Goal: Task Accomplishment & Management: Complete application form

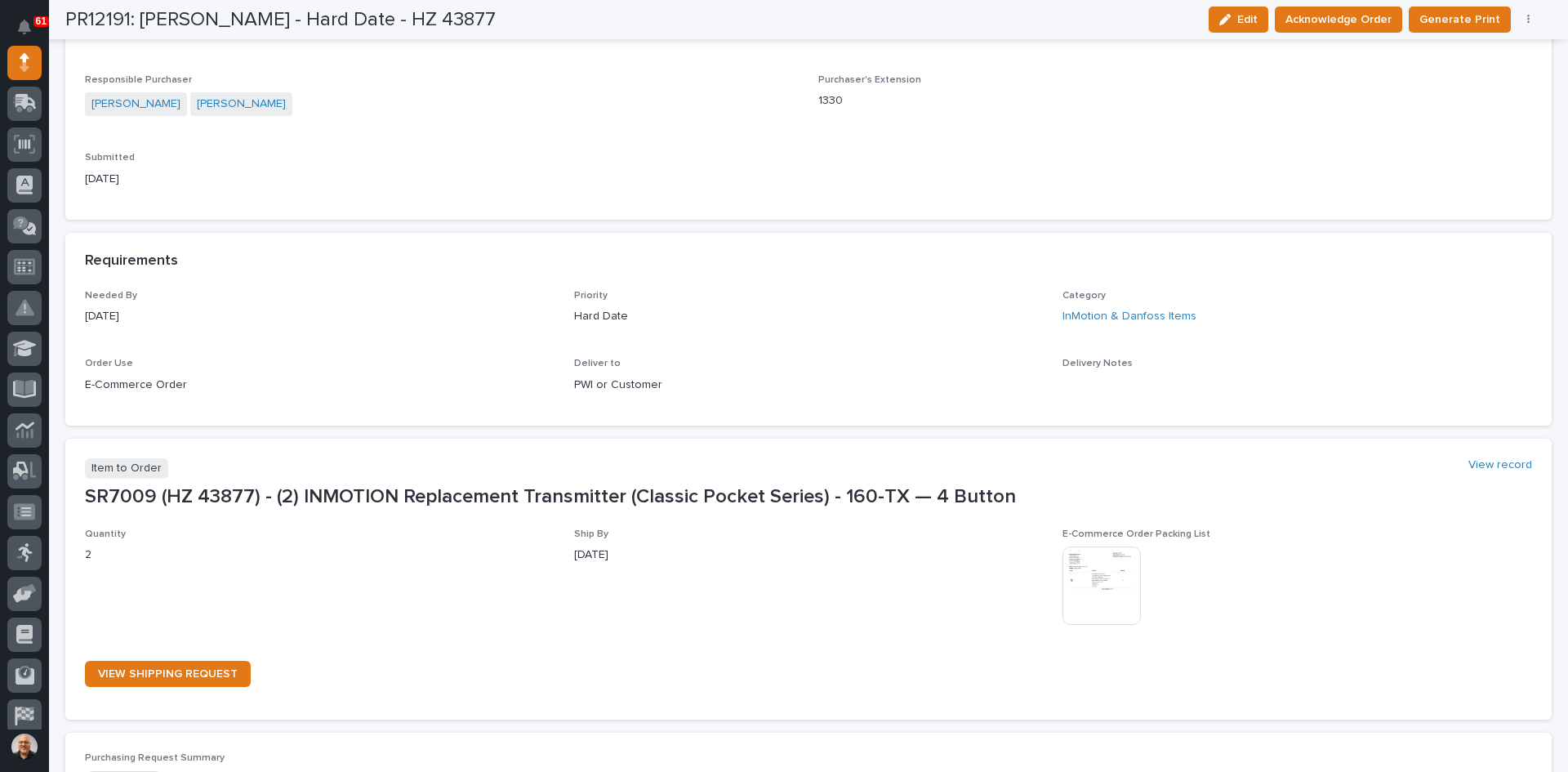
scroll to position [572, 0]
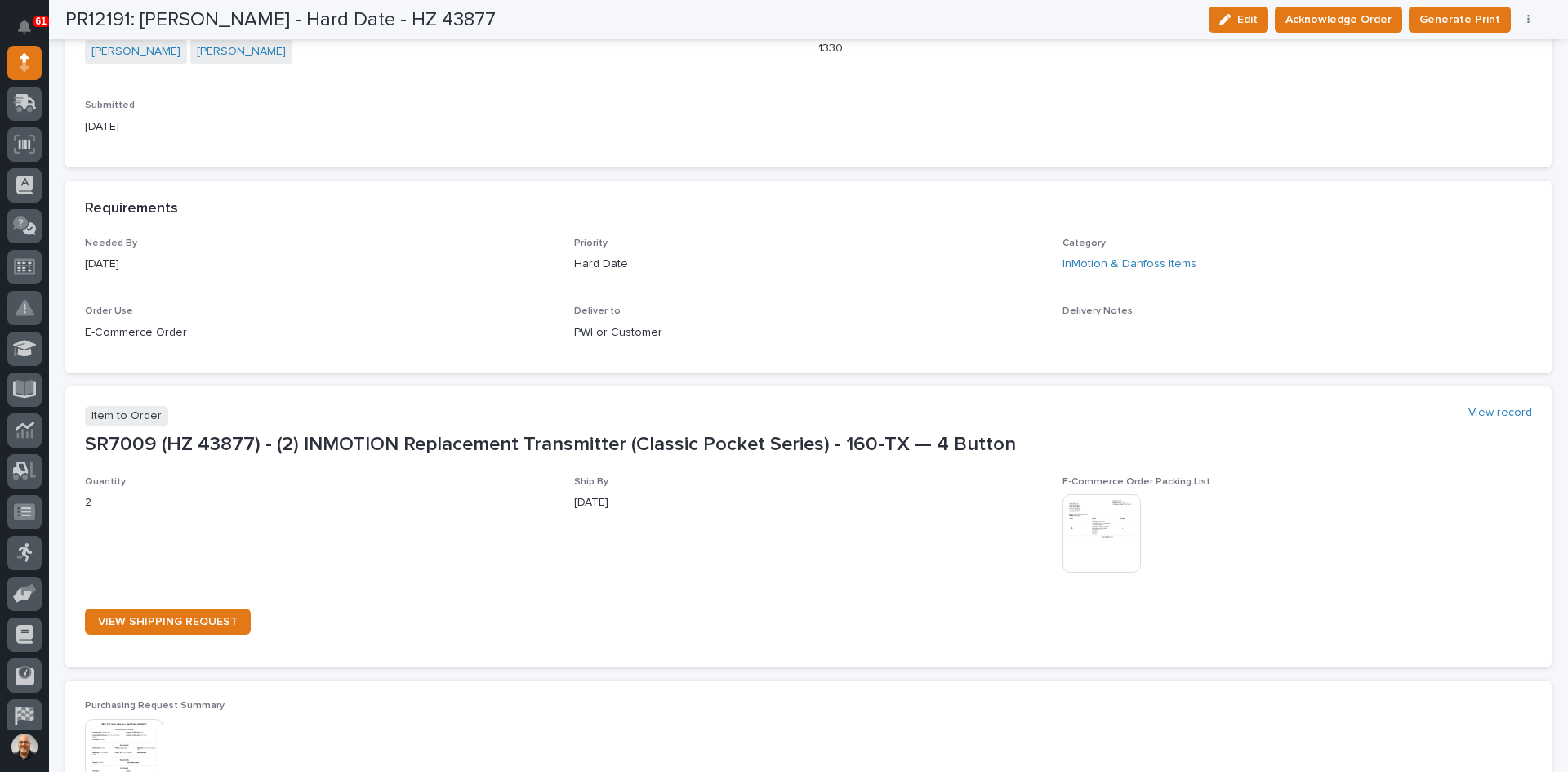
click at [1095, 509] on img at bounding box center [1101, 533] width 79 height 79
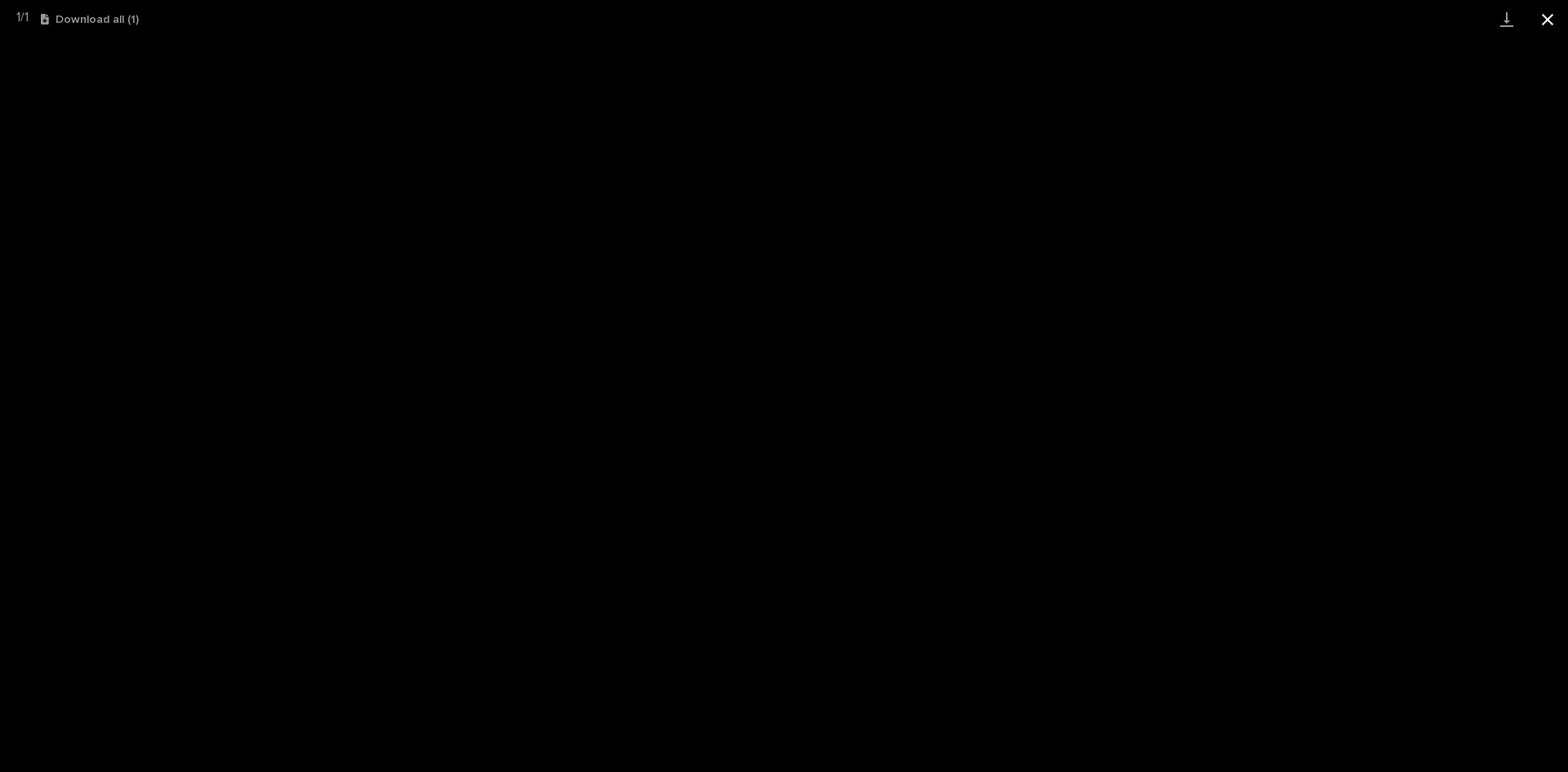
click at [1549, 23] on button "Close gallery" at bounding box center [1548, 19] width 41 height 38
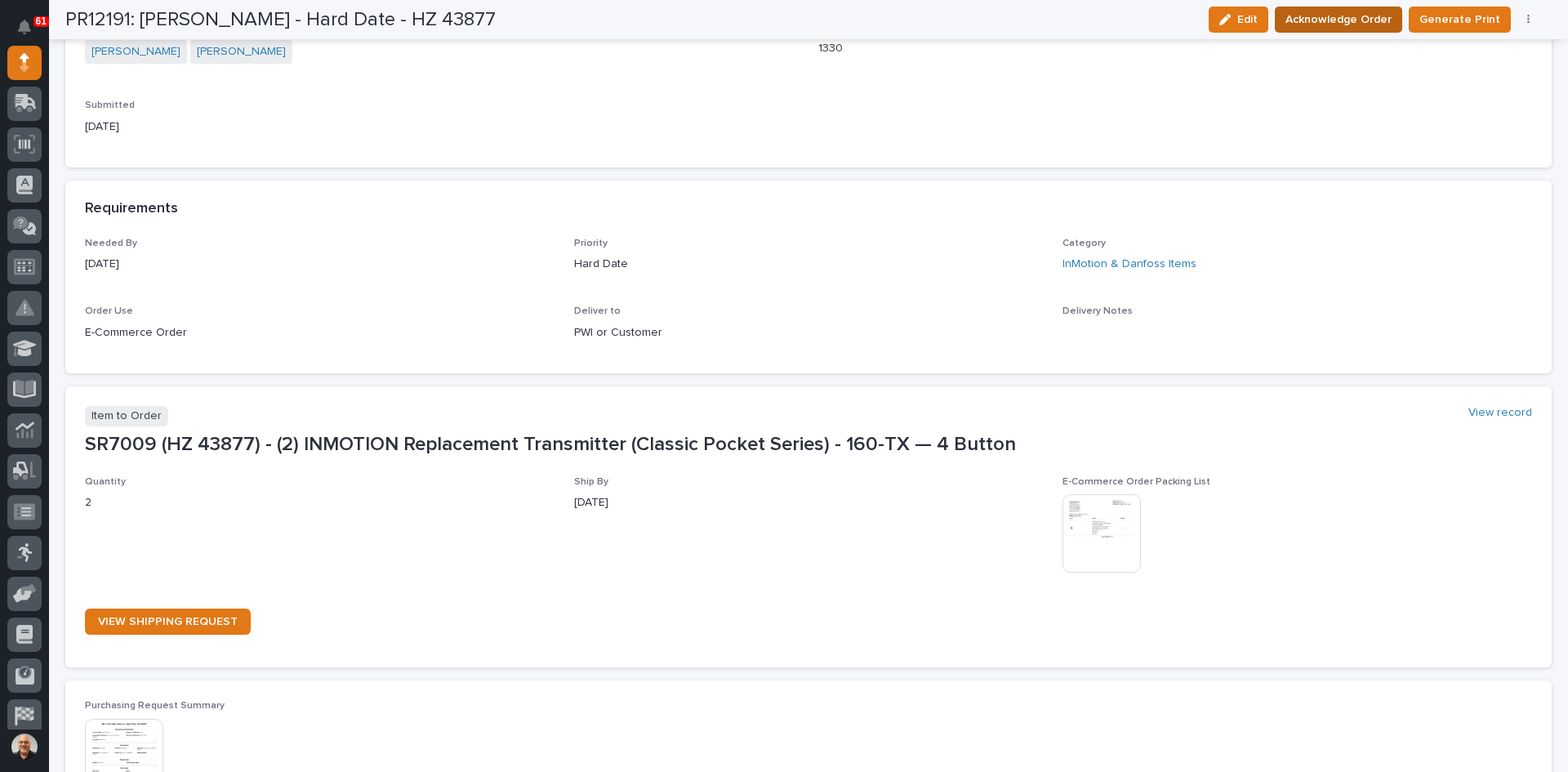
click at [1361, 14] on span "Acknowledge Order" at bounding box center [1338, 19] width 106 height 19
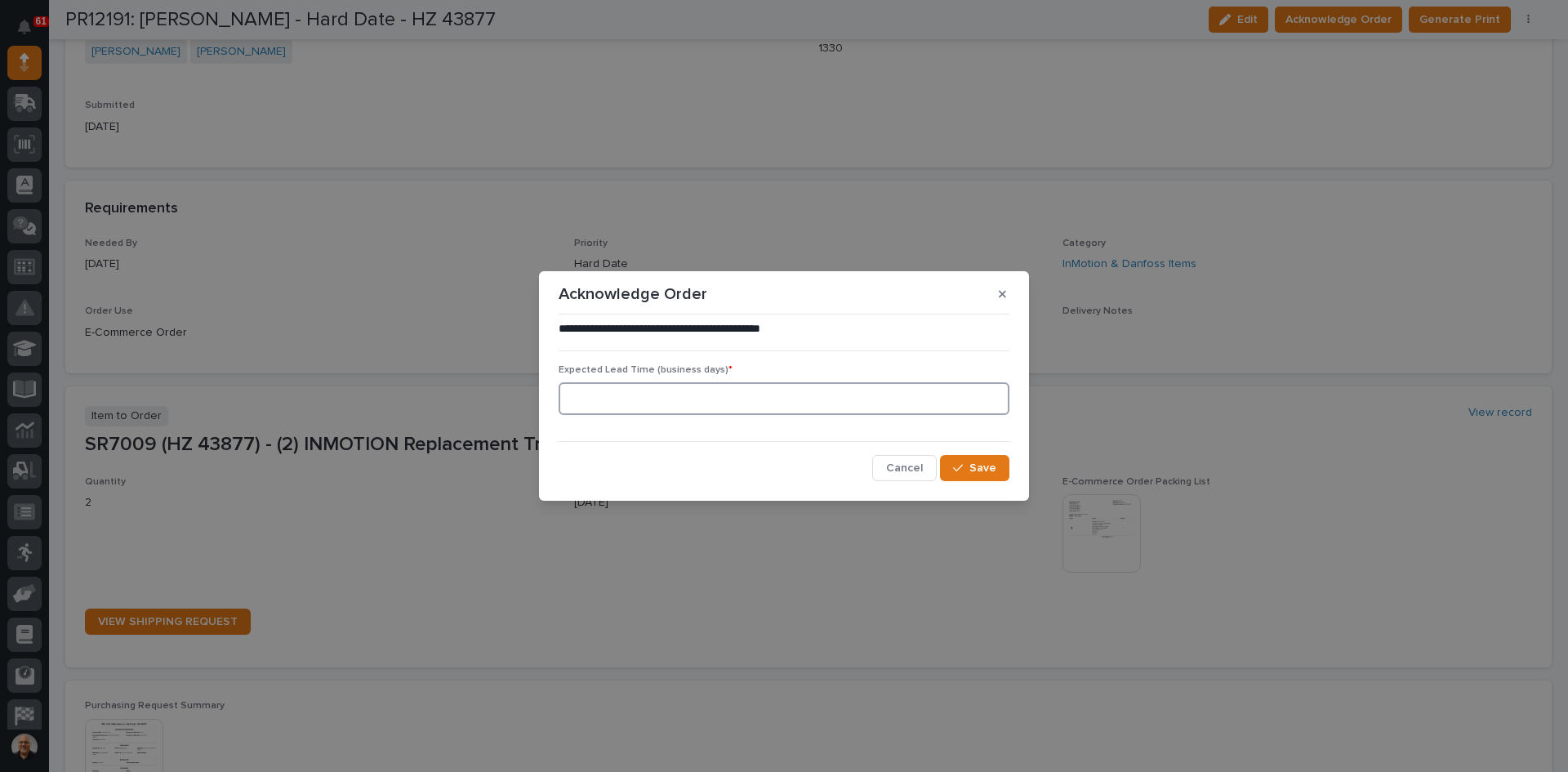
click at [616, 403] on input at bounding box center [784, 398] width 451 height 32
type input "0"
click at [981, 469] on span "Save" at bounding box center [982, 468] width 27 height 15
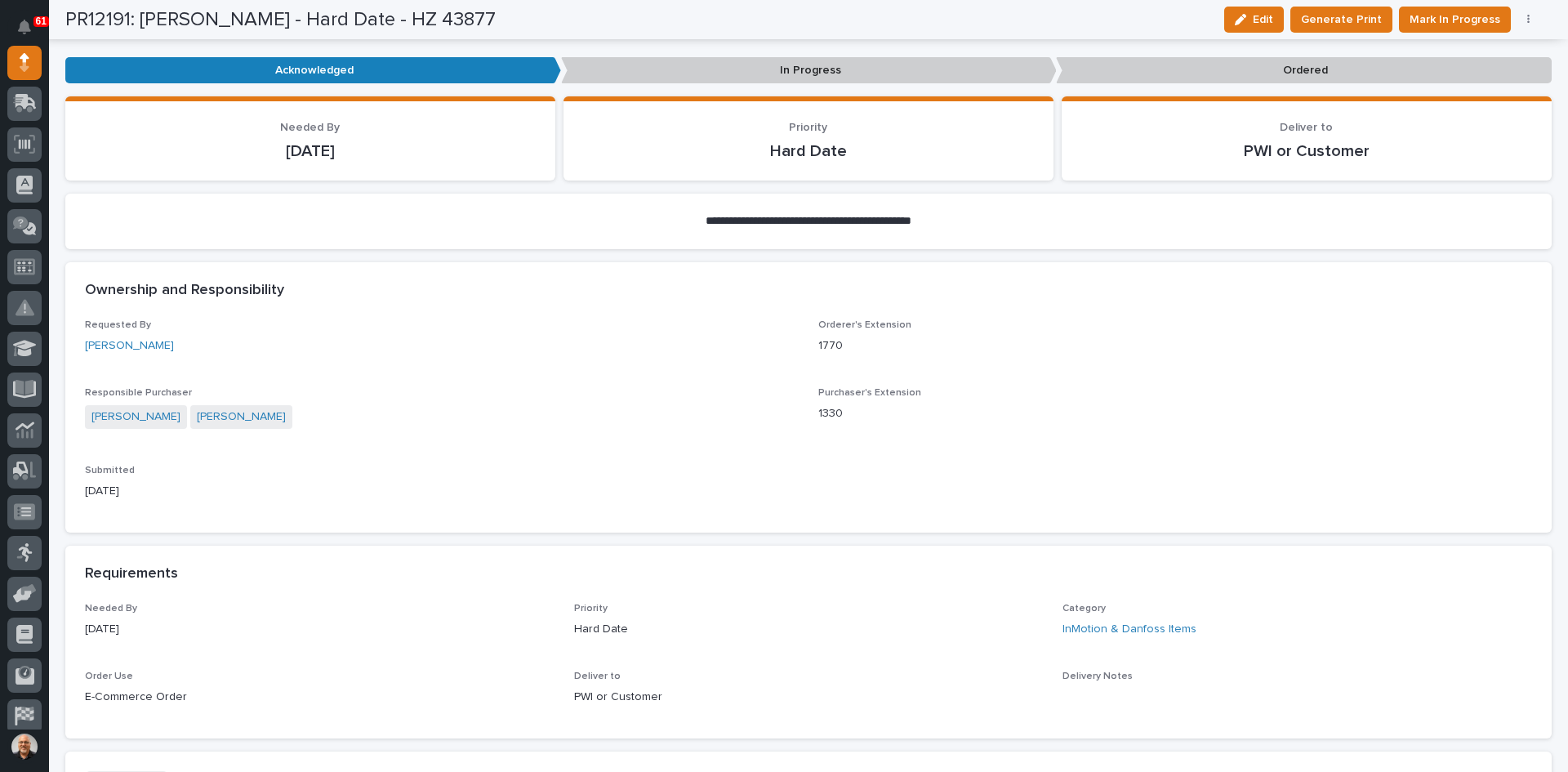
scroll to position [467, 0]
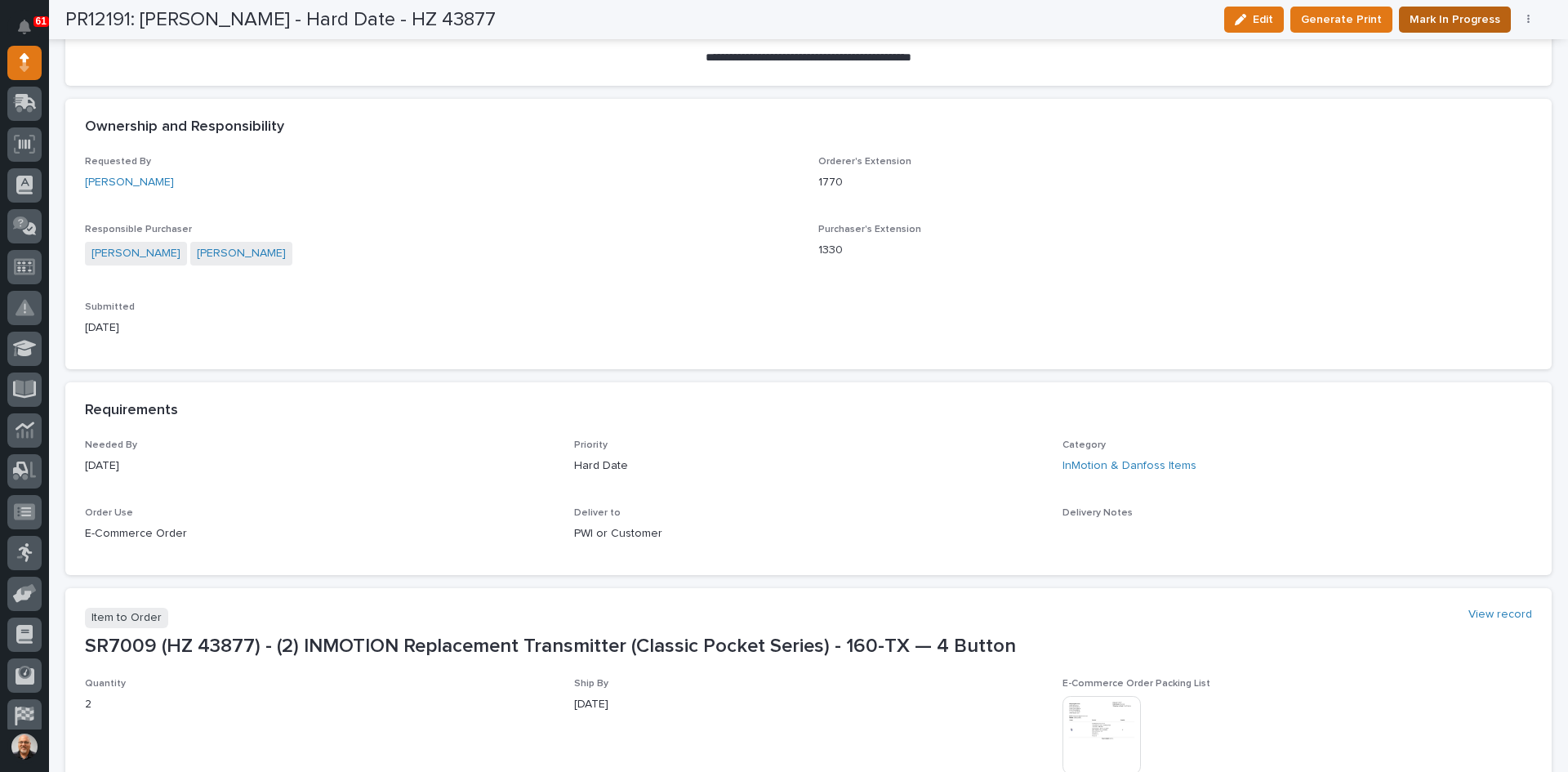
click at [1450, 17] on span "Mark In Progress" at bounding box center [1455, 19] width 91 height 19
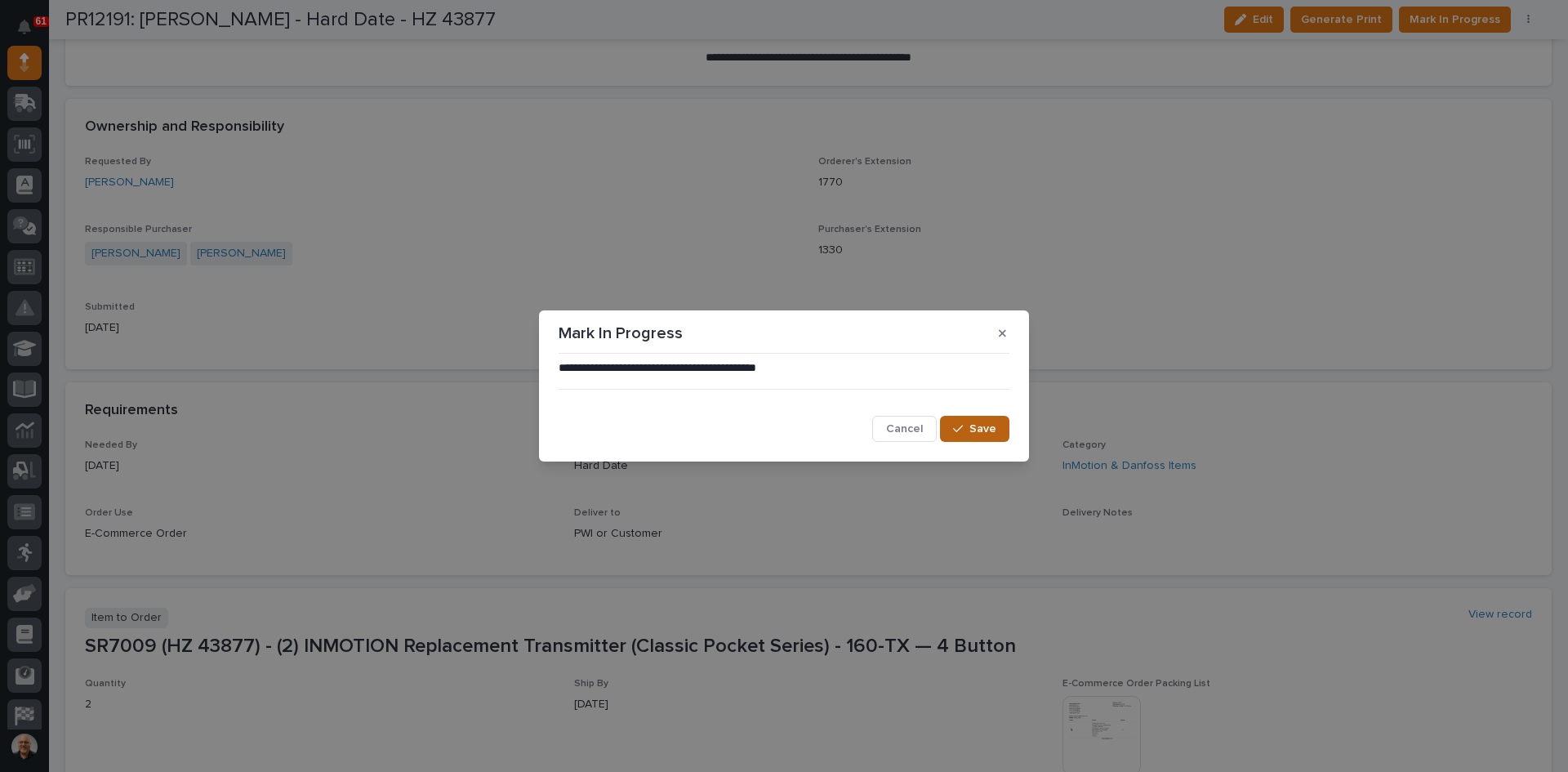
click at [980, 428] on span "Save" at bounding box center [982, 429] width 27 height 15
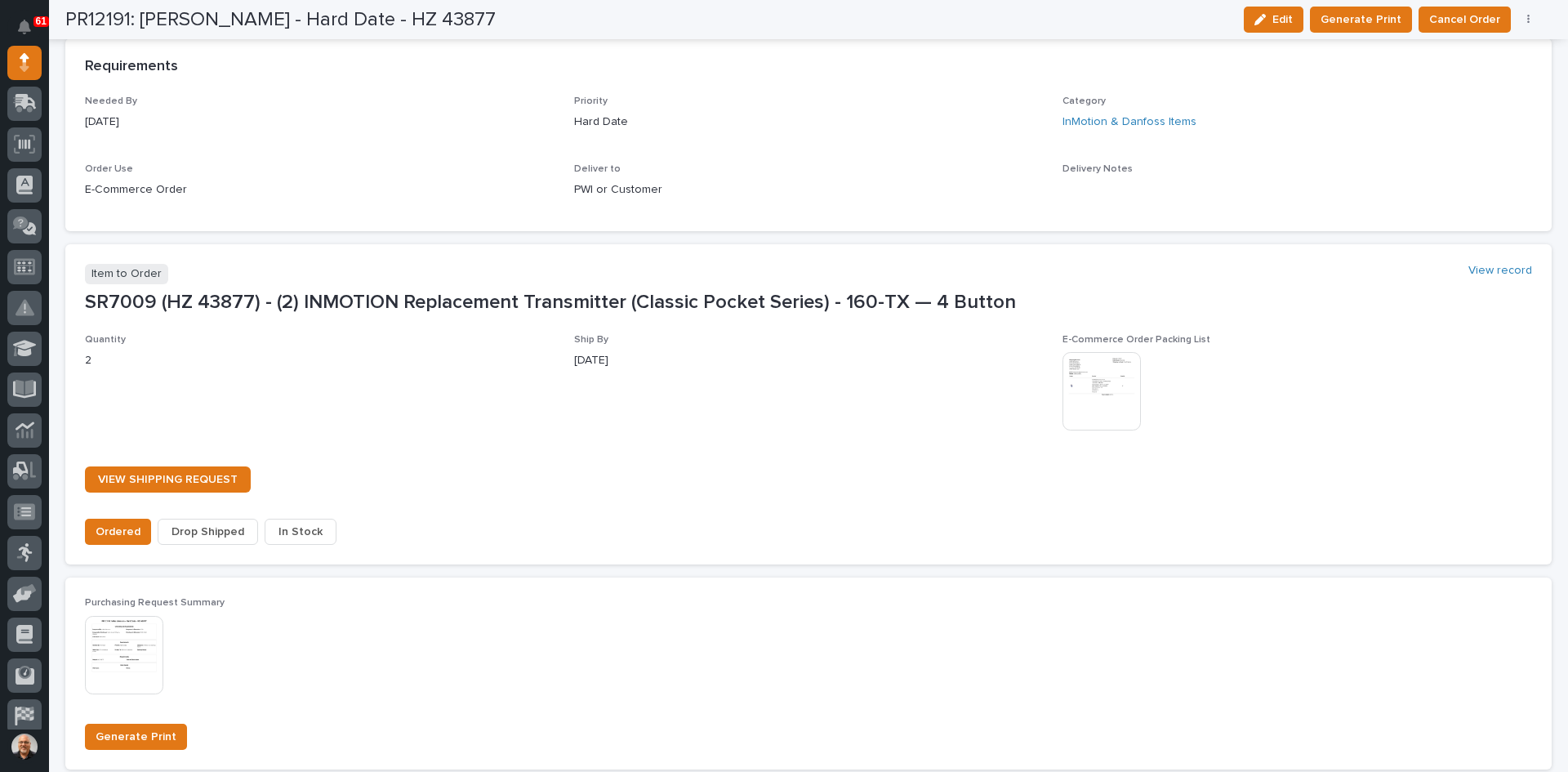
scroll to position [1139, 0]
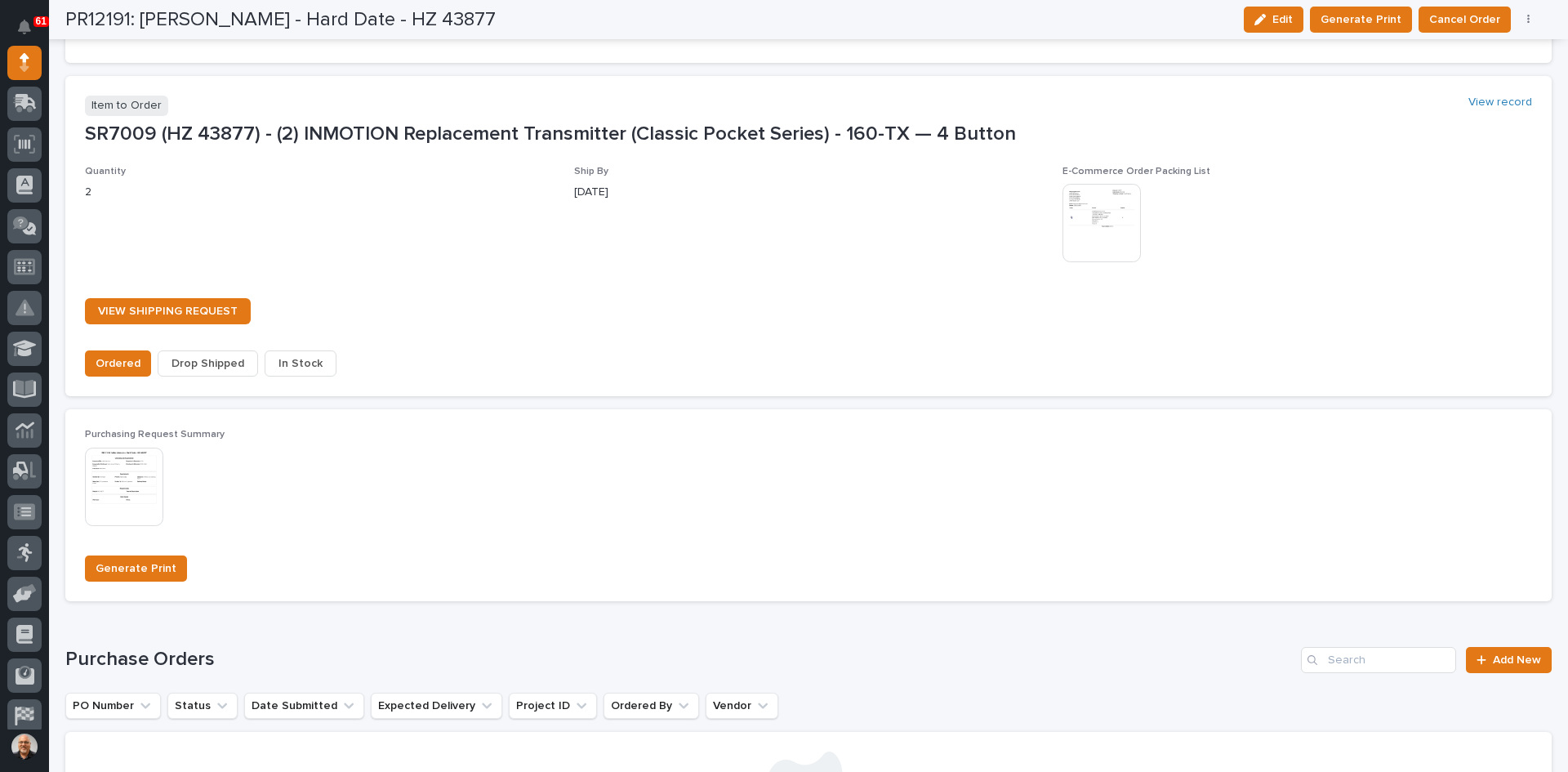
click at [289, 361] on span "In Stock" at bounding box center [301, 363] width 44 height 19
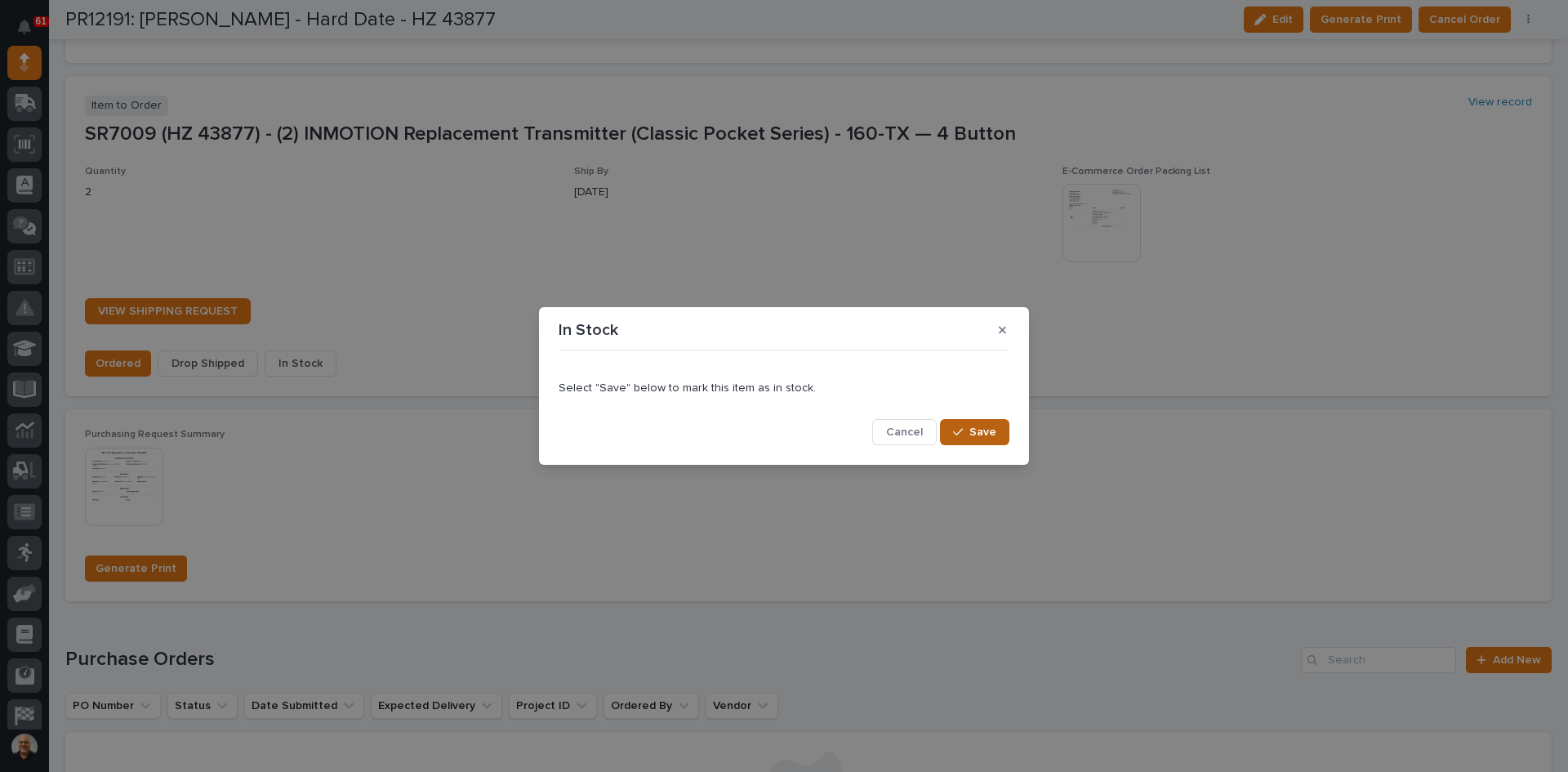
click at [988, 434] on span "Save" at bounding box center [982, 432] width 27 height 15
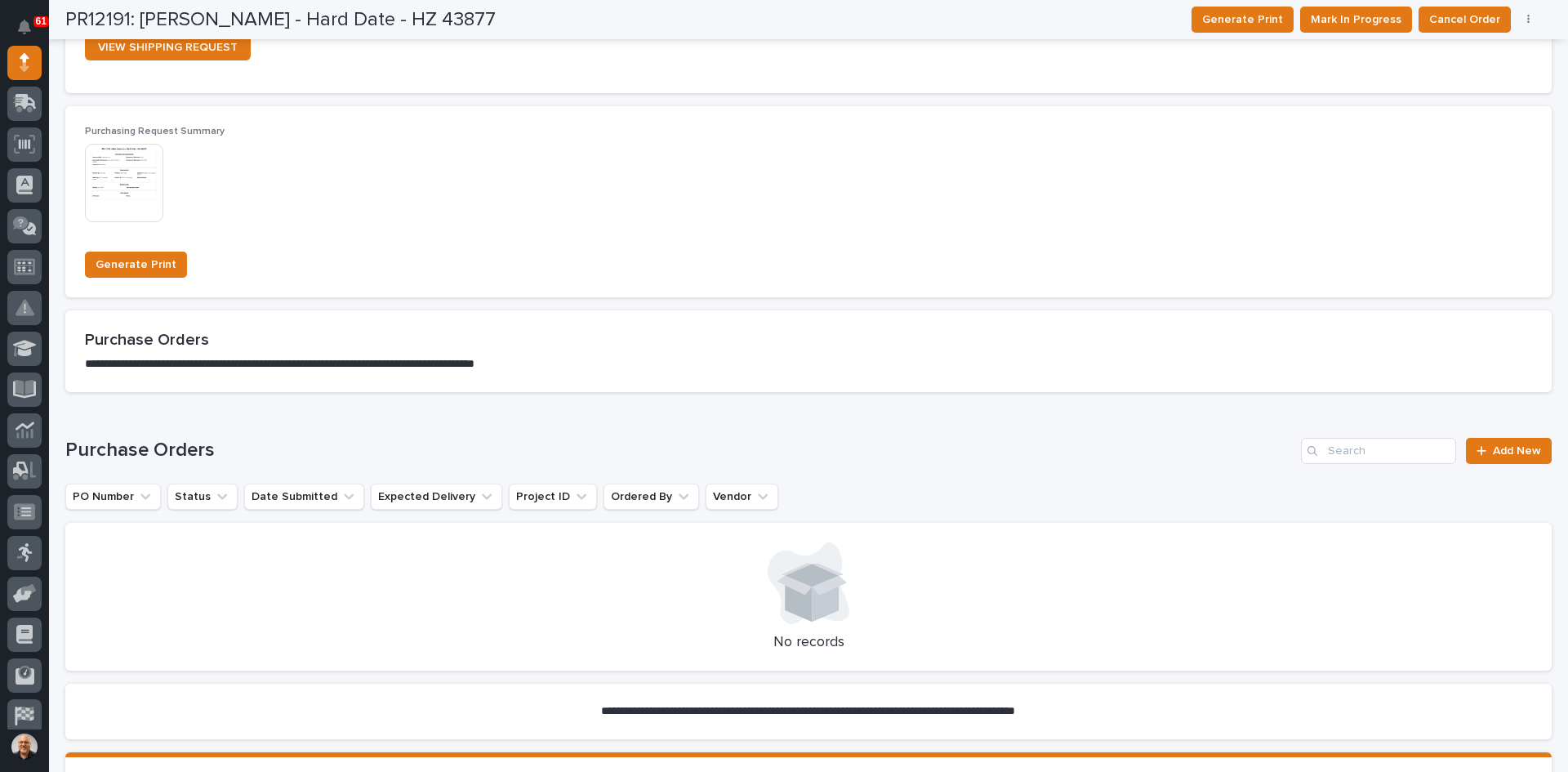
scroll to position [990, 0]
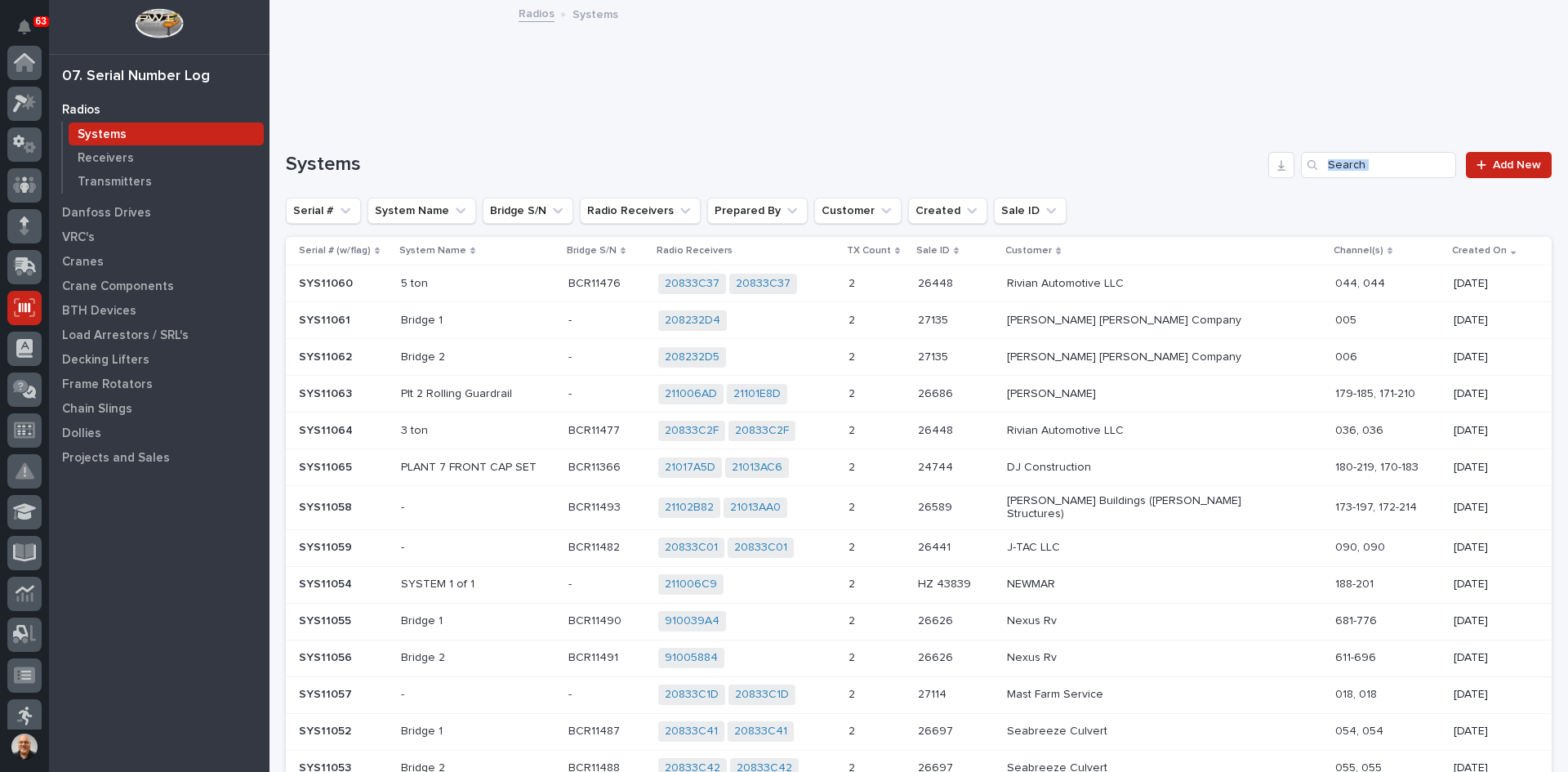
scroll to position [245, 0]
click at [837, 473] on div "21017A5D 21013AC6 + 0" at bounding box center [747, 467] width 178 height 20
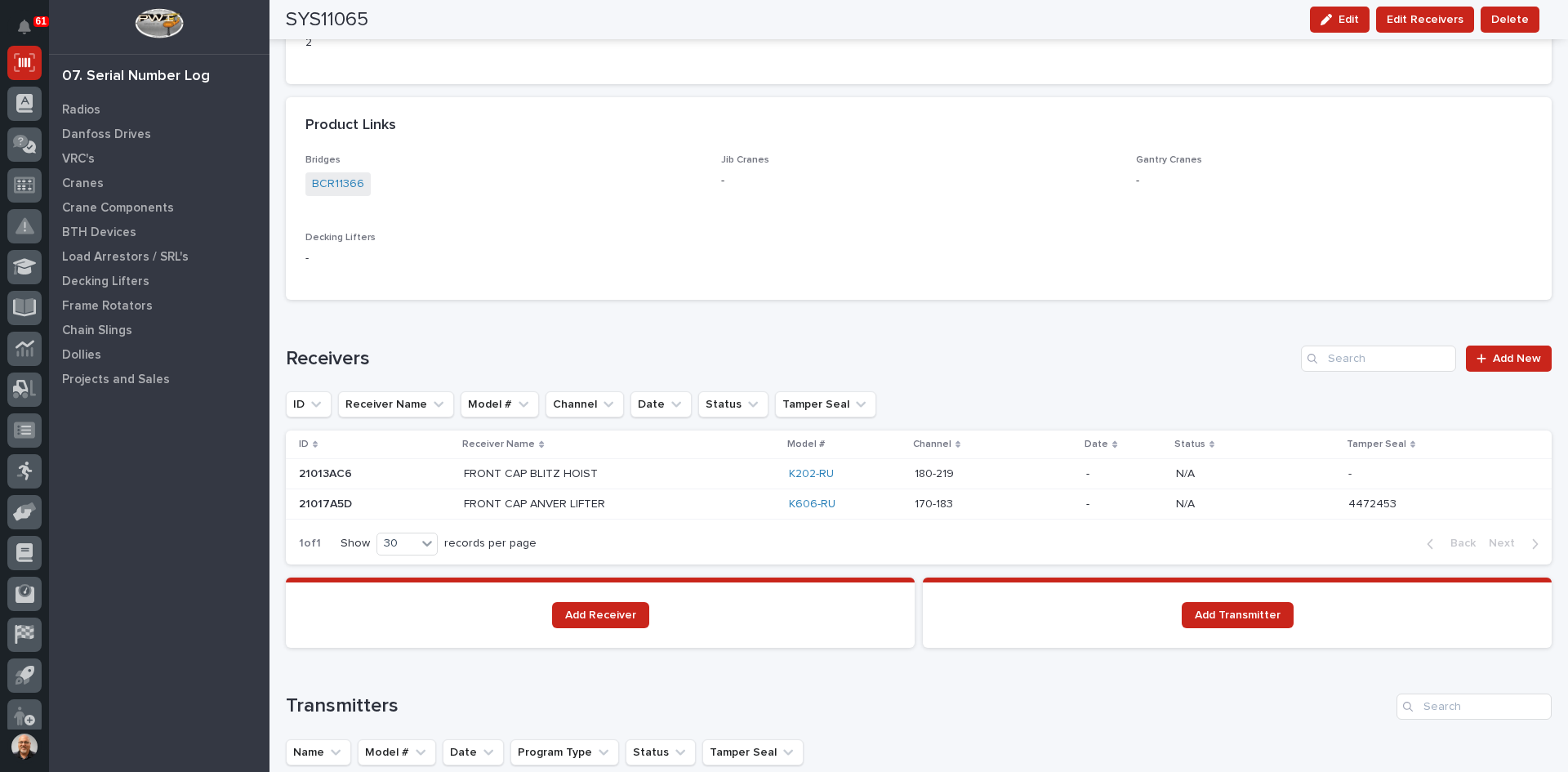
scroll to position [816, 0]
click at [654, 504] on p at bounding box center [606, 504] width 286 height 14
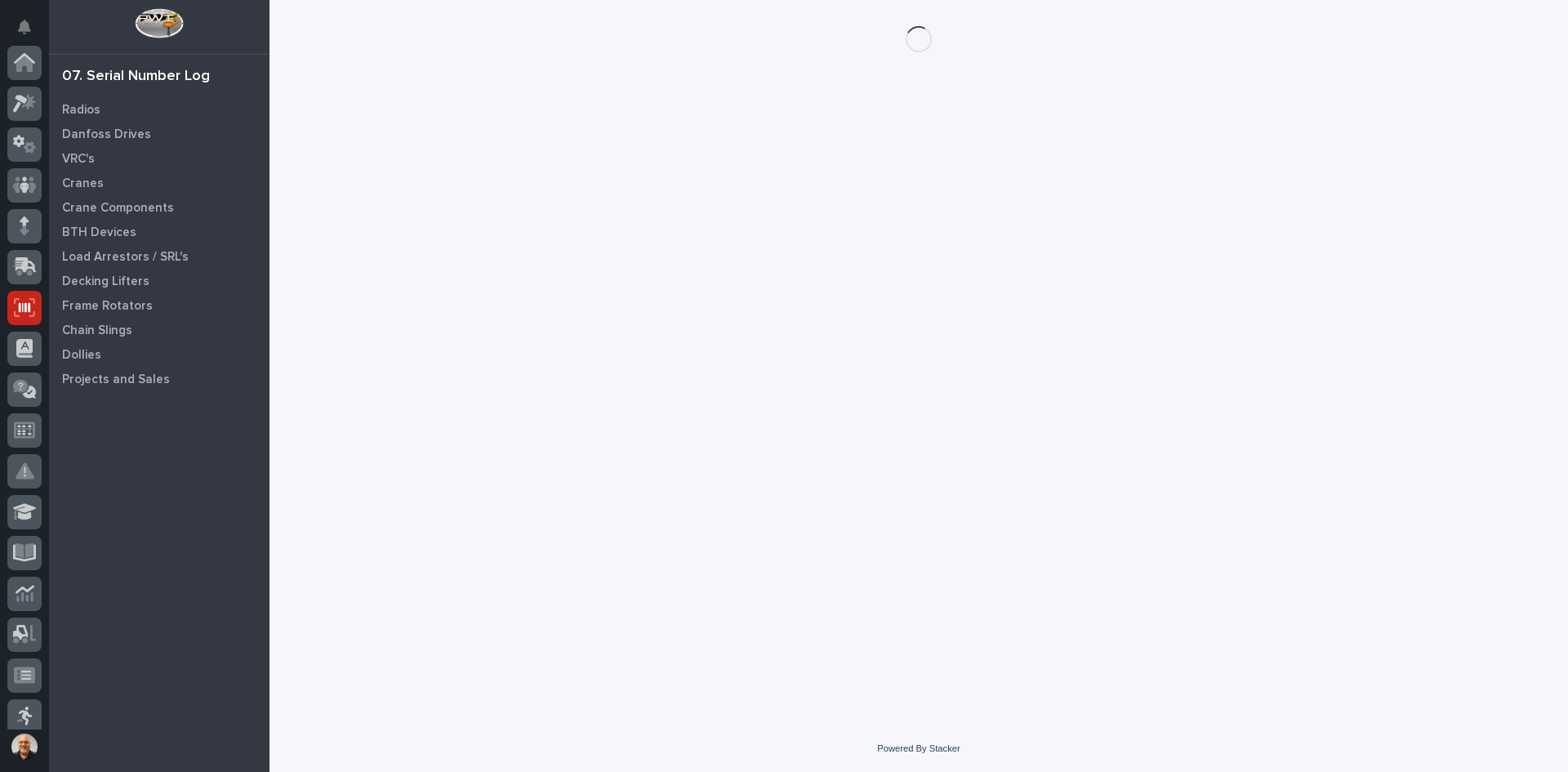
scroll to position [245, 0]
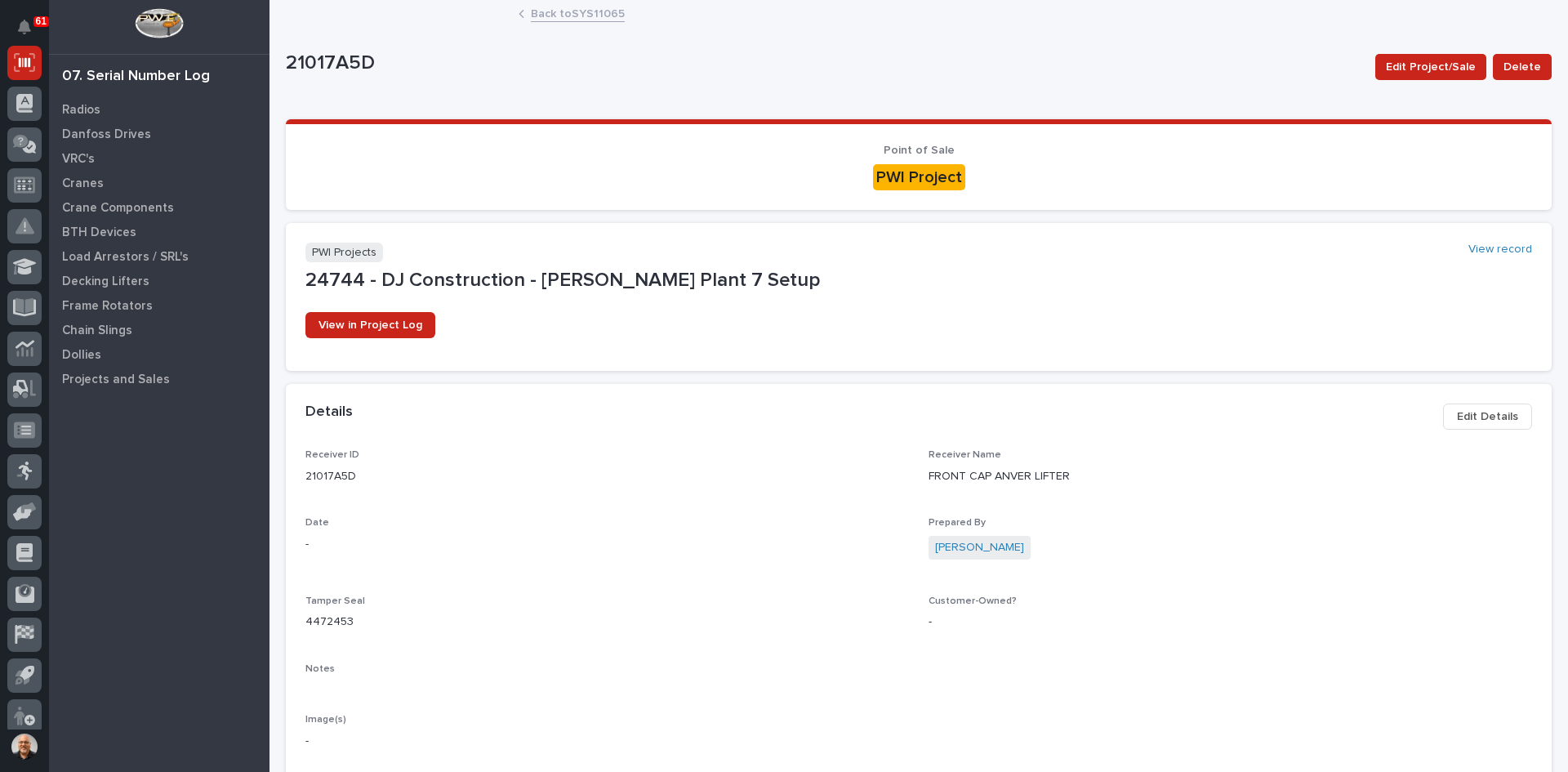
click at [1458, 420] on span "Edit Details" at bounding box center [1487, 416] width 61 height 19
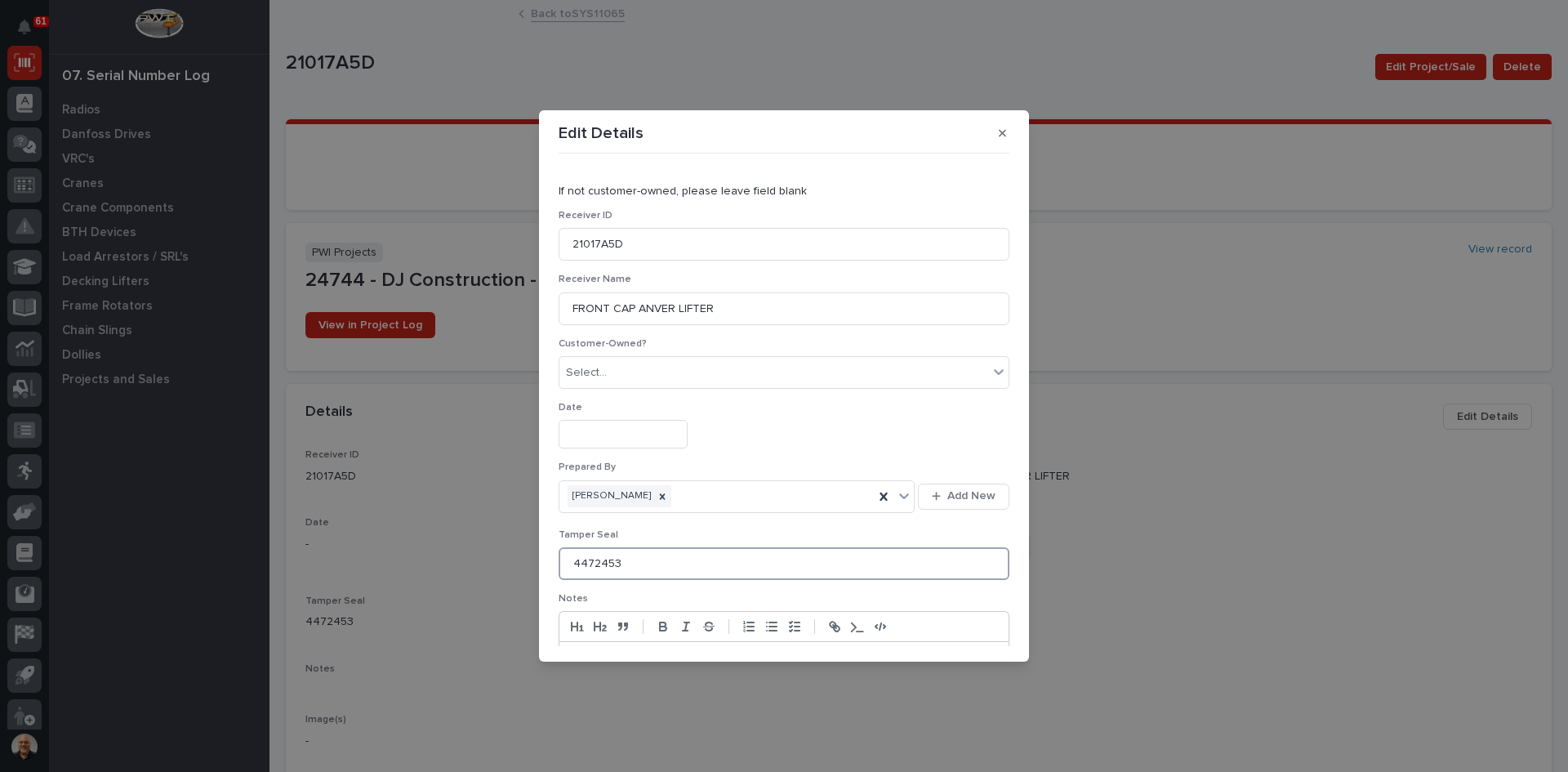
click at [617, 566] on input "4472453" at bounding box center [784, 563] width 451 height 32
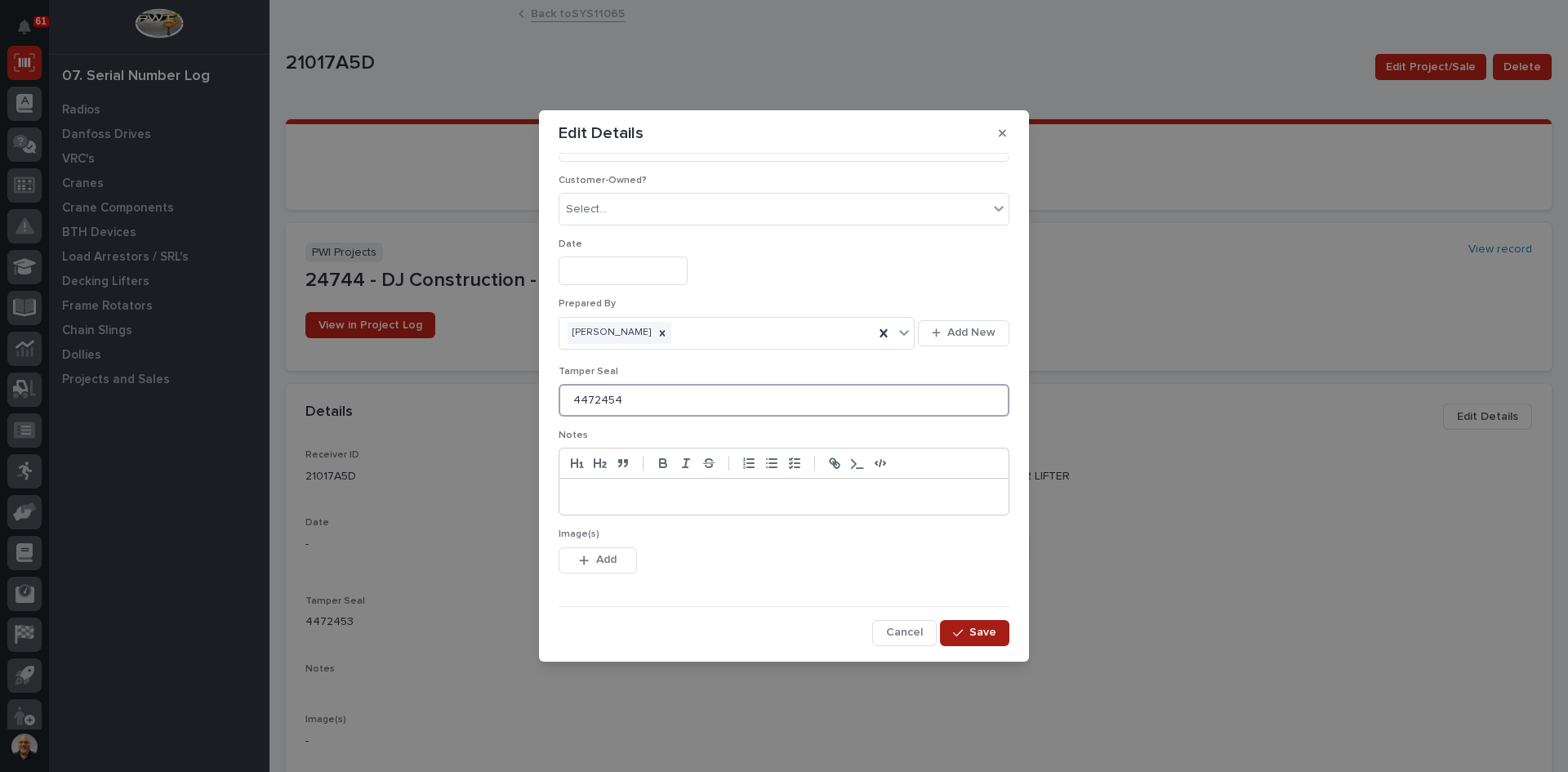
type input "4472454"
click at [970, 637] on span "Save" at bounding box center [982, 632] width 27 height 15
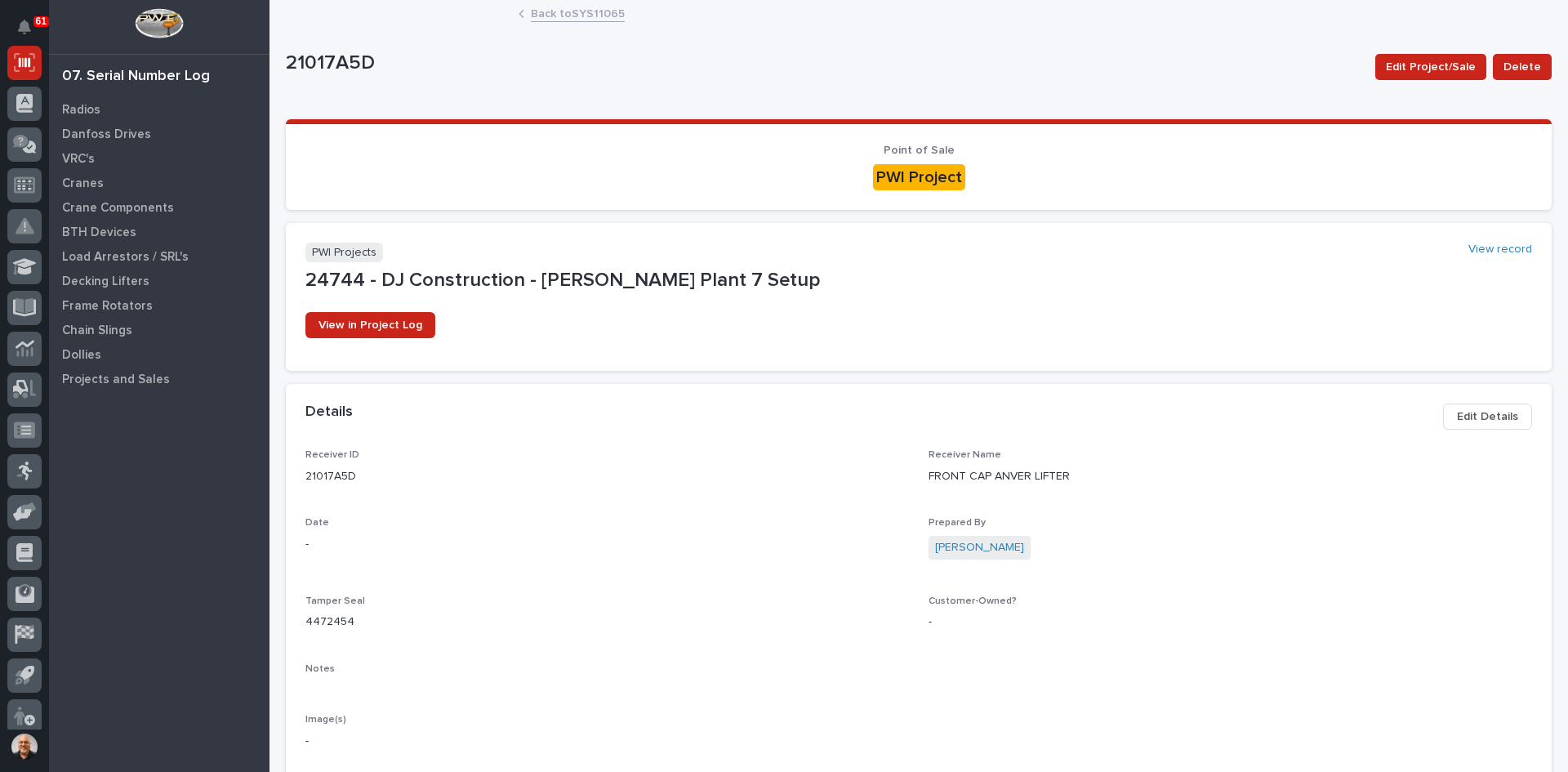
click at [558, 16] on link "Back to SYS11065" at bounding box center [578, 13] width 93 height 19
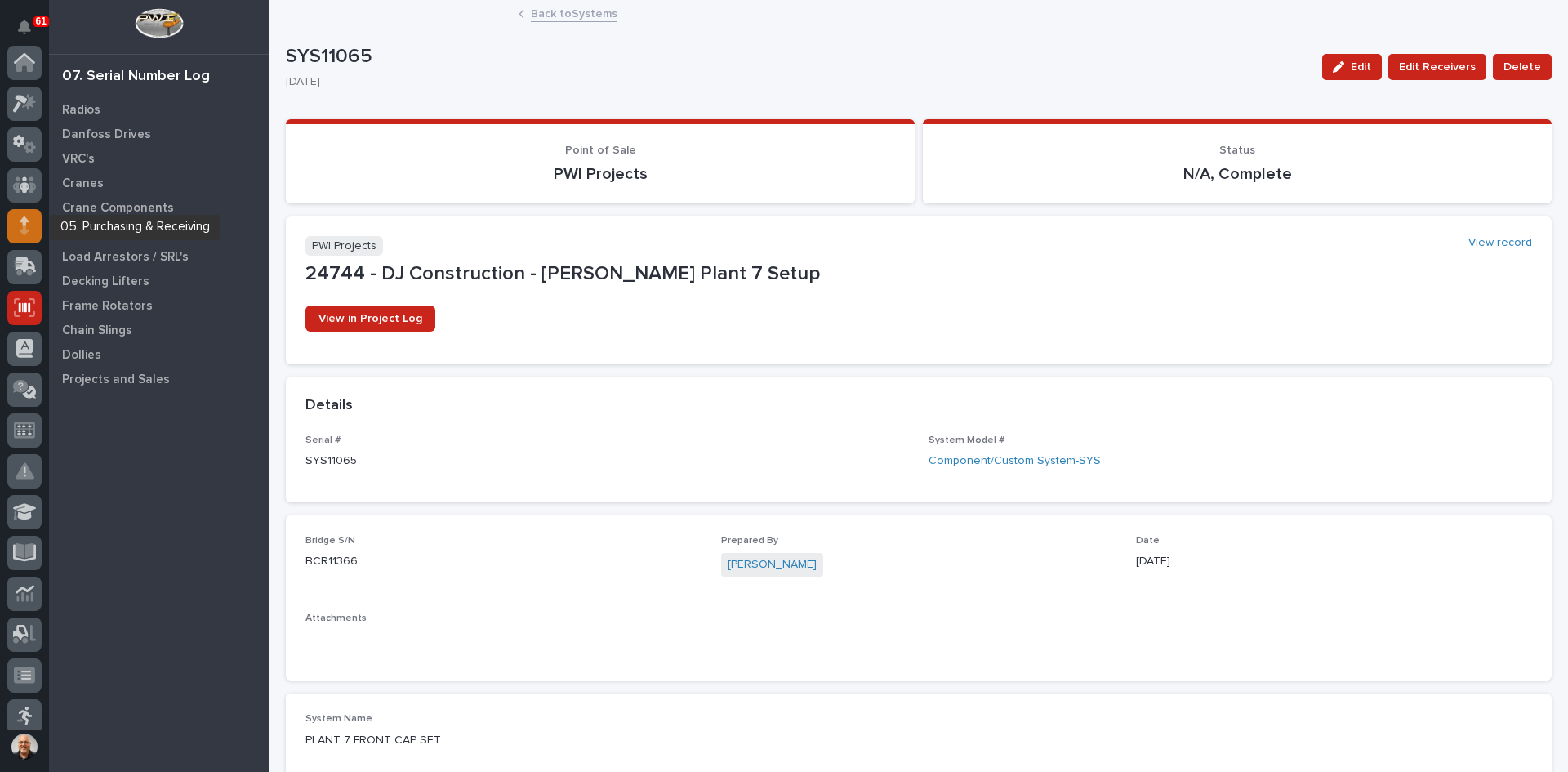
click at [31, 228] on div at bounding box center [24, 226] width 34 height 34
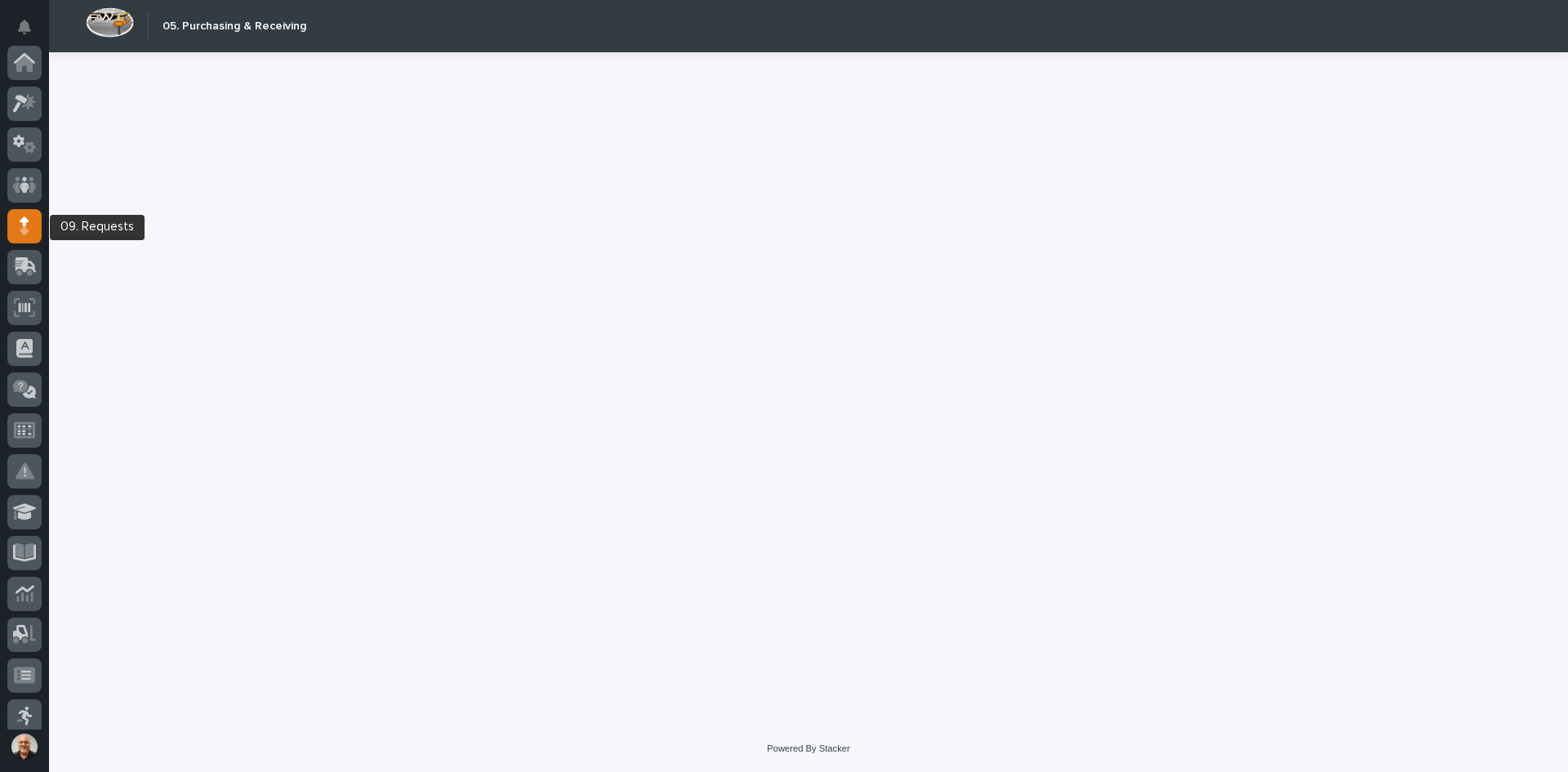
scroll to position [163, 0]
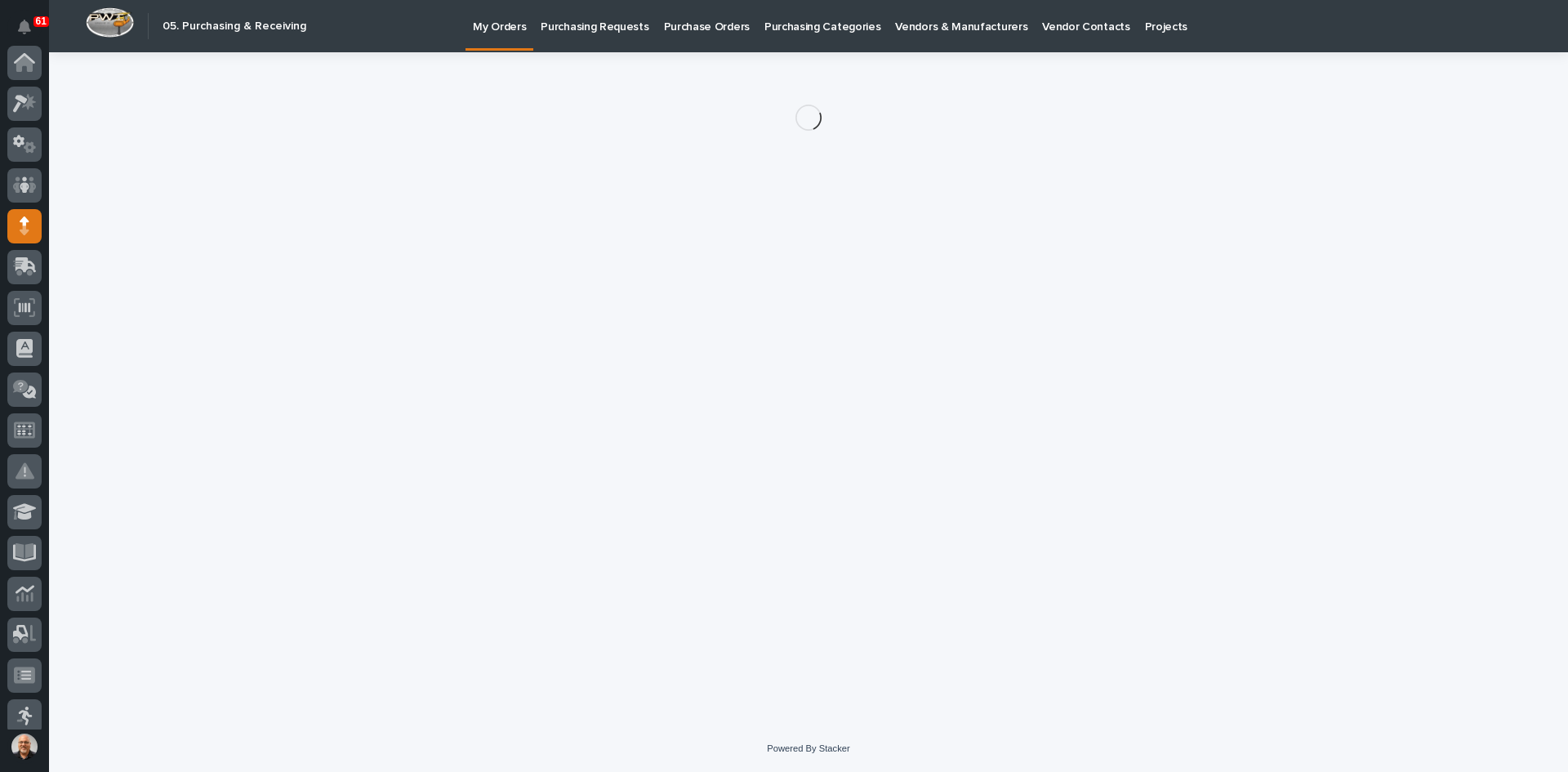
scroll to position [163, 0]
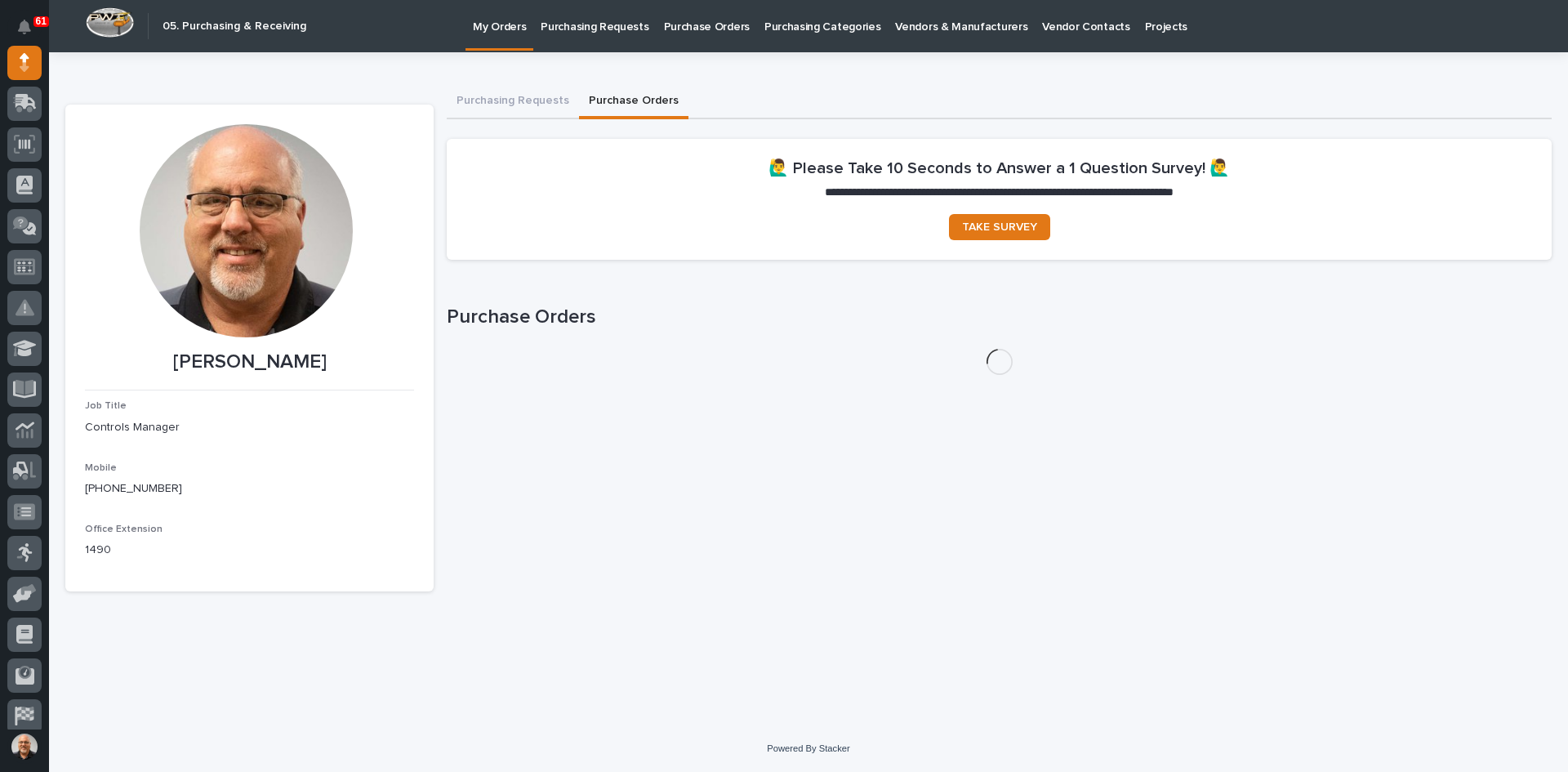
click at [622, 95] on button "Purchase Orders" at bounding box center [634, 102] width 109 height 34
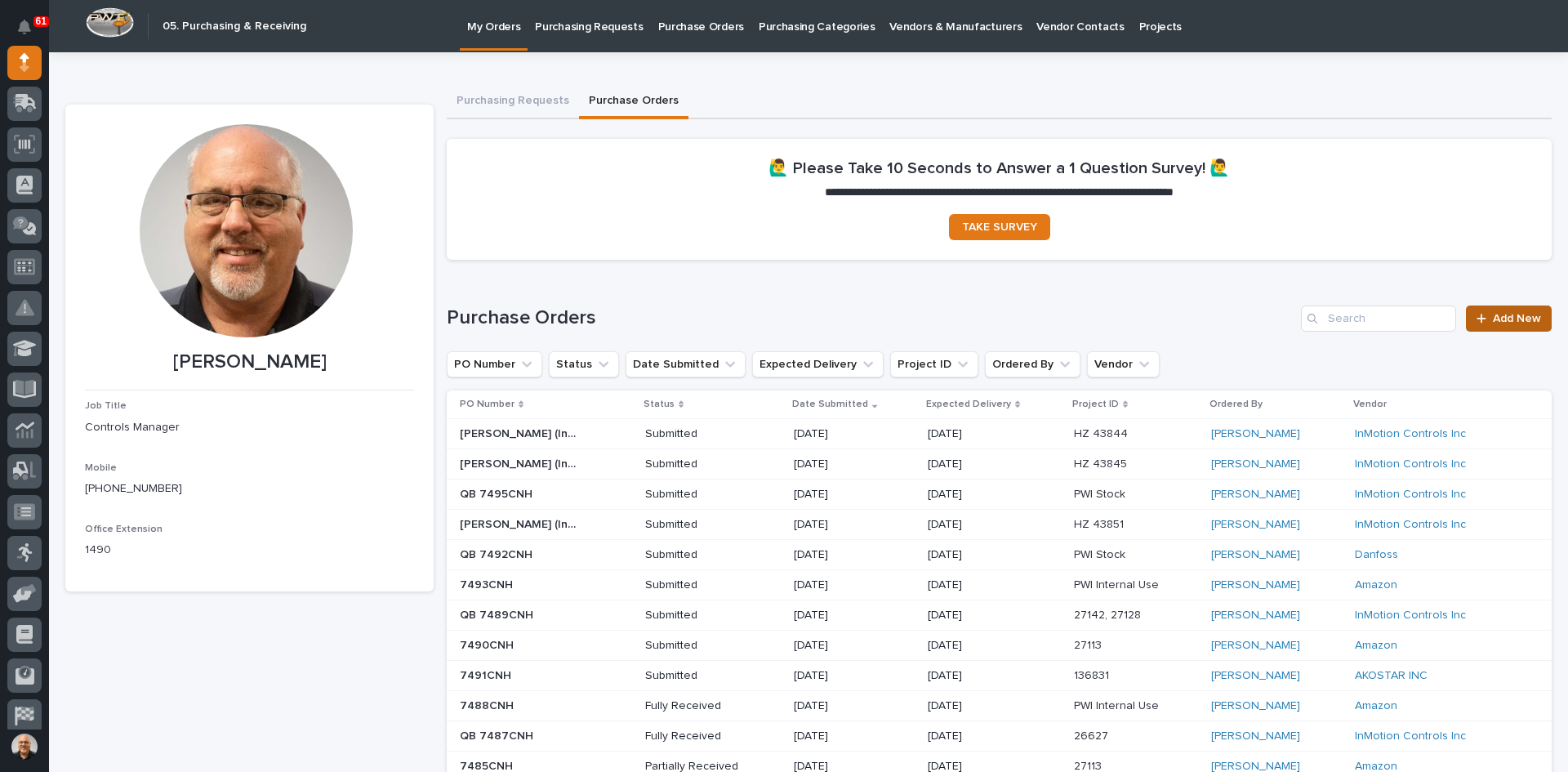
click at [1504, 318] on span "Add New" at bounding box center [1517, 318] width 48 height 11
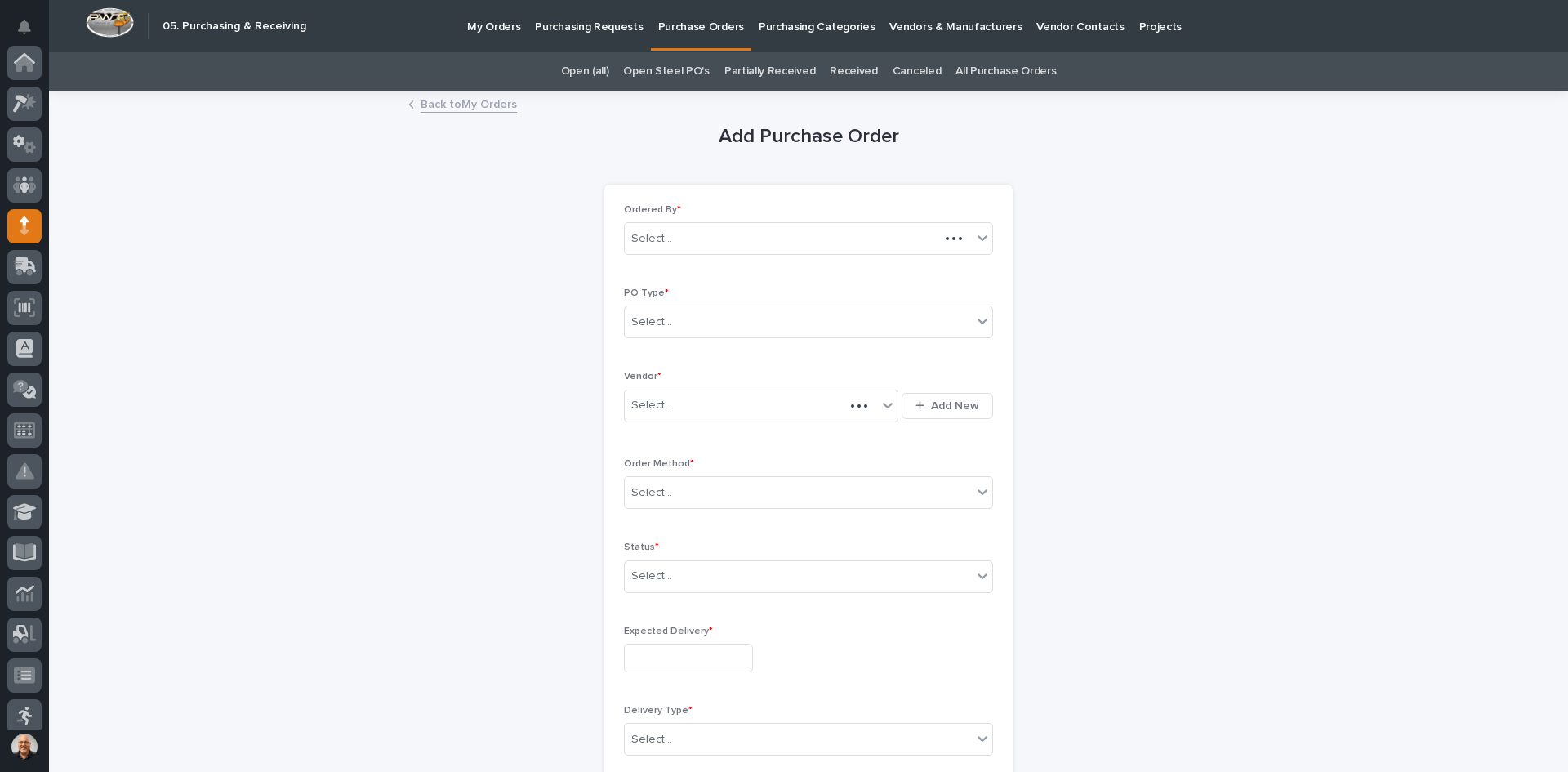
scroll to position [163, 0]
click at [693, 322] on div "Select..." at bounding box center [798, 322] width 347 height 27
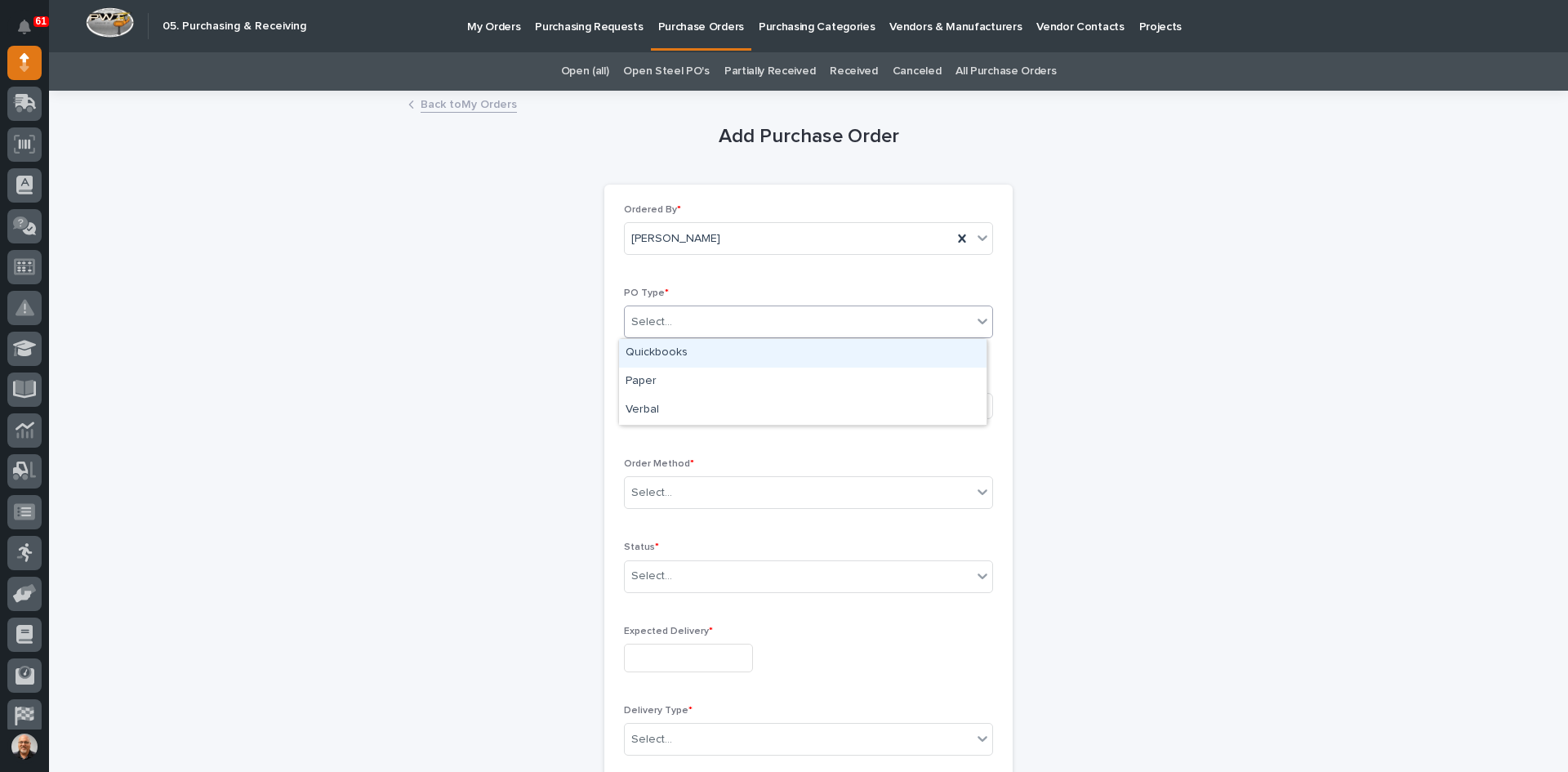
click at [669, 361] on div "Quickbooks" at bounding box center [803, 353] width 367 height 29
click at [671, 405] on div "Select..." at bounding box center [751, 405] width 253 height 27
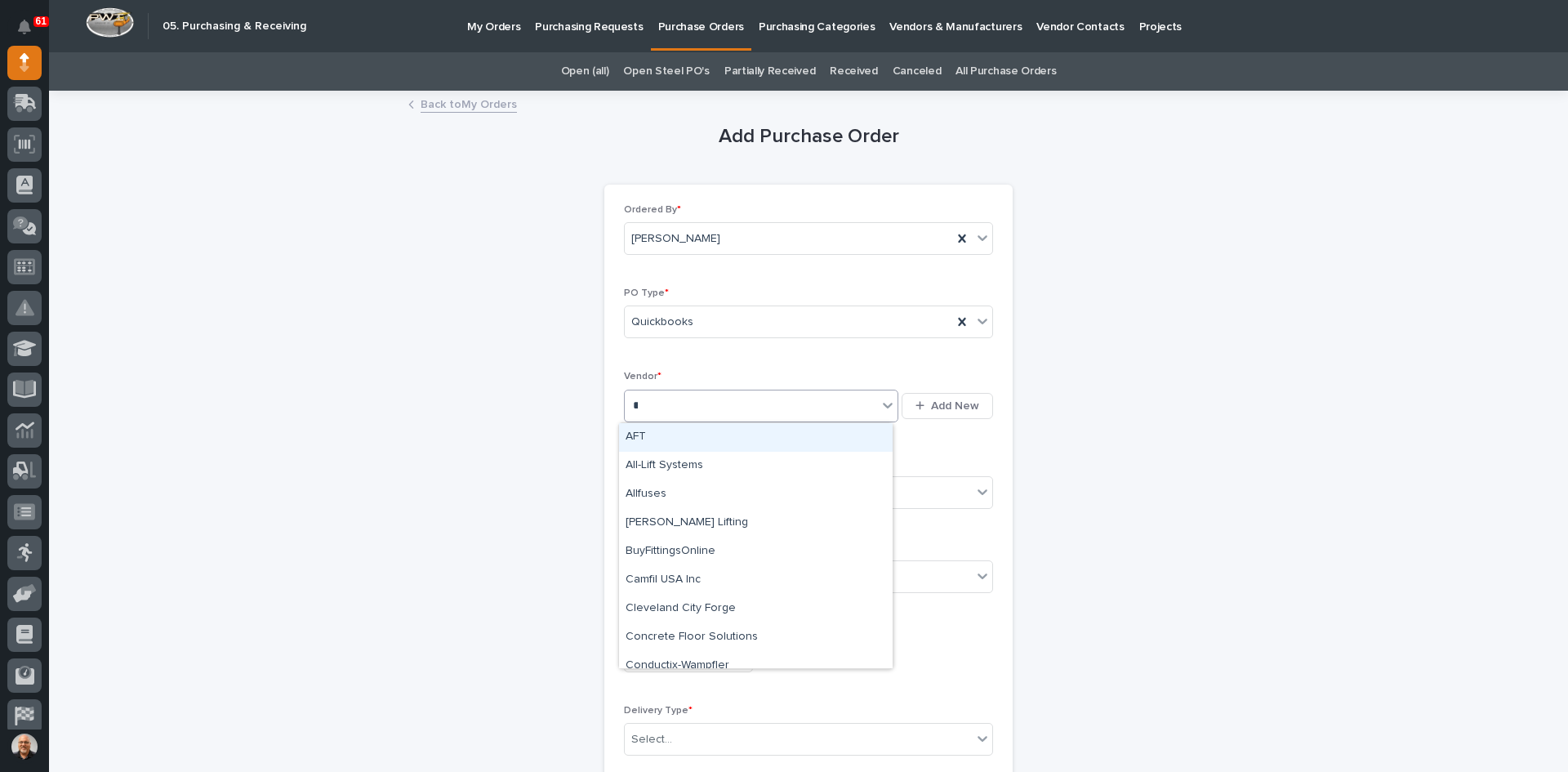
type input "**"
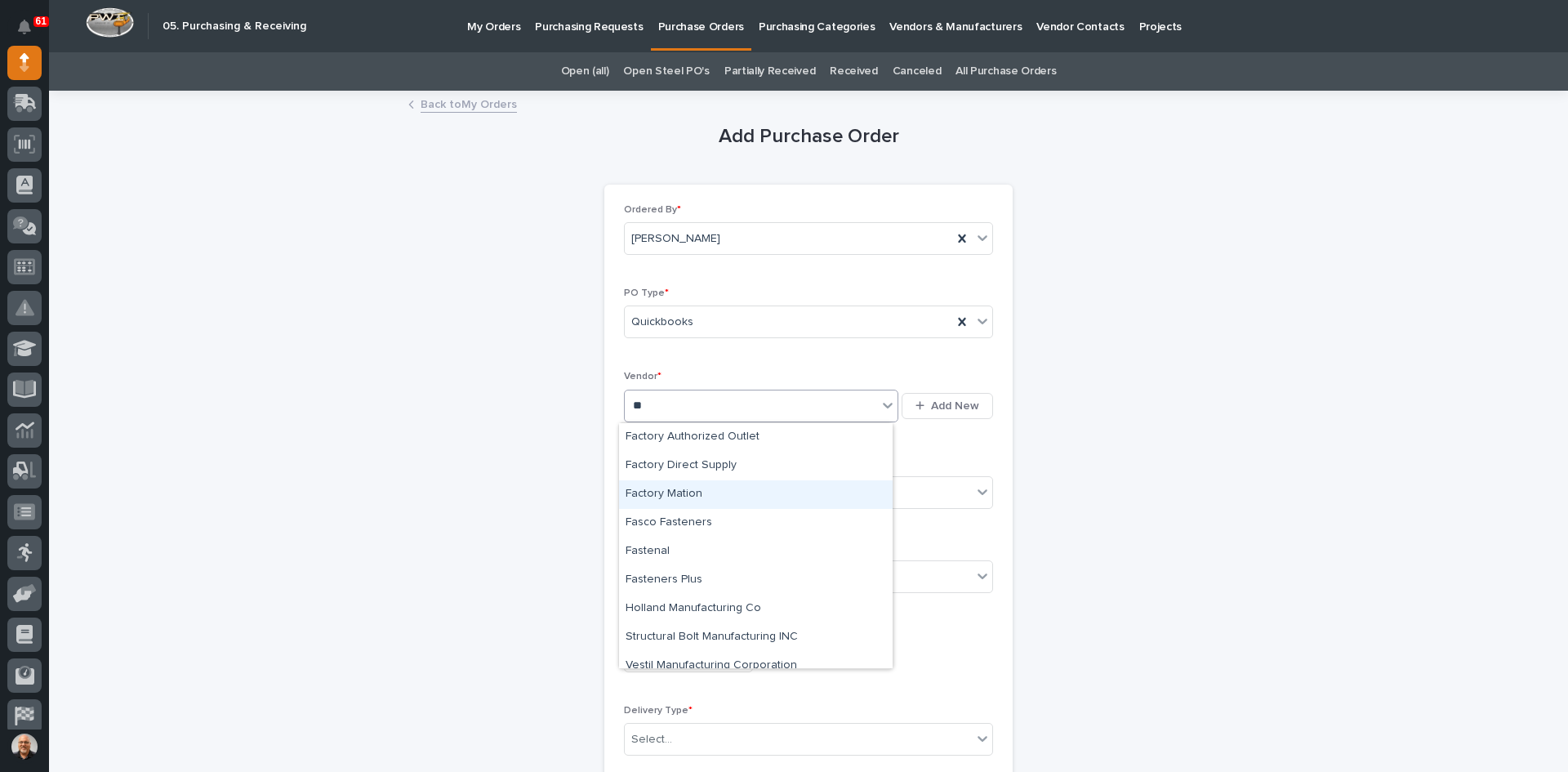
click at [678, 494] on div "Factory Mation" at bounding box center [756, 494] width 274 height 29
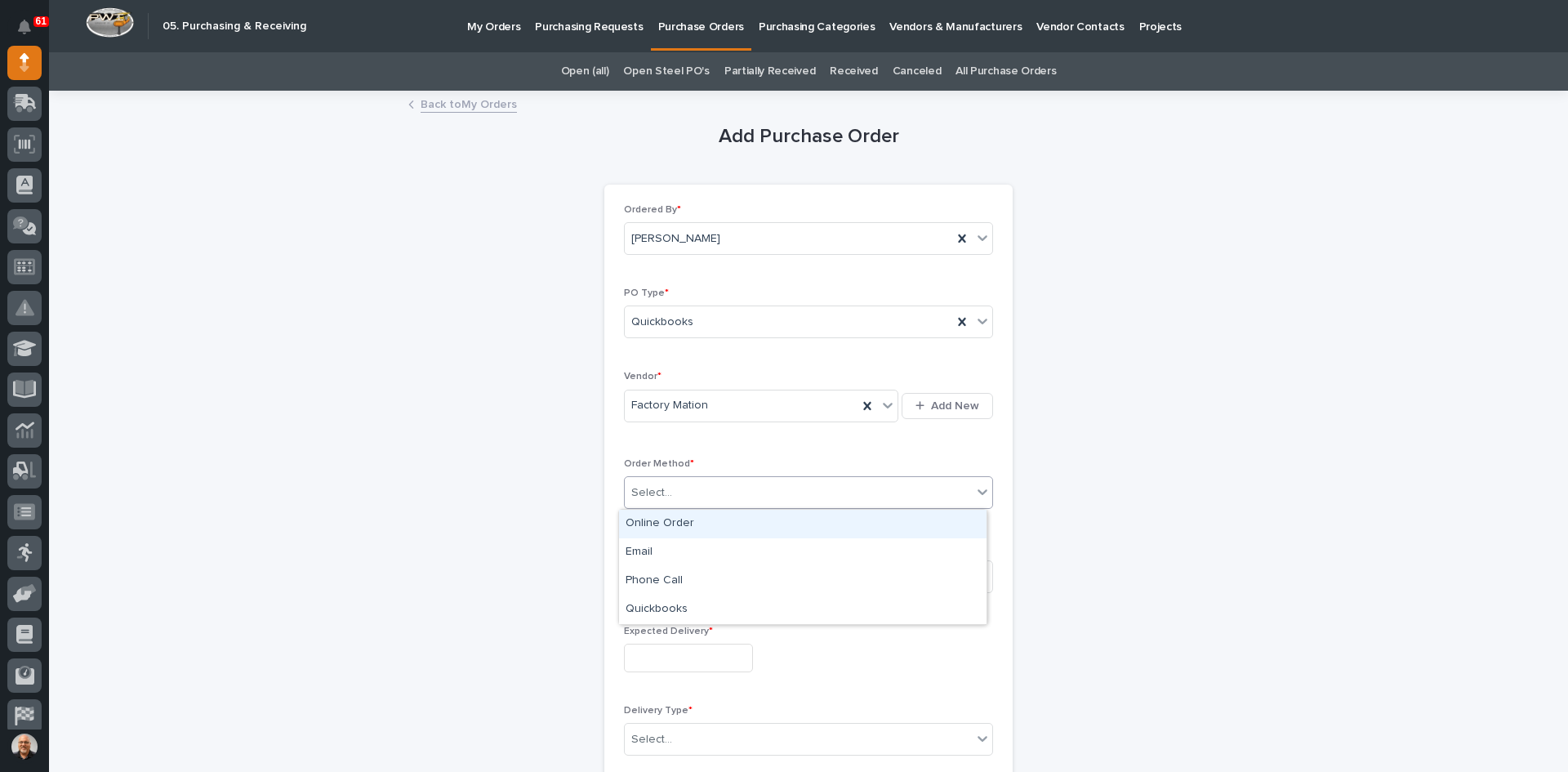
click at [679, 494] on div "Select..." at bounding box center [798, 492] width 347 height 27
click at [678, 517] on div "Online Order" at bounding box center [803, 524] width 367 height 29
click at [663, 572] on div "Select..." at bounding box center [652, 576] width 41 height 18
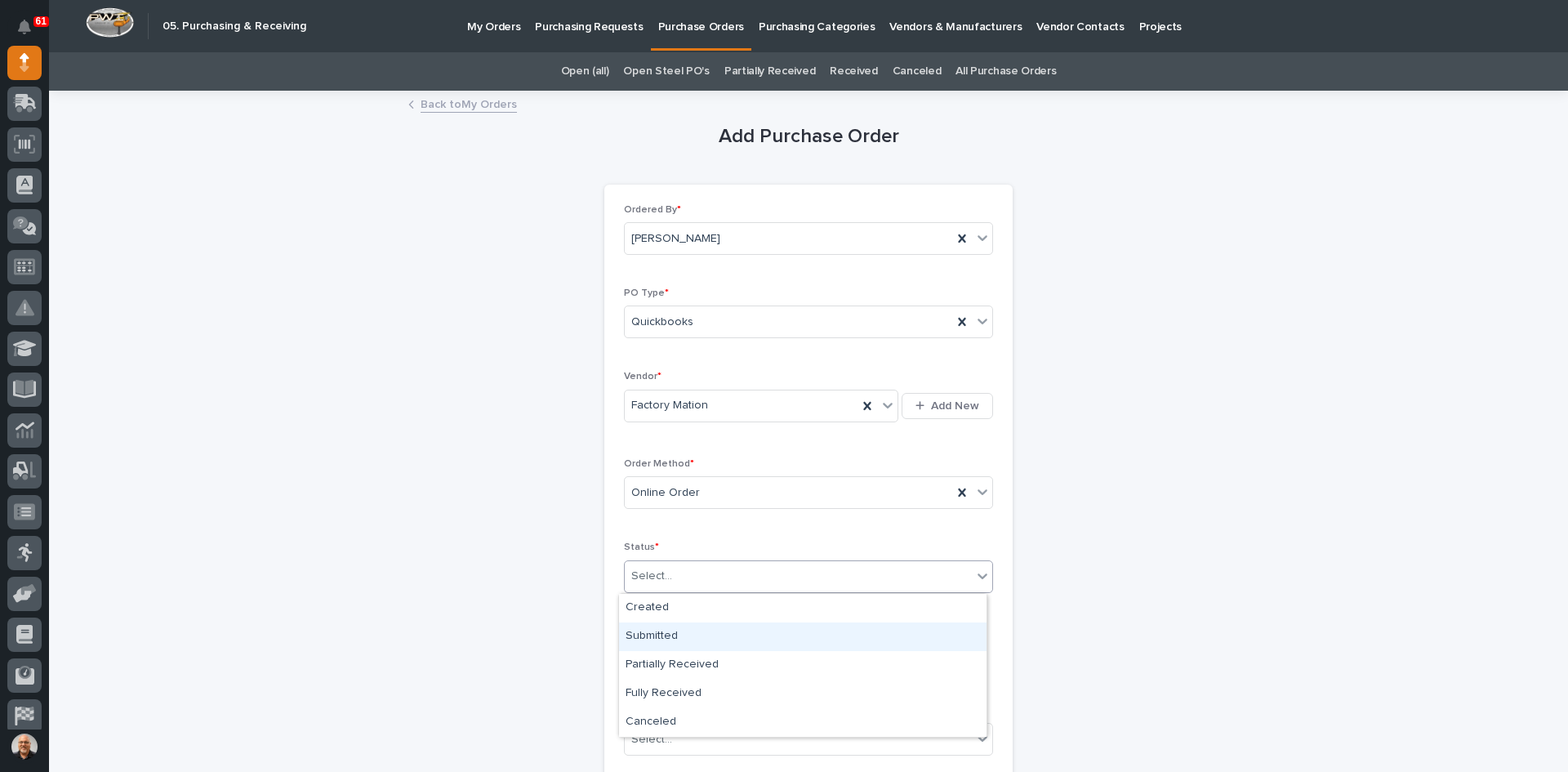
click at [666, 631] on div "Submitted" at bounding box center [803, 636] width 367 height 29
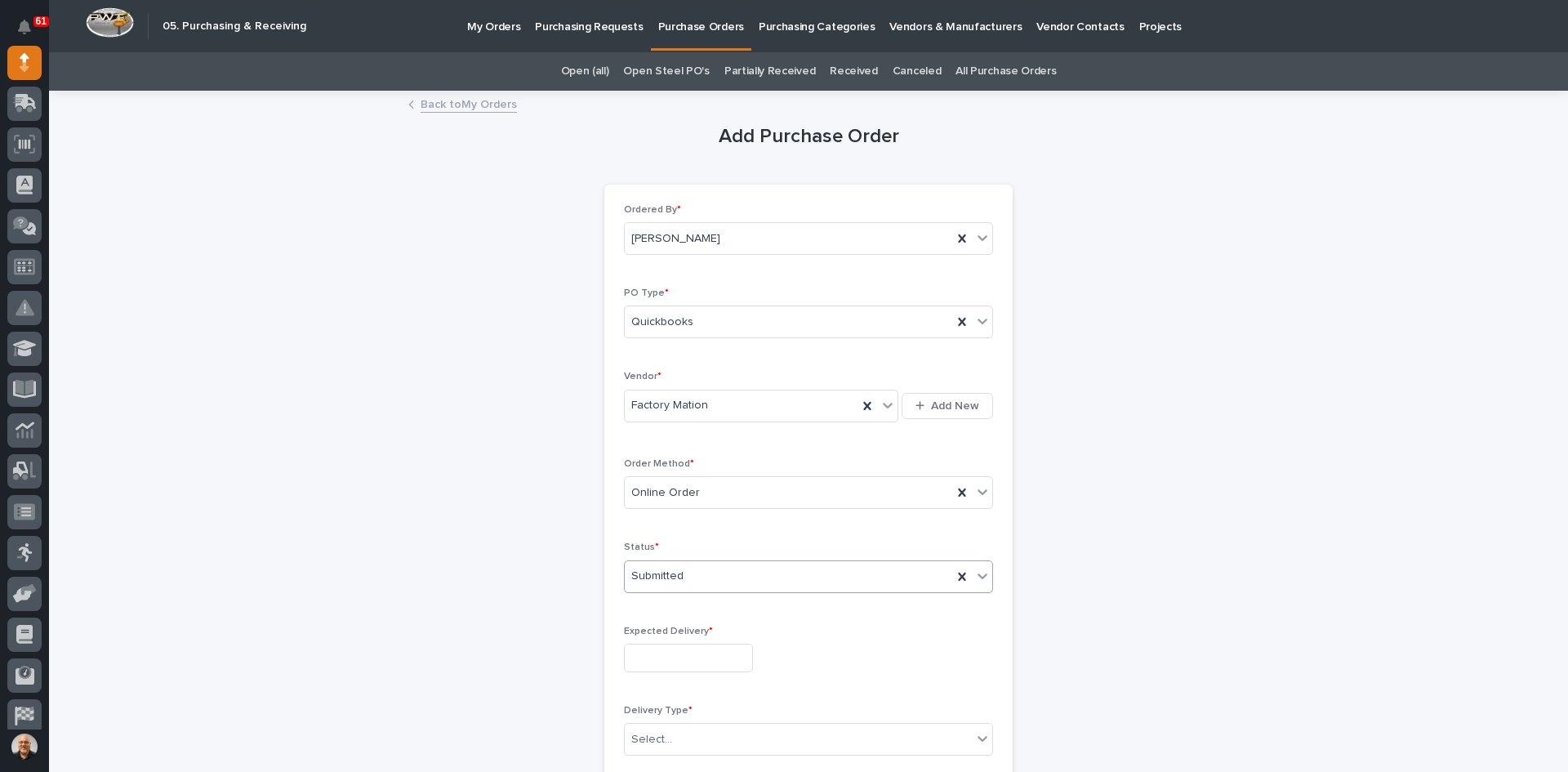
click at [673, 655] on input "text" at bounding box center [688, 657] width 129 height 29
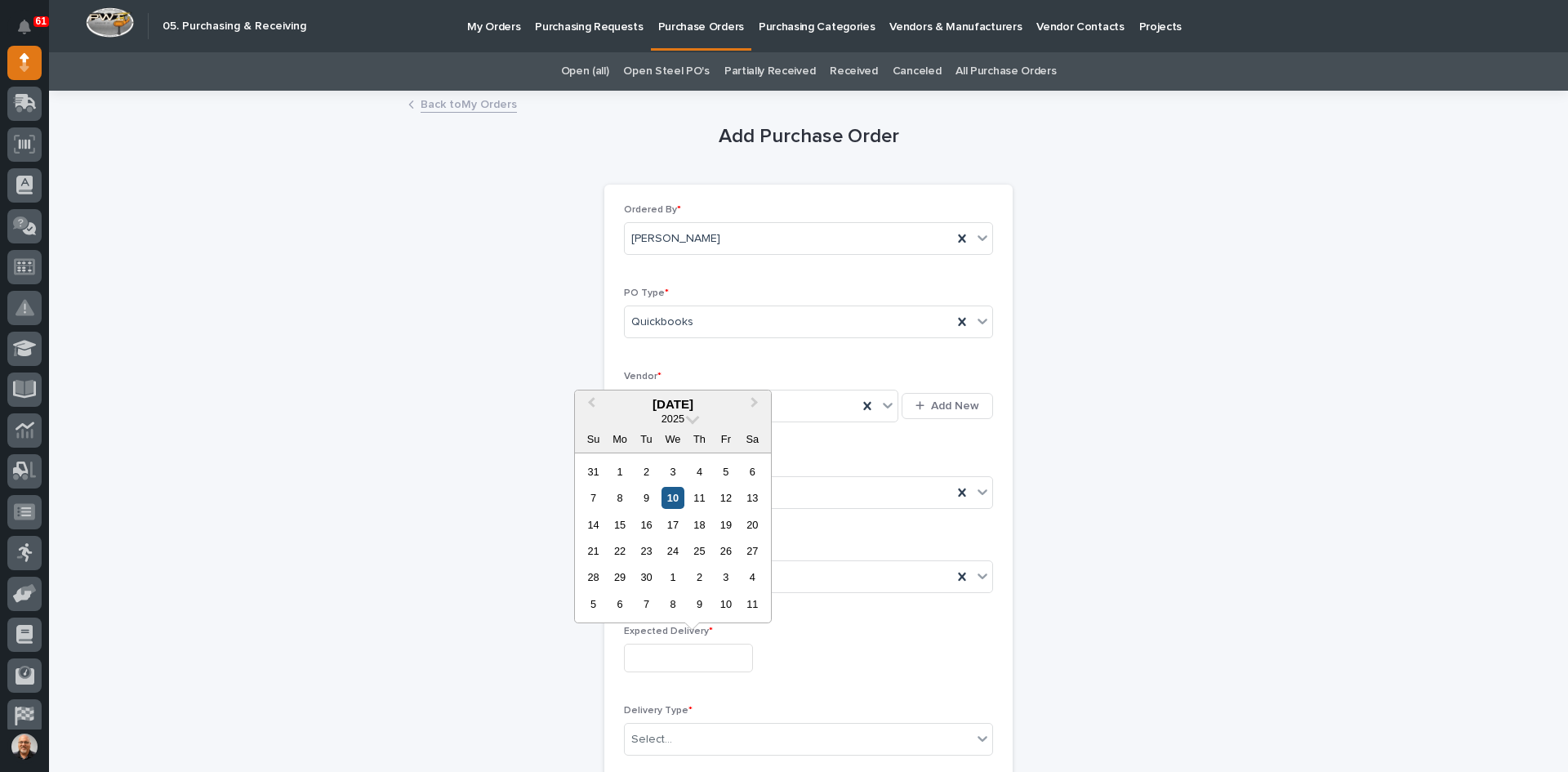
click at [675, 493] on div "10" at bounding box center [673, 498] width 22 height 22
type input "**********"
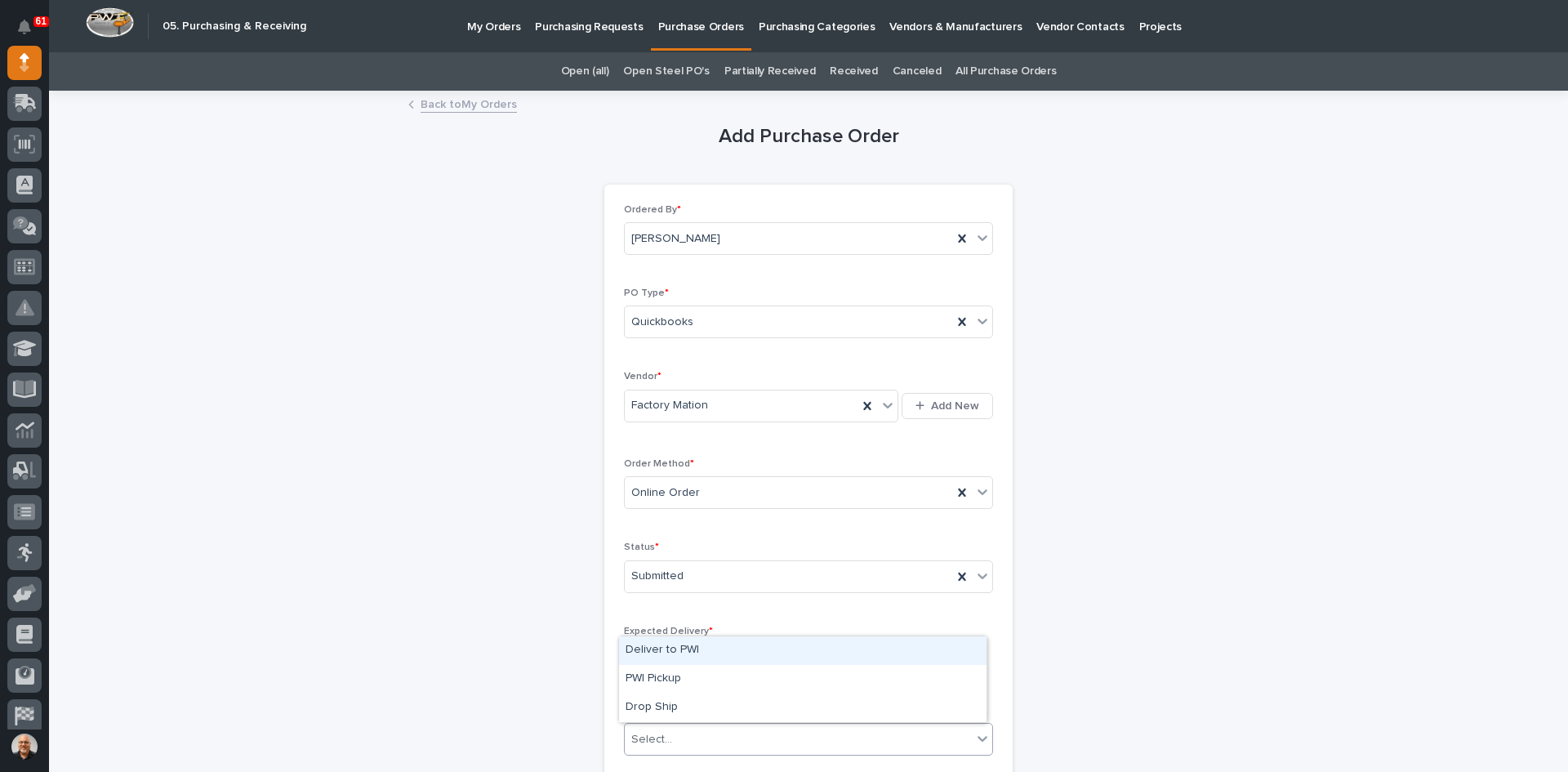
click at [650, 740] on div "Select..." at bounding box center [652, 740] width 41 height 18
click at [683, 653] on div "Deliver to PWI" at bounding box center [803, 650] width 367 height 29
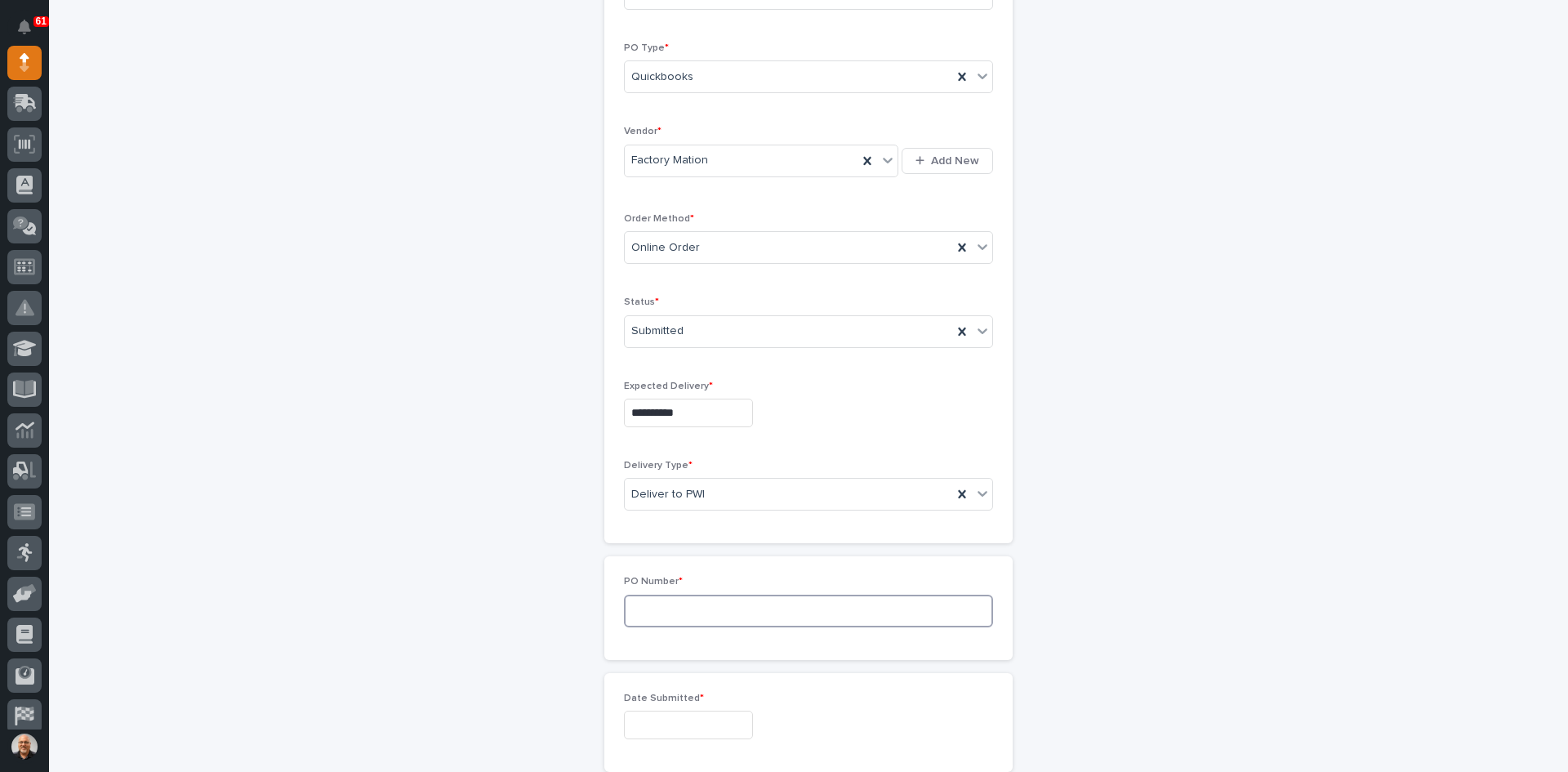
click at [646, 616] on input at bounding box center [808, 610] width 369 height 32
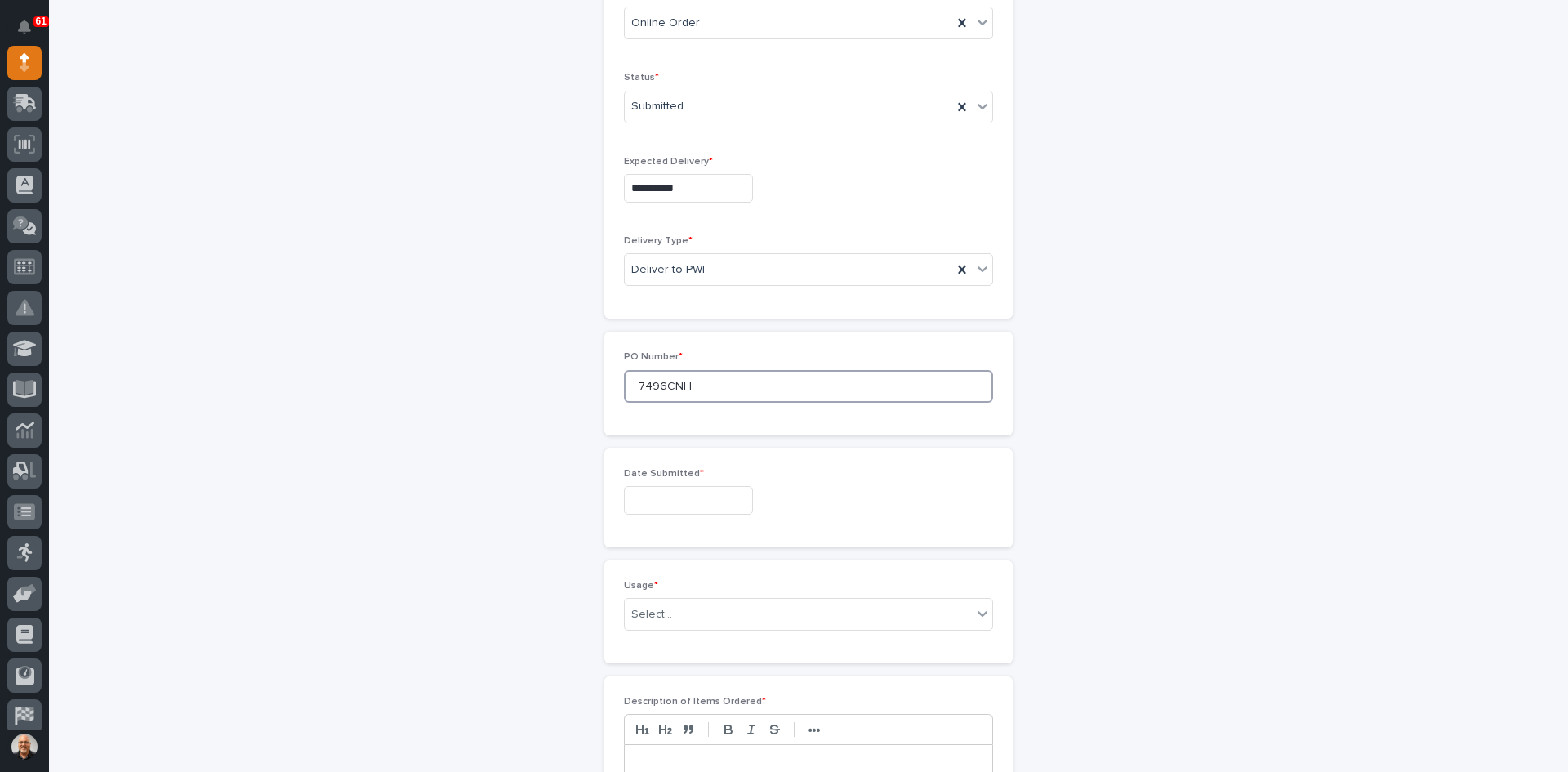
scroll to position [490, 0]
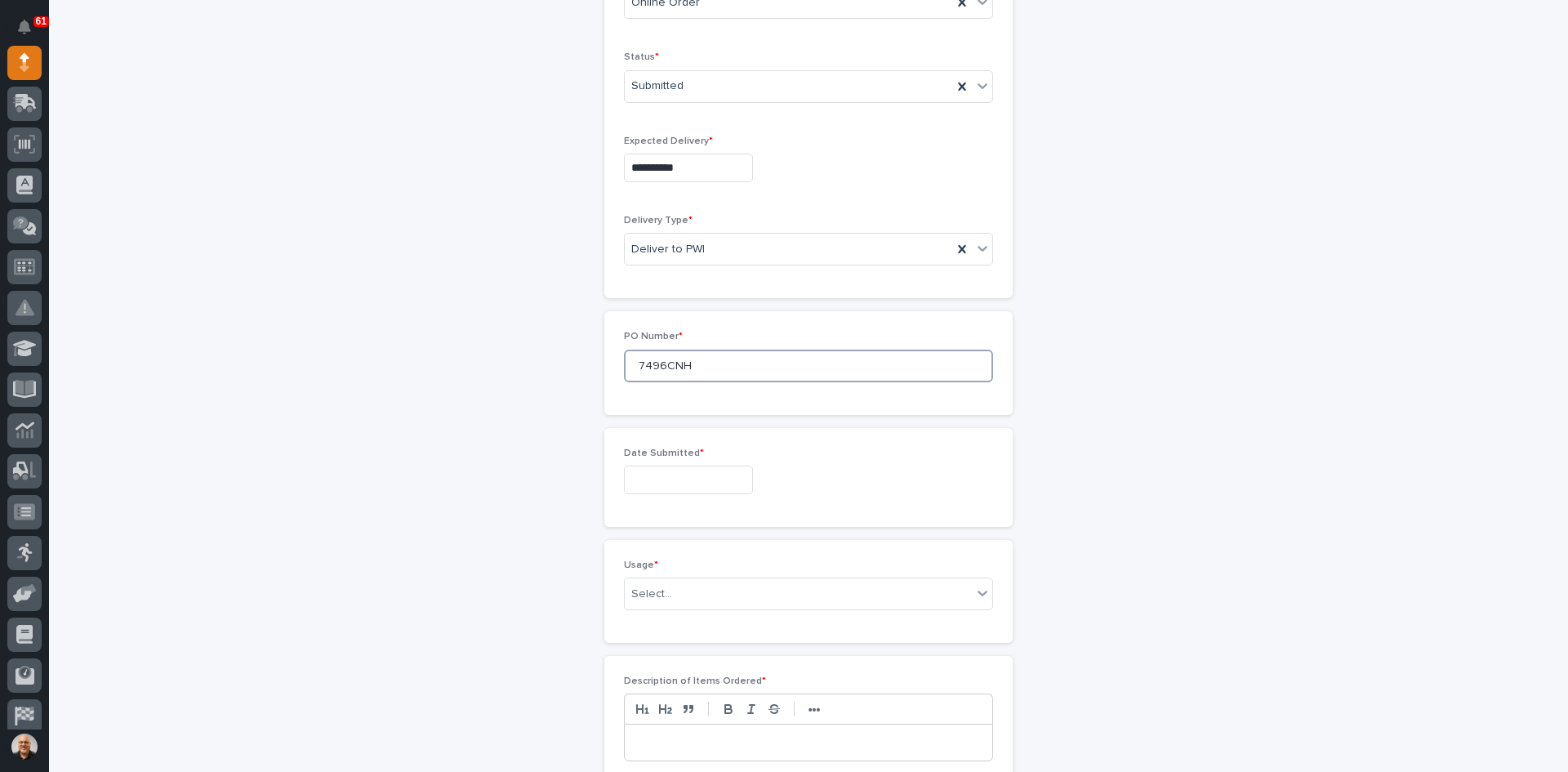
type input "7496CNH"
click at [653, 479] on input "text" at bounding box center [688, 479] width 129 height 29
click at [646, 318] on div "9" at bounding box center [647, 320] width 22 height 22
type input "**********"
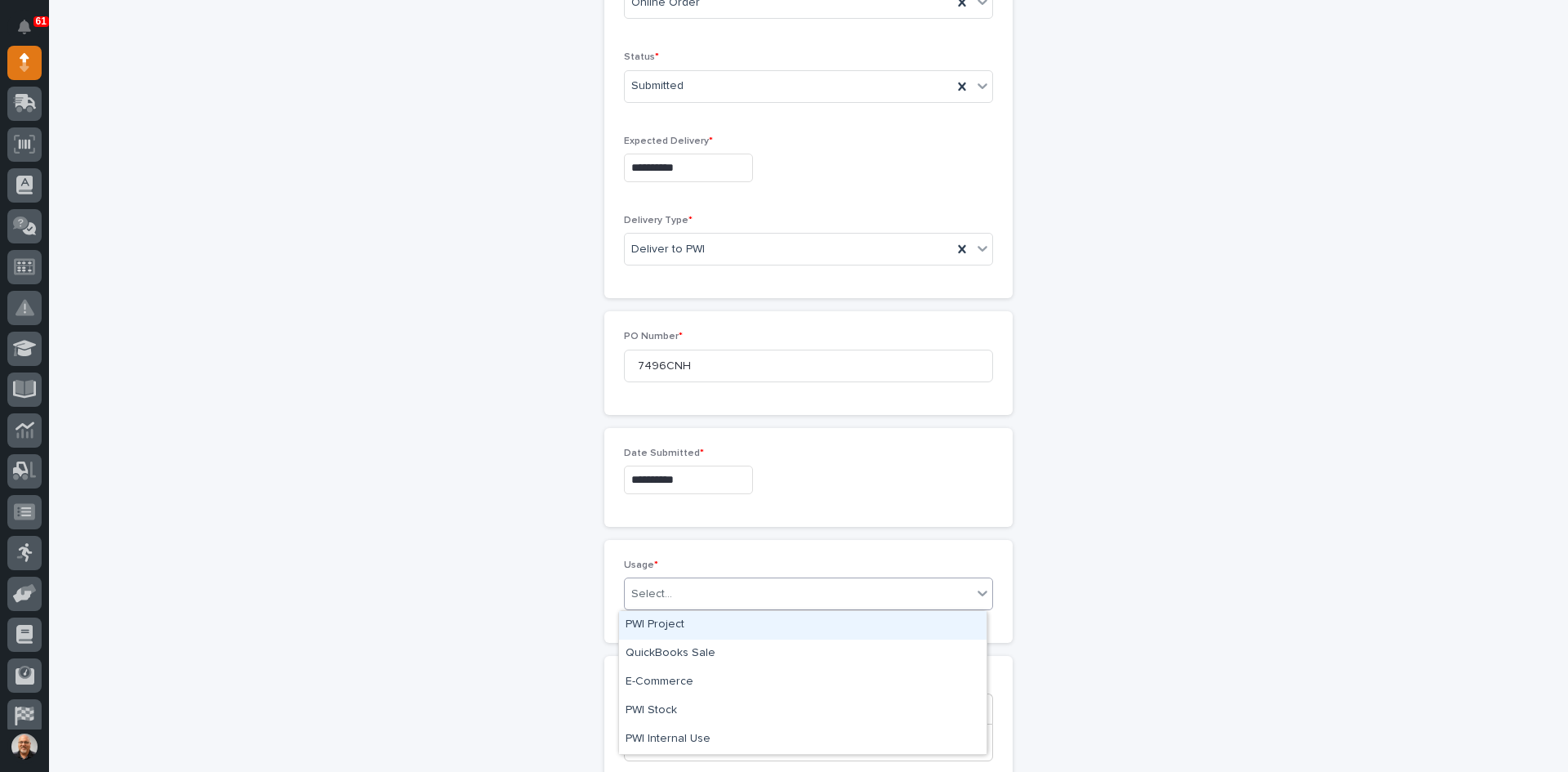
click at [671, 590] on div "Select..." at bounding box center [798, 593] width 347 height 27
click at [666, 626] on div "PWI Project" at bounding box center [803, 625] width 367 height 29
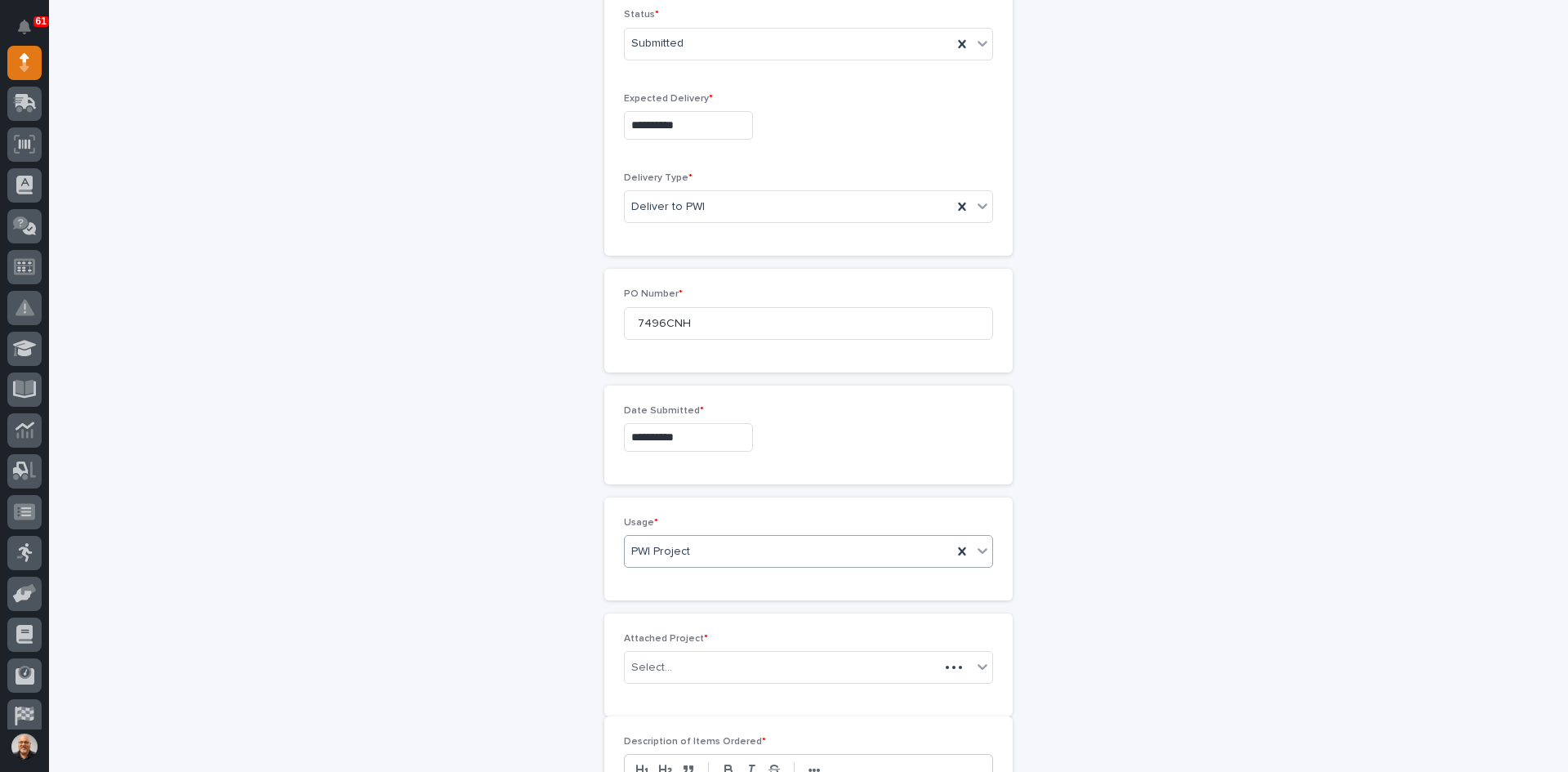
scroll to position [548, 0]
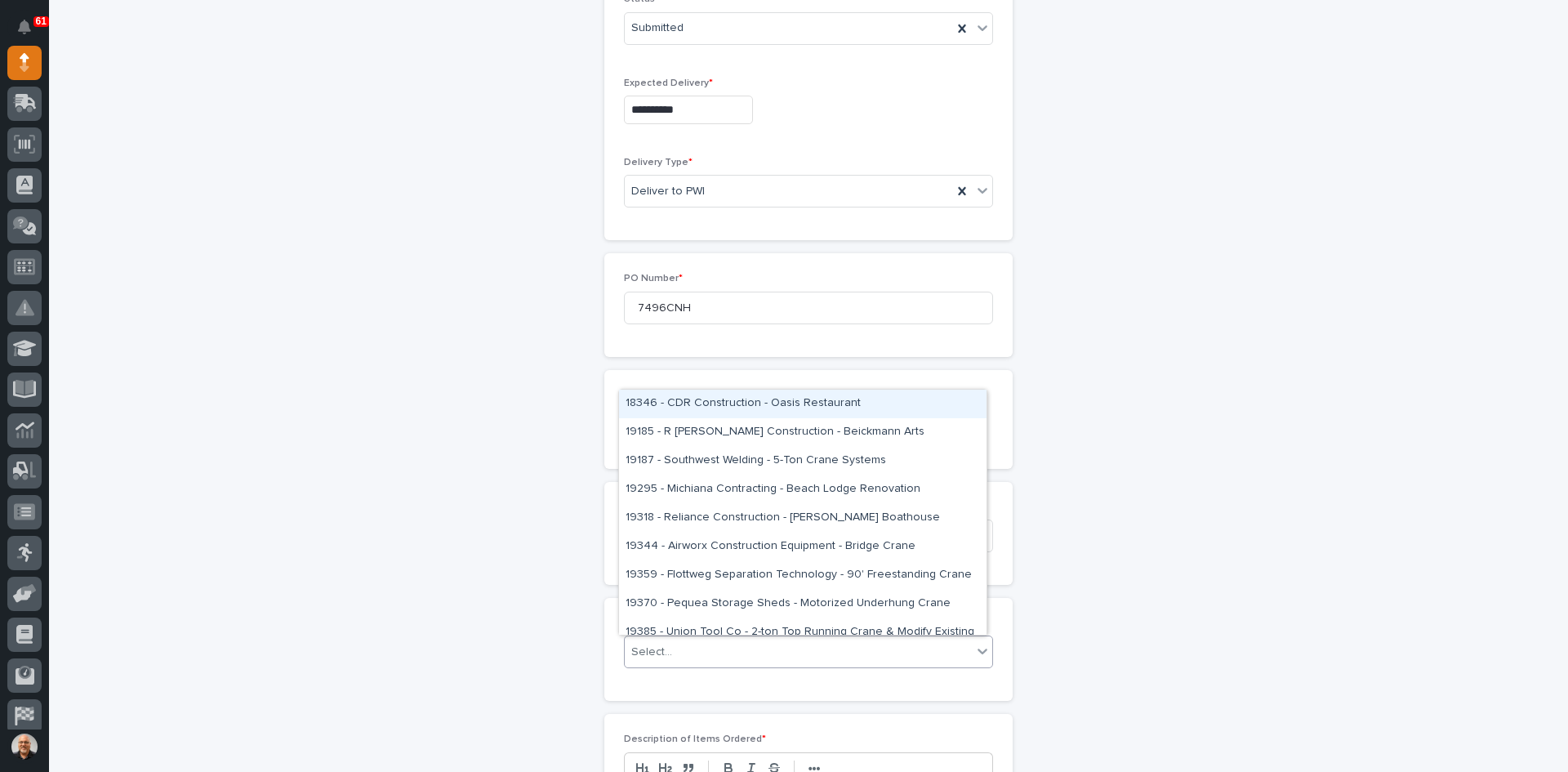
click at [677, 647] on div "Select..." at bounding box center [798, 652] width 347 height 27
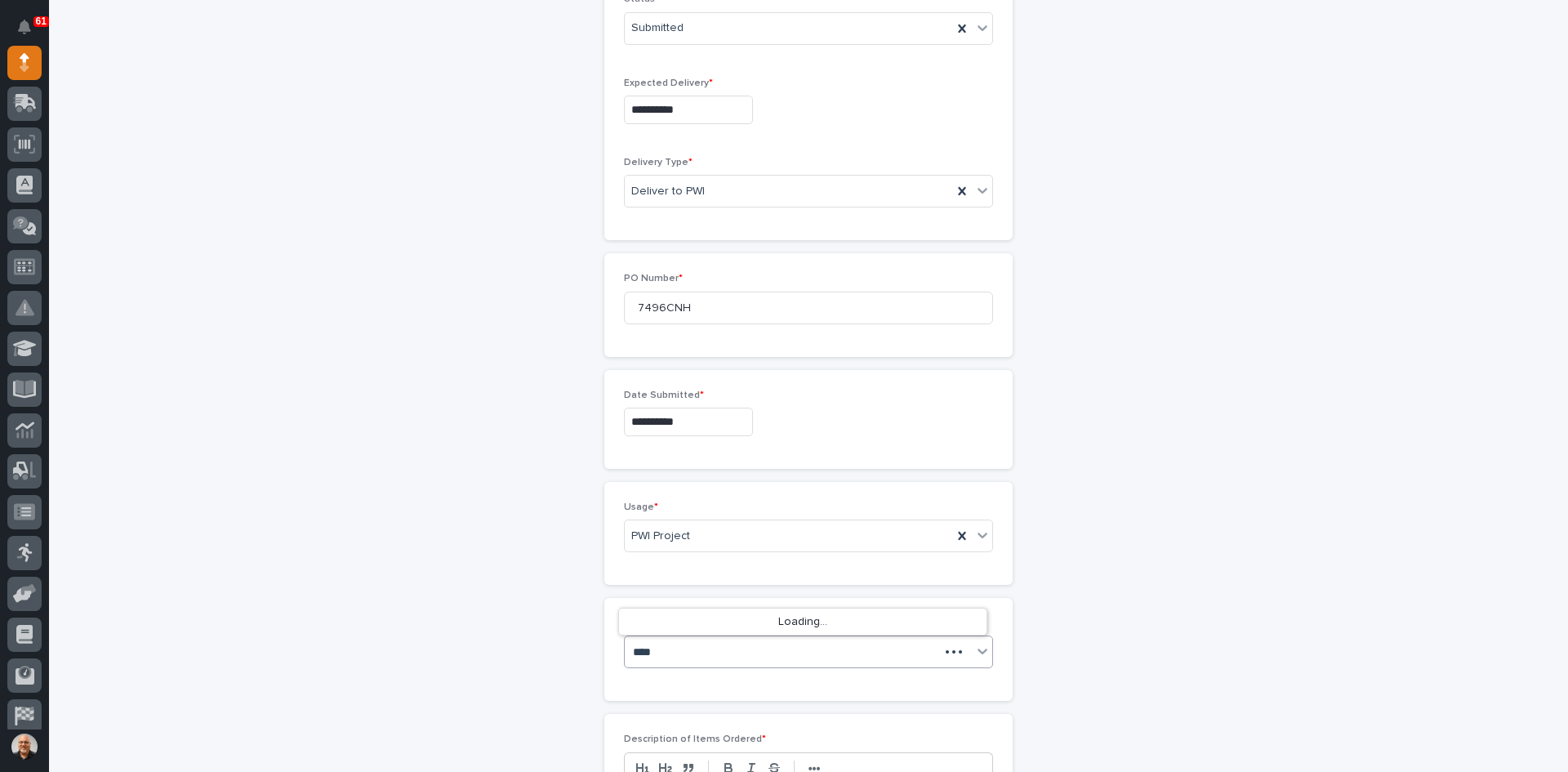
type input "*****"
click at [765, 622] on div "26686 - Brinkley RV - New BTH Devices - Plant Setup" at bounding box center [803, 620] width 367 height 29
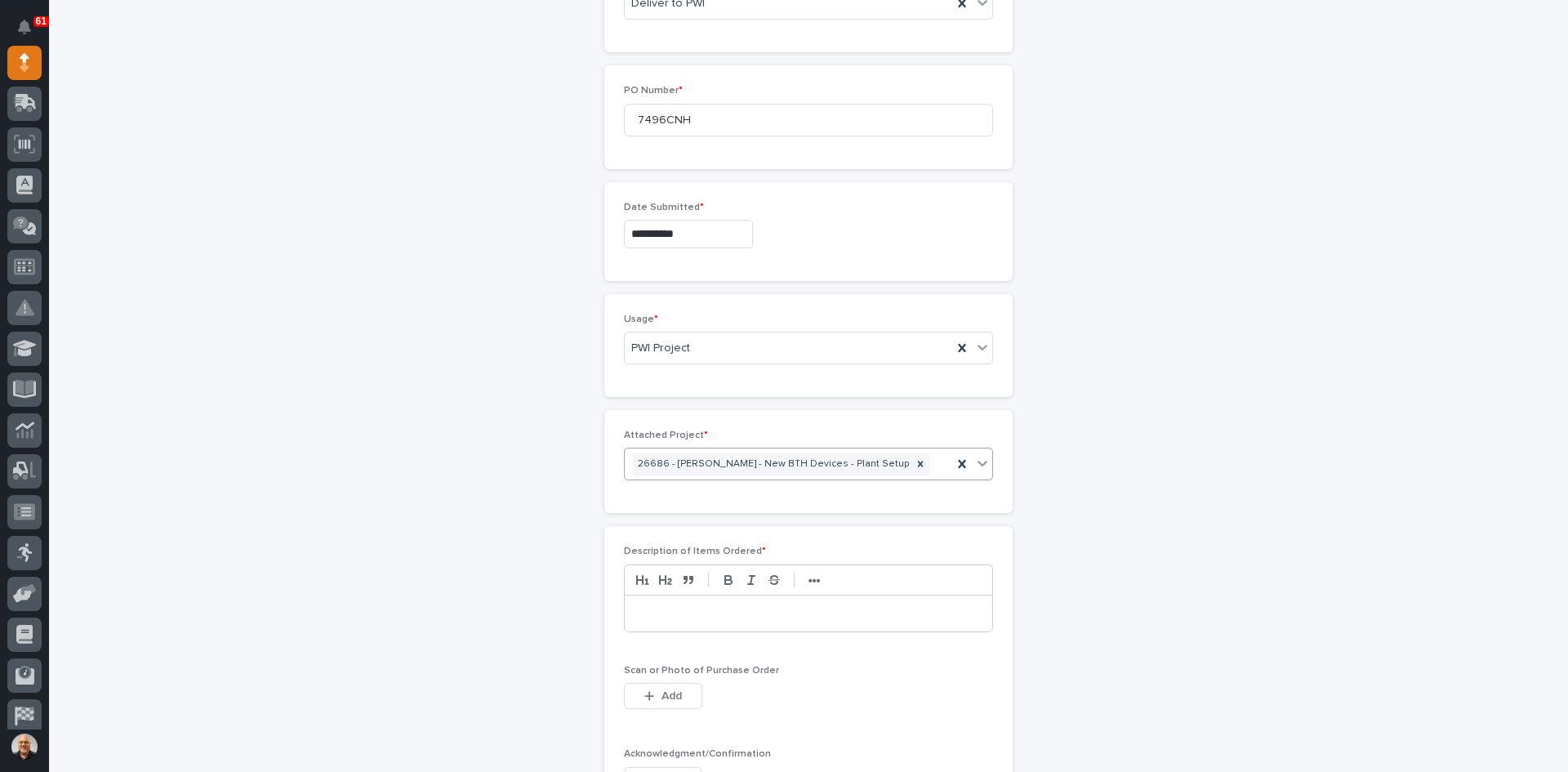
scroll to position [793, 0]
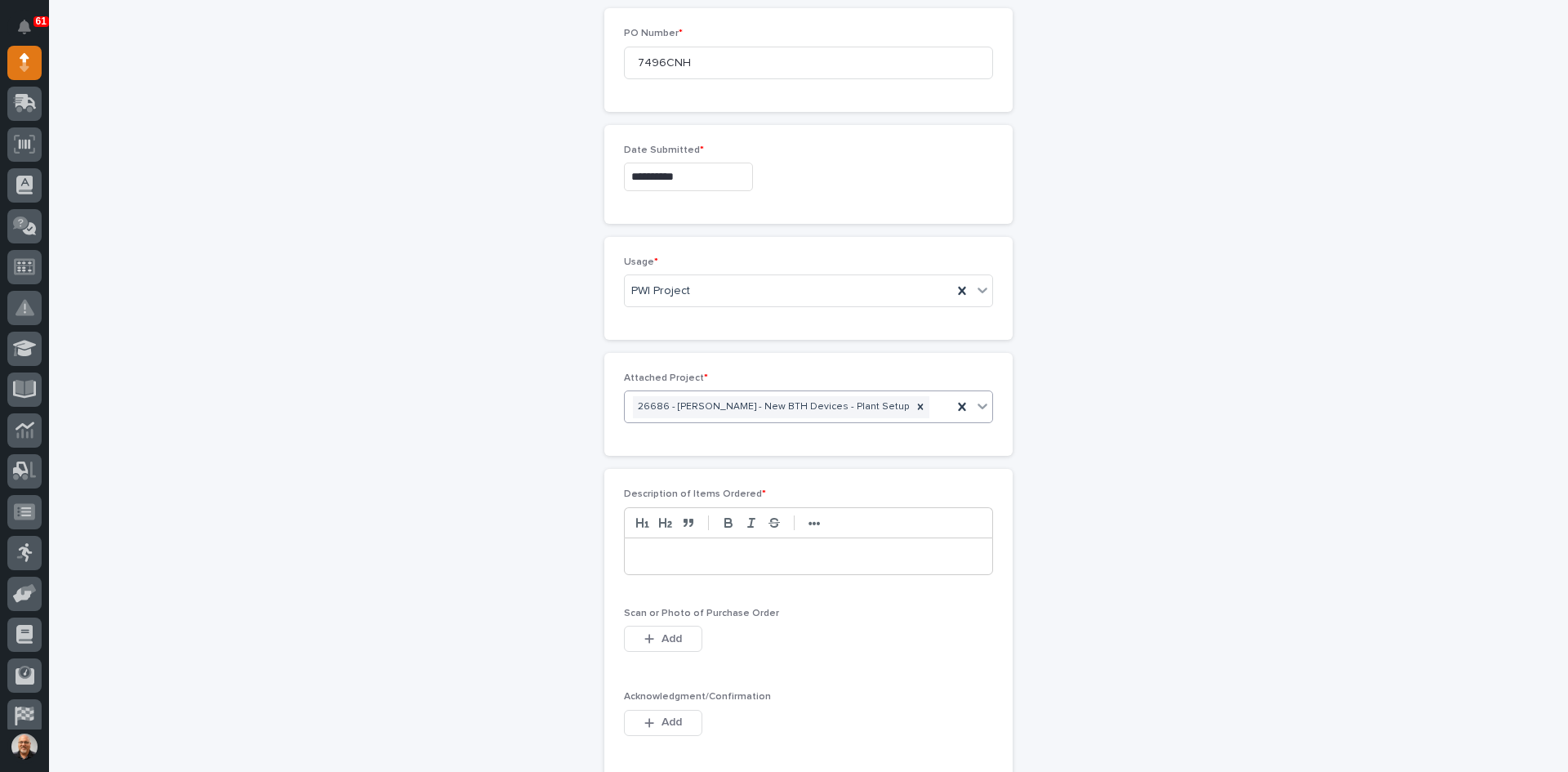
click at [656, 556] on p at bounding box center [808, 556] width 343 height 17
click at [664, 641] on span "Add" at bounding box center [672, 639] width 20 height 15
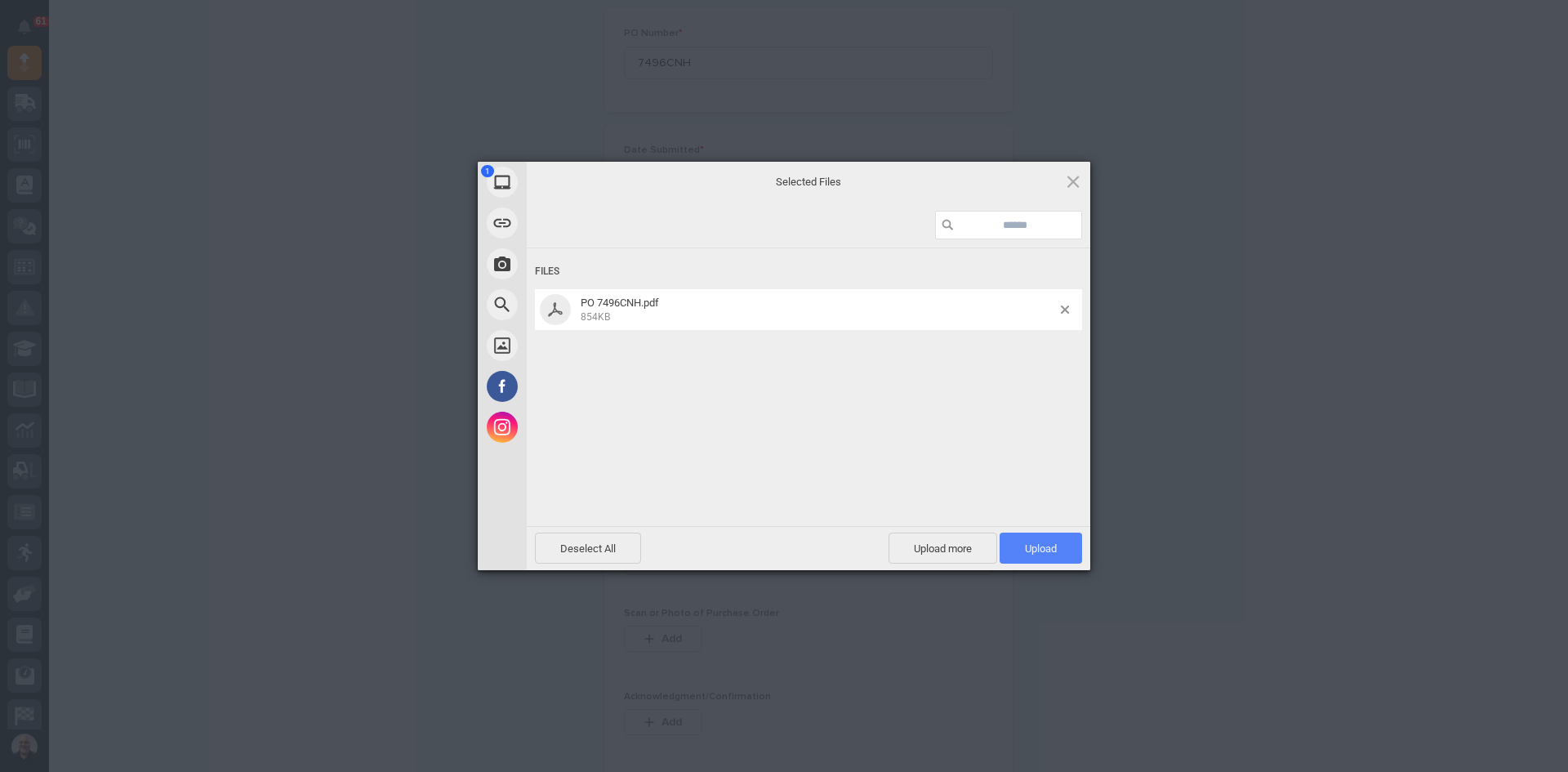
click at [1031, 545] on span "Upload 1" at bounding box center [1040, 548] width 31 height 12
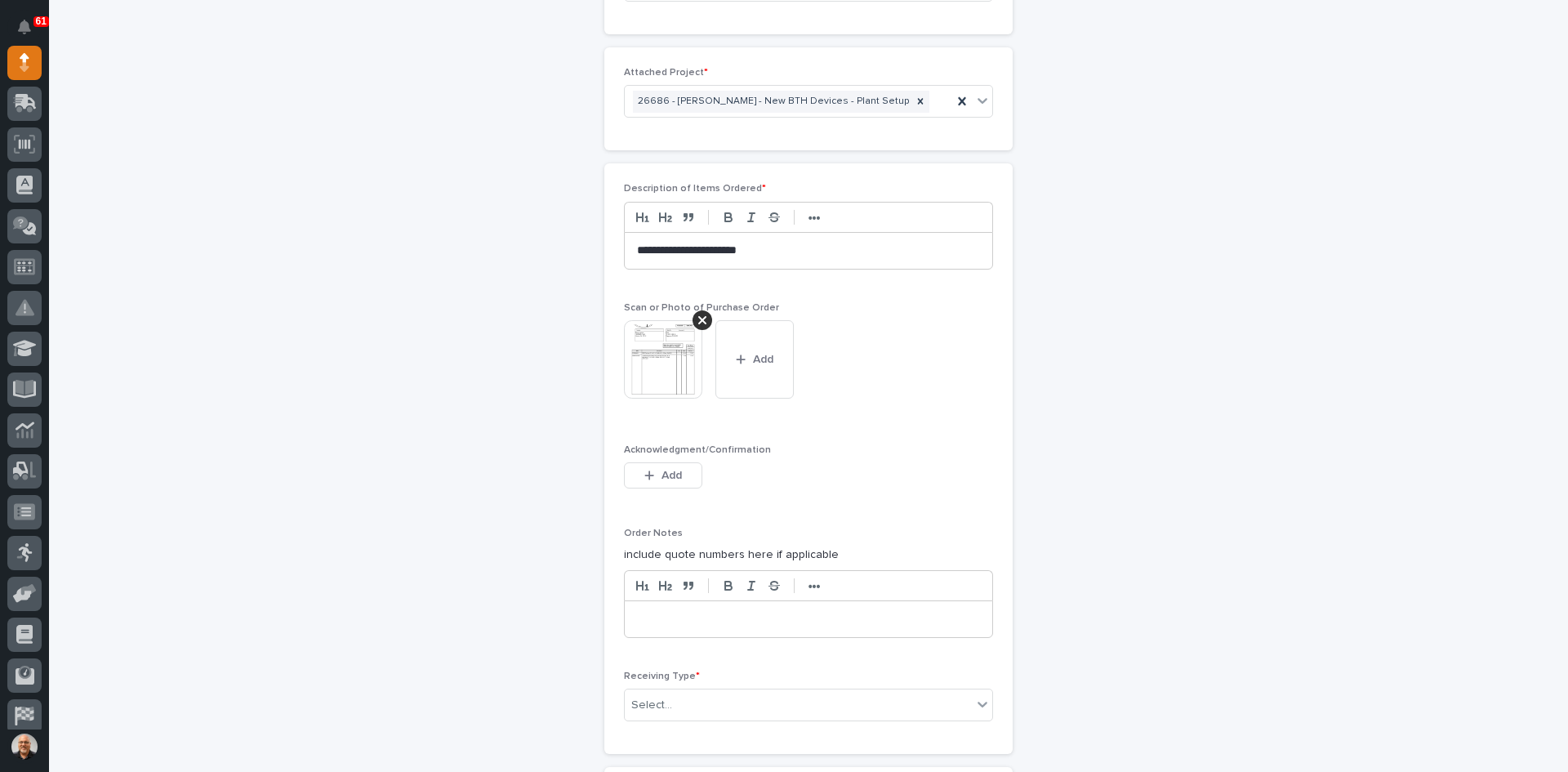
scroll to position [1150, 0]
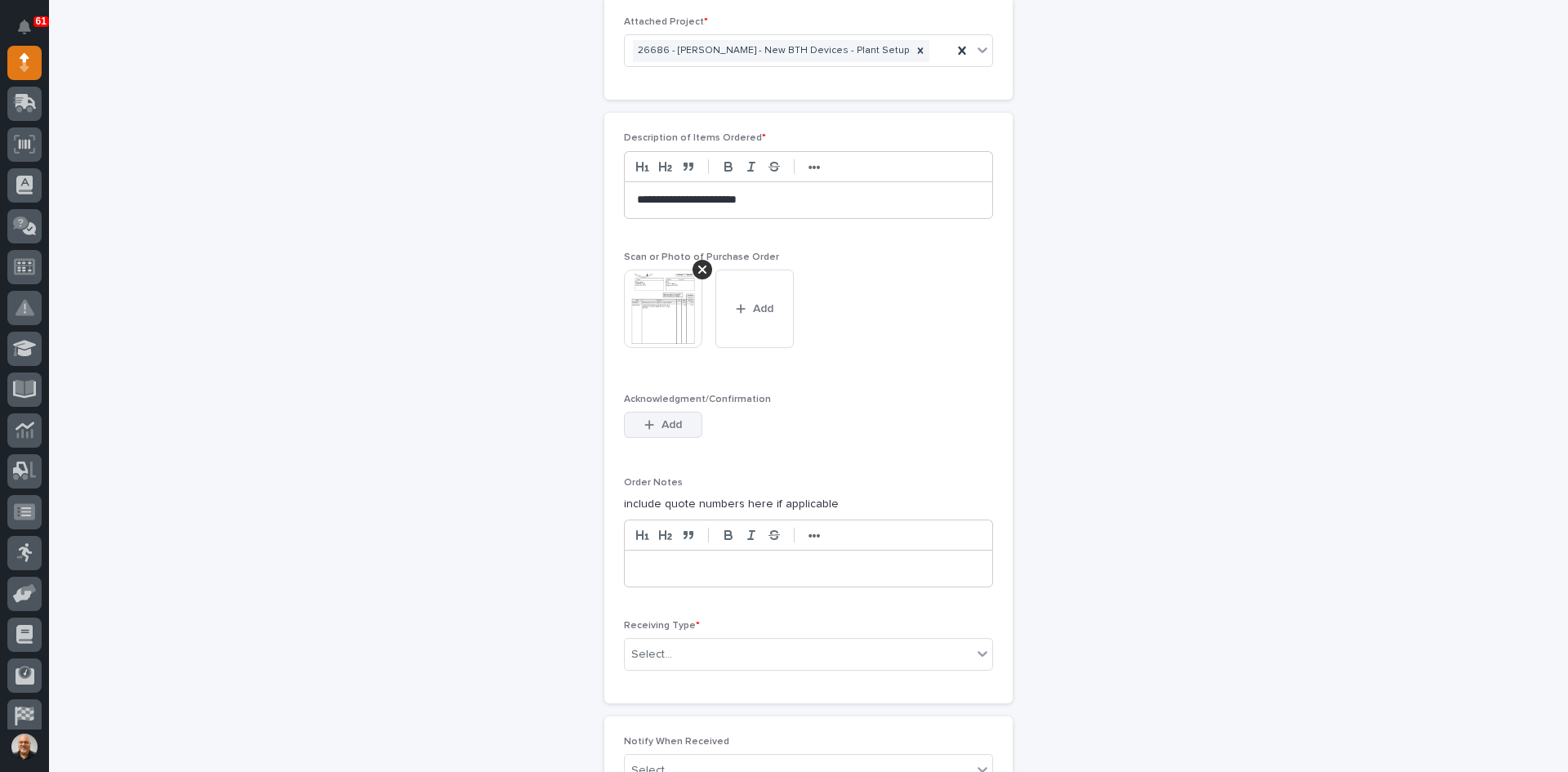
click at [662, 425] on span "Add" at bounding box center [672, 425] width 20 height 15
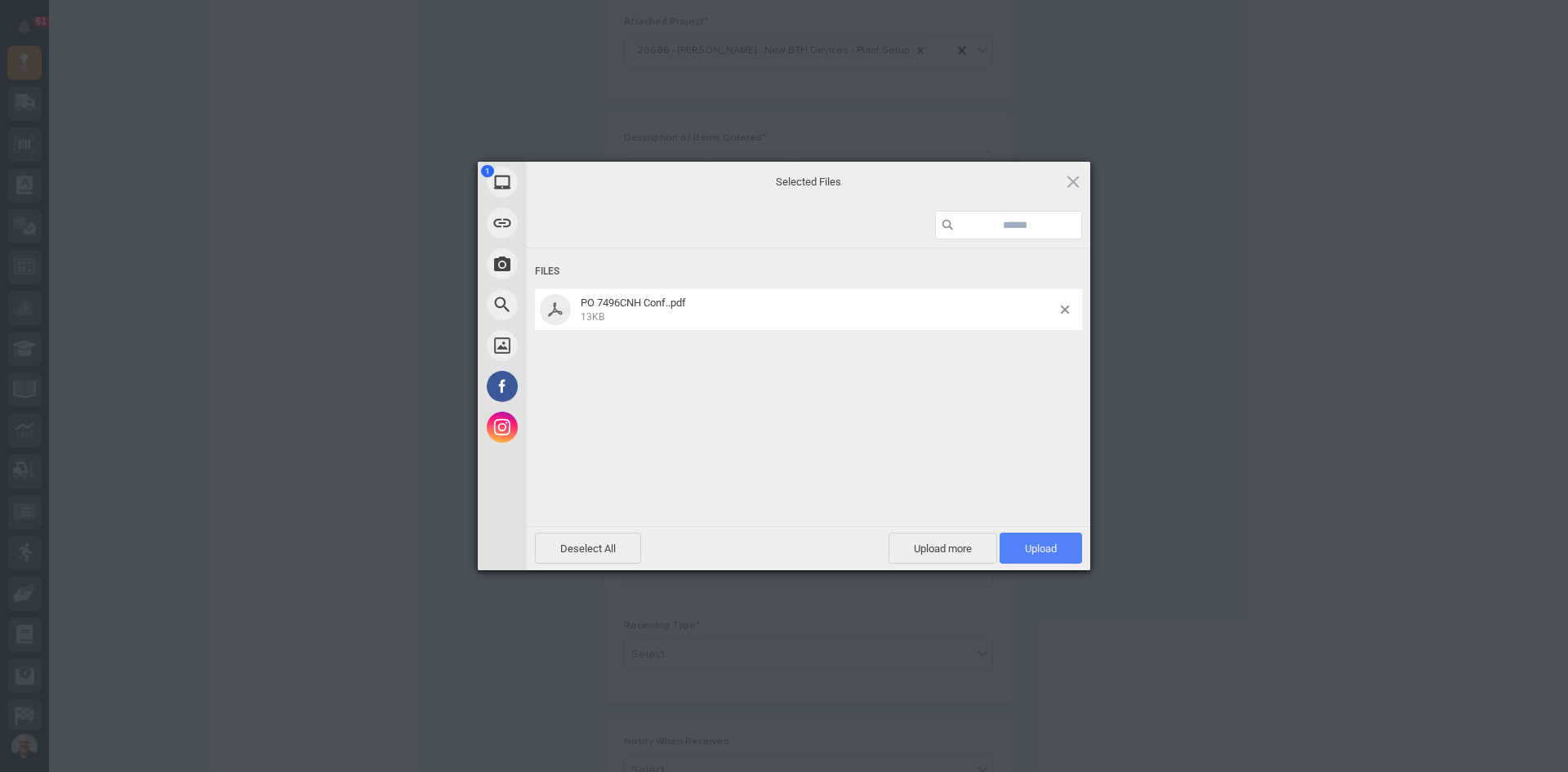
click at [1032, 550] on span "Upload 1" at bounding box center [1040, 548] width 31 height 12
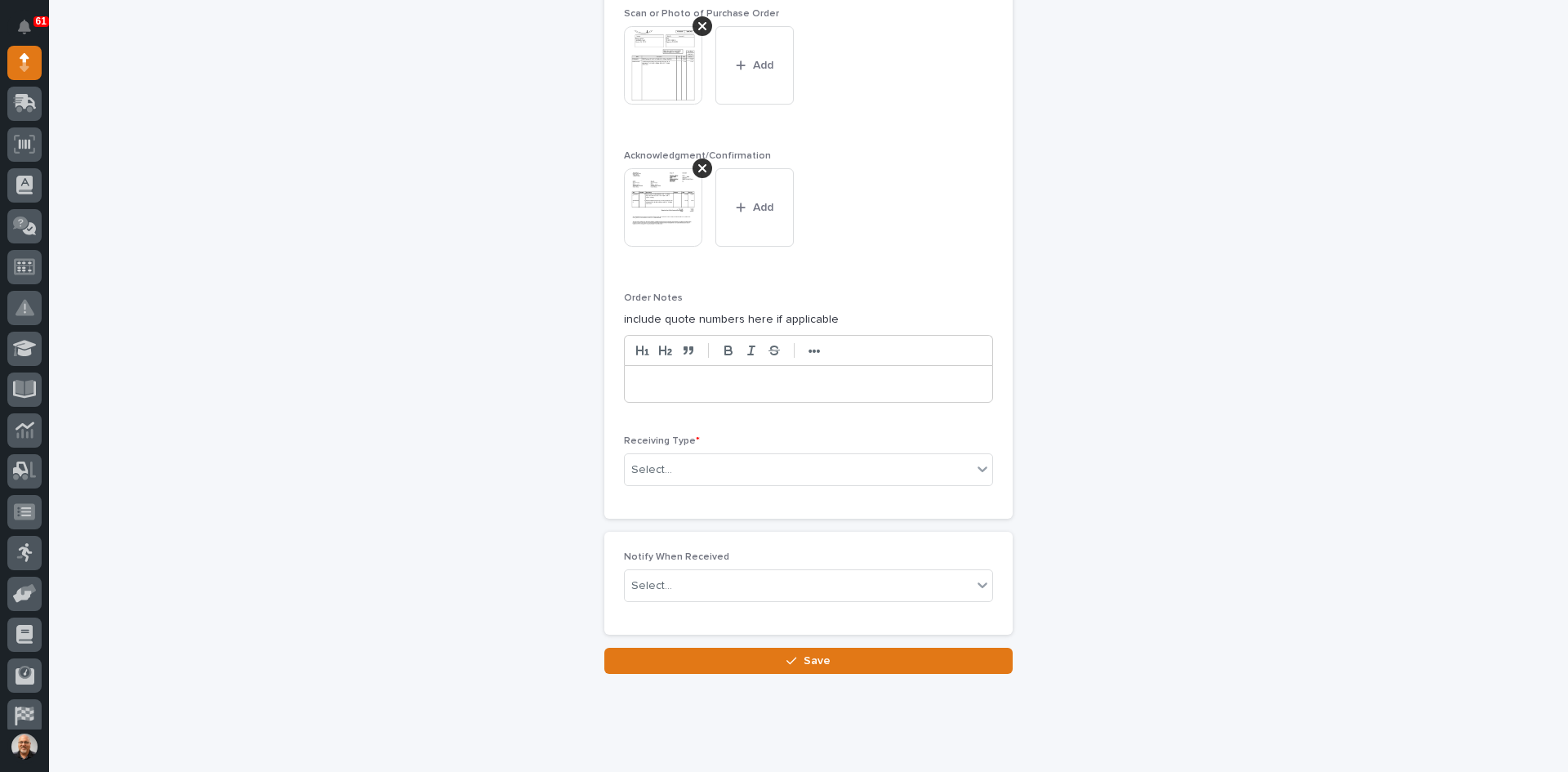
scroll to position [1394, 0]
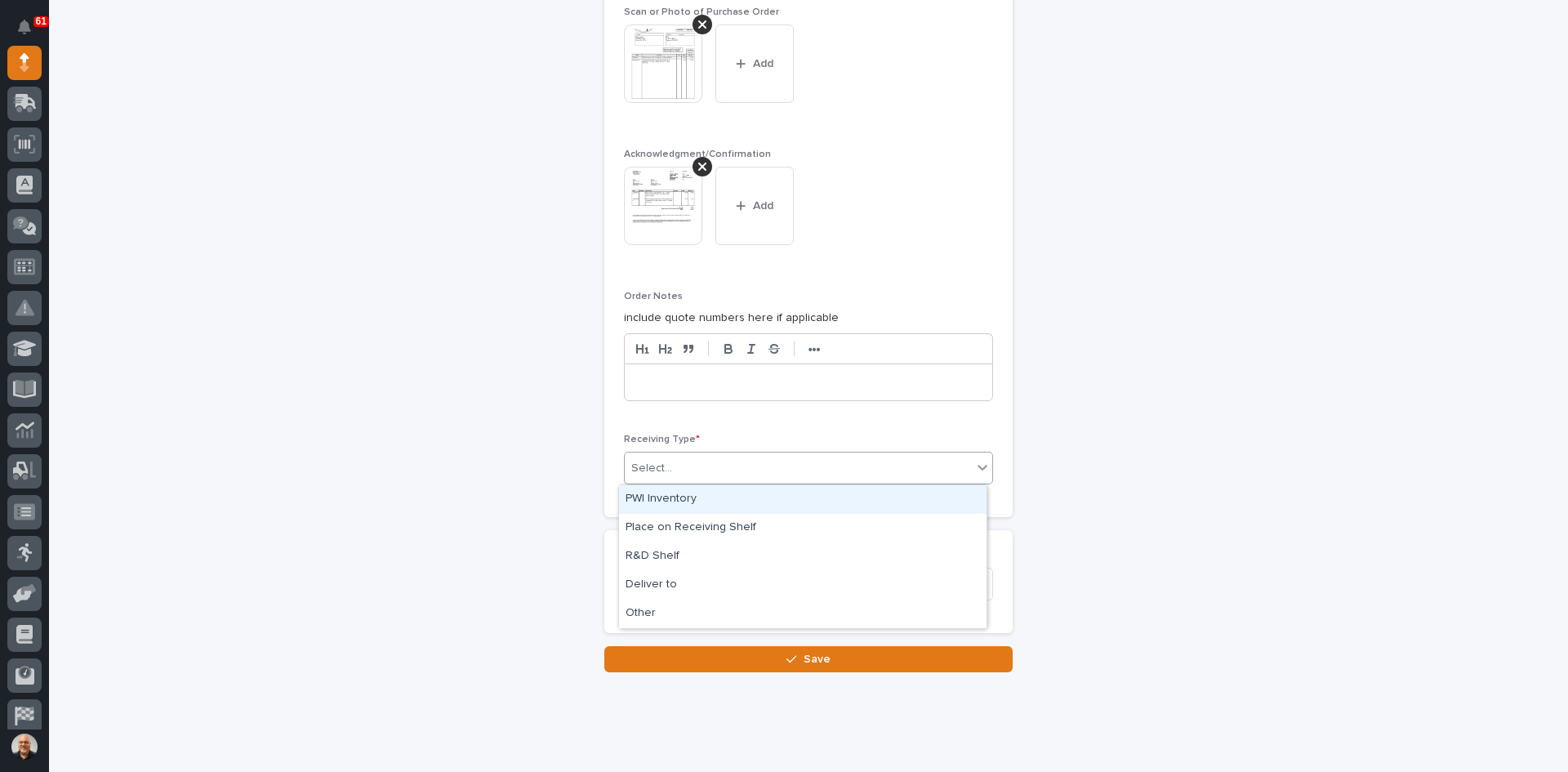
click at [690, 468] on div "Select..." at bounding box center [798, 468] width 347 height 27
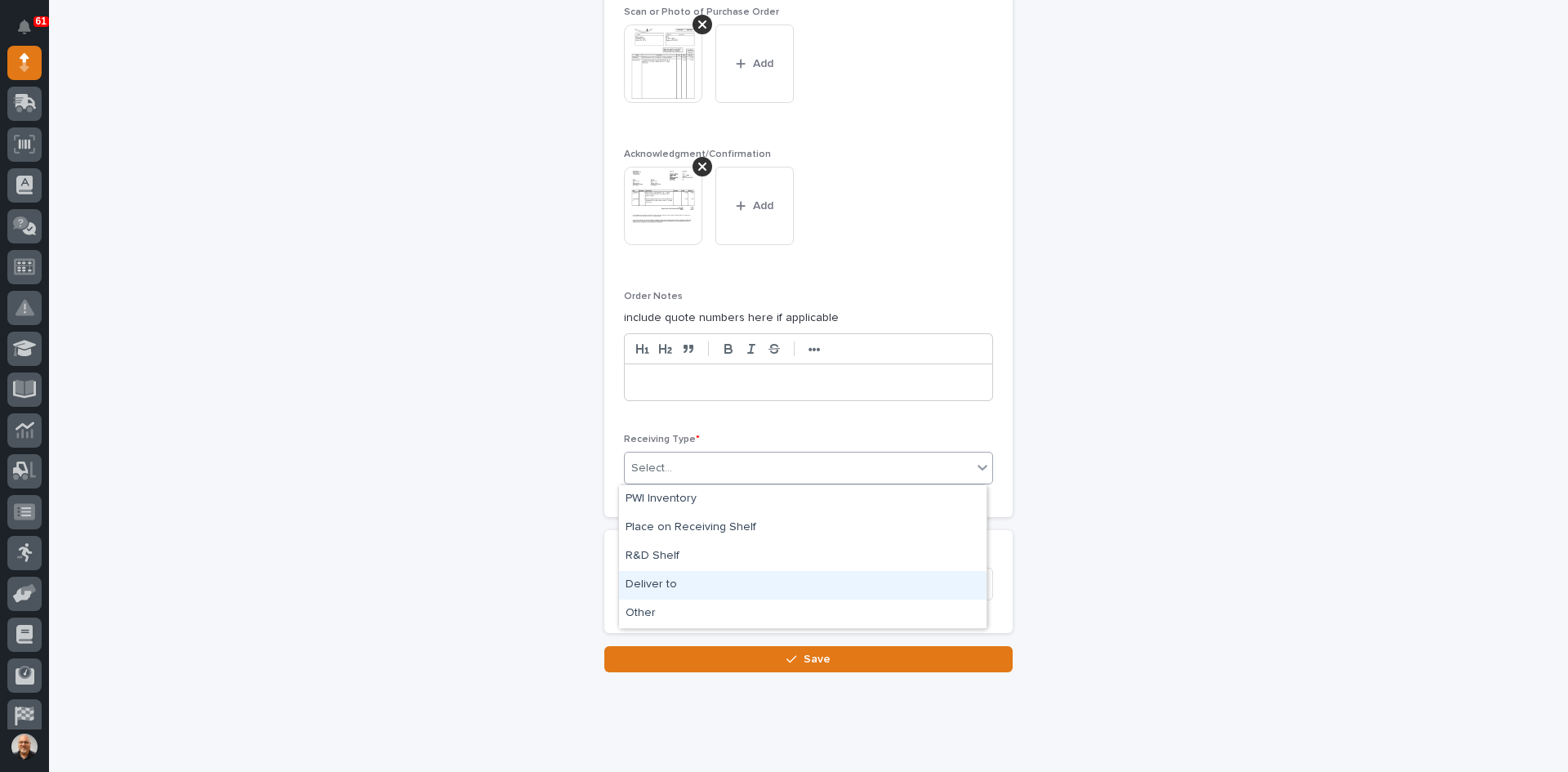
click at [657, 583] on div "Deliver to" at bounding box center [803, 585] width 367 height 29
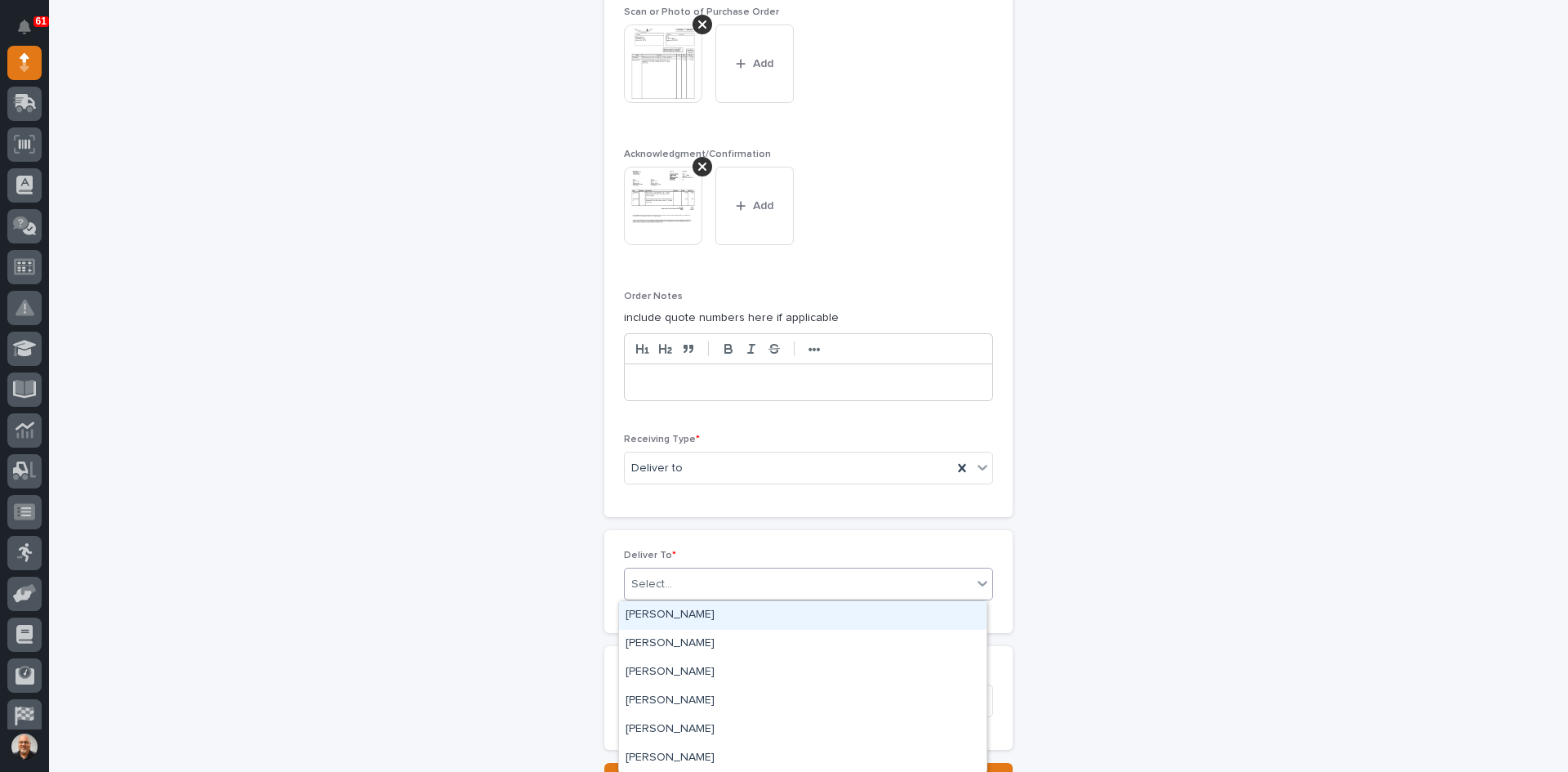
click at [672, 581] on div "Select..." at bounding box center [798, 584] width 347 height 27
type input "***"
click at [680, 641] on div "[PERSON_NAME]" at bounding box center [803, 643] width 367 height 29
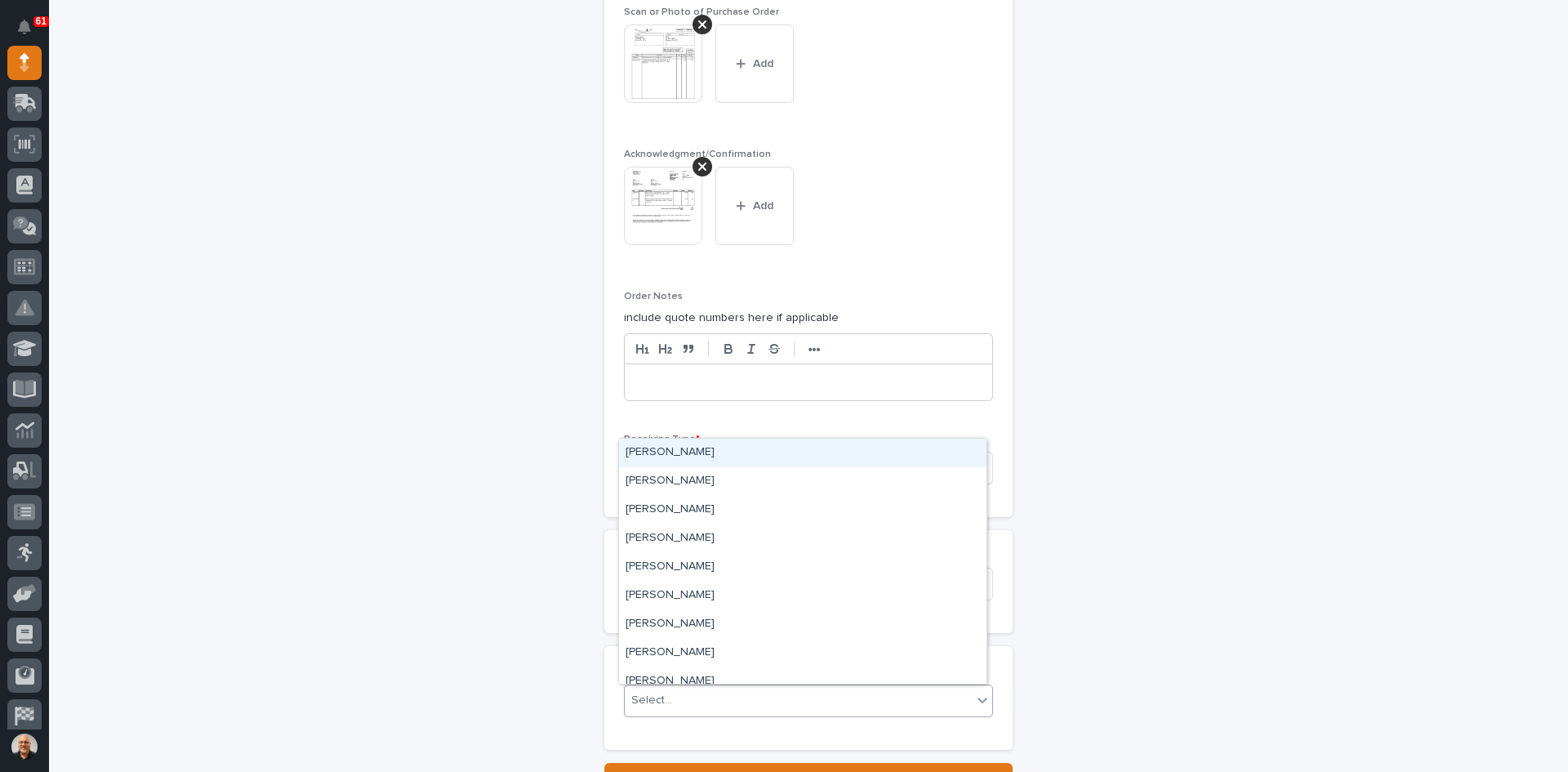
click at [670, 699] on div "Select..." at bounding box center [798, 700] width 347 height 27
type input "***"
click at [685, 477] on div "[PERSON_NAME]" at bounding box center [803, 481] width 367 height 29
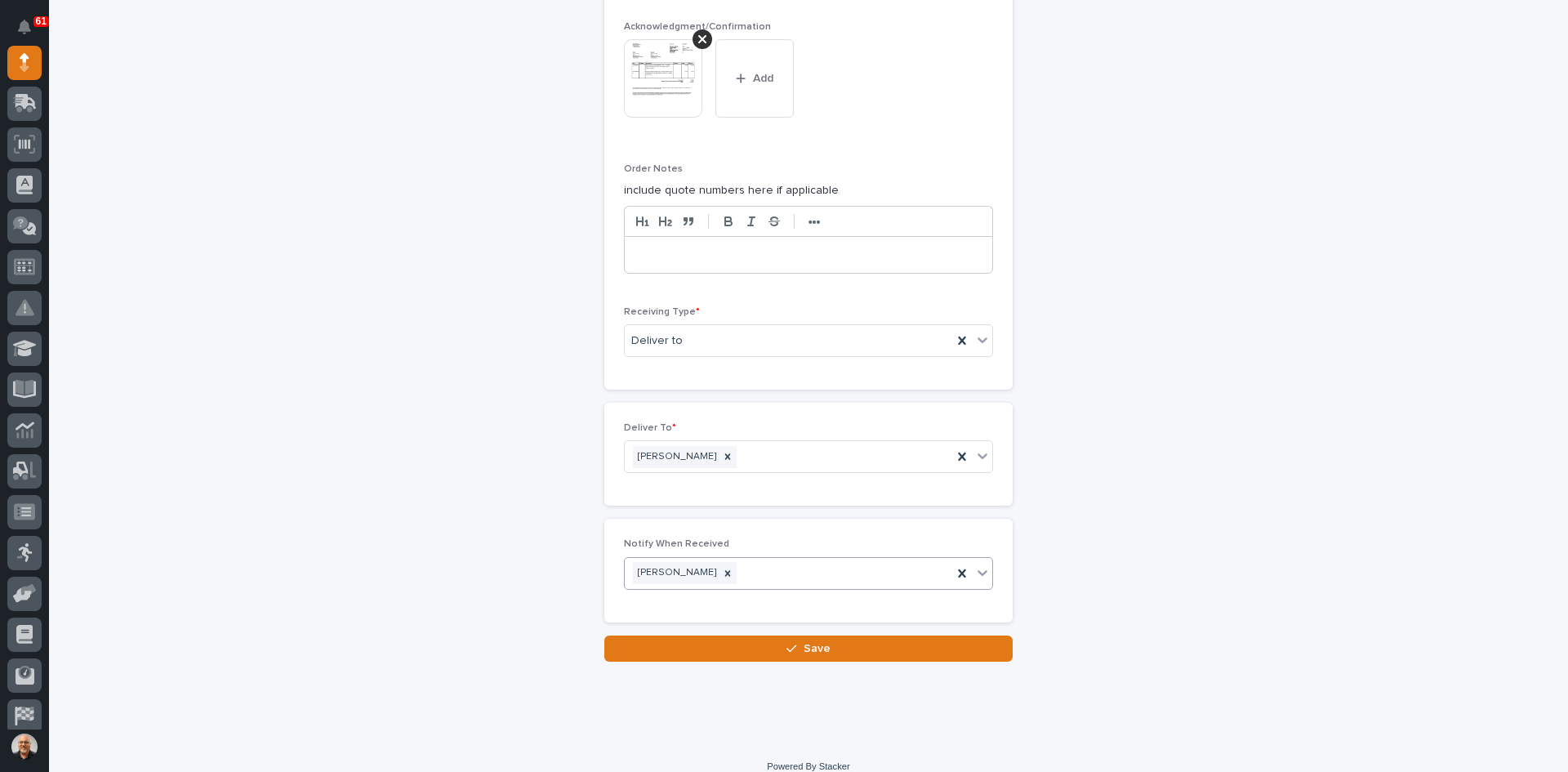
scroll to position [1539, 0]
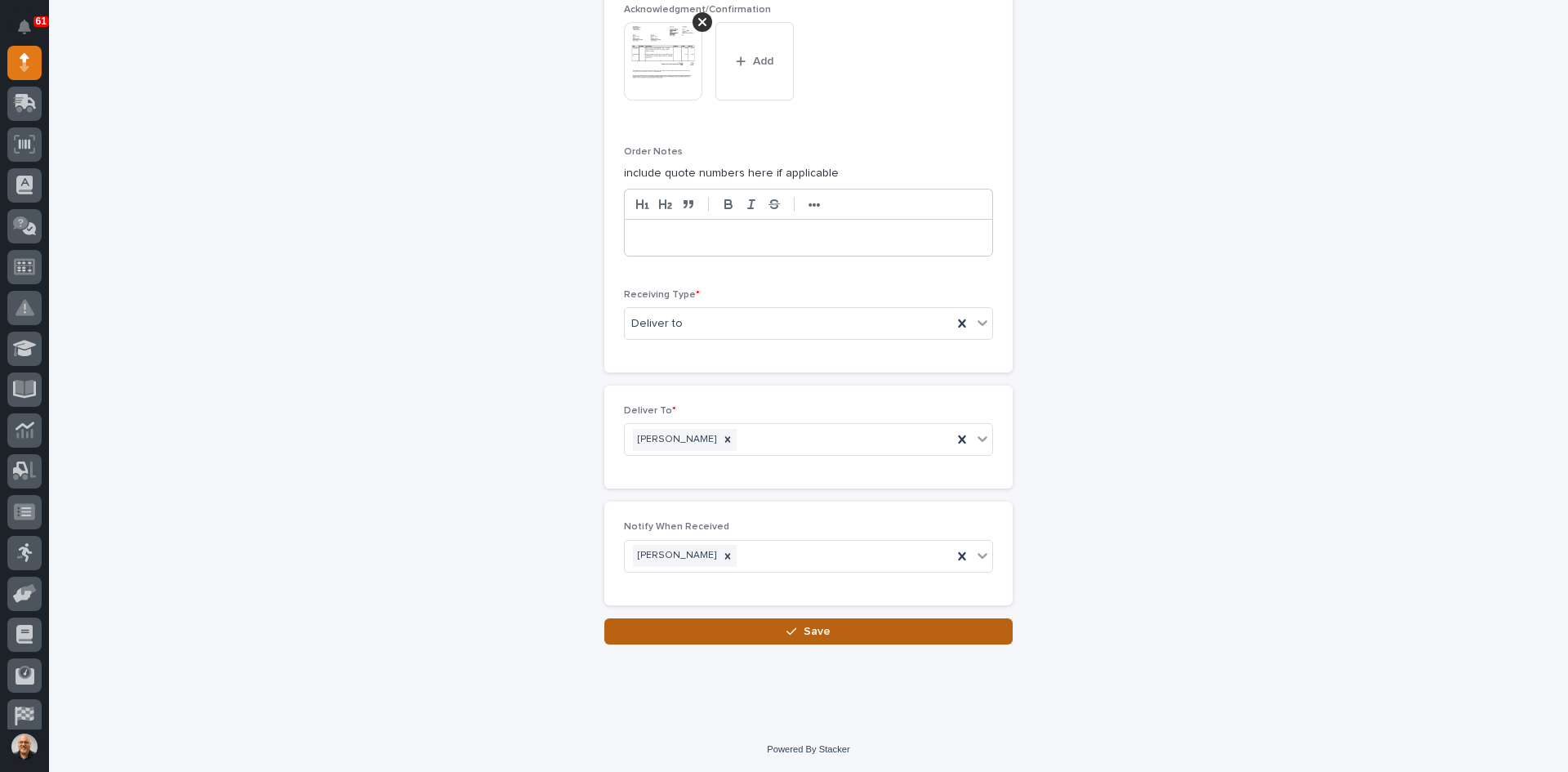
click at [806, 630] on span "Save" at bounding box center [816, 631] width 27 height 15
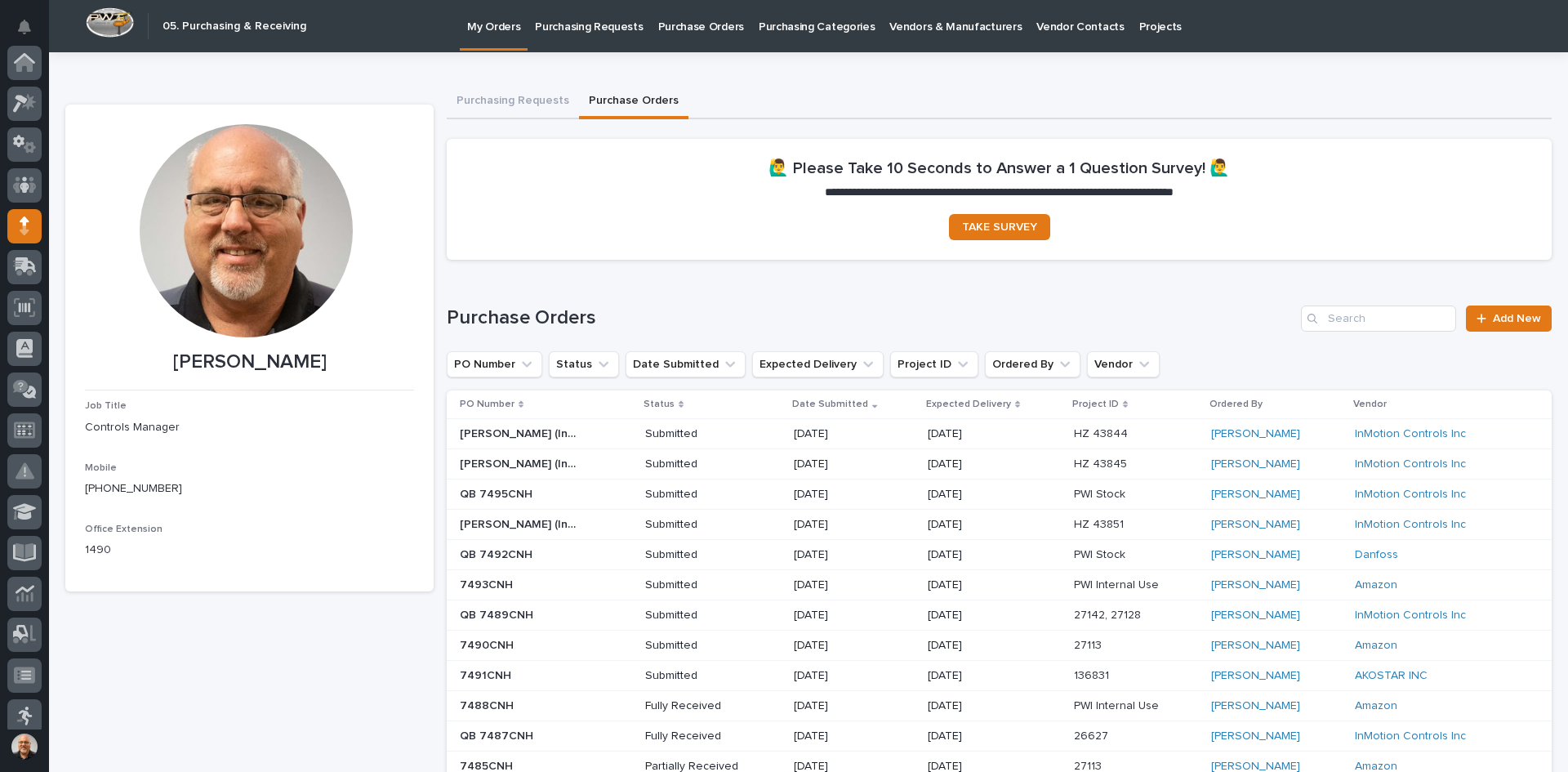
scroll to position [163, 0]
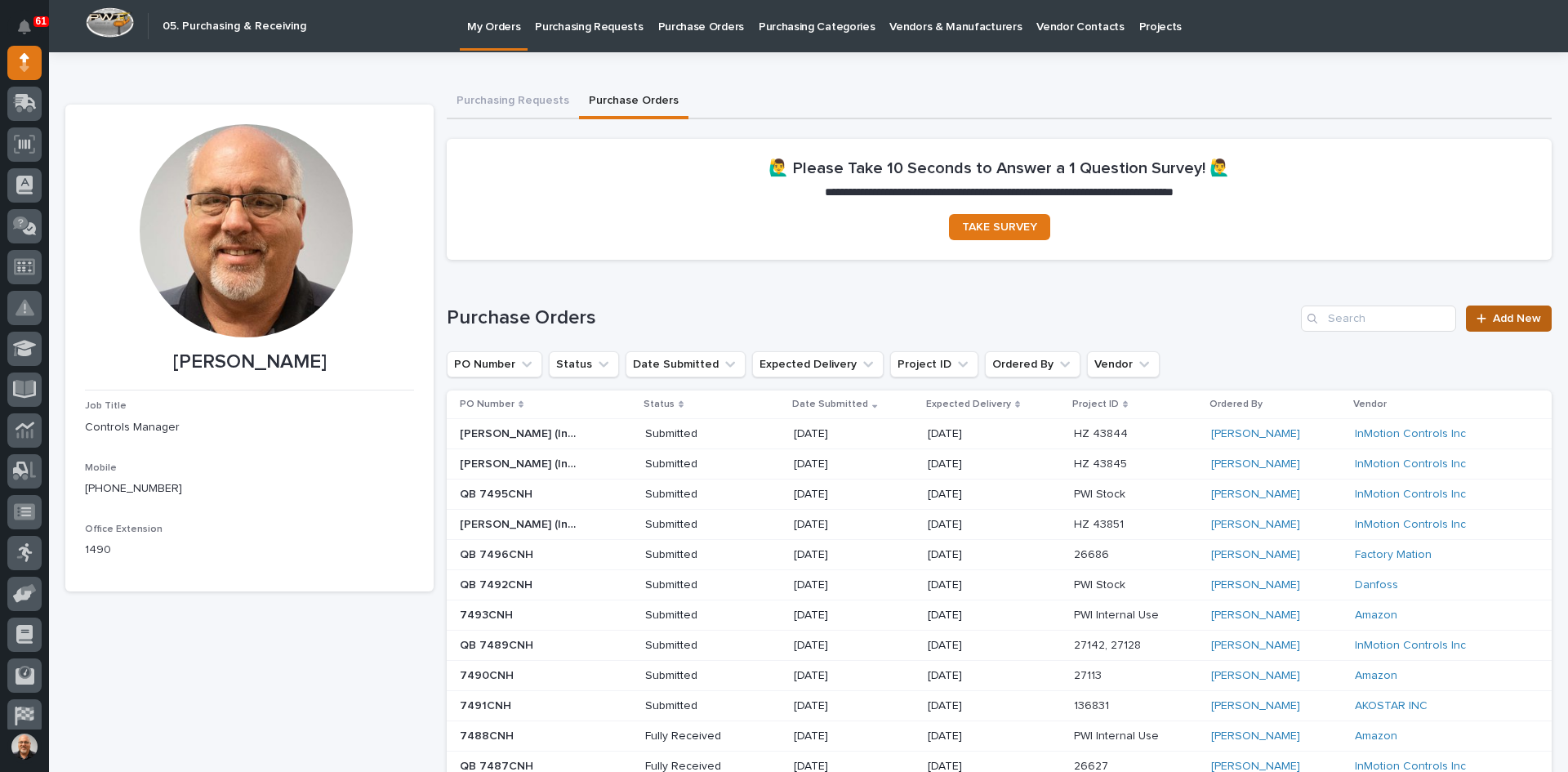
click at [1490, 325] on link "Add New" at bounding box center [1509, 318] width 86 height 26
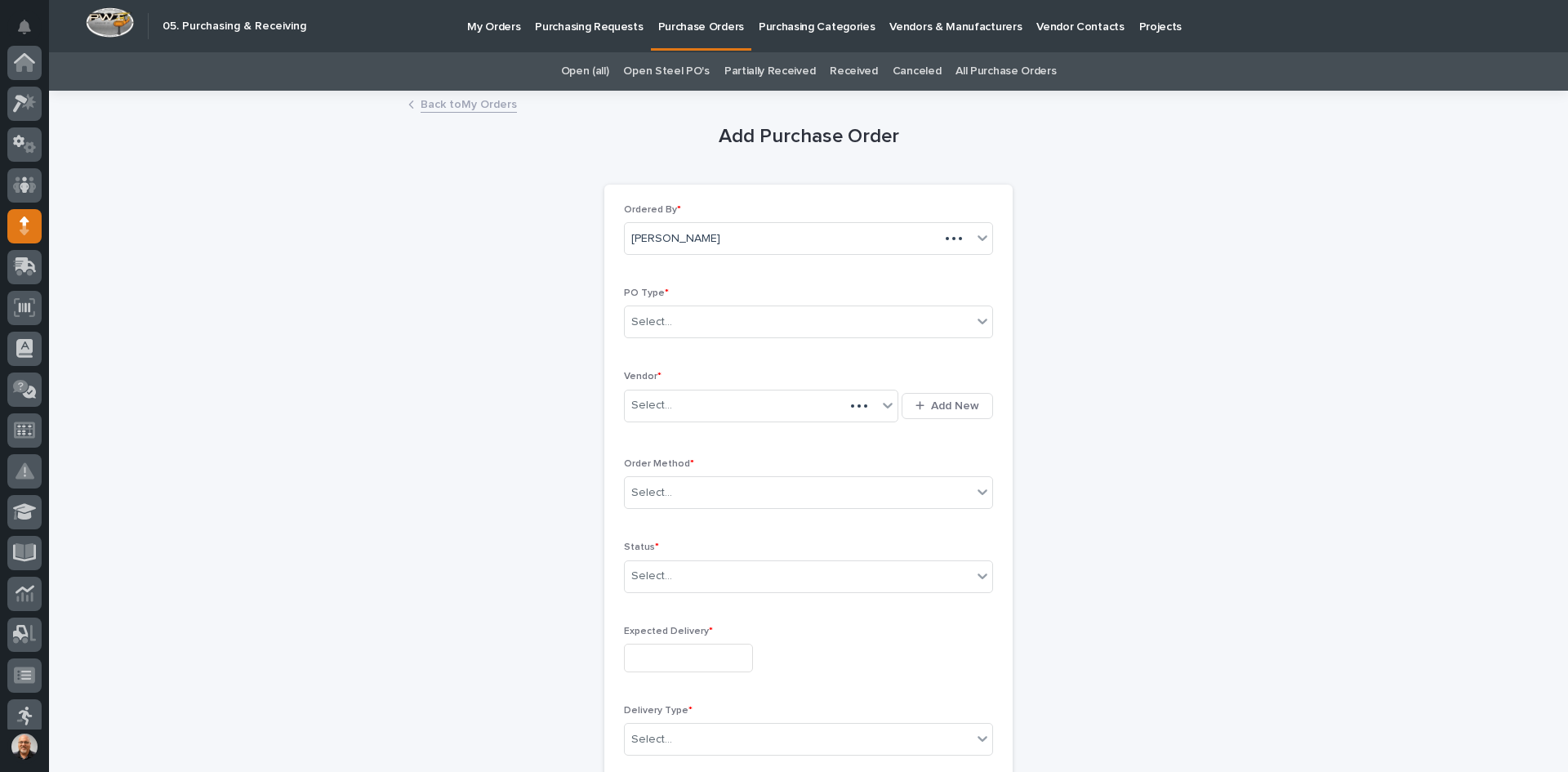
scroll to position [163, 0]
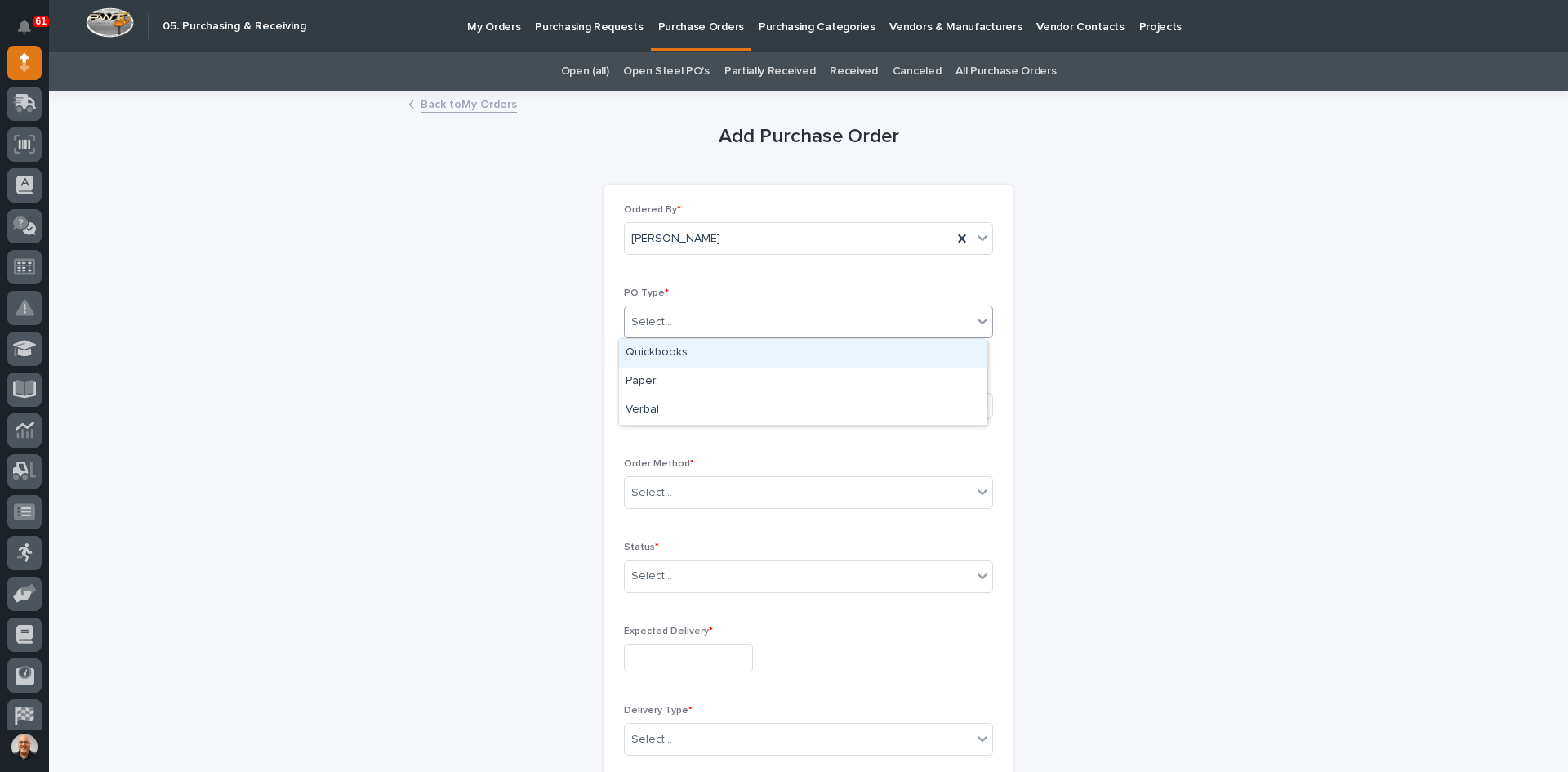
click at [692, 309] on div "Select..." at bounding box center [798, 322] width 347 height 27
click at [671, 355] on div "Quickbooks" at bounding box center [803, 353] width 367 height 29
click at [680, 411] on div "Select..." at bounding box center [751, 405] width 253 height 27
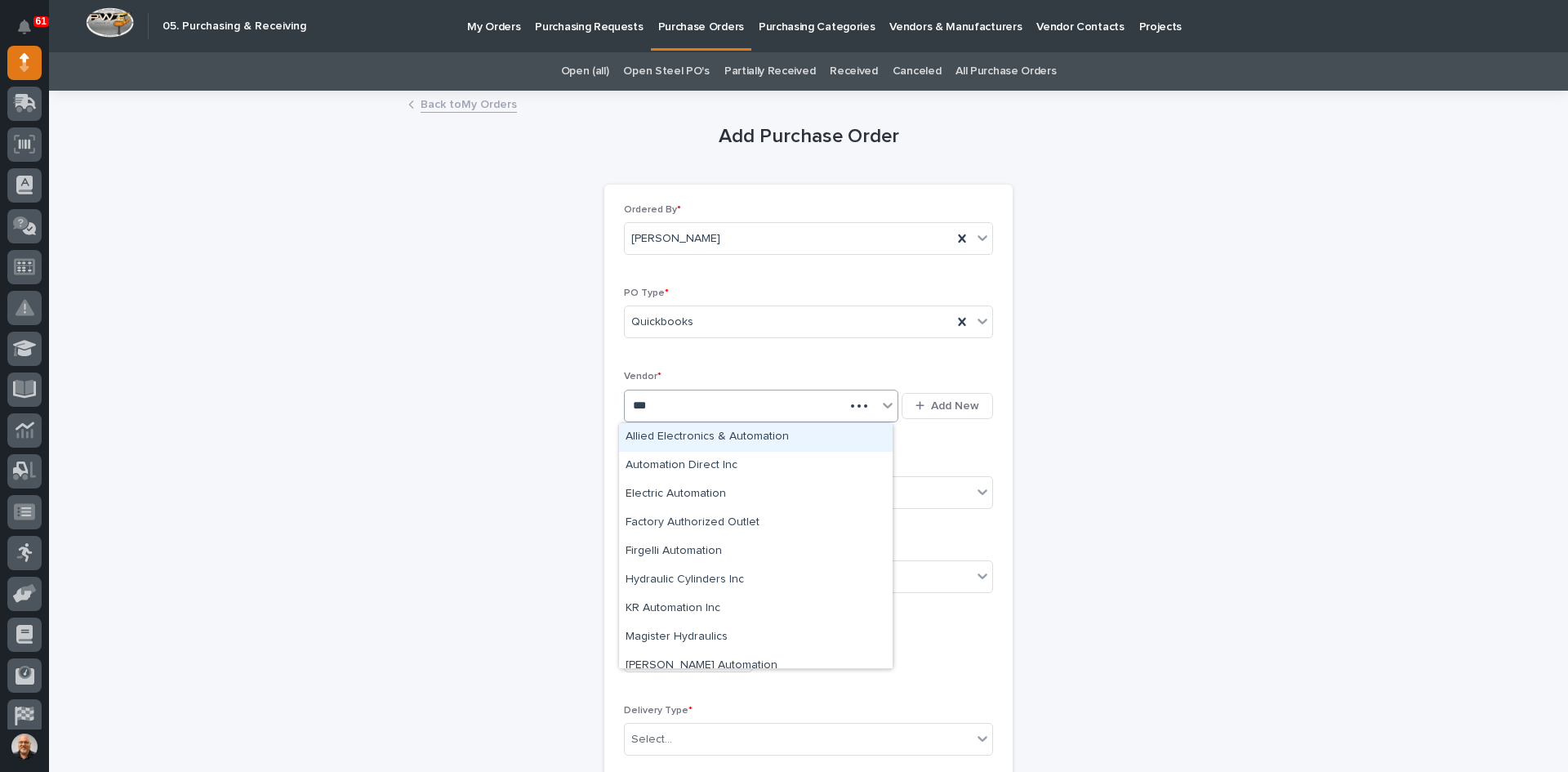
type input "****"
click at [685, 466] on div "Automation Direct Inc" at bounding box center [756, 466] width 274 height 29
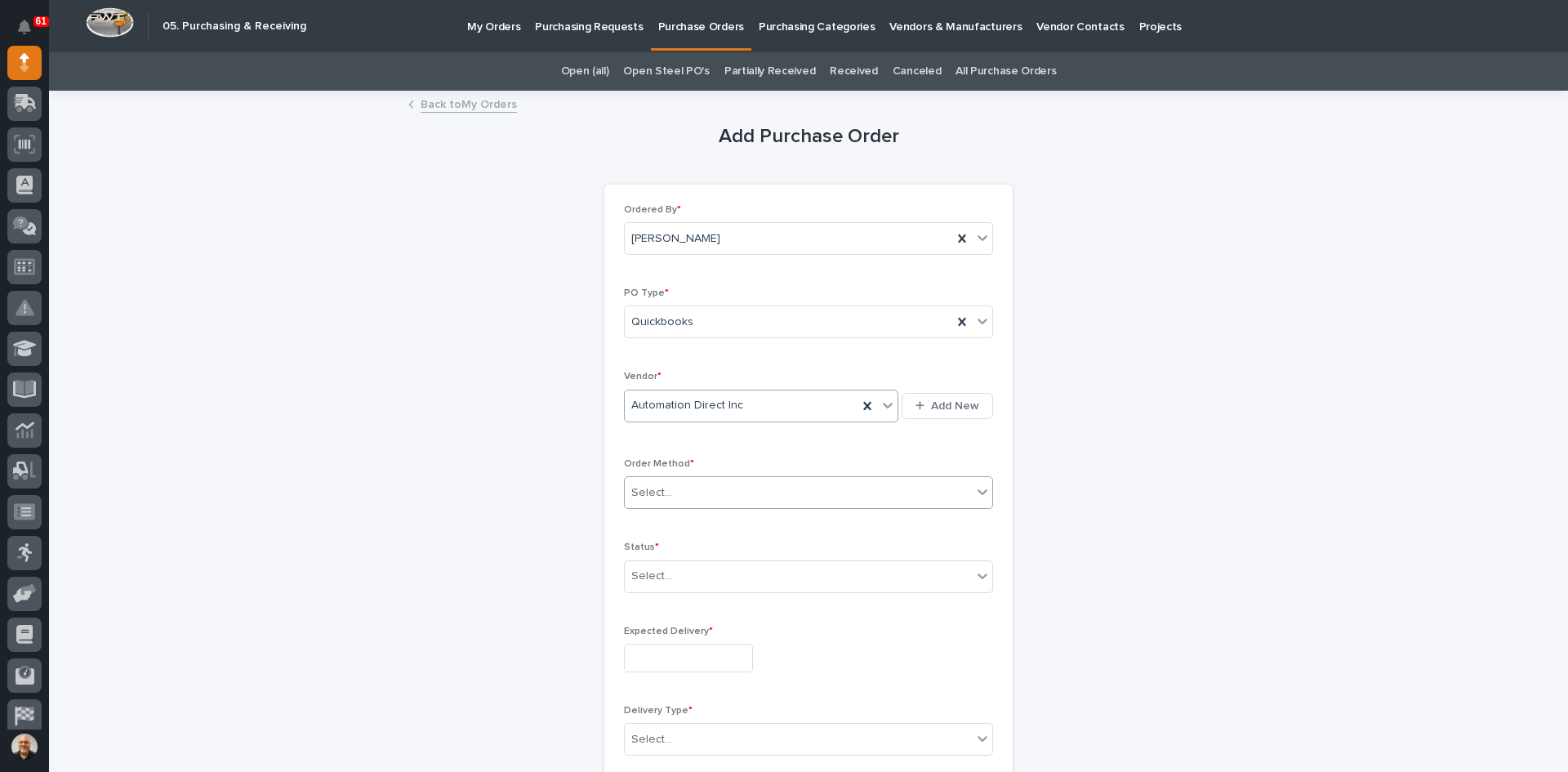
click at [684, 492] on div "Select..." at bounding box center [798, 492] width 347 height 27
click at [675, 521] on div "Online Order" at bounding box center [803, 524] width 367 height 29
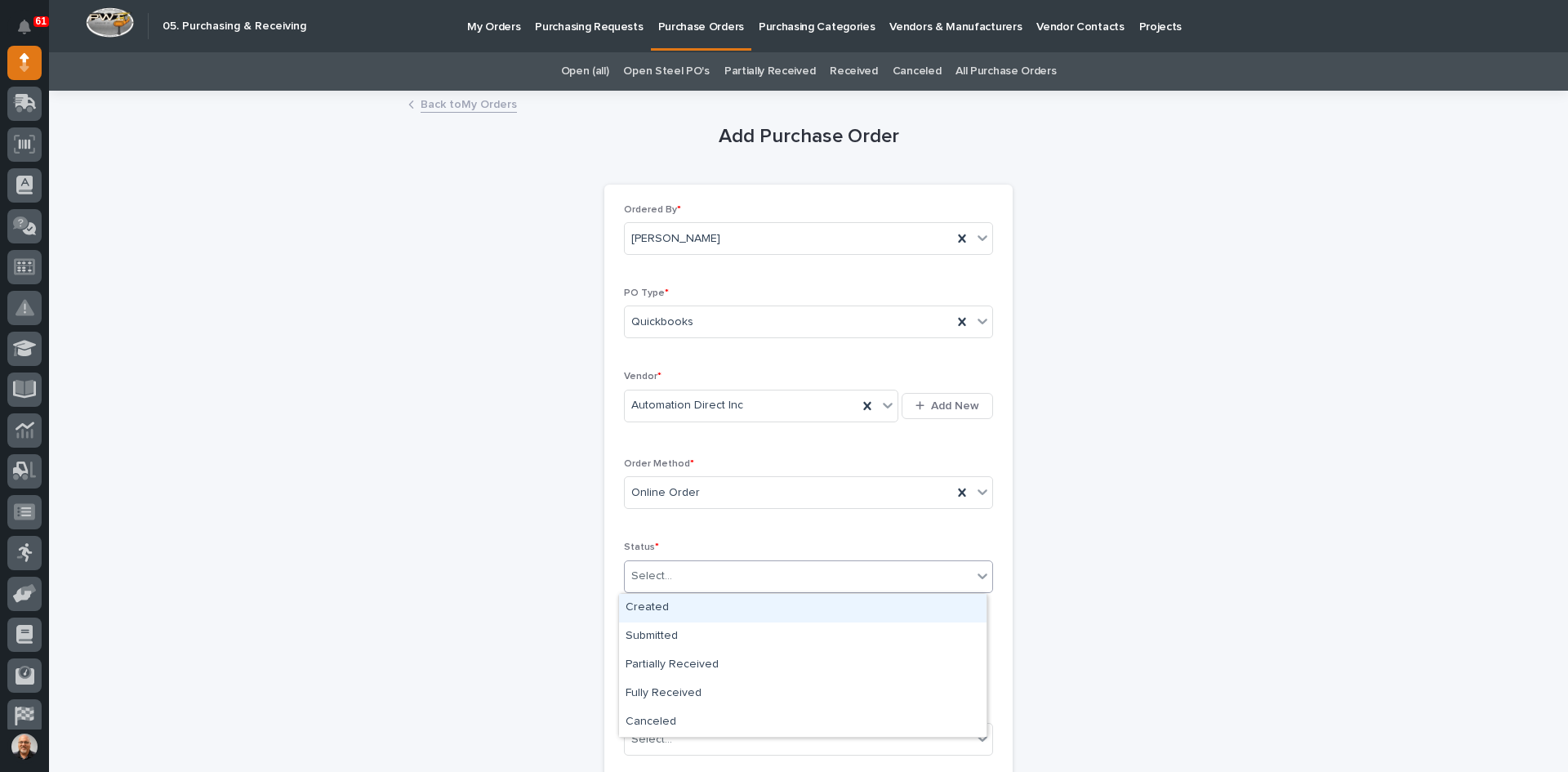
click at [670, 577] on div "Select..." at bounding box center [798, 576] width 347 height 27
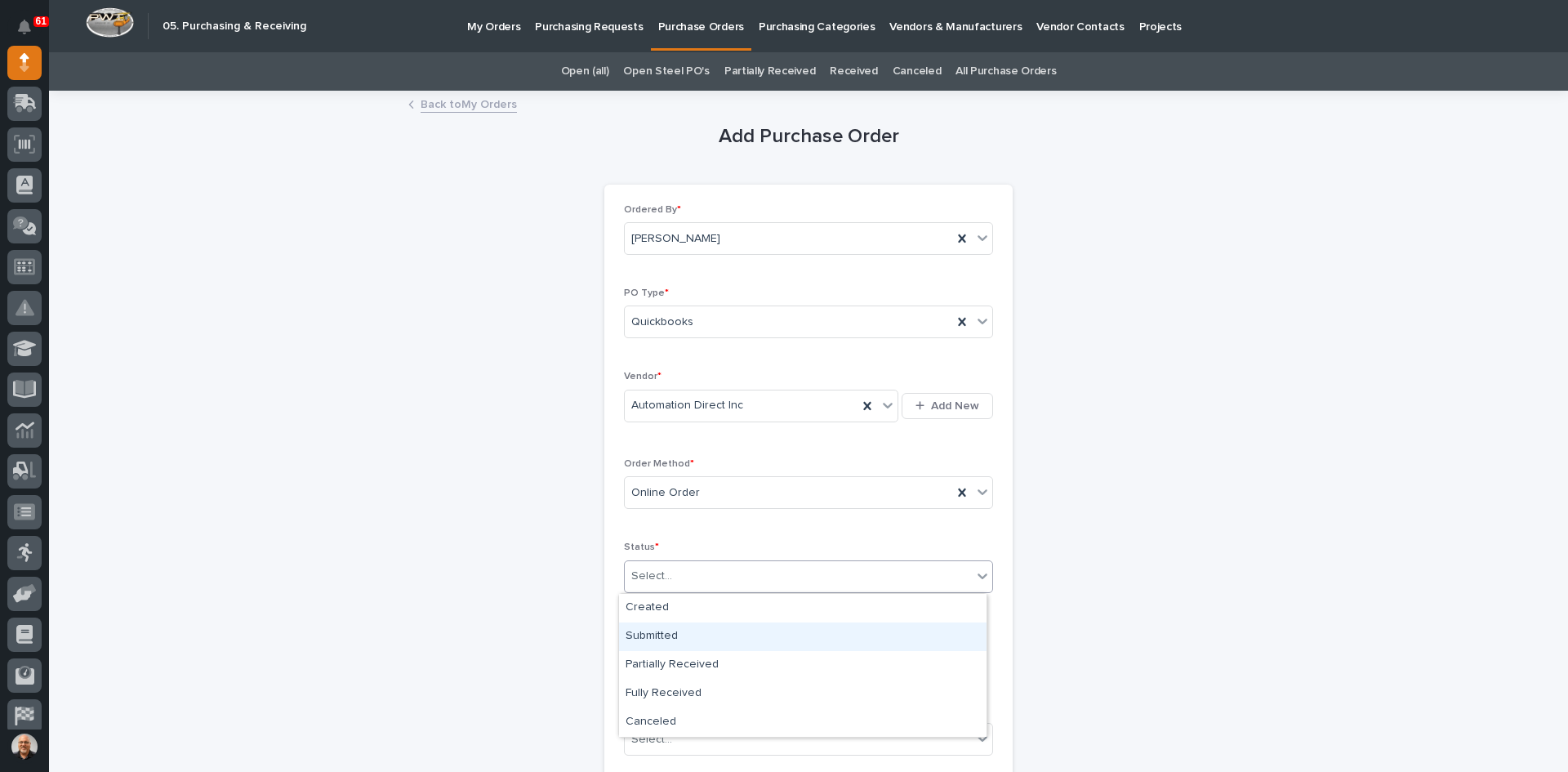
click at [659, 641] on div "Submitted" at bounding box center [803, 636] width 367 height 29
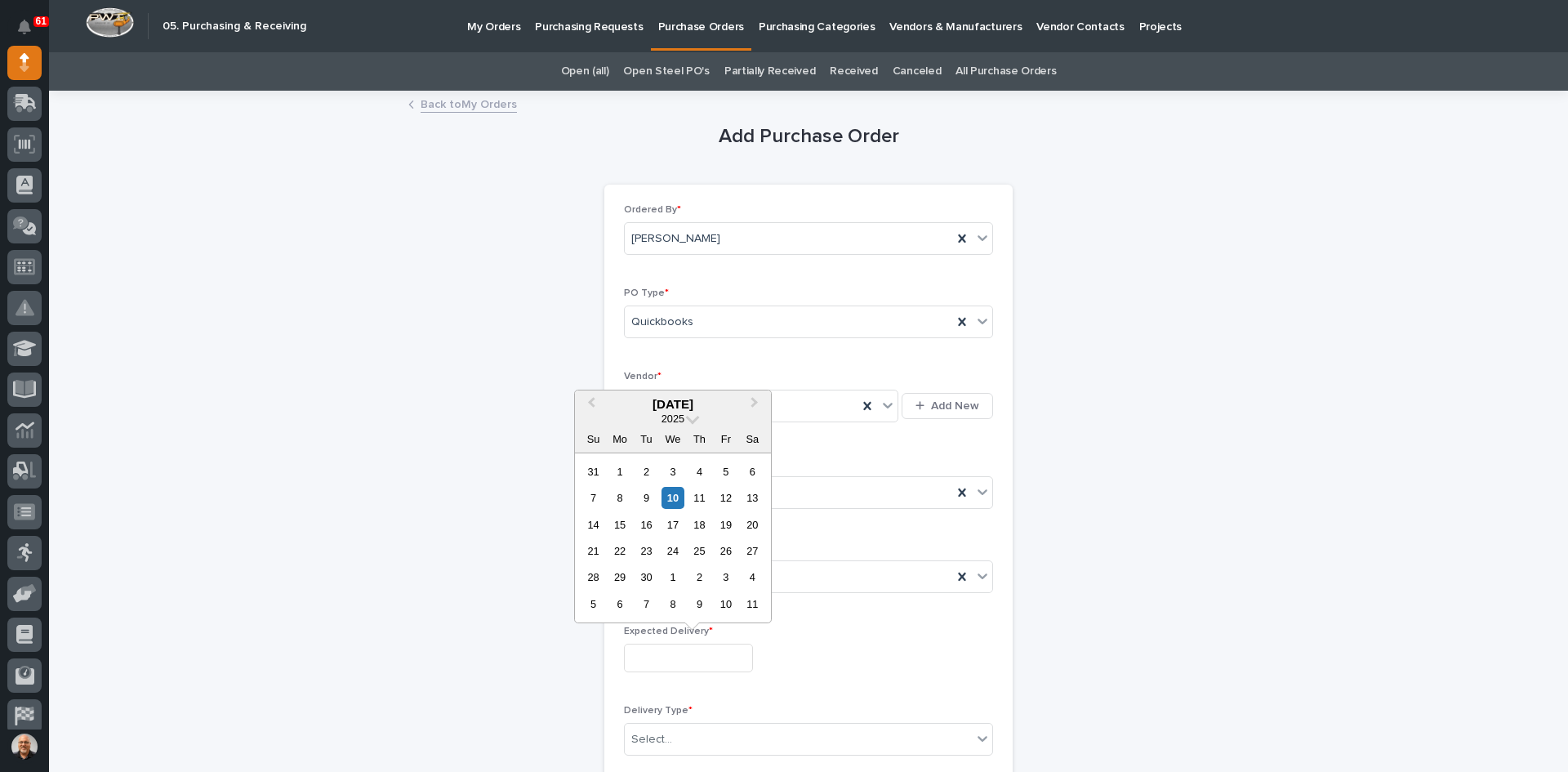
click at [695, 664] on input "text" at bounding box center [688, 657] width 129 height 29
click at [703, 497] on div "11" at bounding box center [700, 498] width 22 height 22
type input "**********"
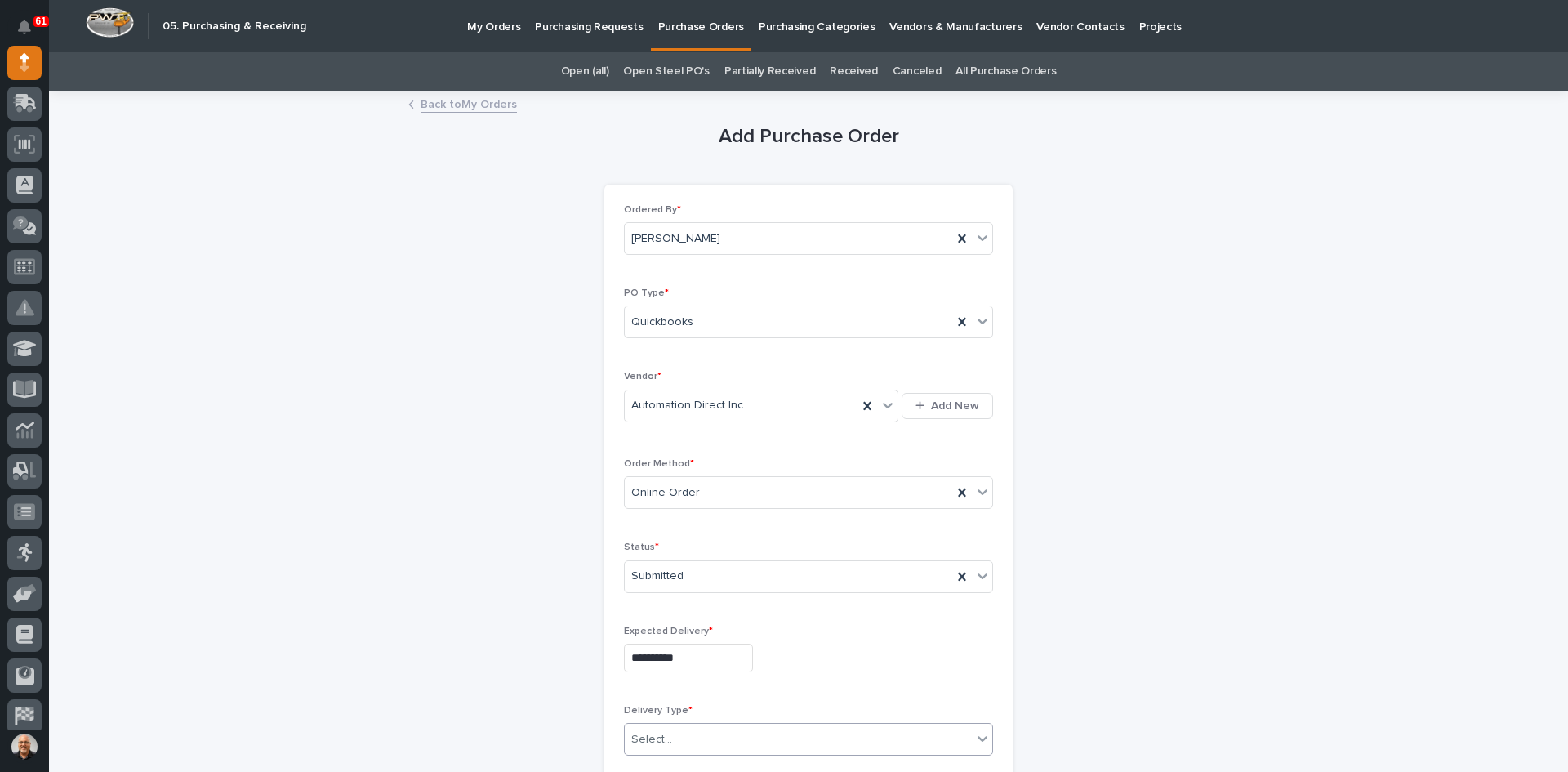
click at [668, 730] on div "Select..." at bounding box center [798, 740] width 347 height 27
click at [666, 645] on div "Deliver to PWI" at bounding box center [803, 650] width 367 height 29
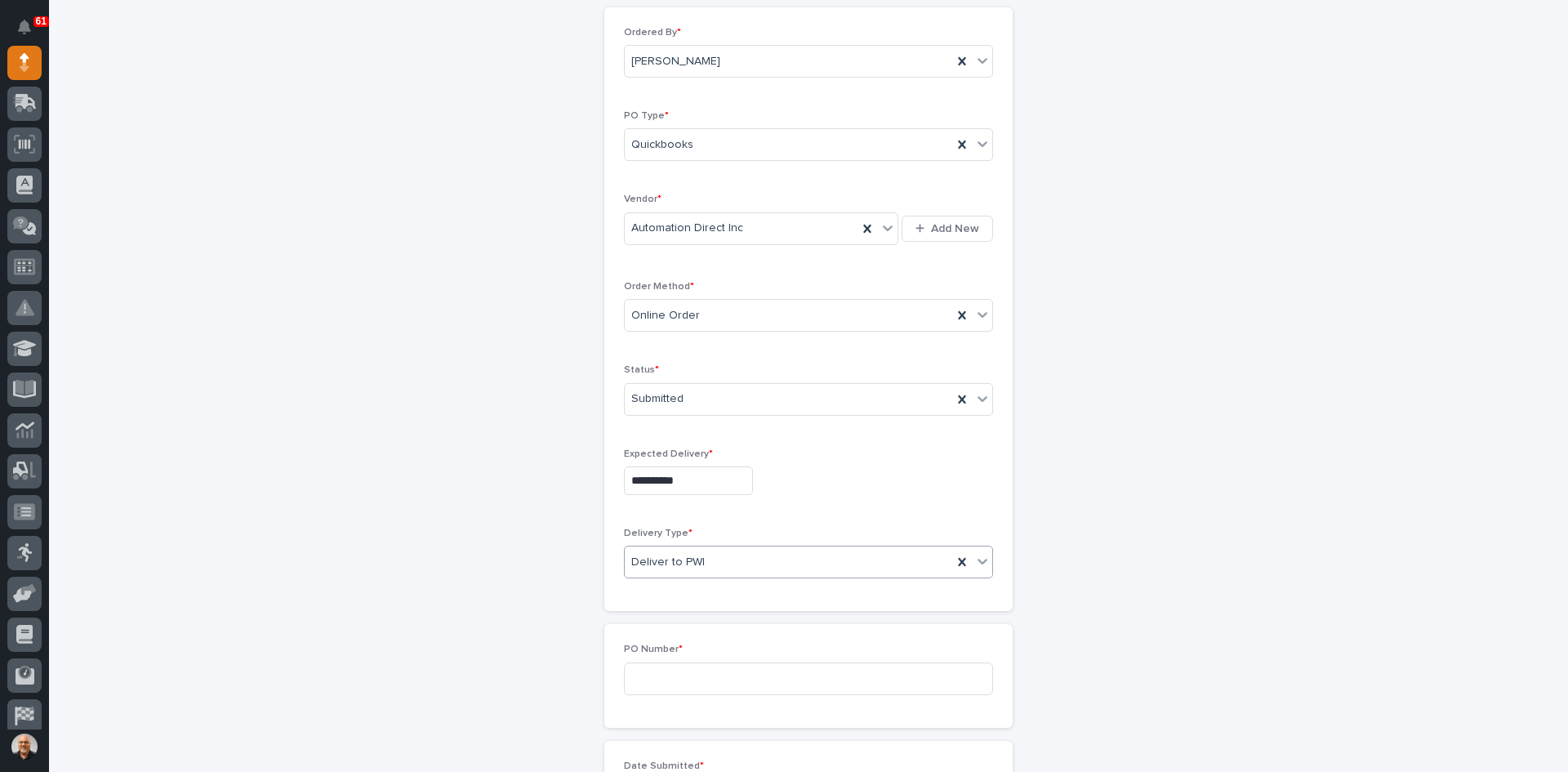
scroll to position [245, 0]
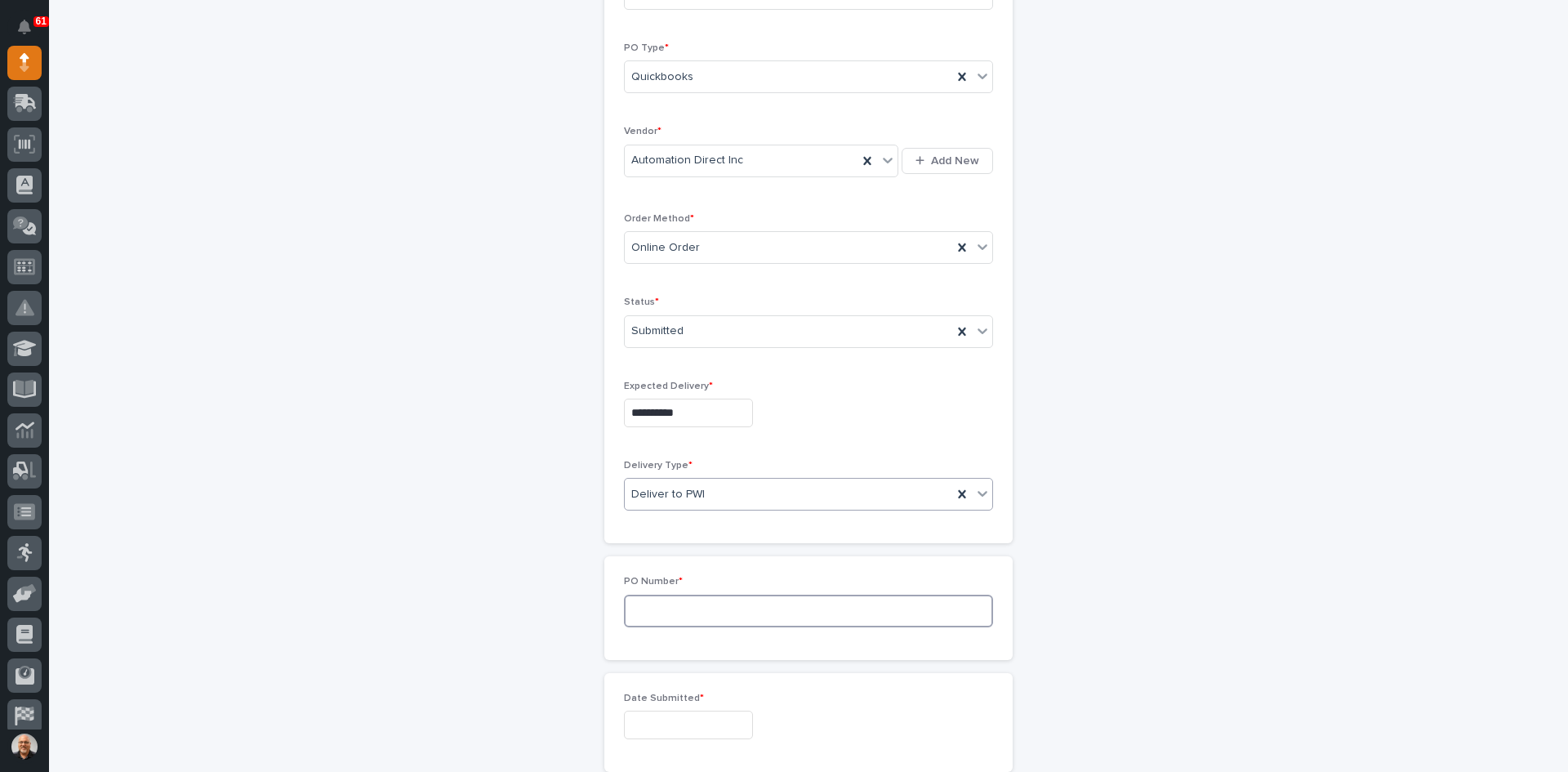
click at [642, 611] on input at bounding box center [808, 610] width 369 height 32
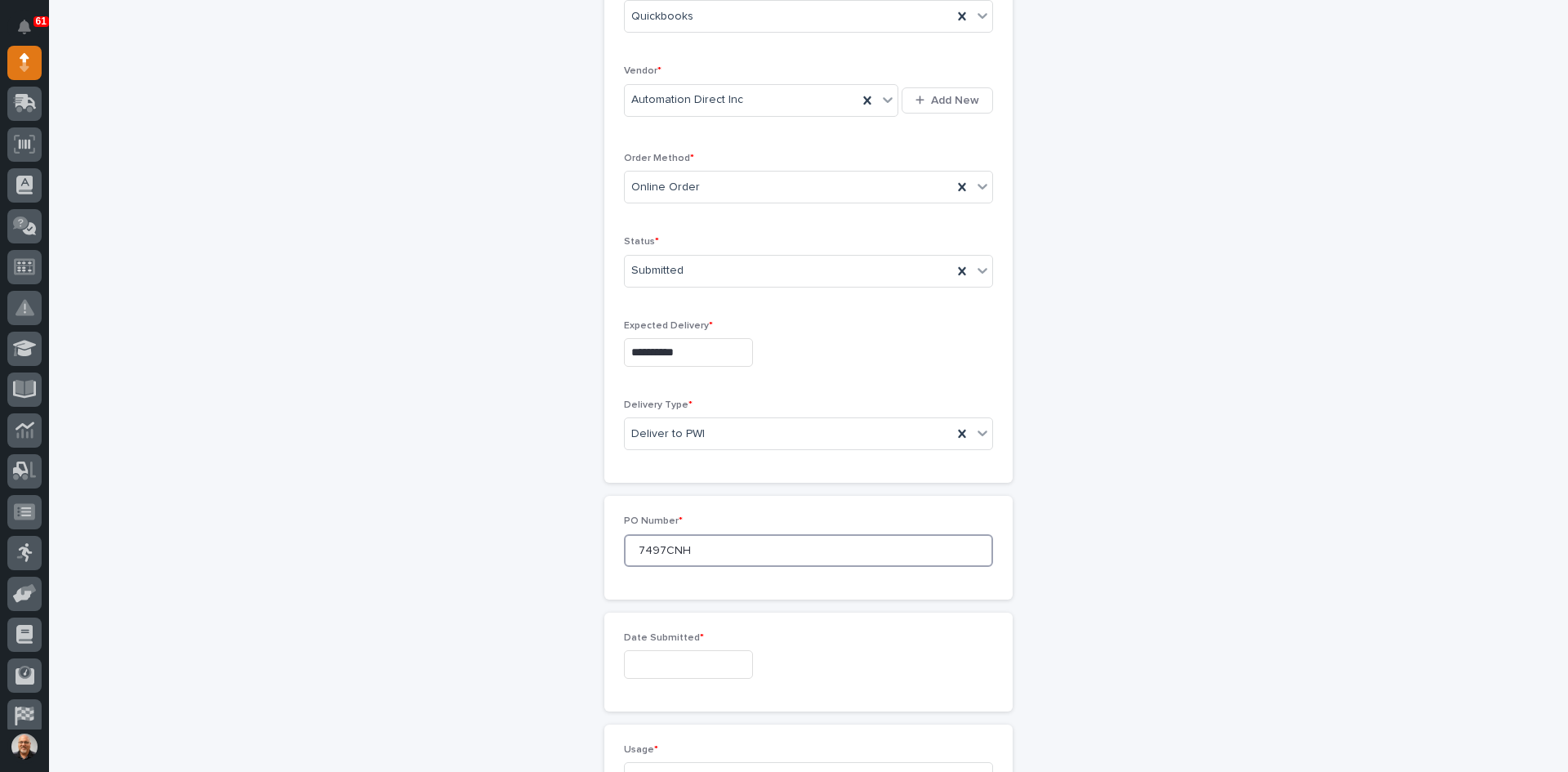
scroll to position [408, 0]
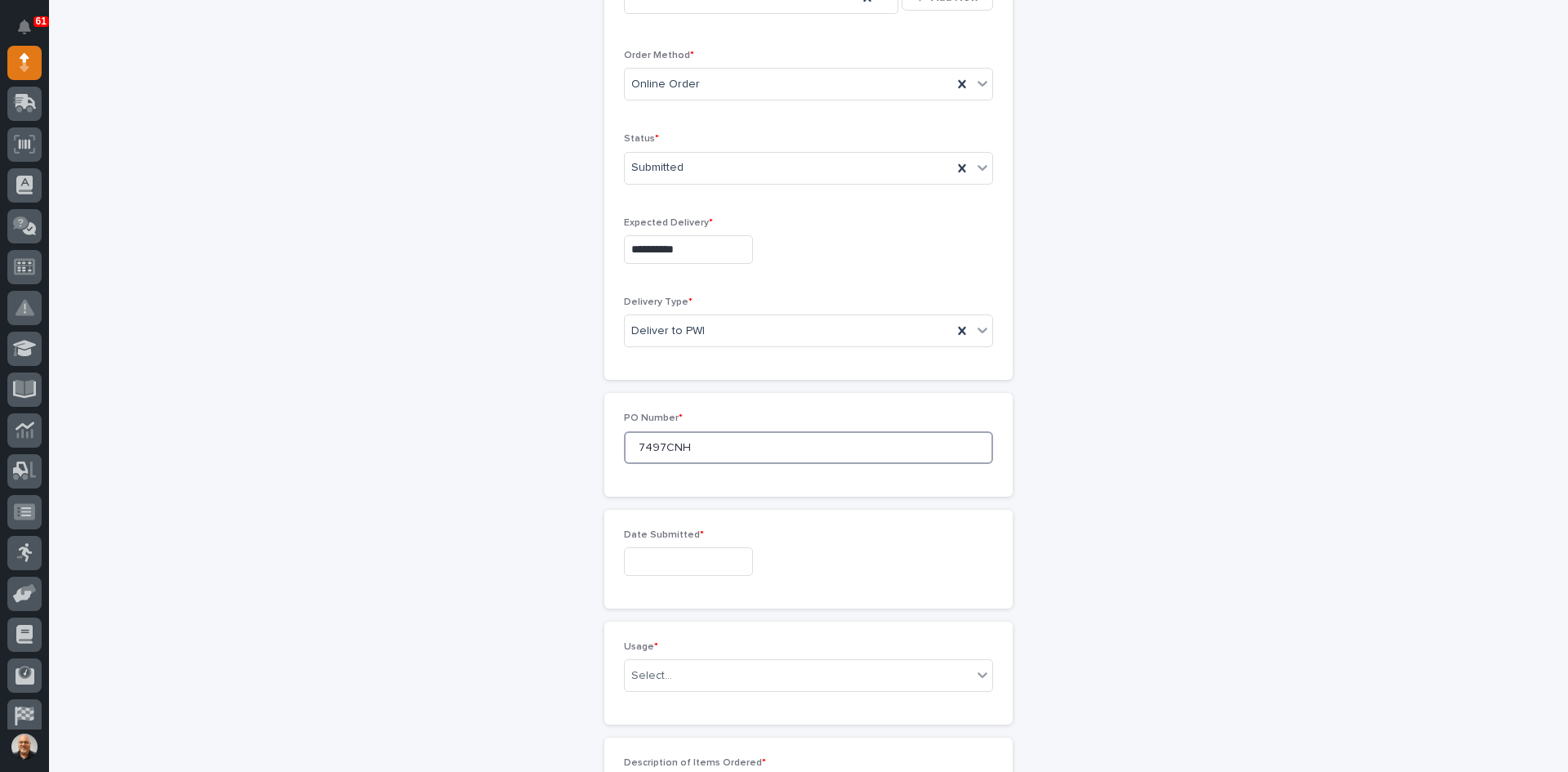
type input "7497CNH"
click at [664, 567] on input "text" at bounding box center [688, 561] width 129 height 29
click at [644, 401] on div "9" at bounding box center [647, 402] width 22 height 22
type input "**********"
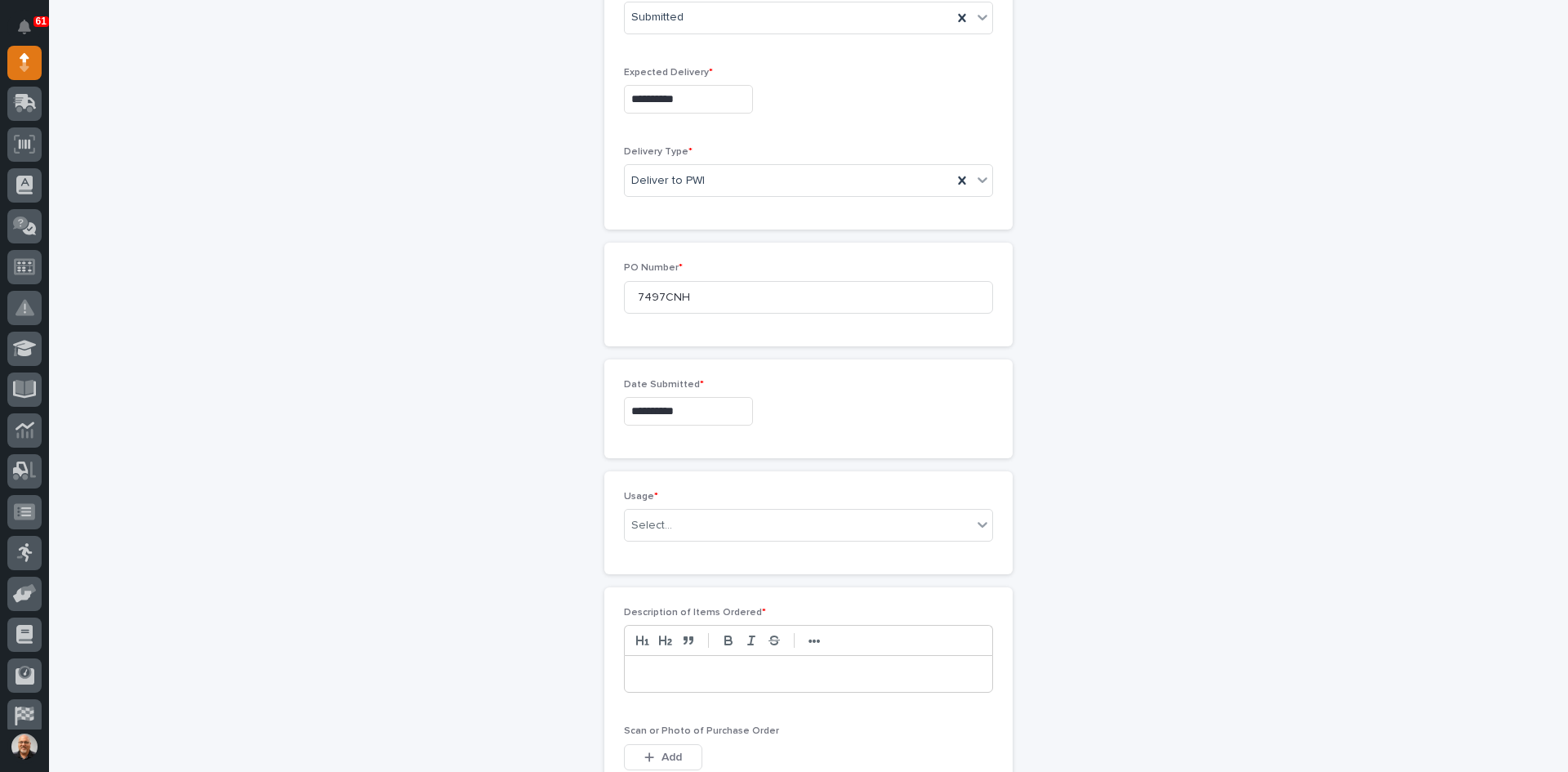
scroll to position [572, 0]
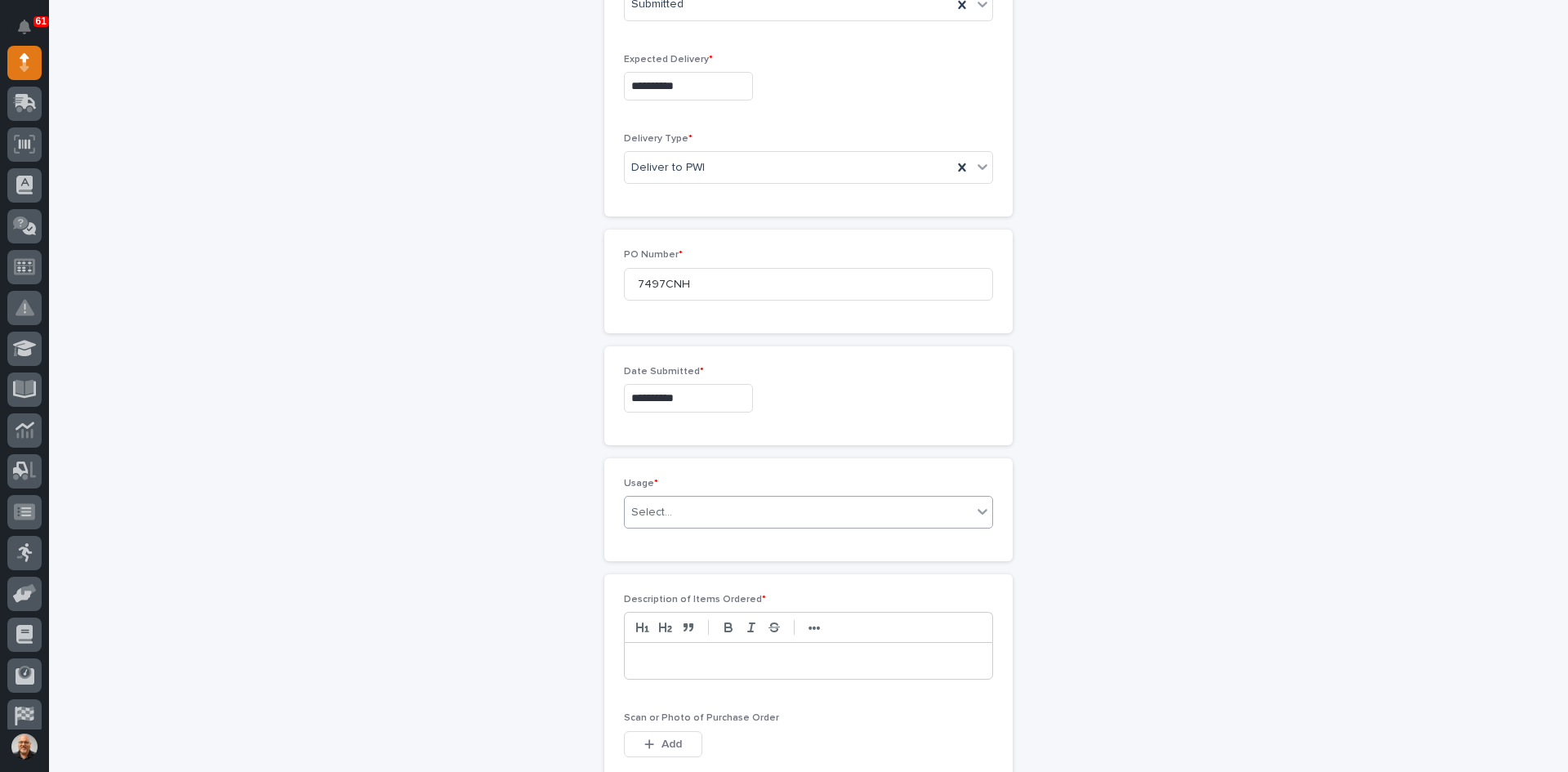
click at [688, 522] on div "Select..." at bounding box center [798, 512] width 347 height 27
click at [652, 626] on div "PWI Stock" at bounding box center [803, 629] width 367 height 29
click at [653, 656] on p at bounding box center [808, 661] width 343 height 17
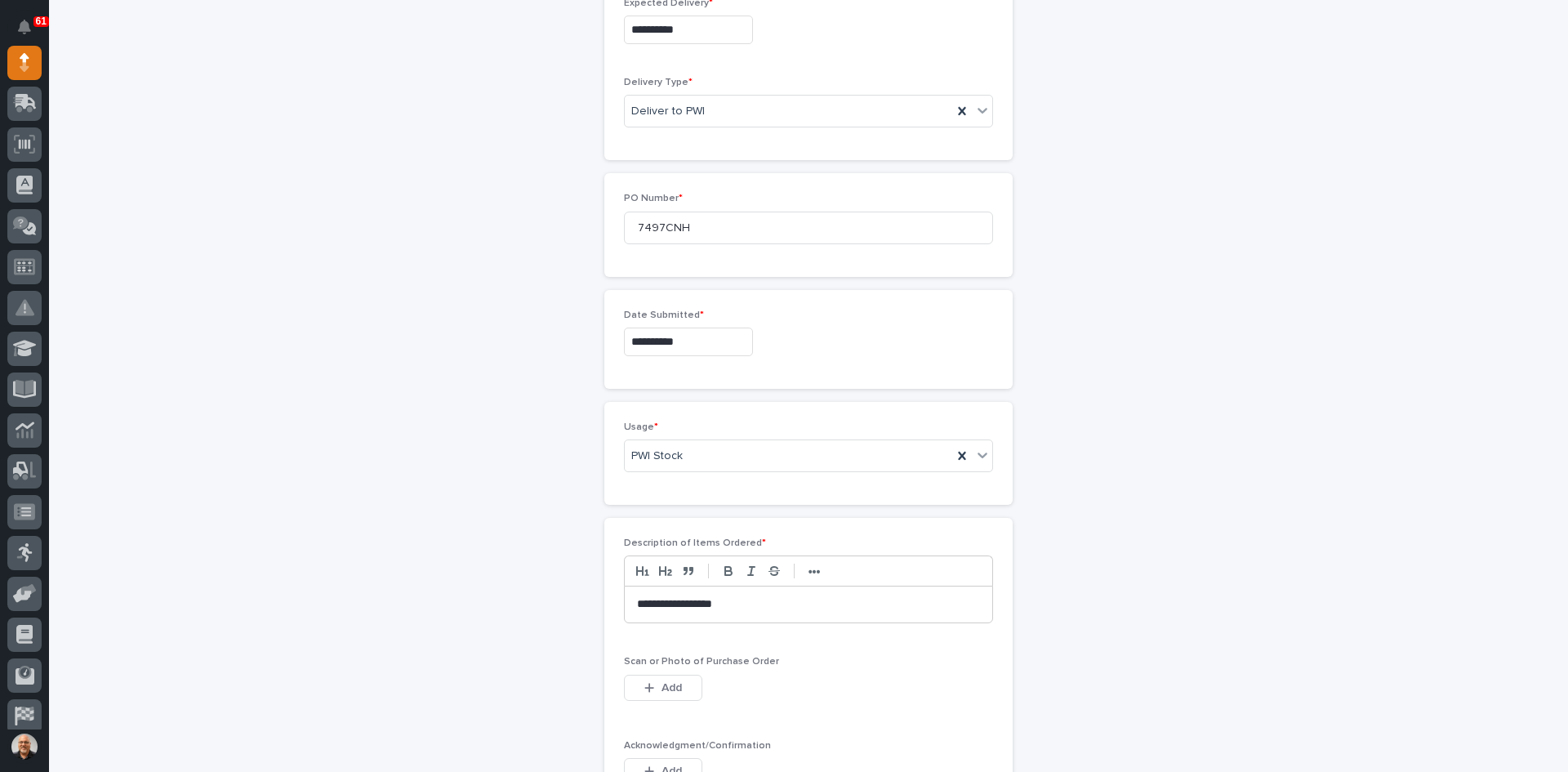
scroll to position [654, 0]
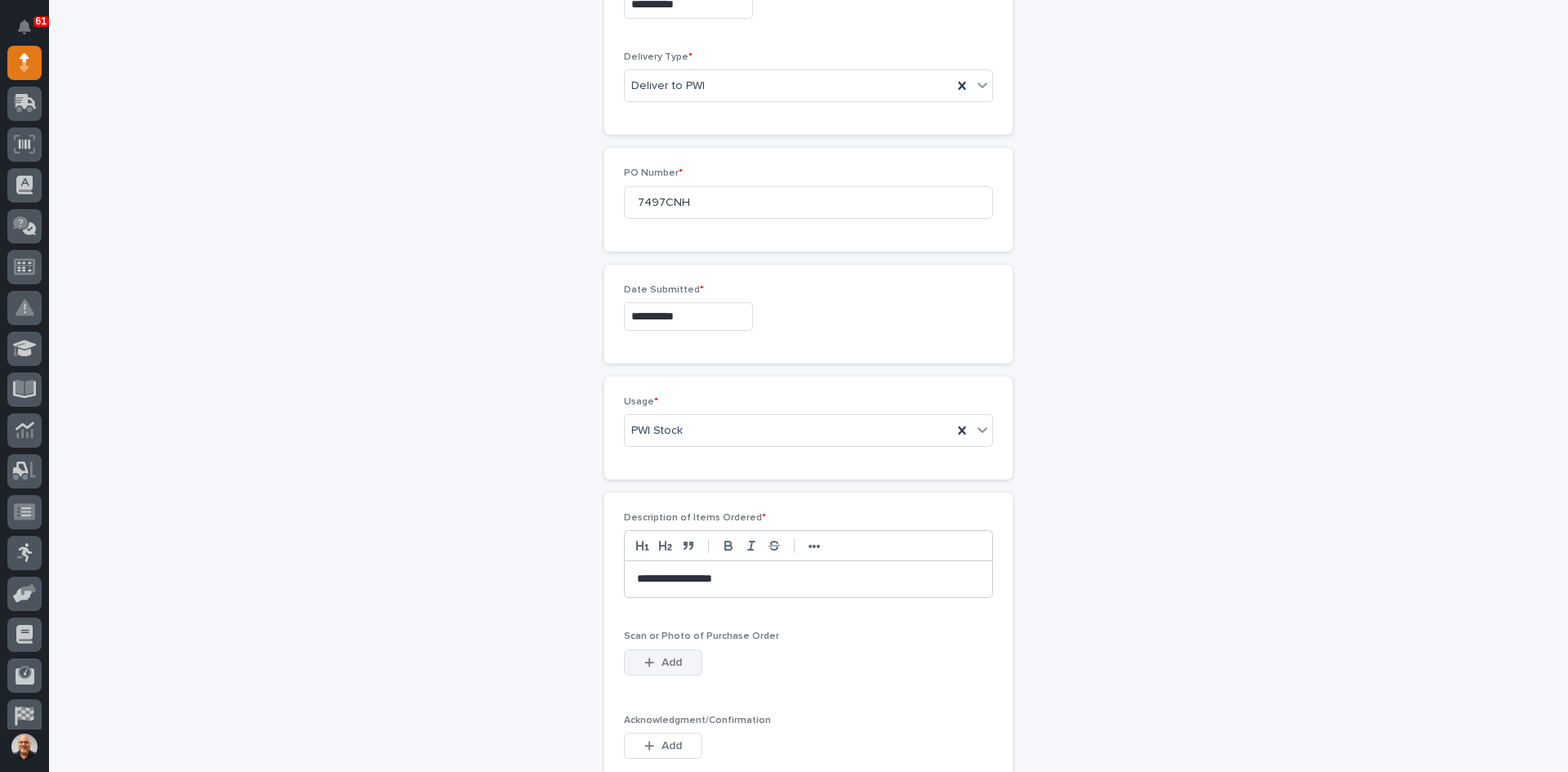
click at [663, 657] on span "Add" at bounding box center [672, 663] width 20 height 15
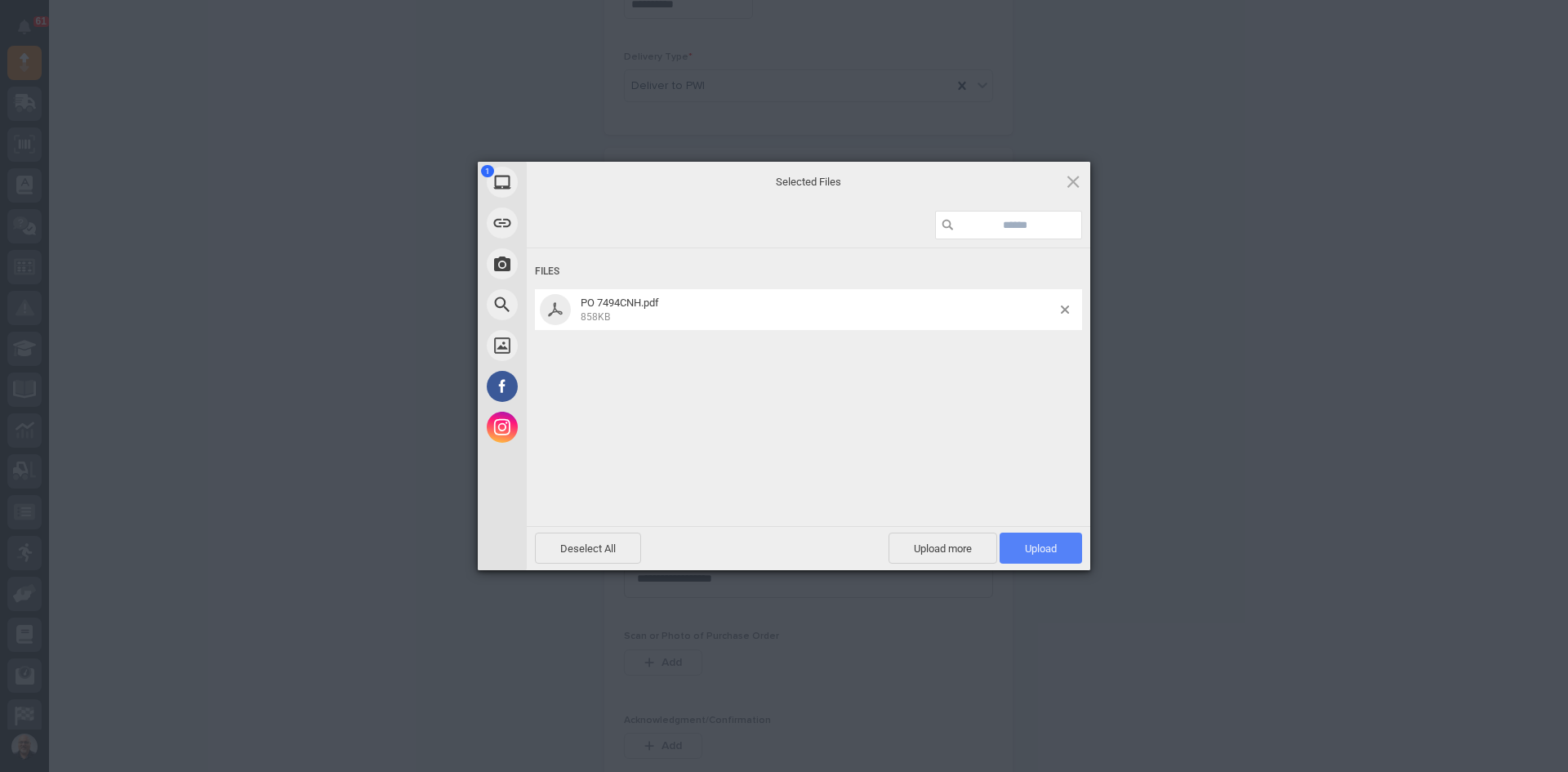
click at [1035, 548] on span "Upload 1" at bounding box center [1040, 548] width 31 height 12
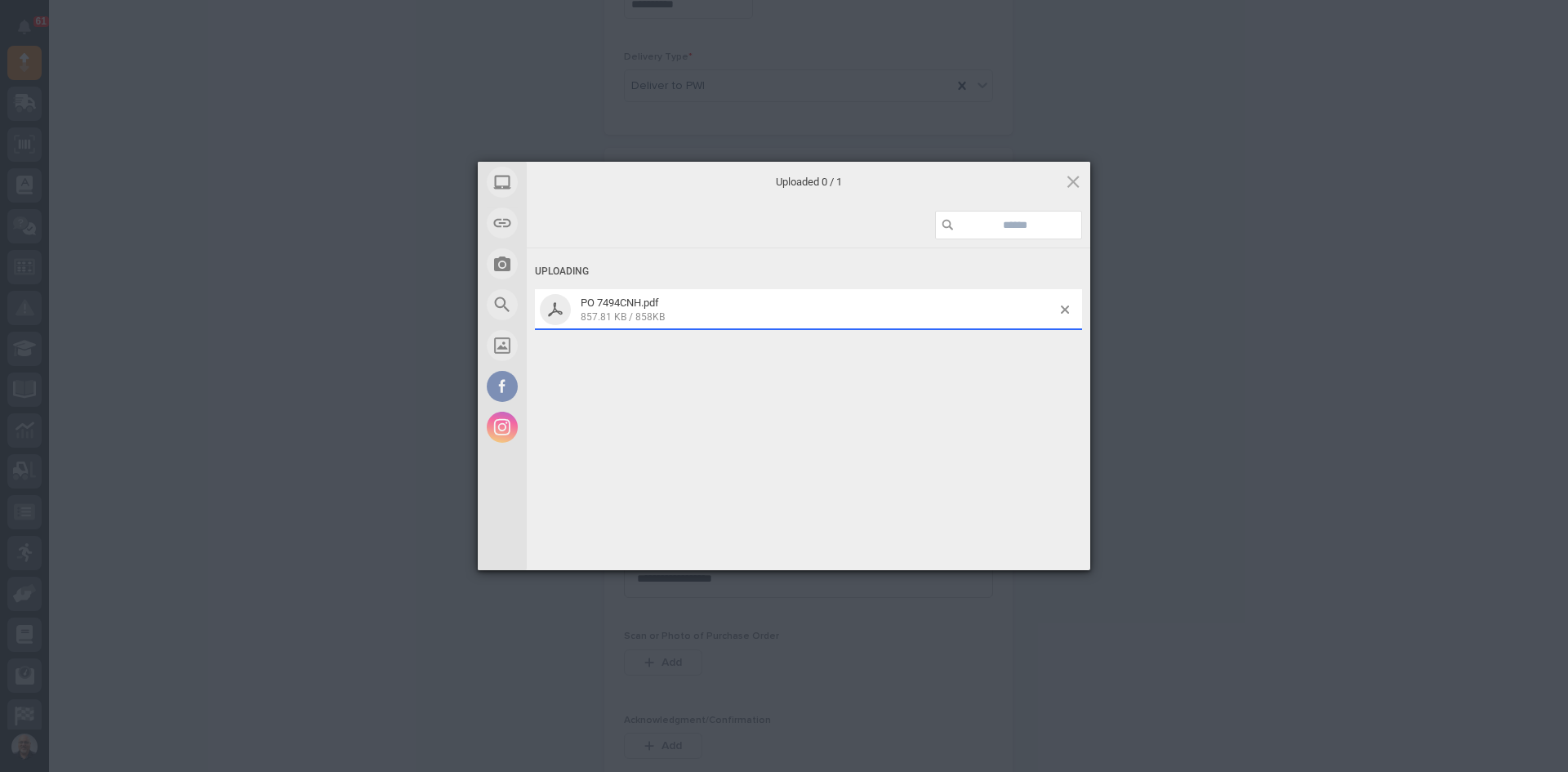
scroll to position [683, 0]
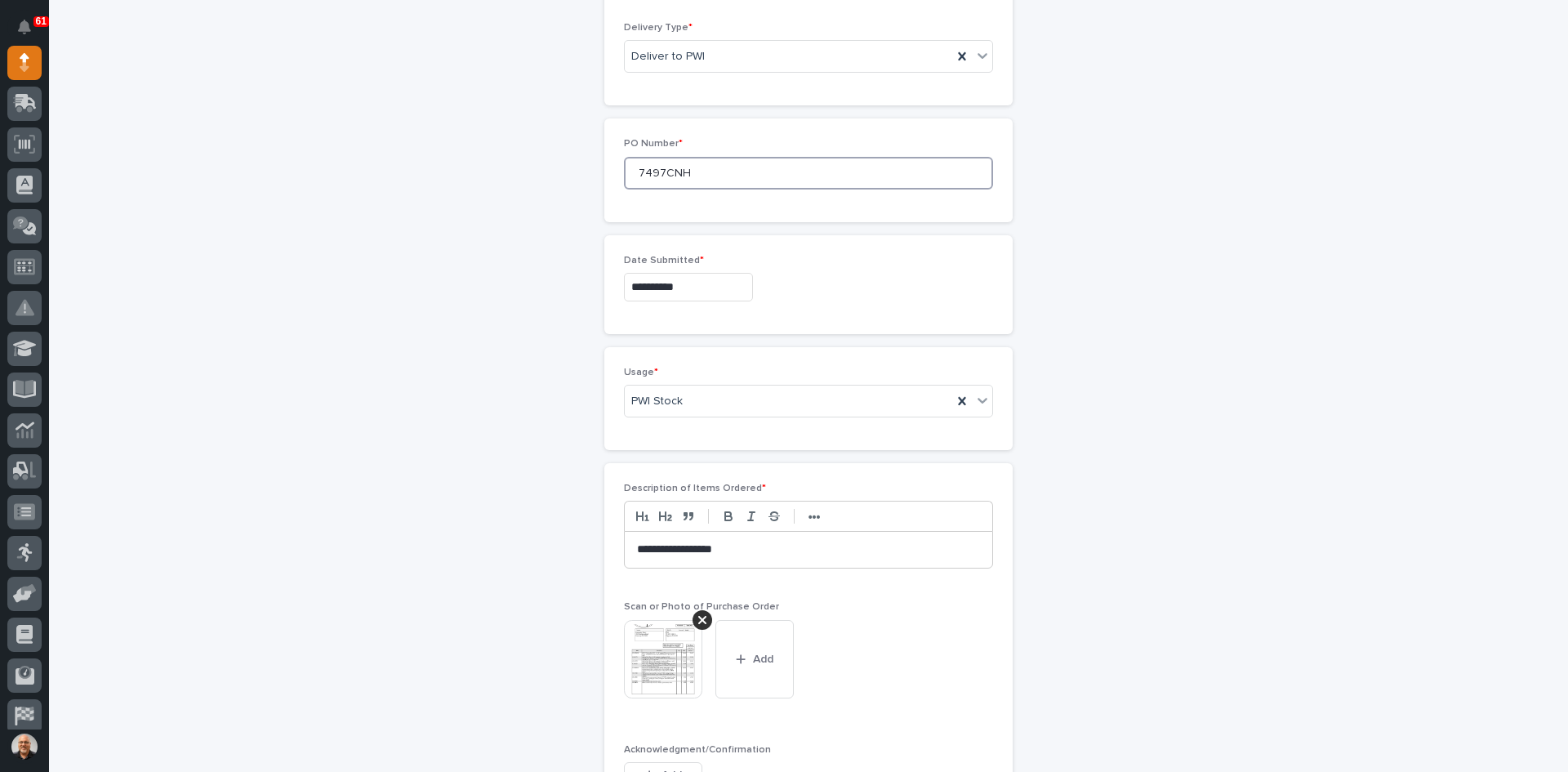
click at [655, 170] on input "7497CNH" at bounding box center [808, 172] width 369 height 32
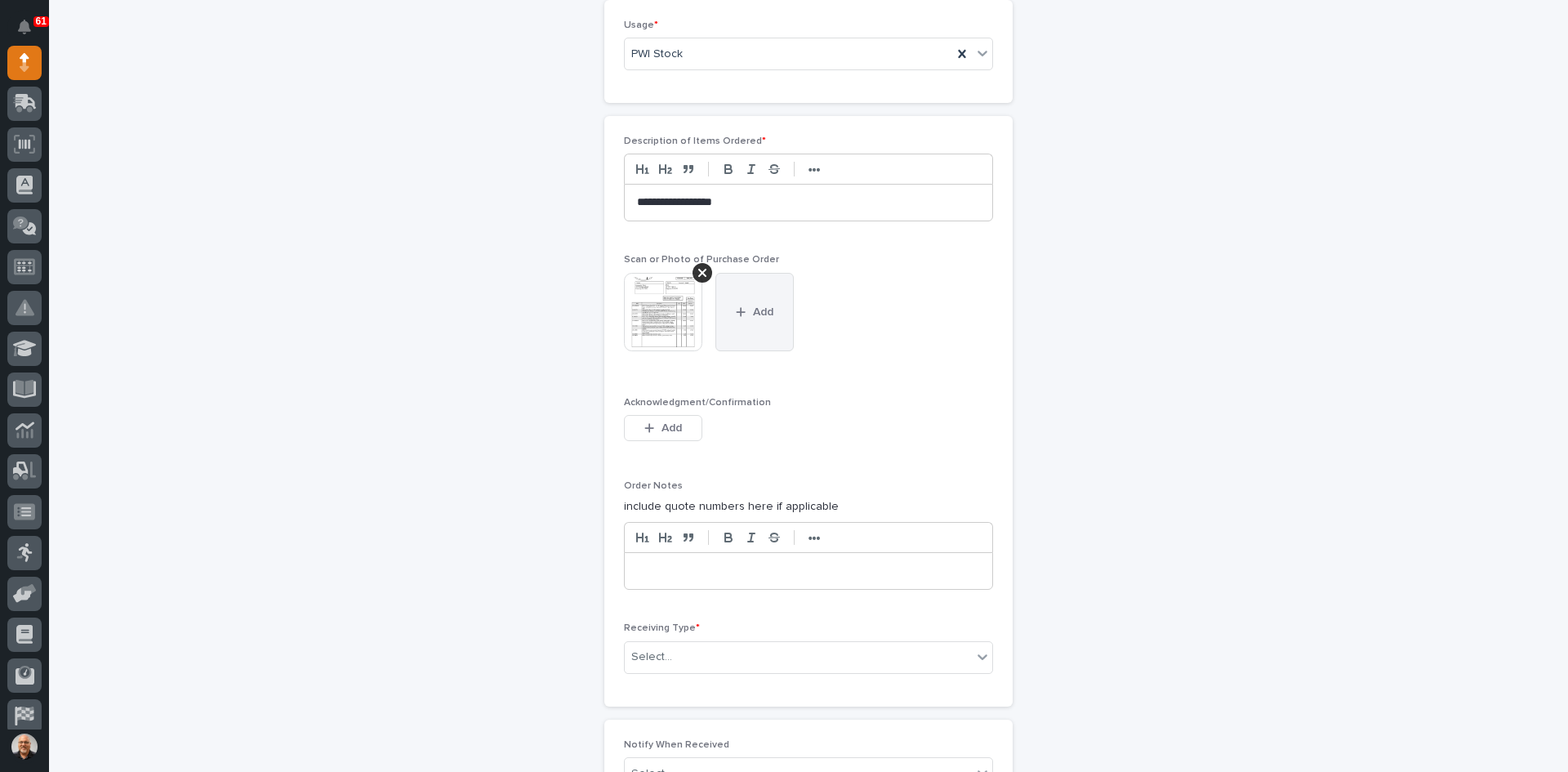
scroll to position [1091, 0]
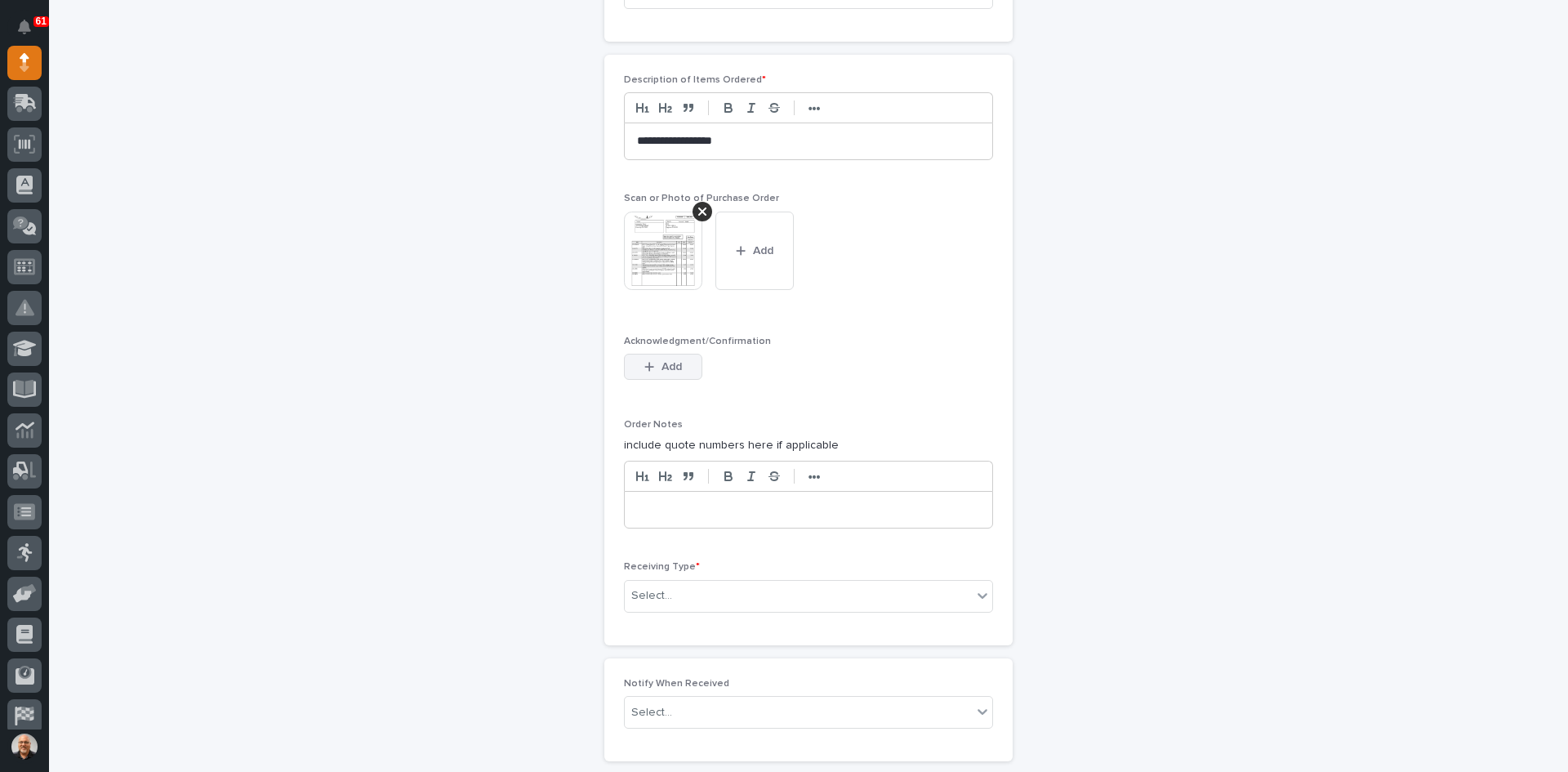
type input "7494CNH"
click at [662, 371] on span "Add" at bounding box center [672, 367] width 20 height 15
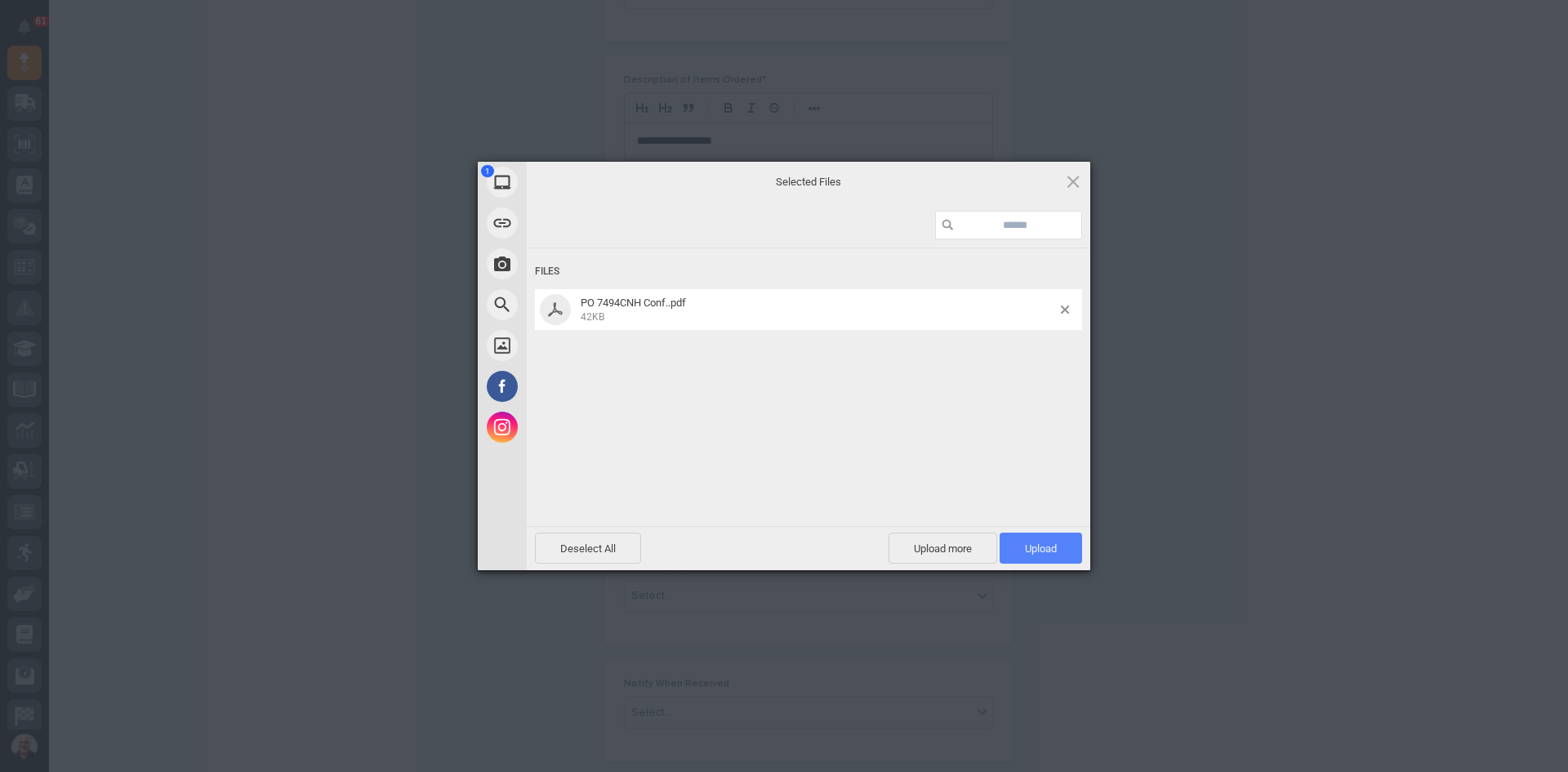
click at [1039, 545] on span "Upload 1" at bounding box center [1040, 548] width 31 height 12
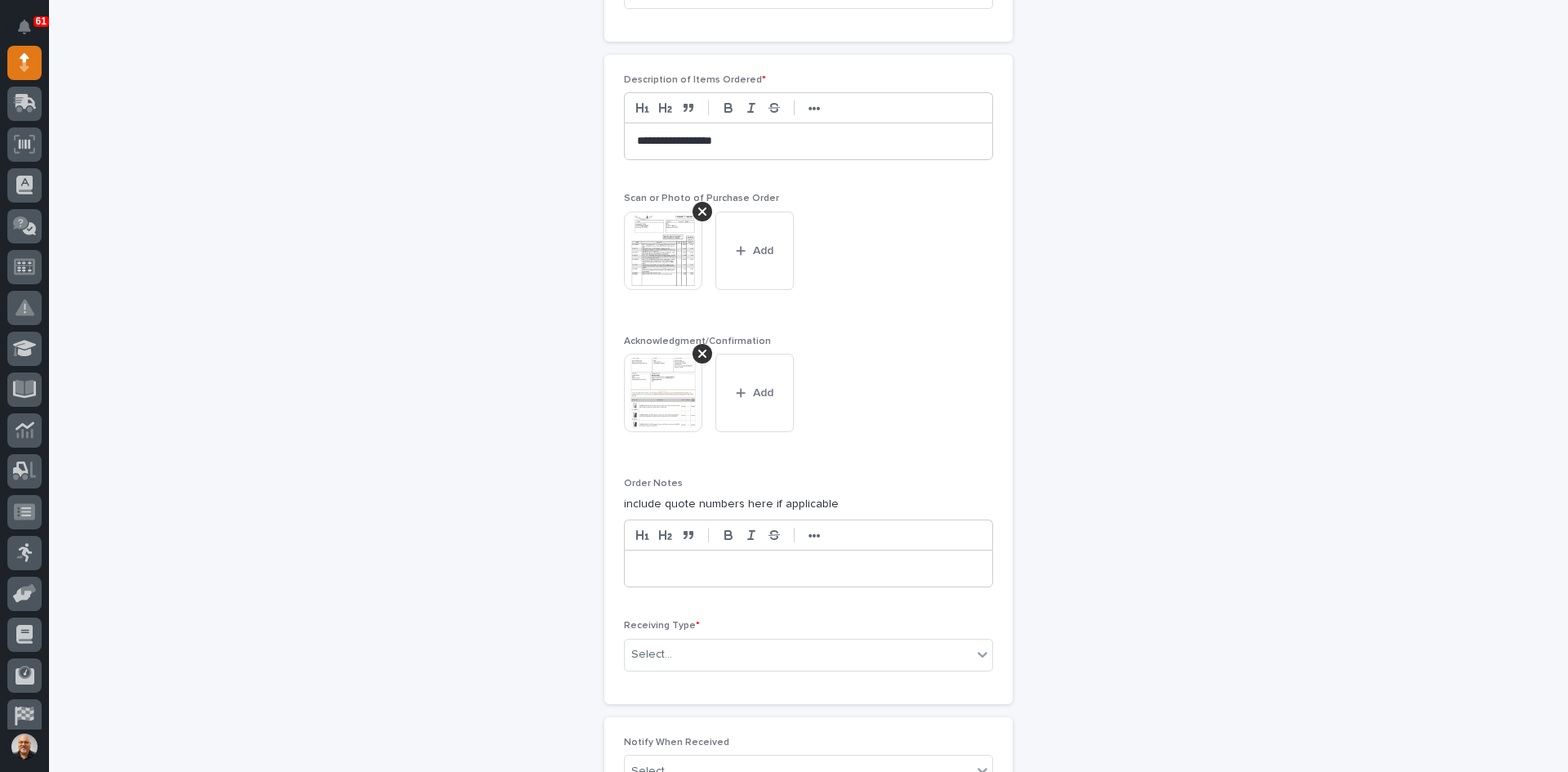
scroll to position [1254, 0]
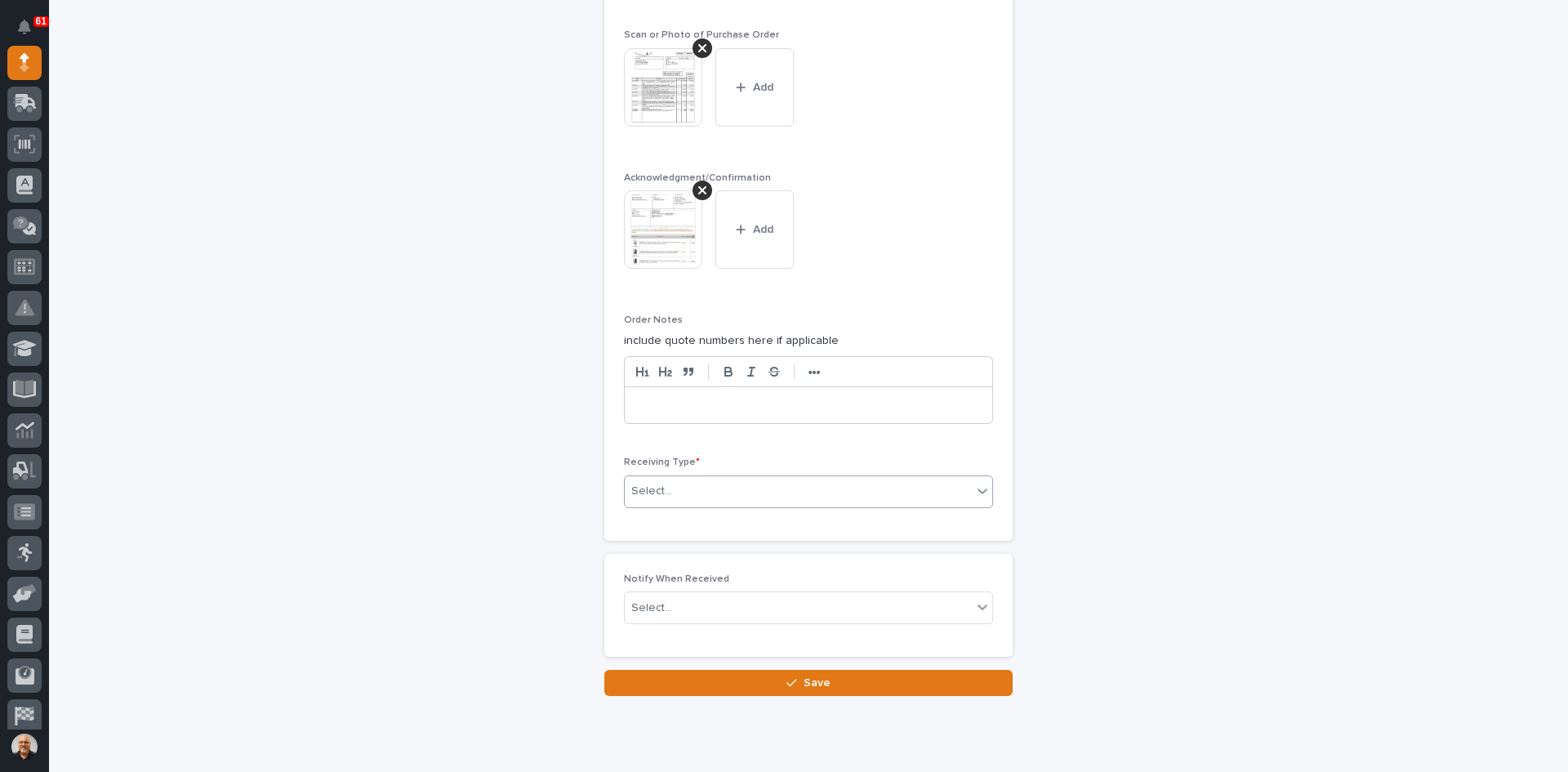
click at [681, 482] on div "Select..." at bounding box center [798, 491] width 347 height 27
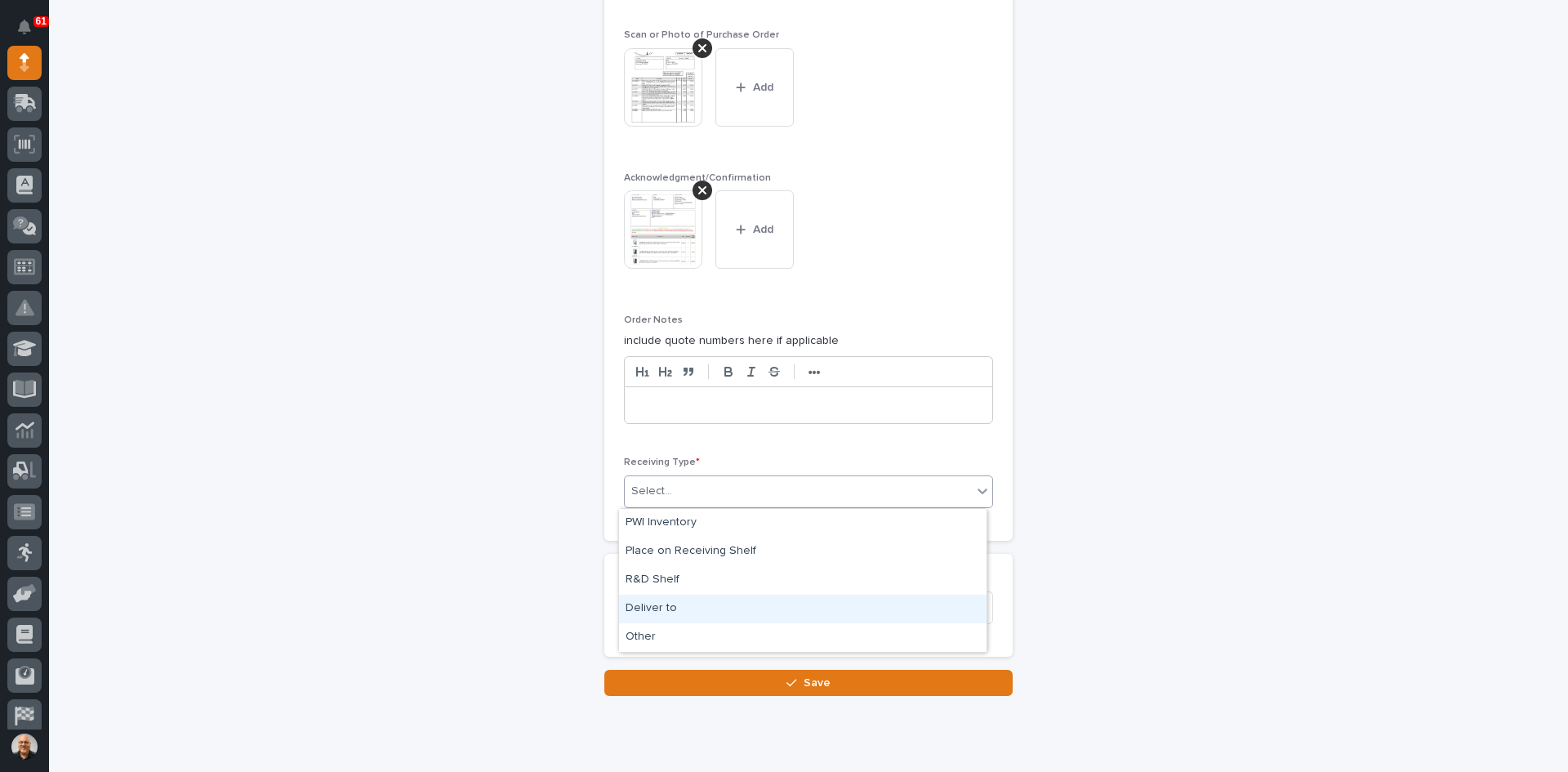
click at [659, 610] on div "Deliver to" at bounding box center [803, 608] width 367 height 29
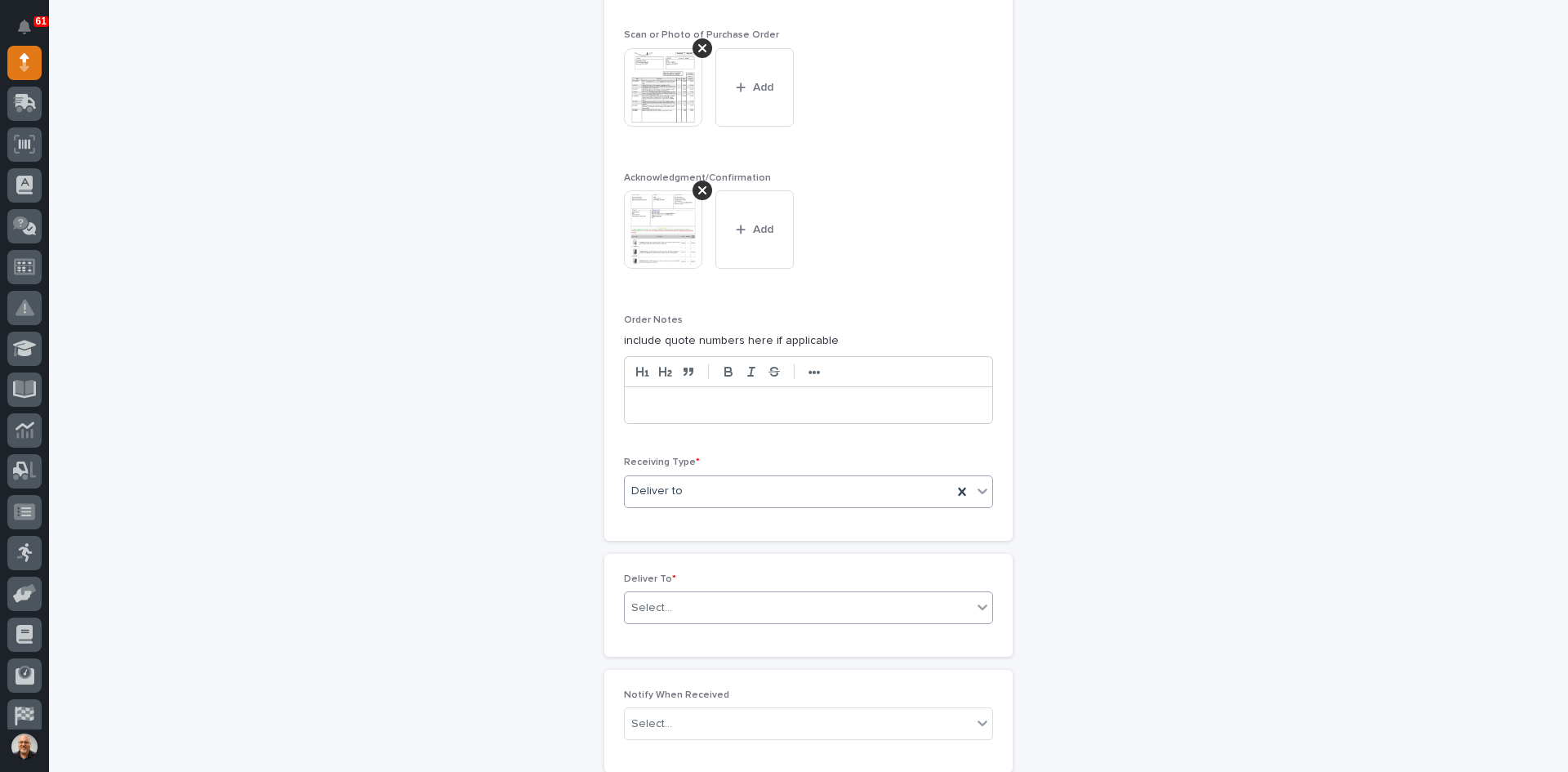
click at [680, 610] on div "Select..." at bounding box center [798, 607] width 347 height 27
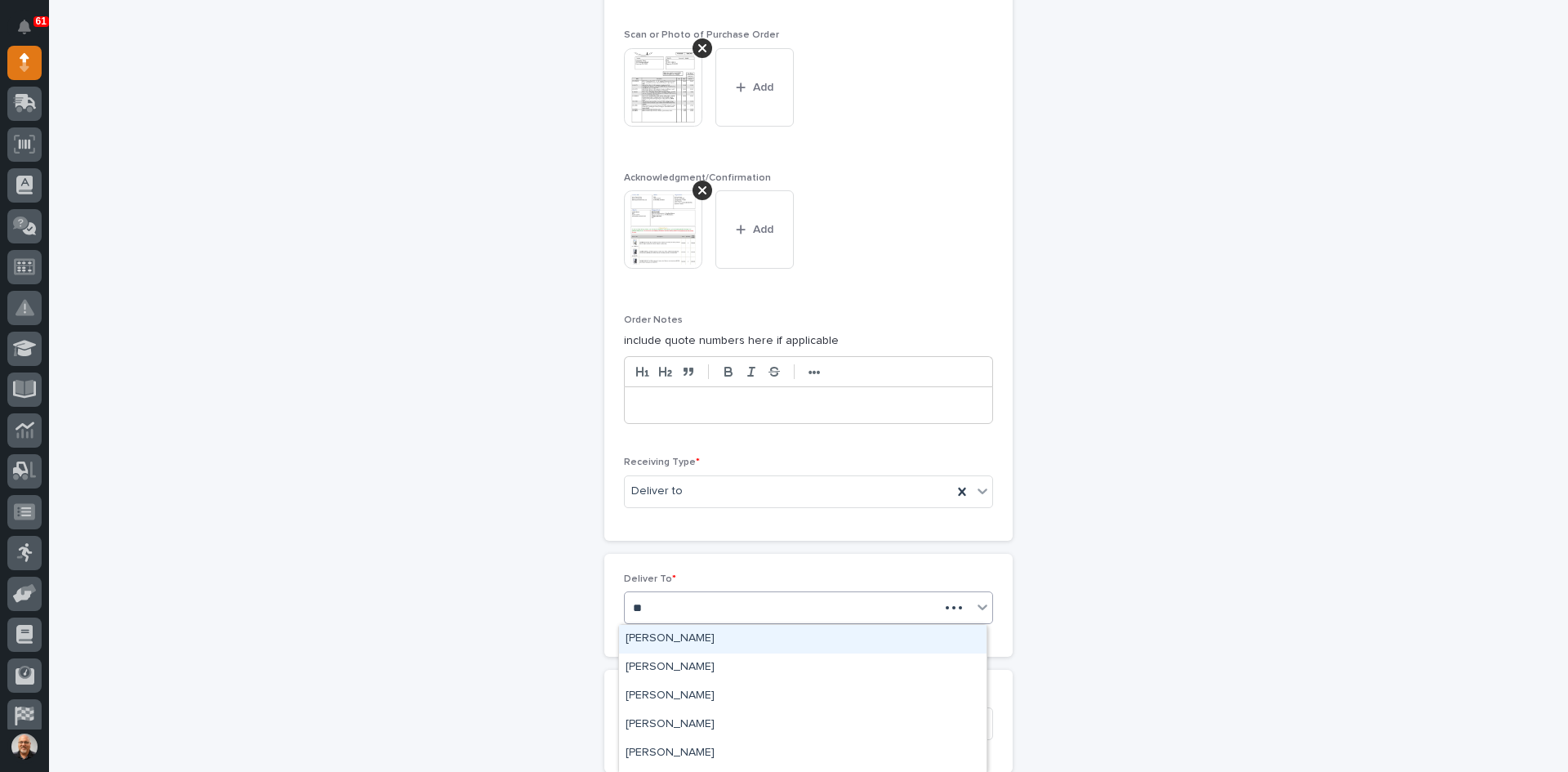
type input "***"
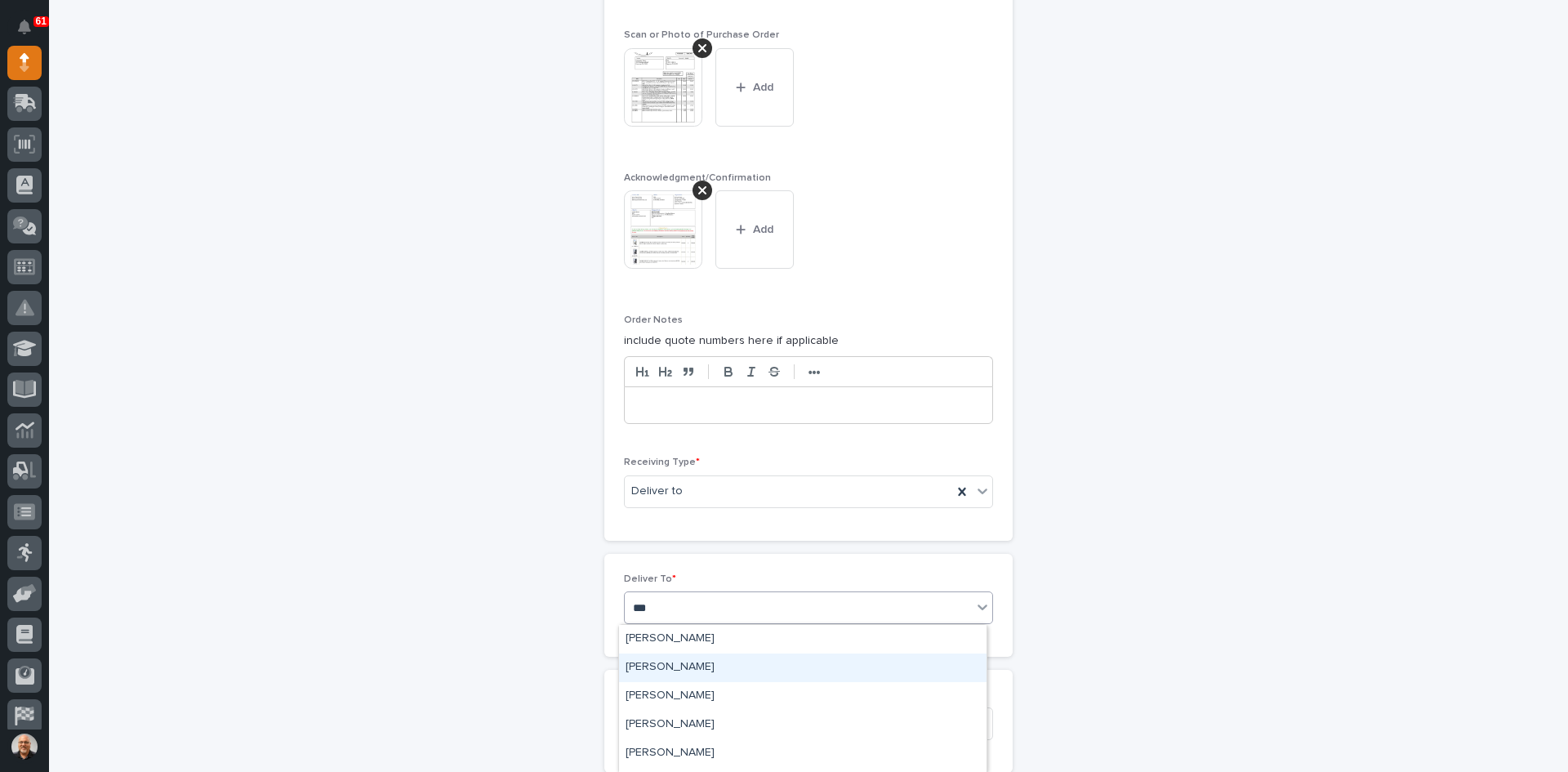
click at [671, 662] on div "[PERSON_NAME]" at bounding box center [803, 667] width 367 height 29
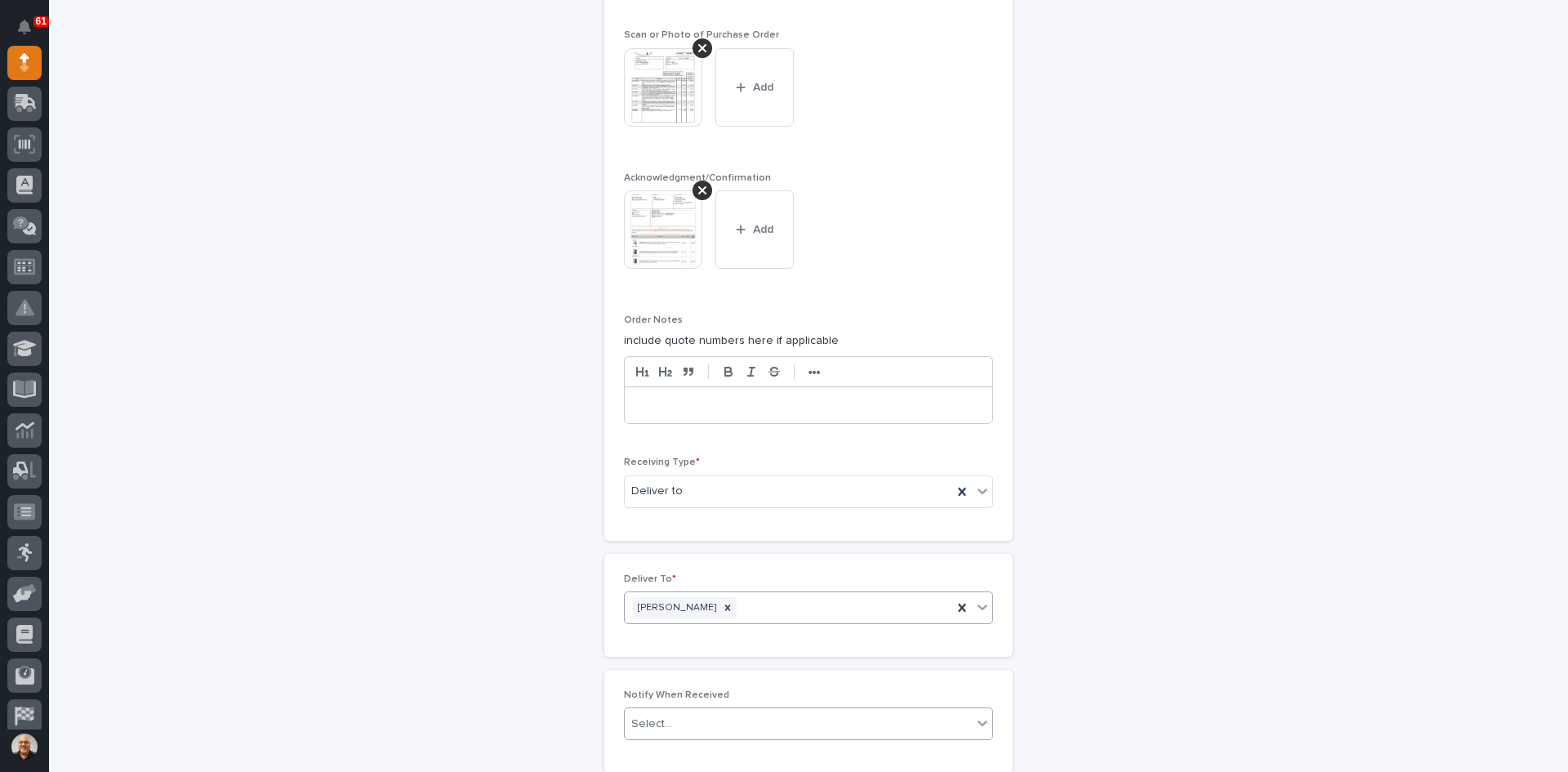
click at [669, 723] on div "Select..." at bounding box center [798, 724] width 347 height 27
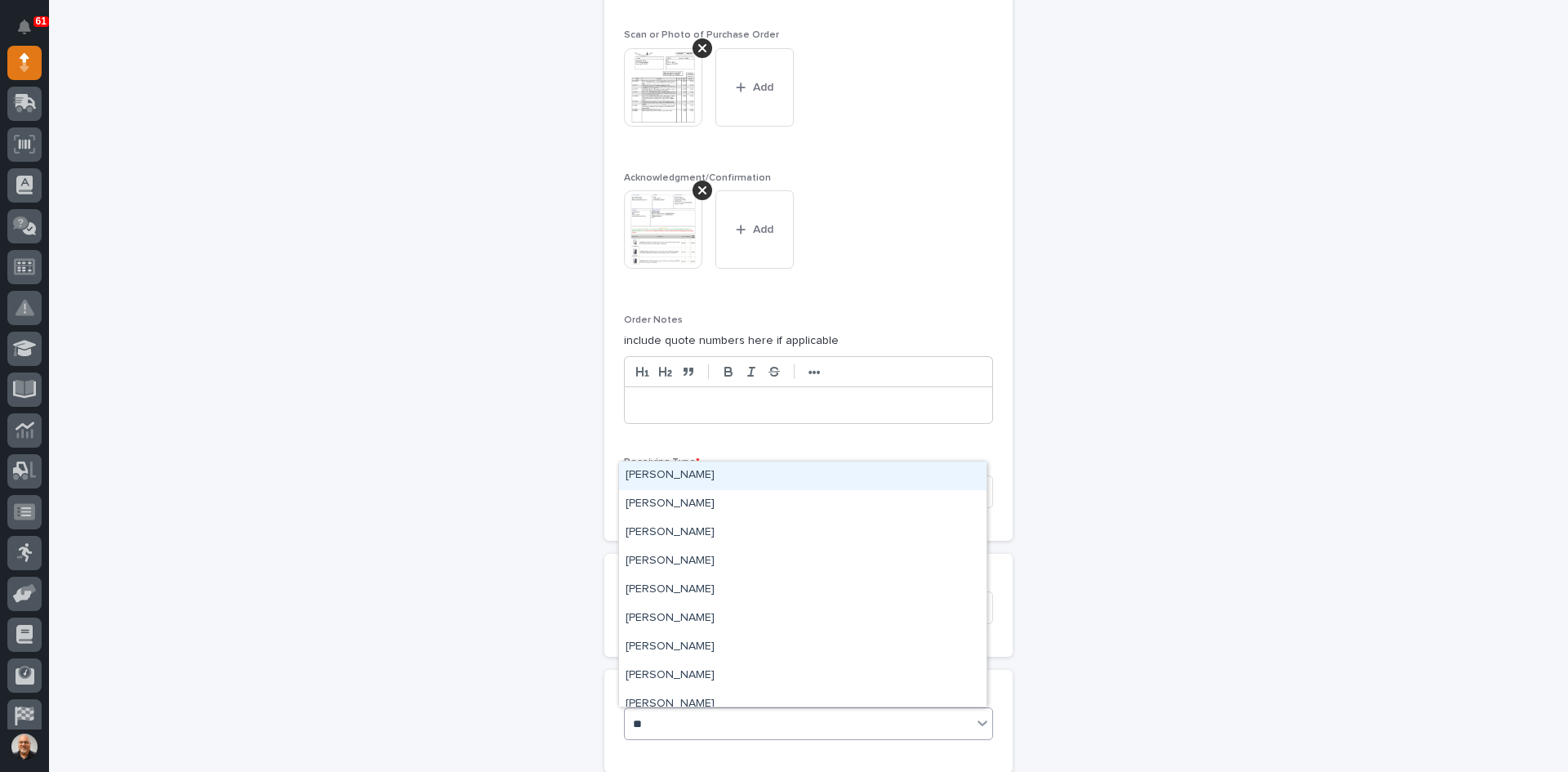
type input "***"
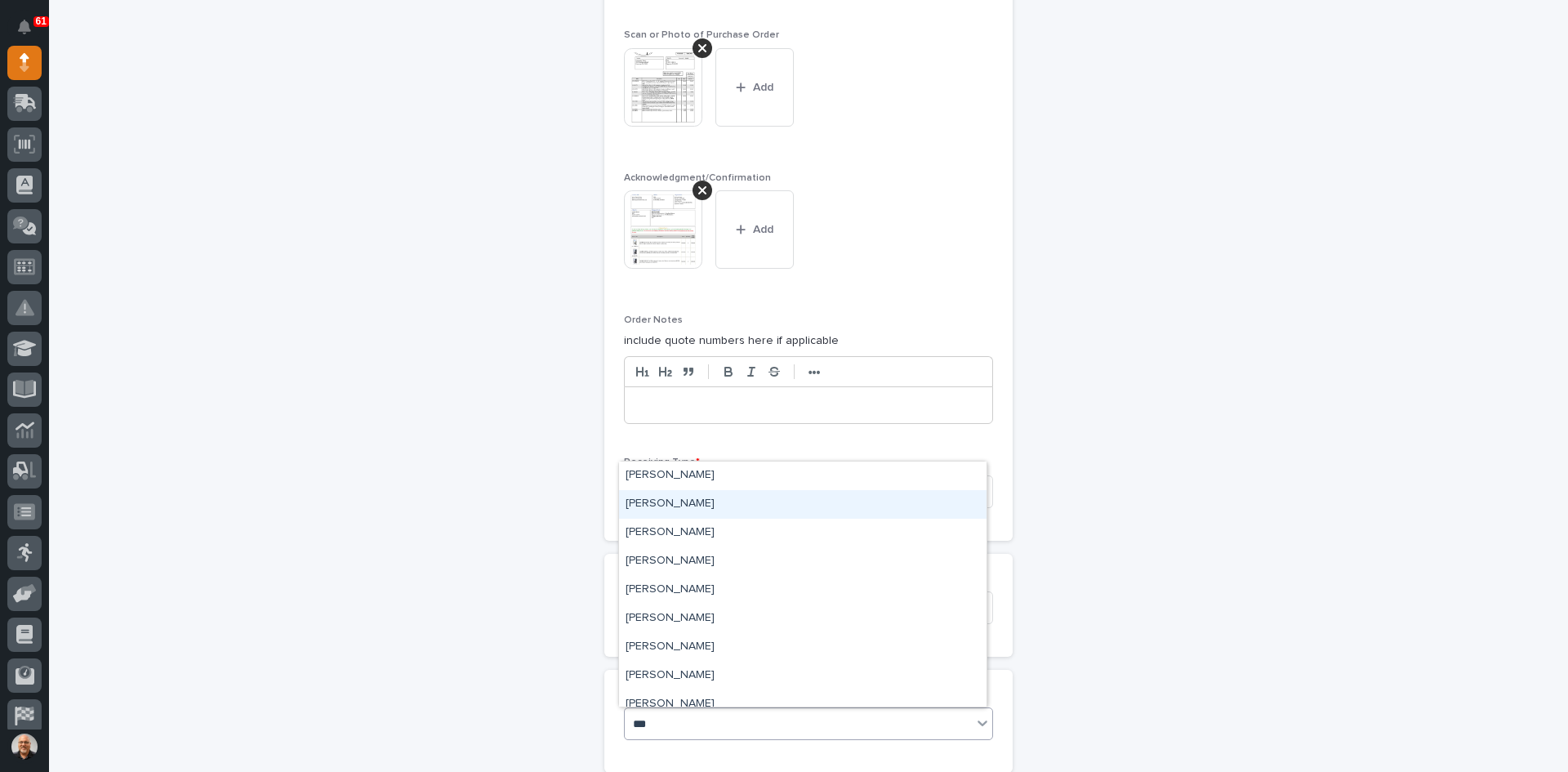
click at [684, 497] on div "[PERSON_NAME]" at bounding box center [803, 504] width 367 height 29
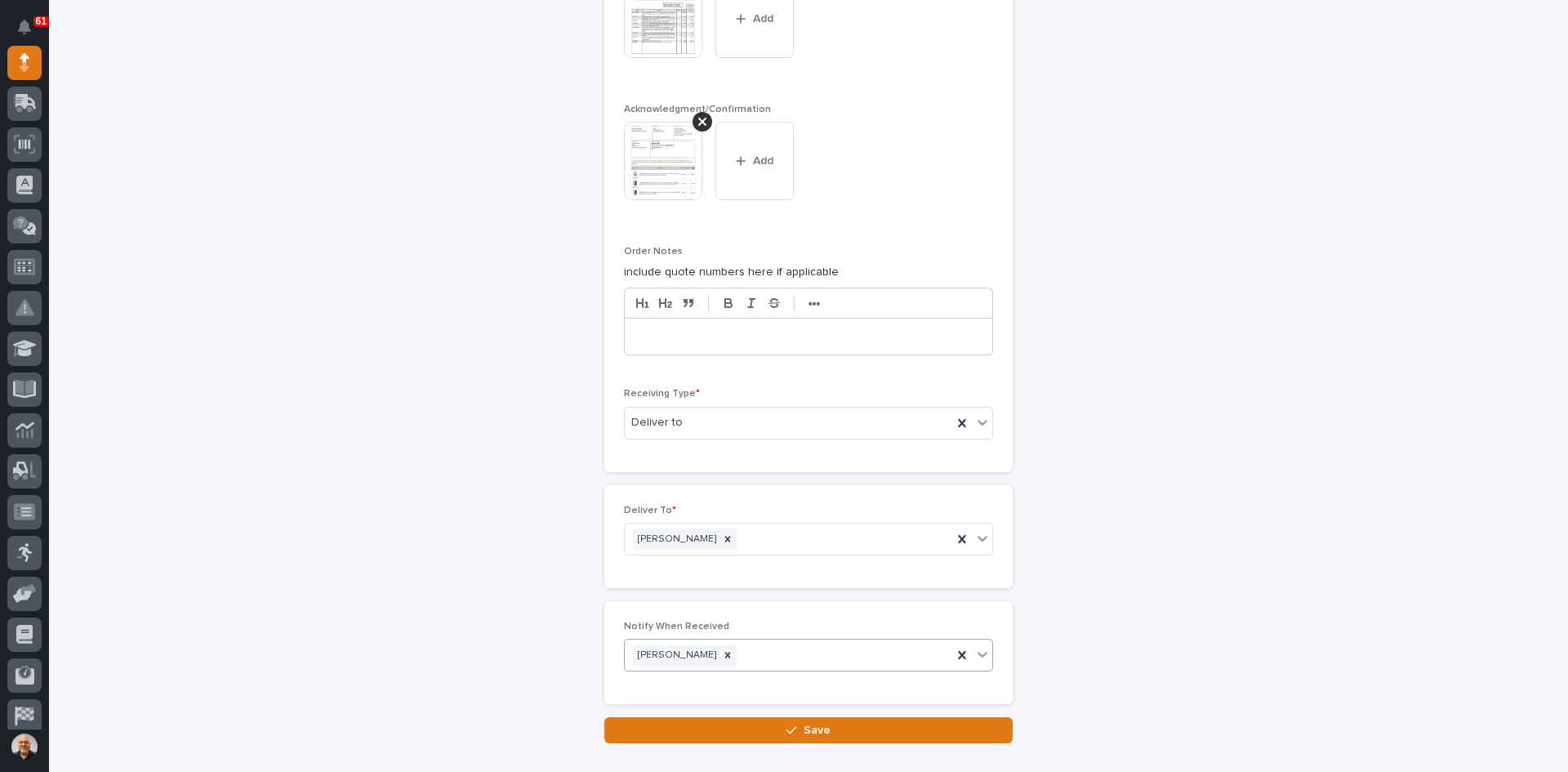
scroll to position [1423, 0]
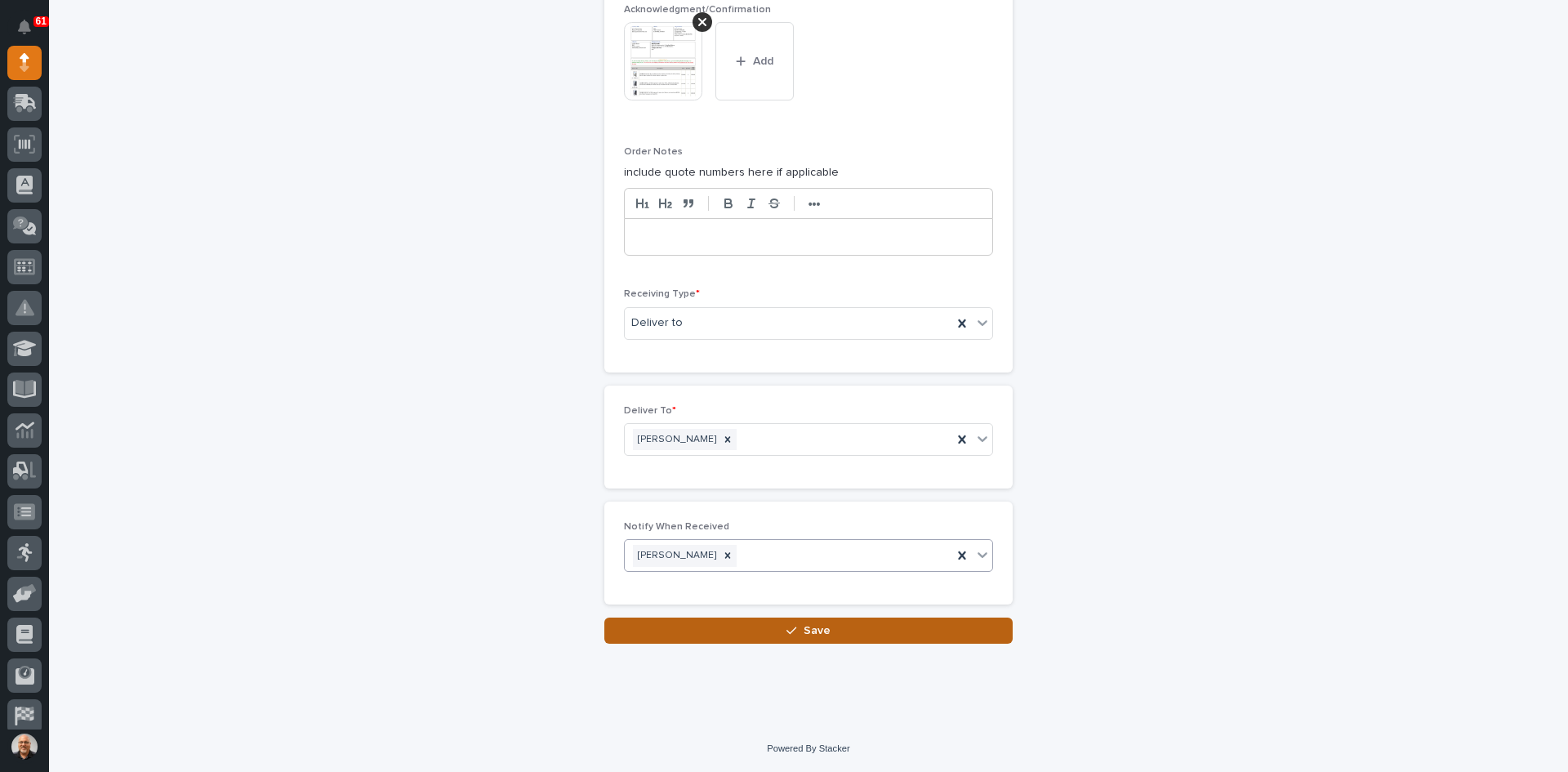
click at [808, 622] on button "Save" at bounding box center [808, 630] width 408 height 26
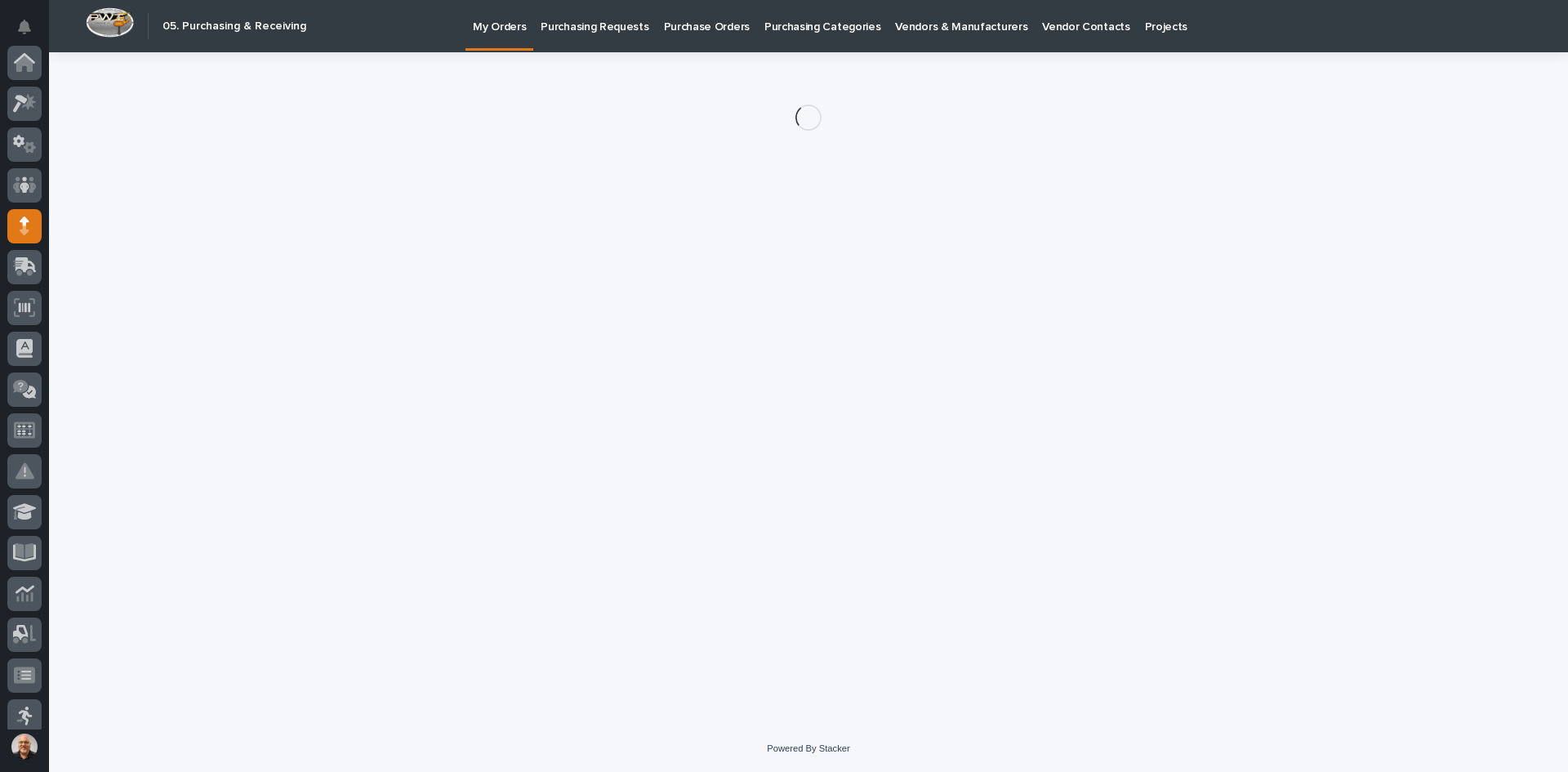
scroll to position [163, 0]
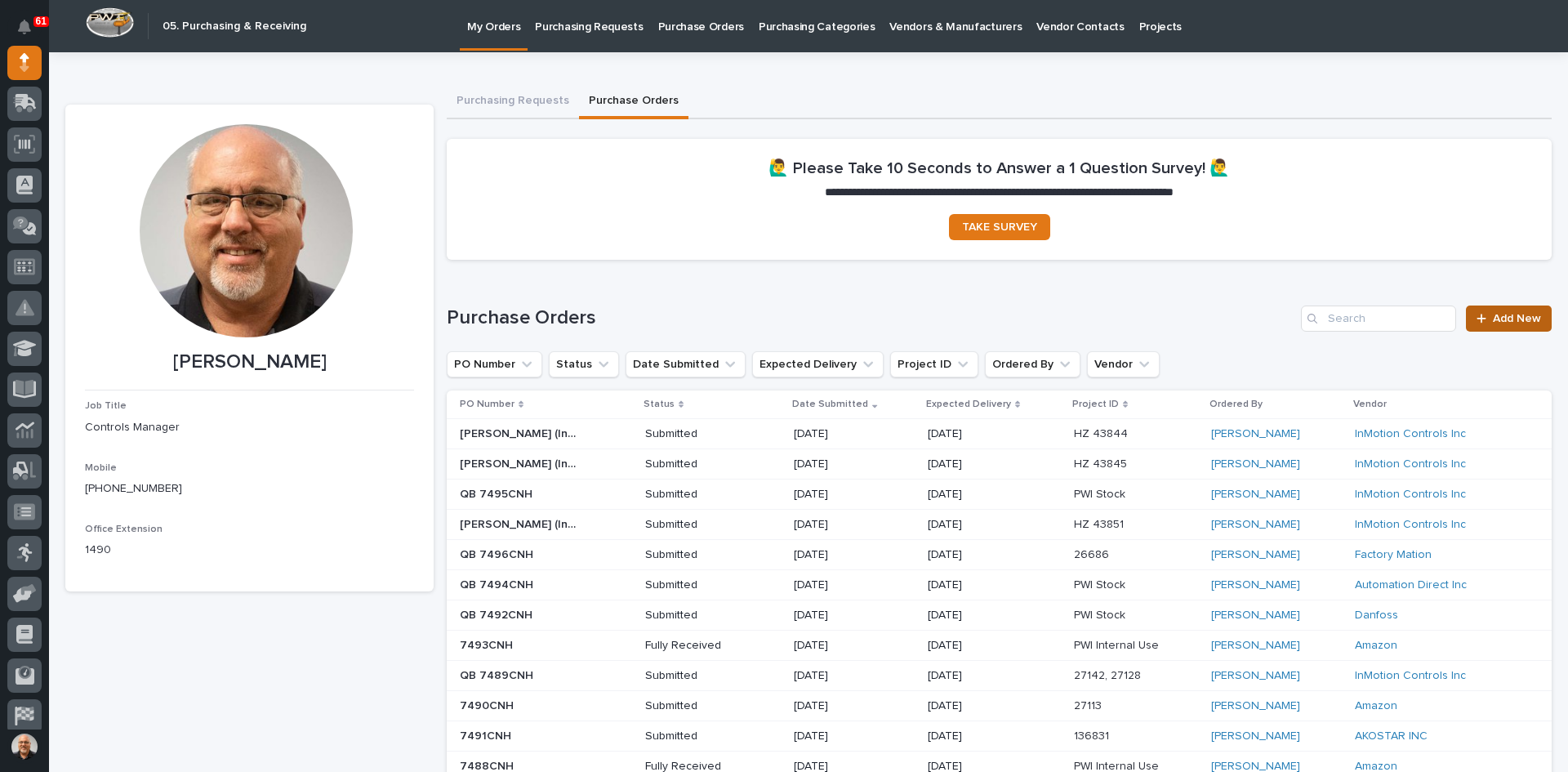
click at [1518, 315] on span "Add New" at bounding box center [1517, 318] width 48 height 11
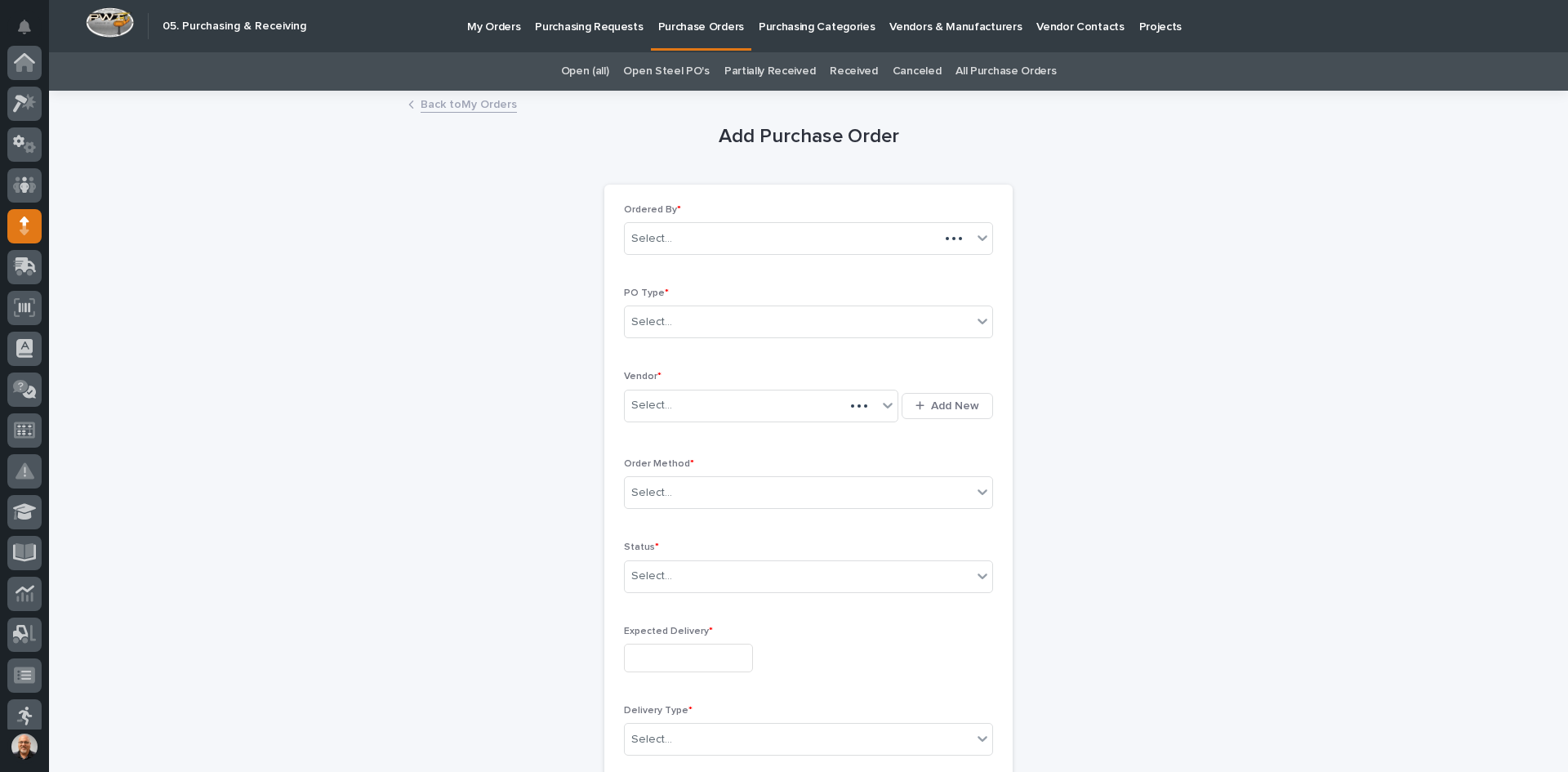
scroll to position [163, 0]
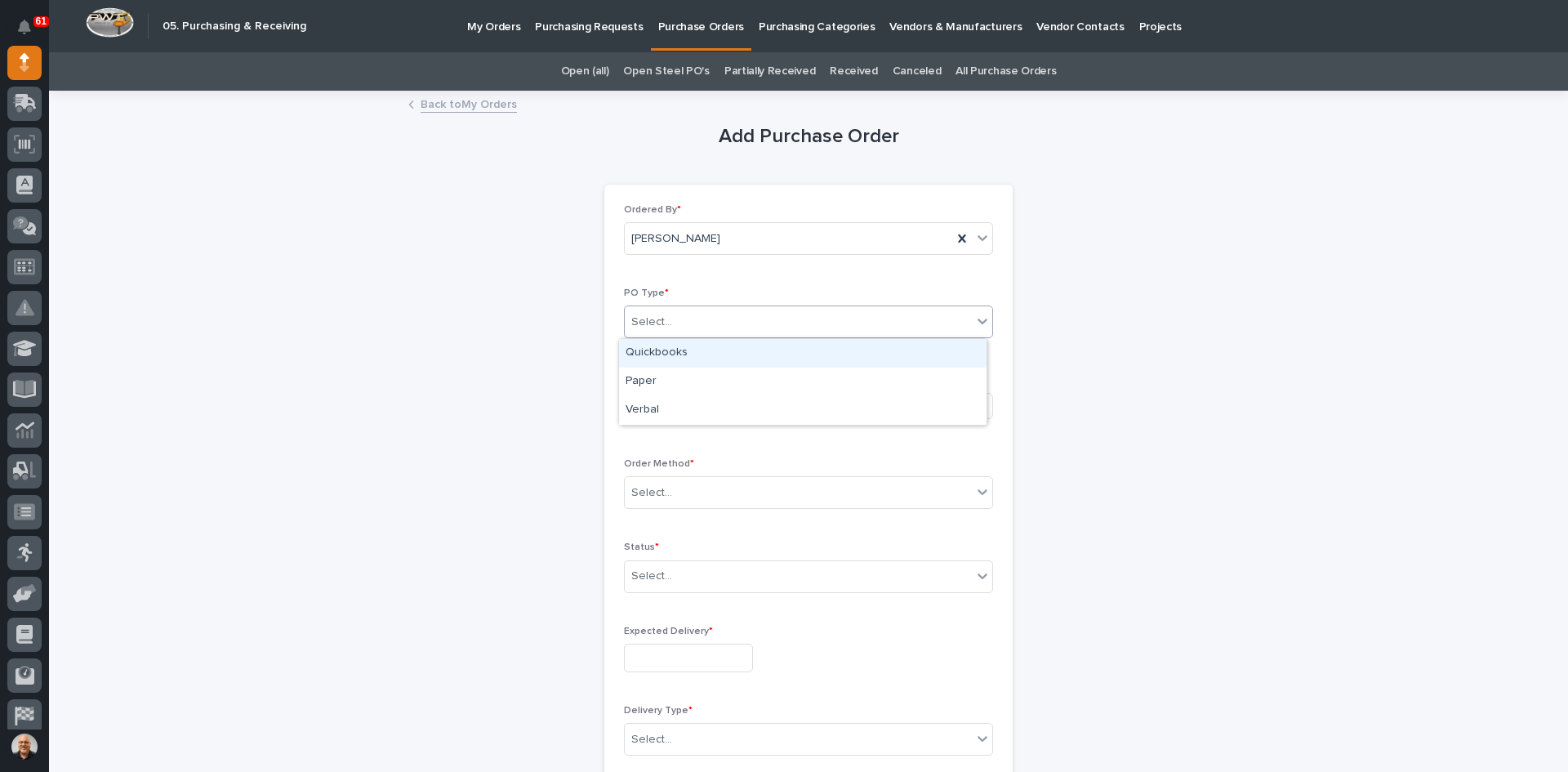
click at [678, 326] on div "Select..." at bounding box center [798, 322] width 347 height 27
click at [668, 383] on div "Paper" at bounding box center [803, 381] width 367 height 29
click at [680, 401] on div "Select..." at bounding box center [751, 405] width 253 height 27
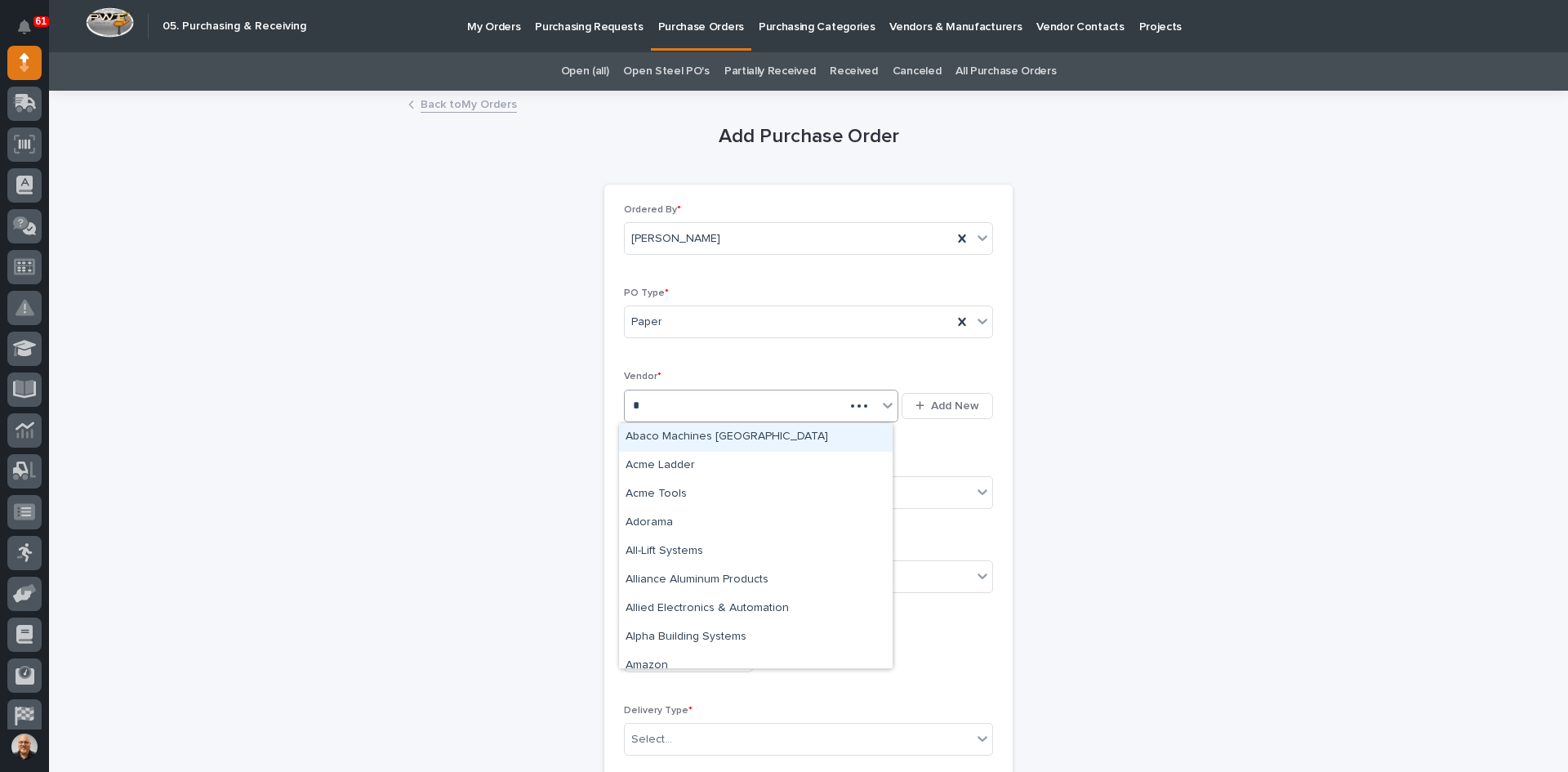
type input "**"
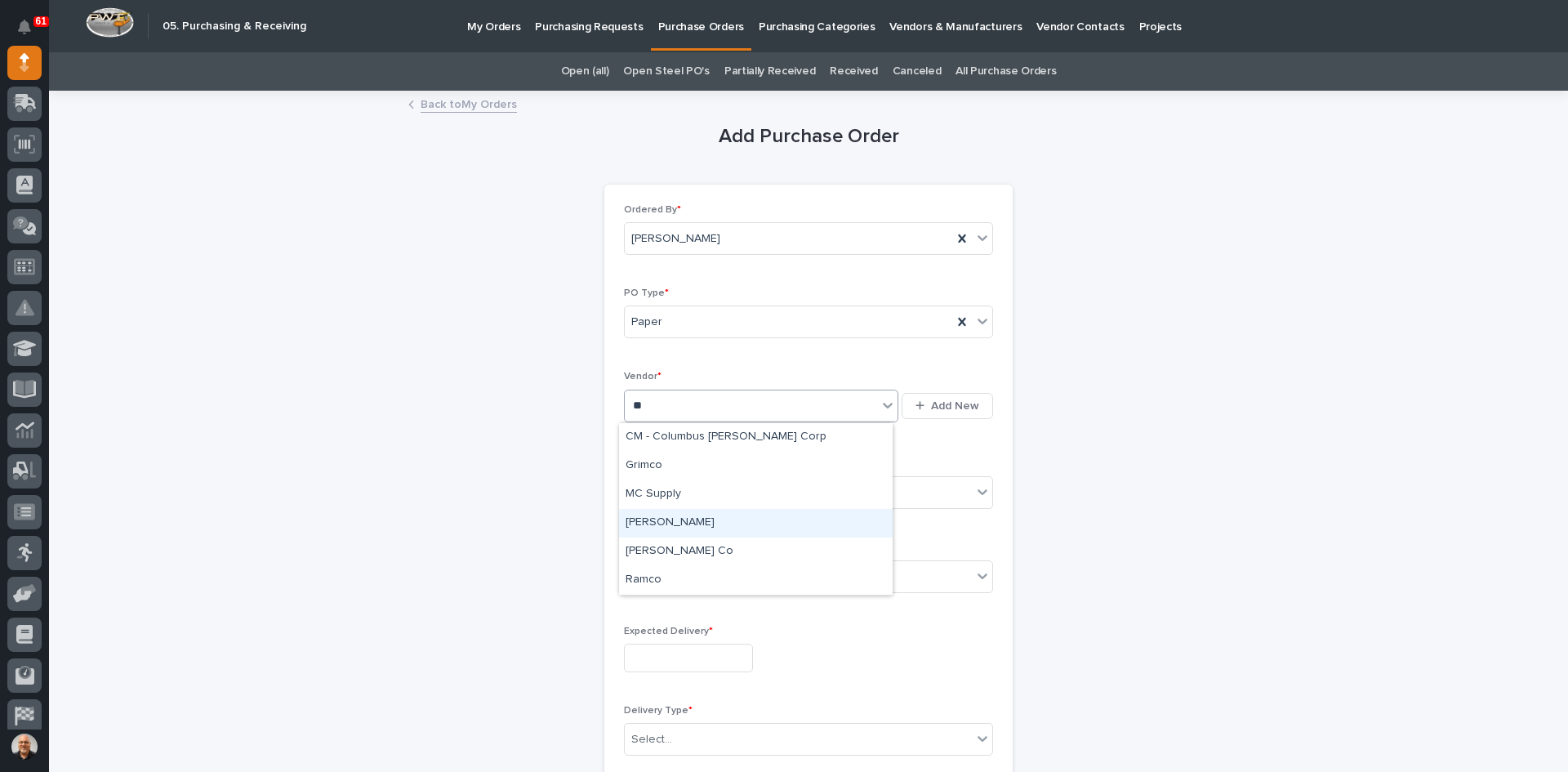
click at [672, 521] on div "McMaster-Carr" at bounding box center [756, 523] width 274 height 29
click at [673, 486] on div "Select..." at bounding box center [798, 492] width 347 height 27
click at [664, 521] on div "Online Order" at bounding box center [803, 524] width 367 height 29
click at [674, 574] on div "Select..." at bounding box center [798, 576] width 347 height 27
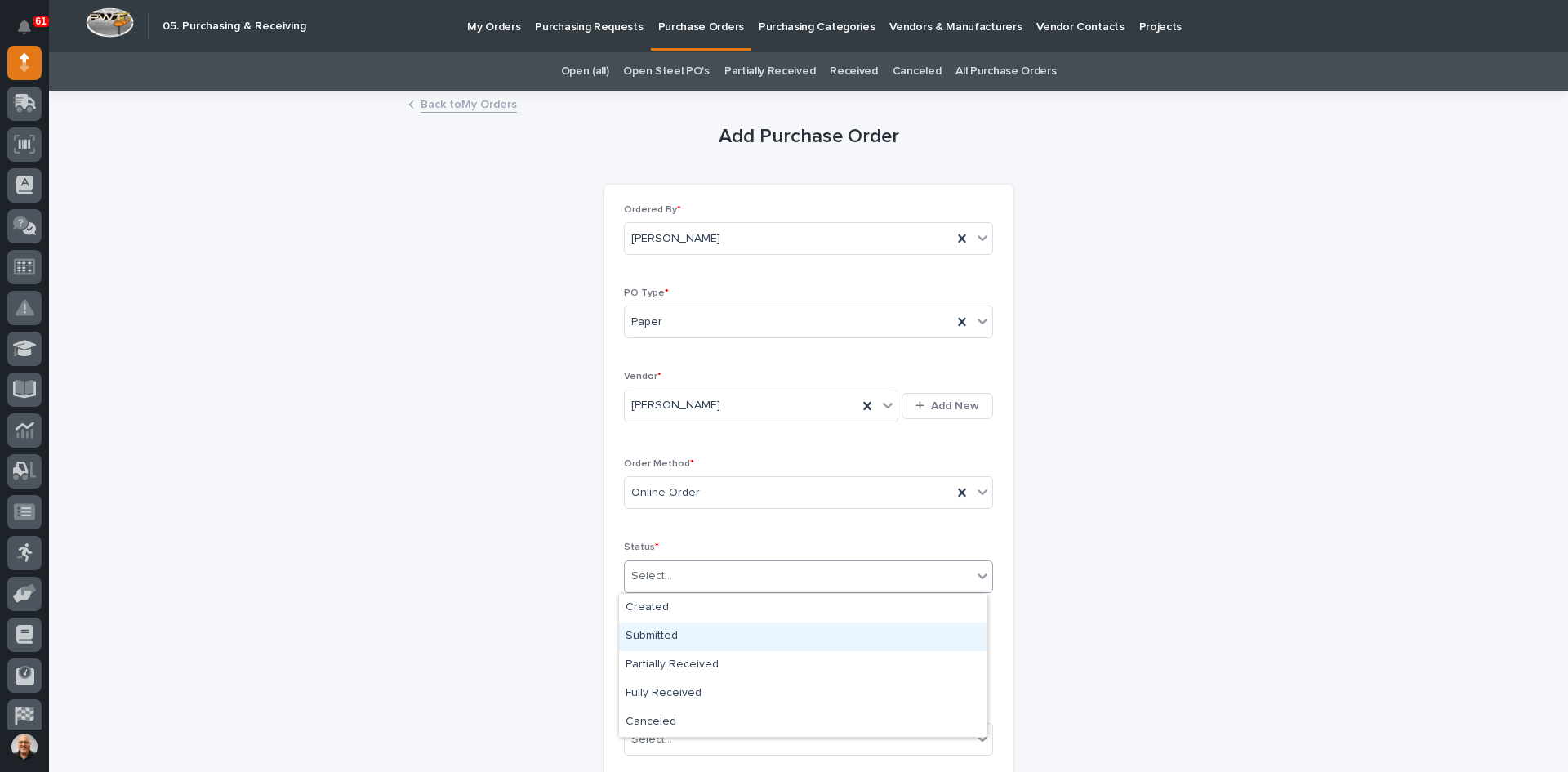
click at [653, 635] on div "Submitted" at bounding box center [803, 636] width 367 height 29
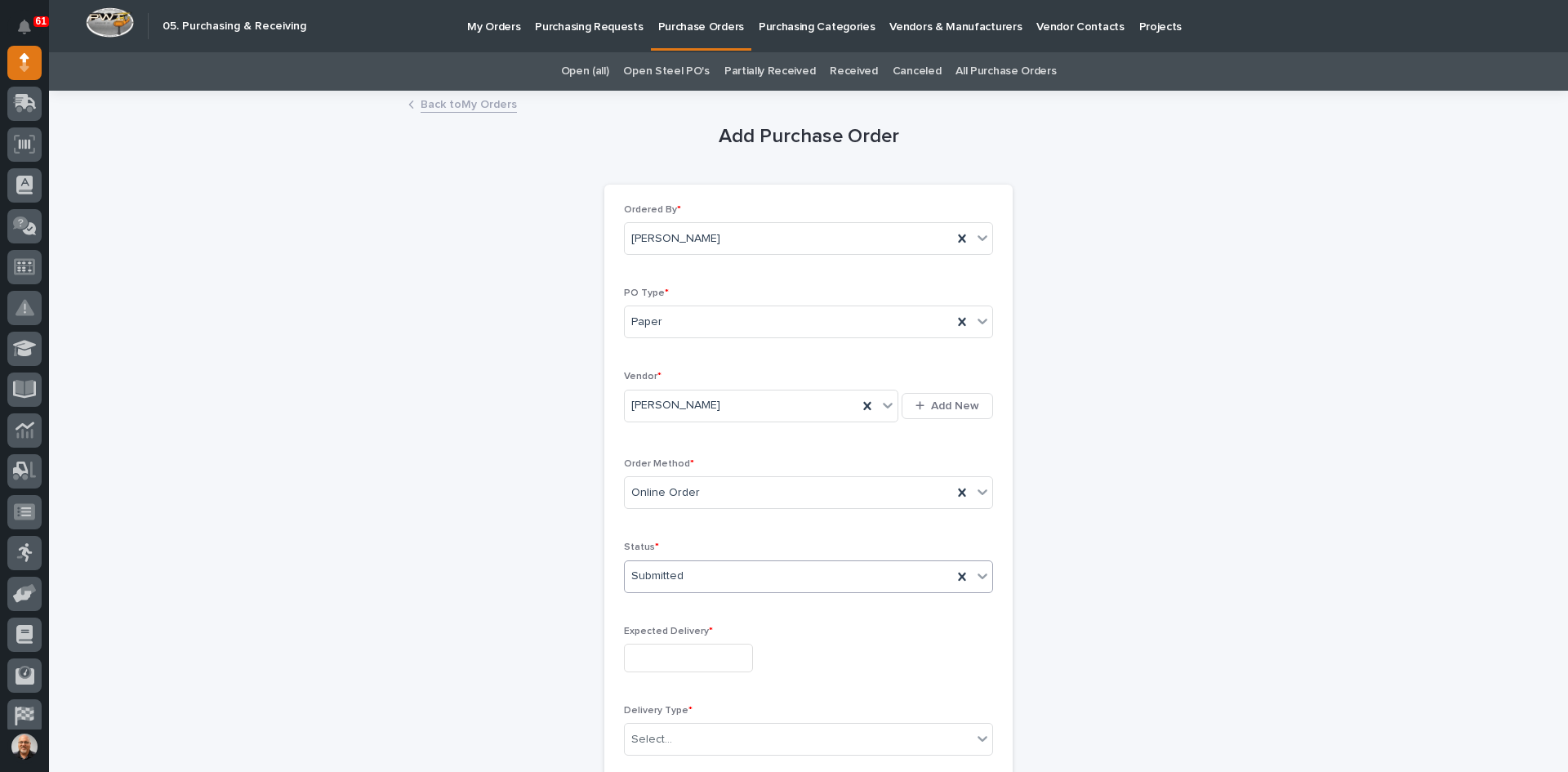
click at [660, 644] on input "text" at bounding box center [688, 657] width 129 height 29
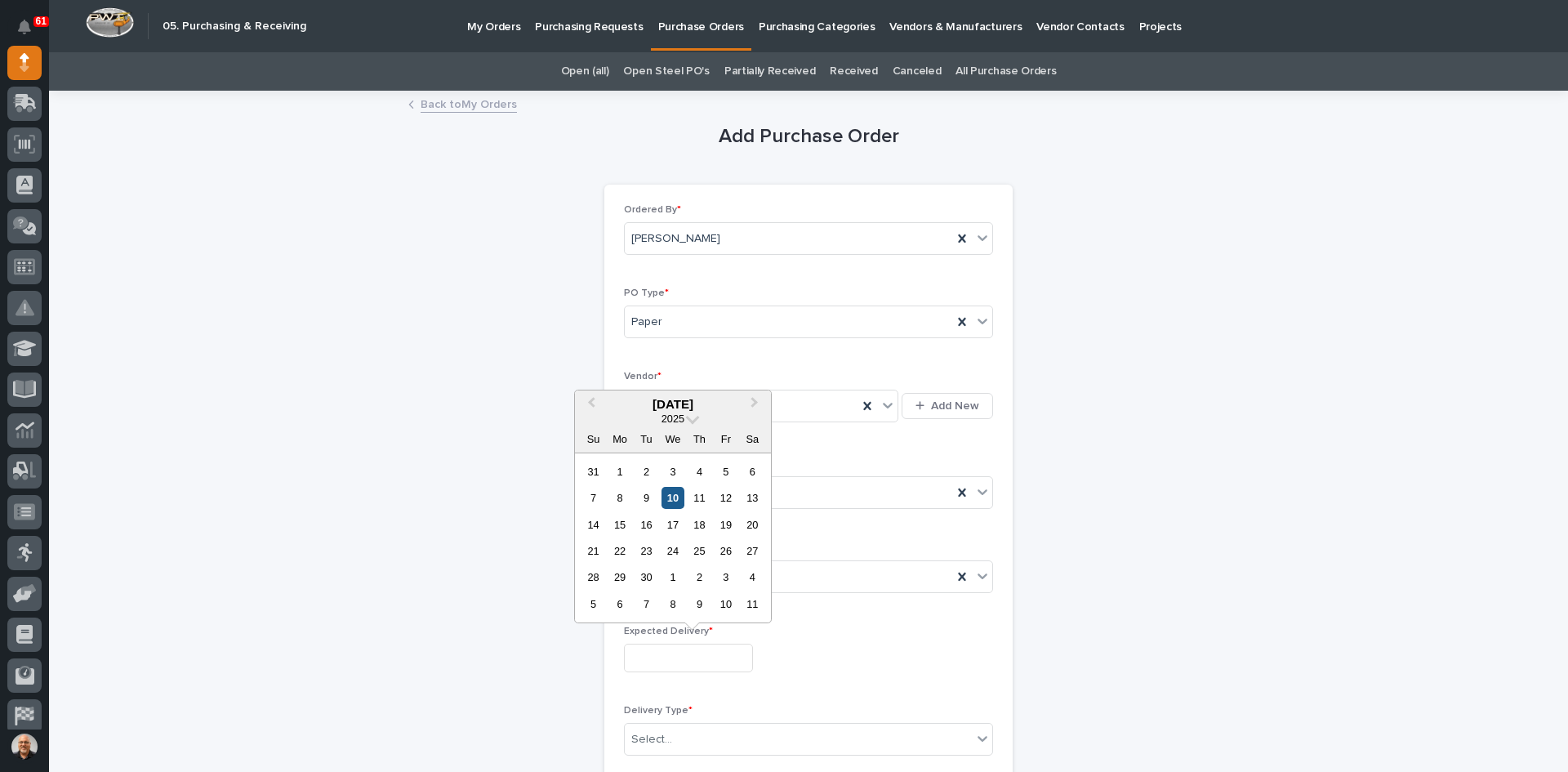
click at [670, 495] on div "10" at bounding box center [673, 498] width 22 height 22
type input "**********"
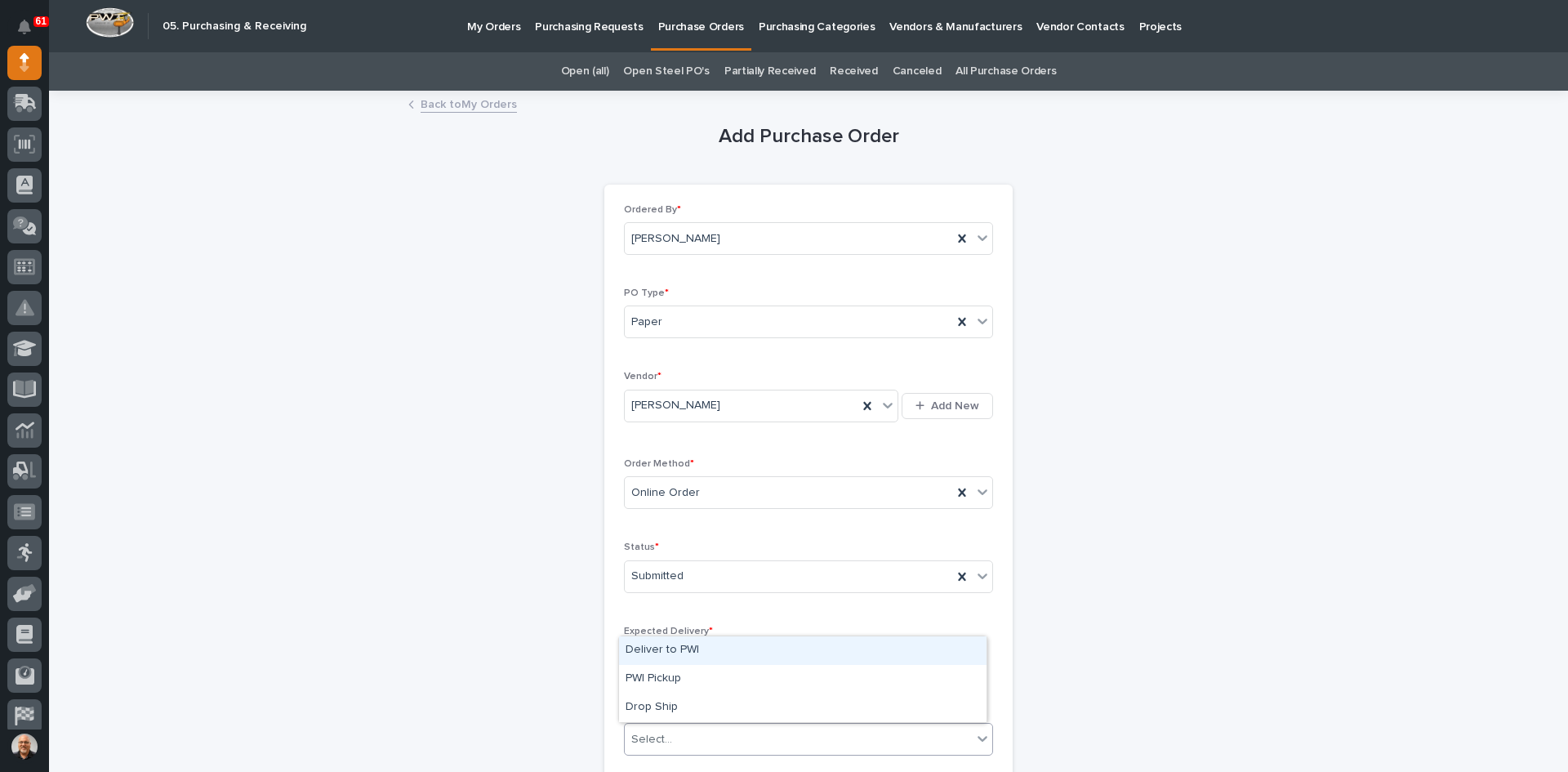
click at [675, 728] on div "Select..." at bounding box center [798, 740] width 347 height 27
click at [661, 642] on div "Deliver to PWI" at bounding box center [803, 650] width 367 height 29
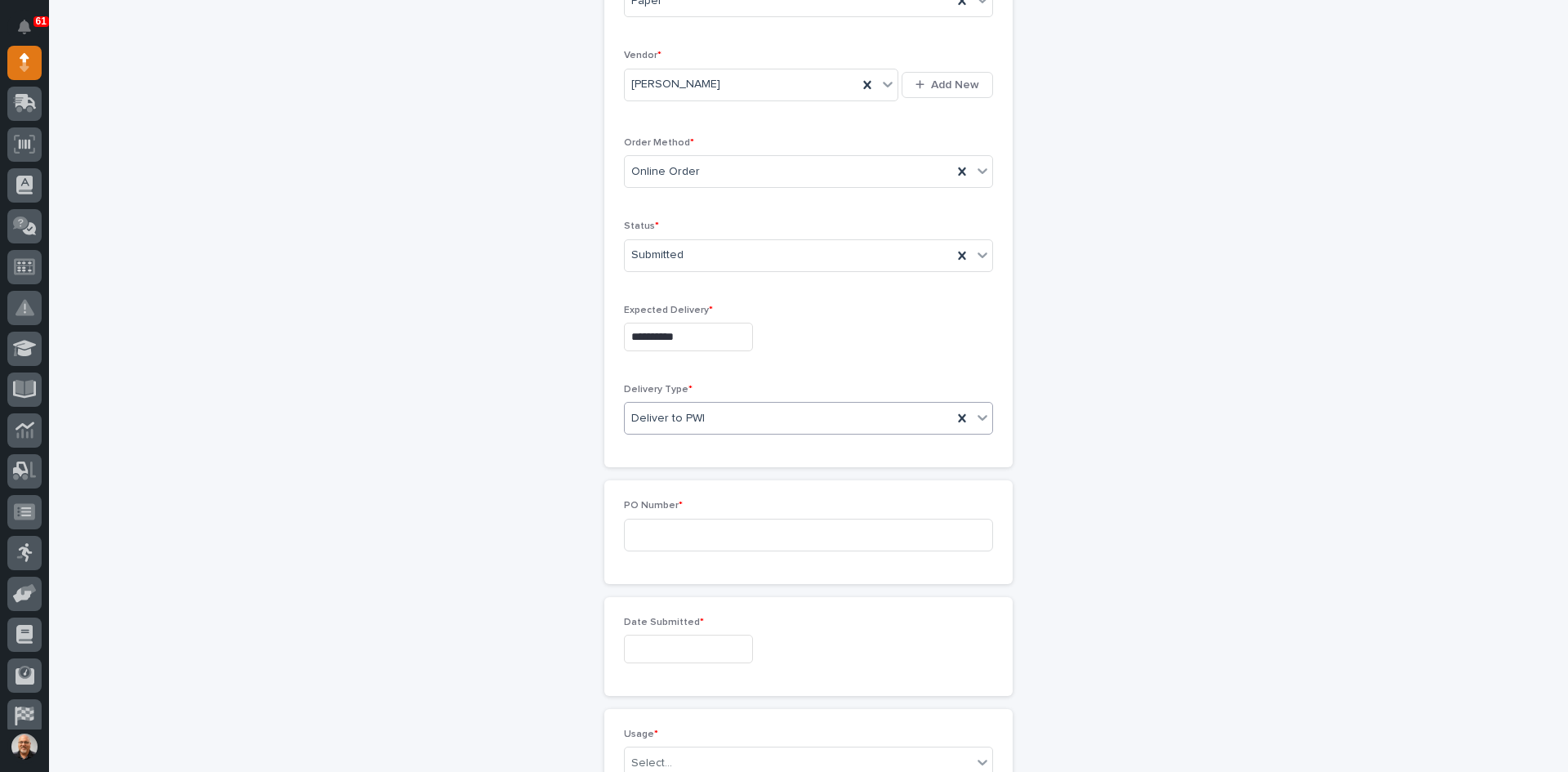
scroll to position [327, 0]
click at [659, 524] on input at bounding box center [808, 529] width 369 height 32
type input "7497CNH"
click at [673, 640] on input "text" at bounding box center [688, 642] width 129 height 29
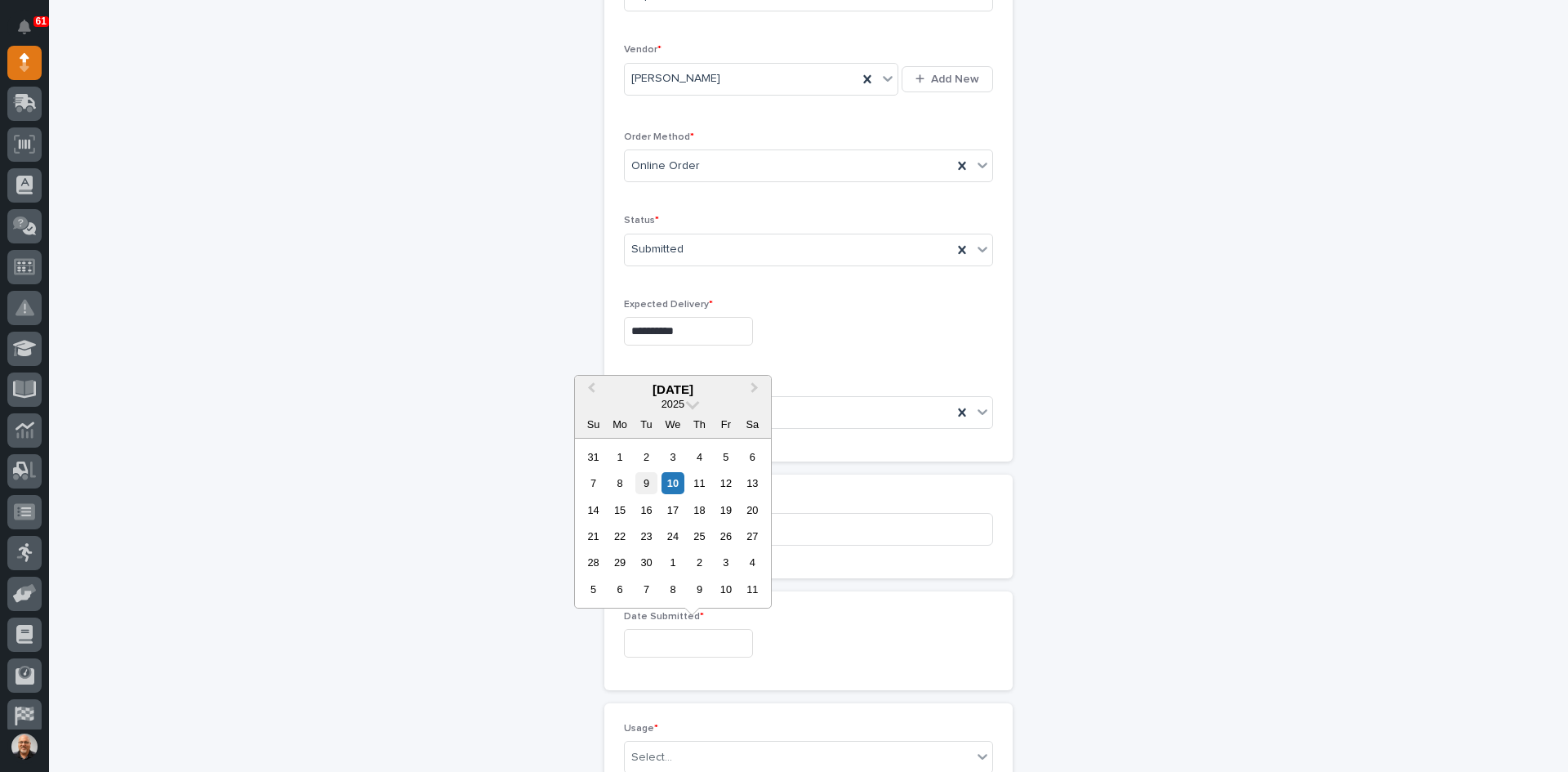
click at [642, 479] on div "9" at bounding box center [647, 483] width 22 height 22
type input "**********"
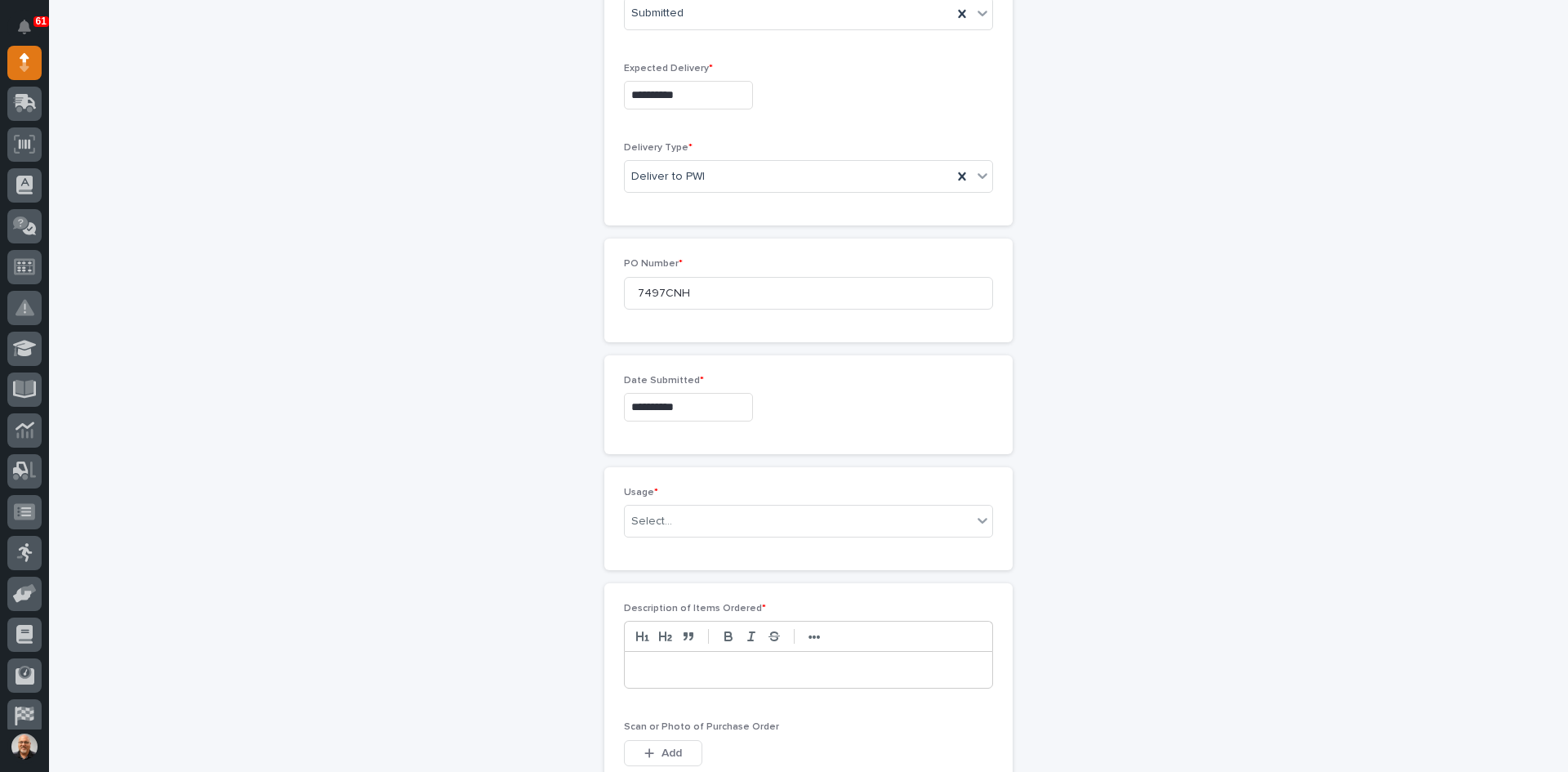
scroll to position [572, 0]
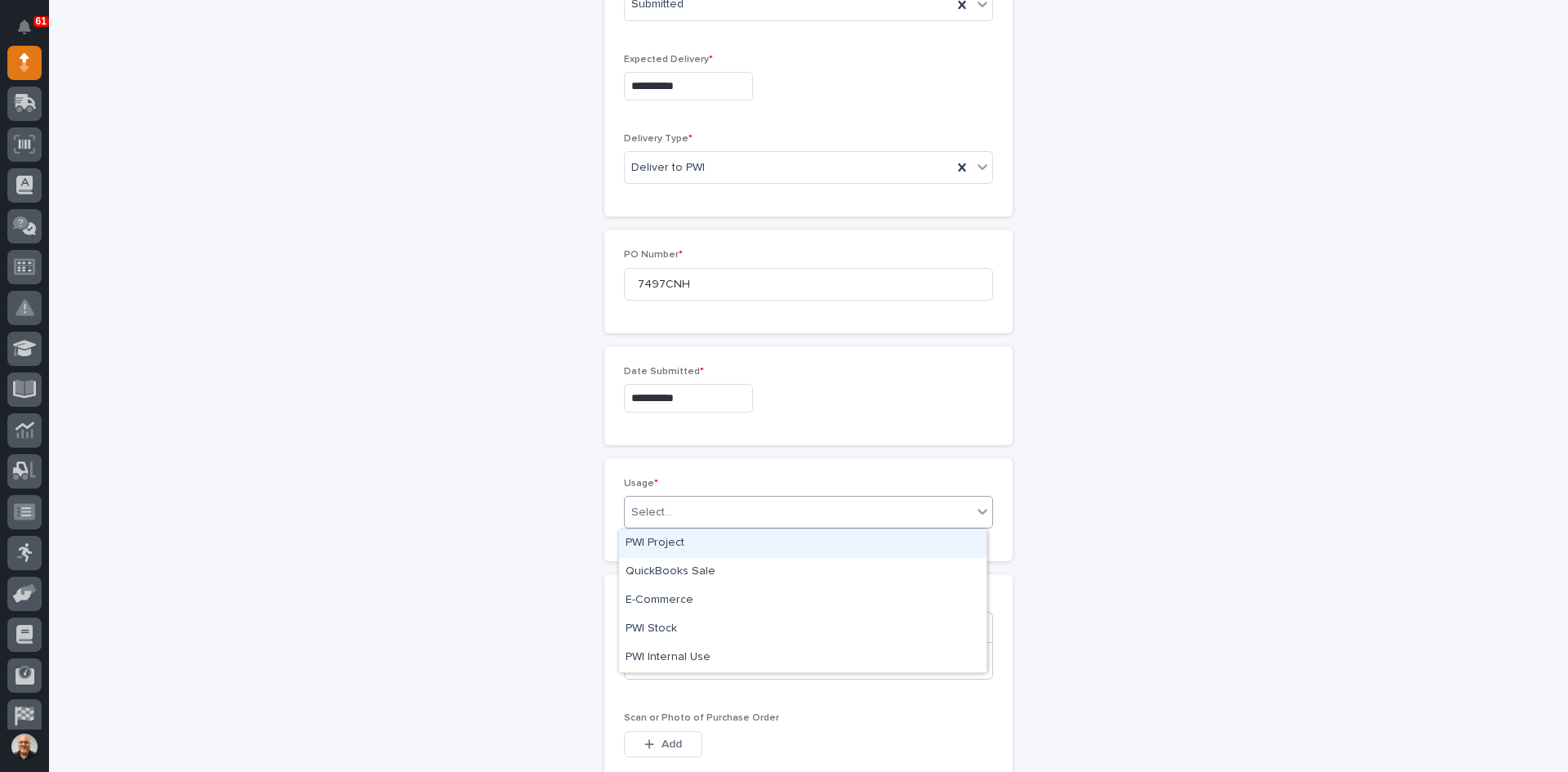
click at [664, 509] on div "Select..." at bounding box center [652, 512] width 41 height 18
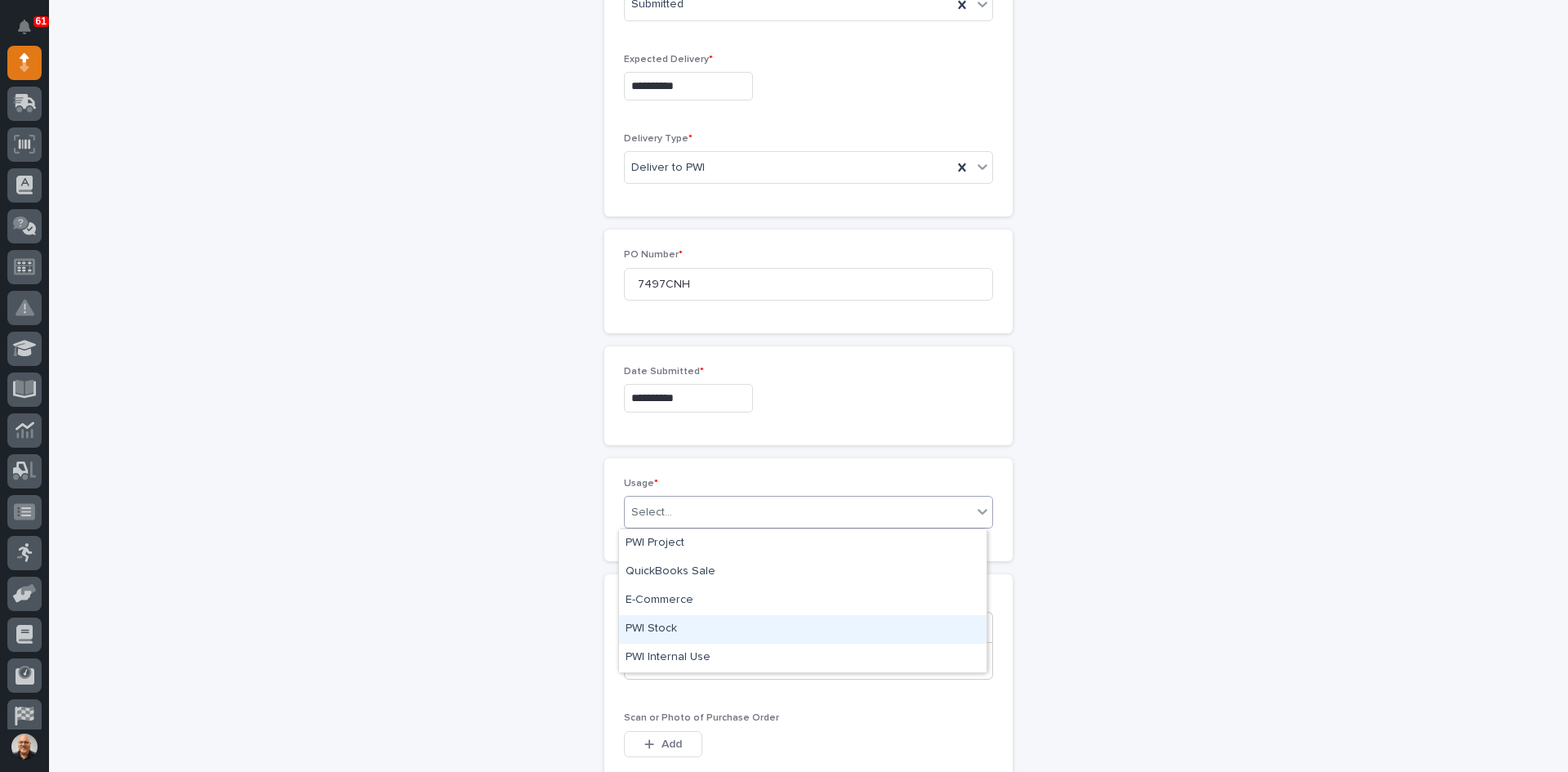
click at [660, 629] on div "PWI Stock" at bounding box center [803, 629] width 367 height 29
click at [656, 653] on p at bounding box center [808, 661] width 343 height 17
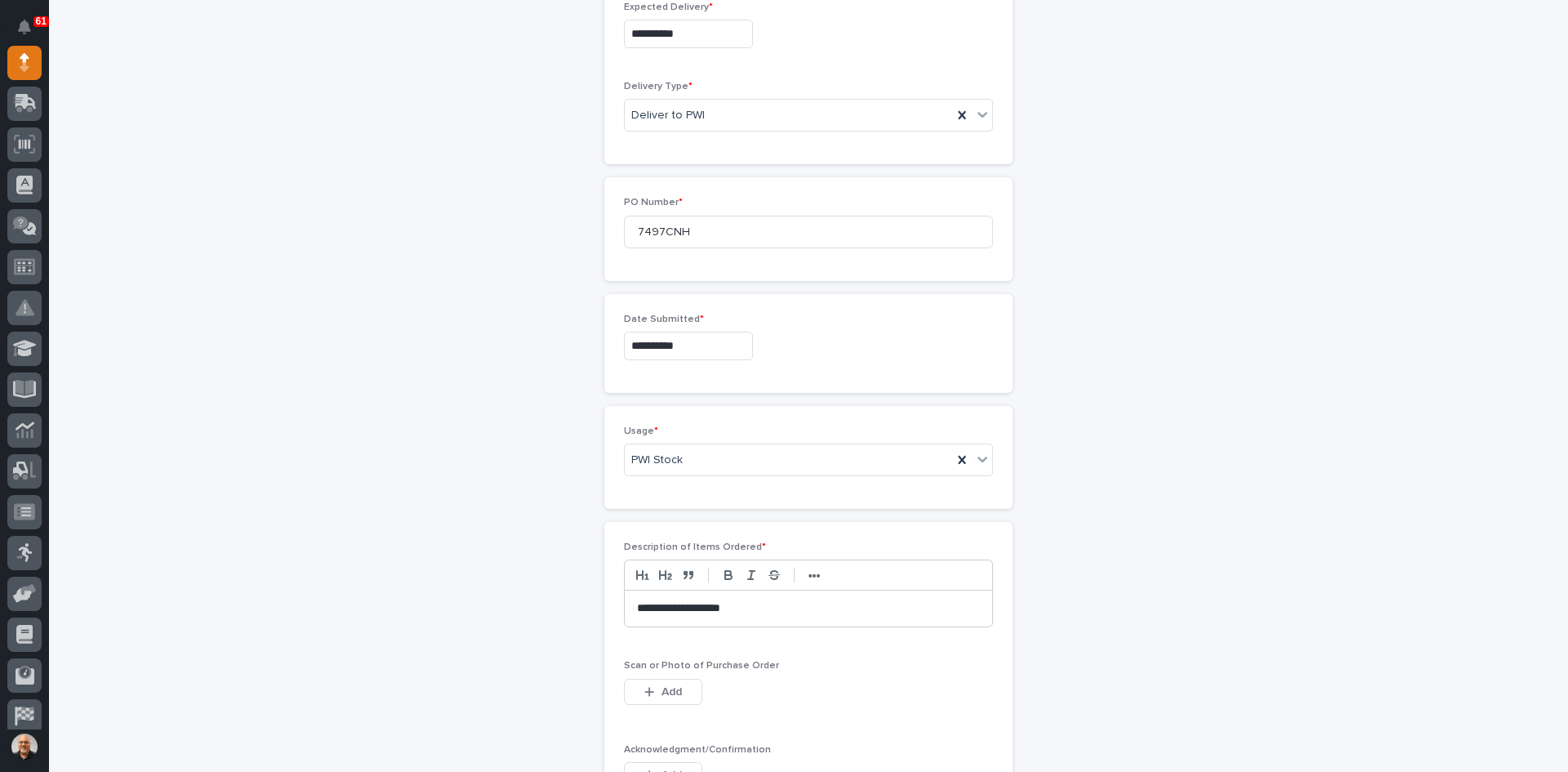
scroll to position [654, 0]
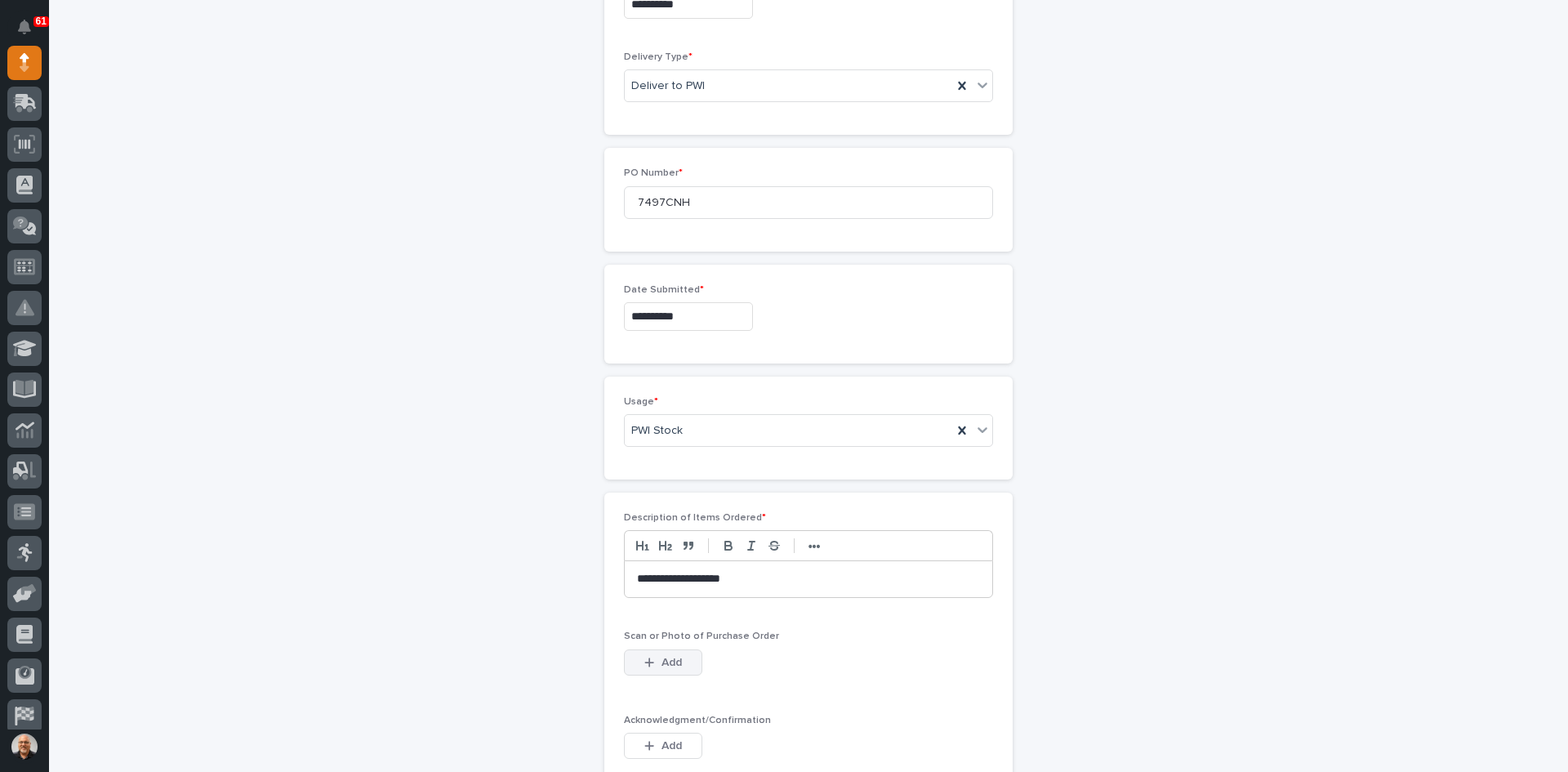
click at [662, 663] on span "Add" at bounding box center [672, 663] width 20 height 15
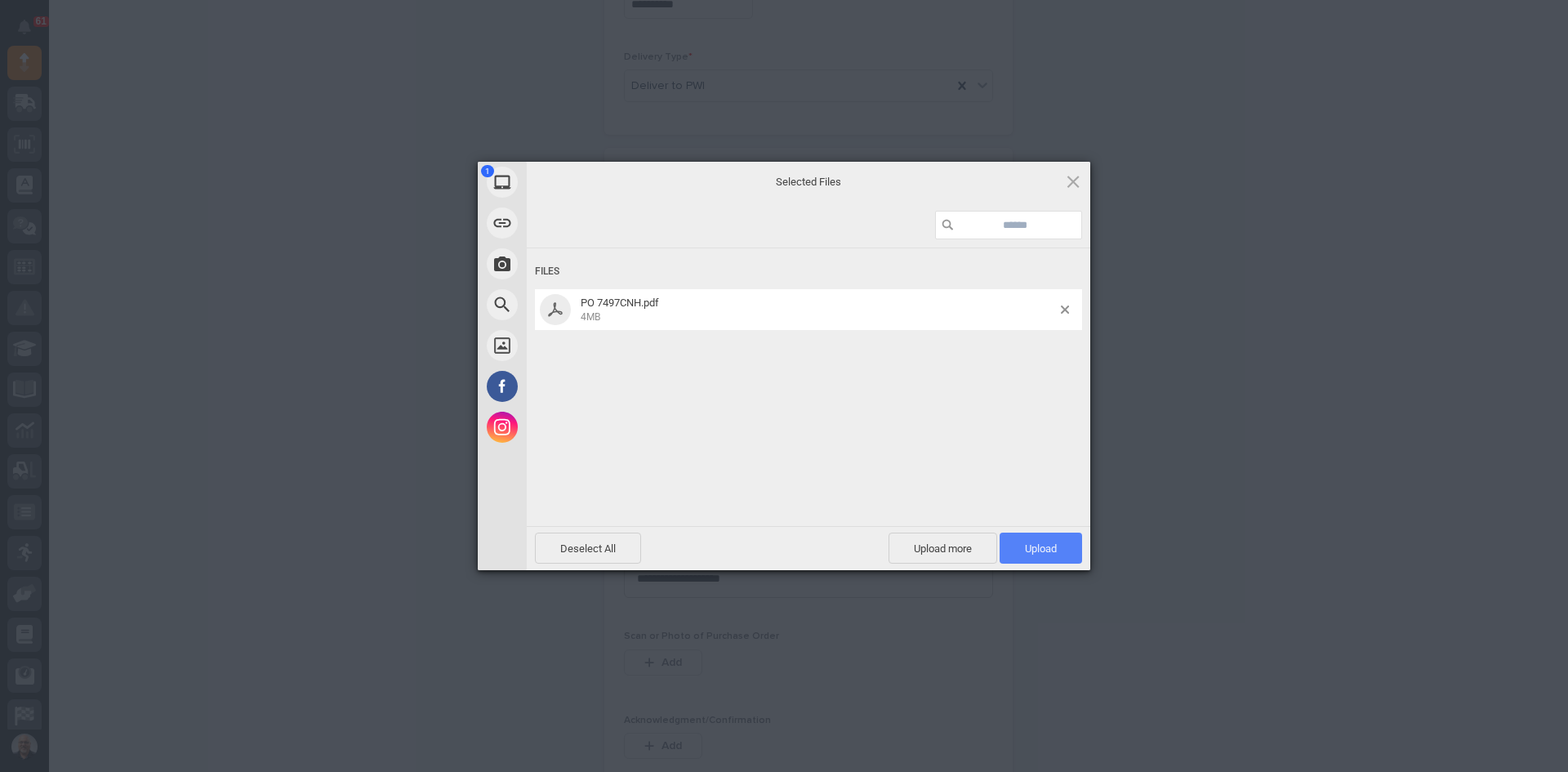
click at [1051, 545] on span "Upload 1" at bounding box center [1040, 548] width 31 height 12
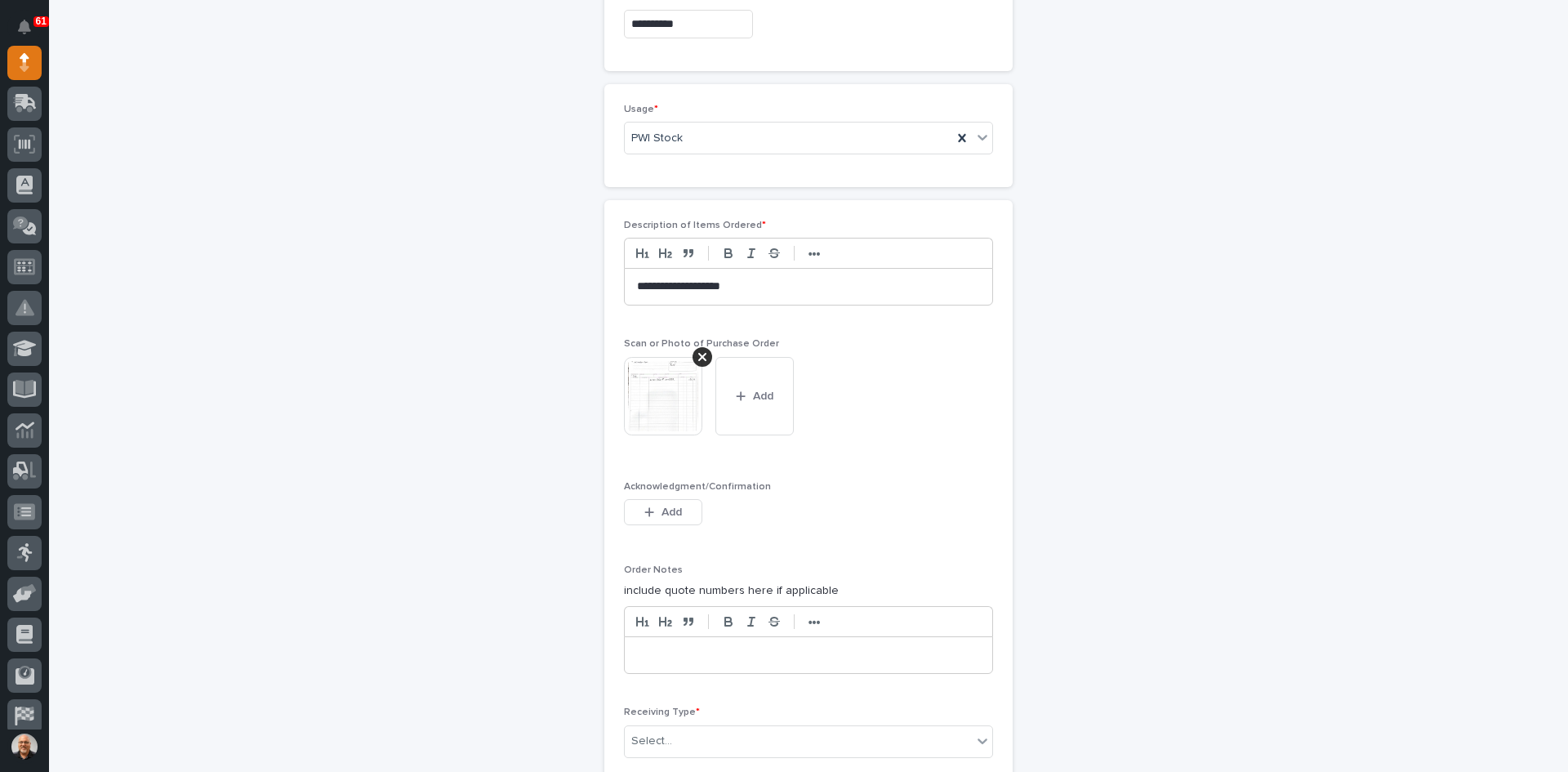
scroll to position [1091, 0]
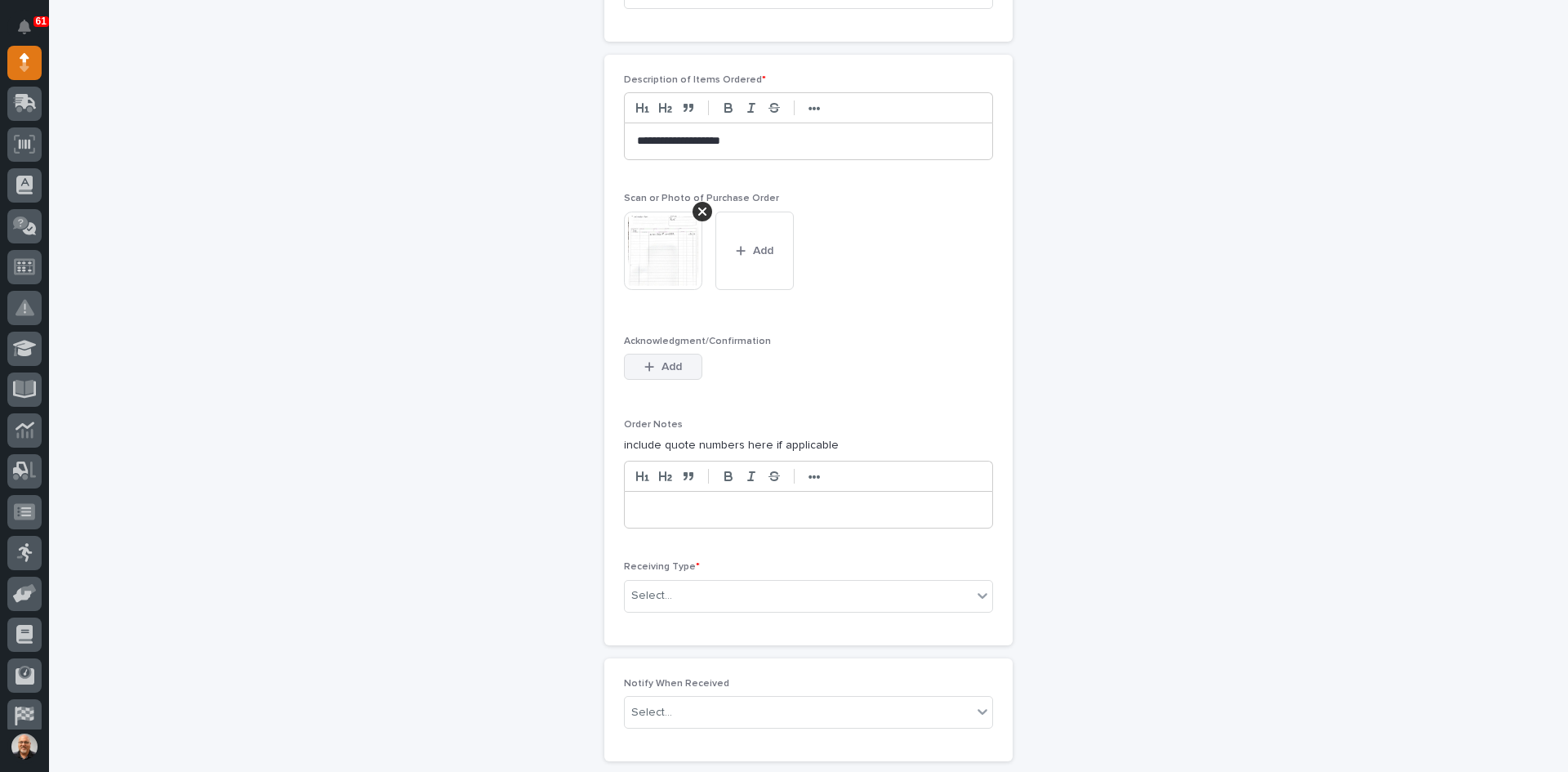
click at [662, 370] on span "Add" at bounding box center [672, 367] width 20 height 15
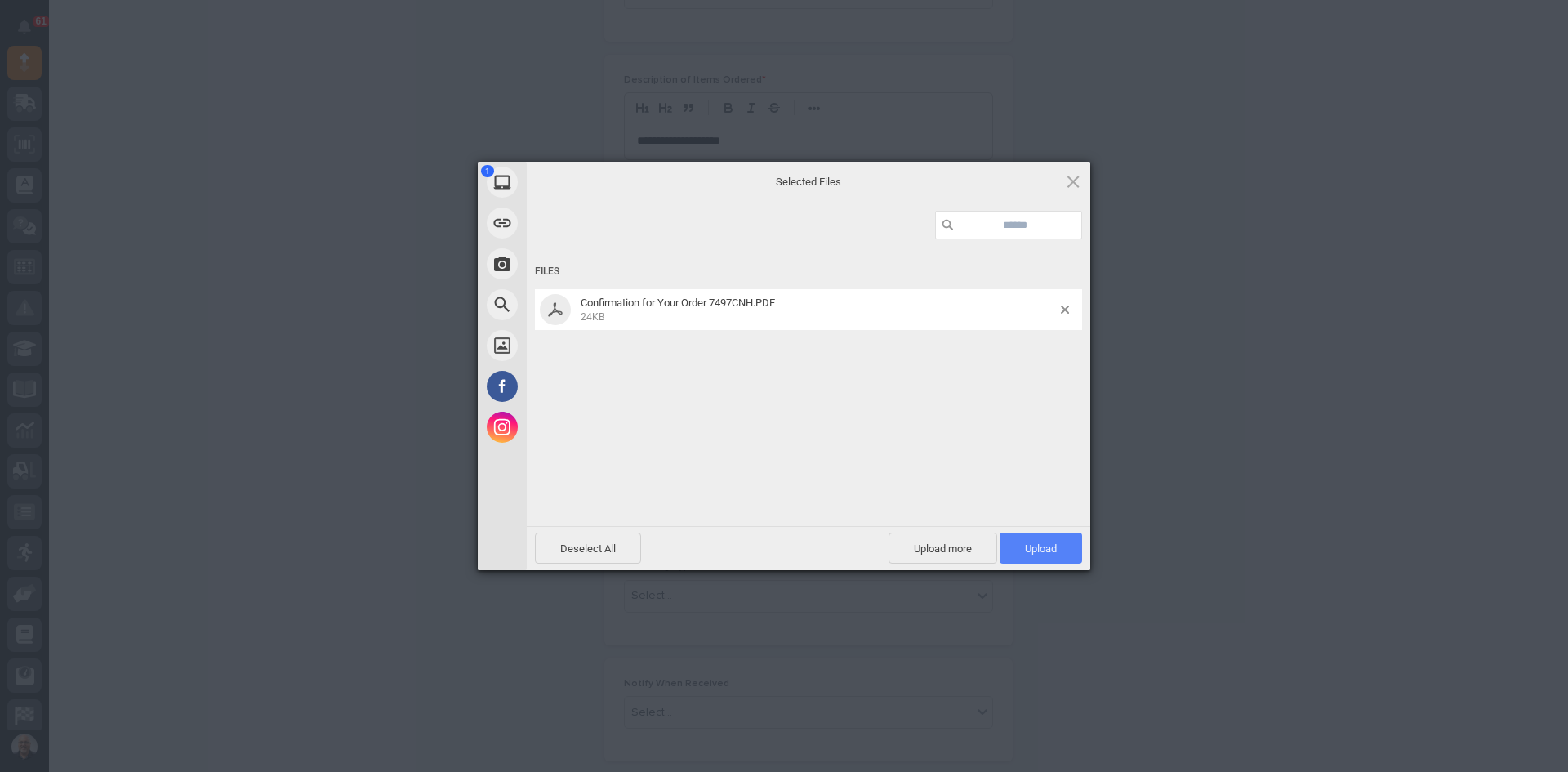
click at [1034, 548] on span "Upload 1" at bounding box center [1040, 548] width 31 height 12
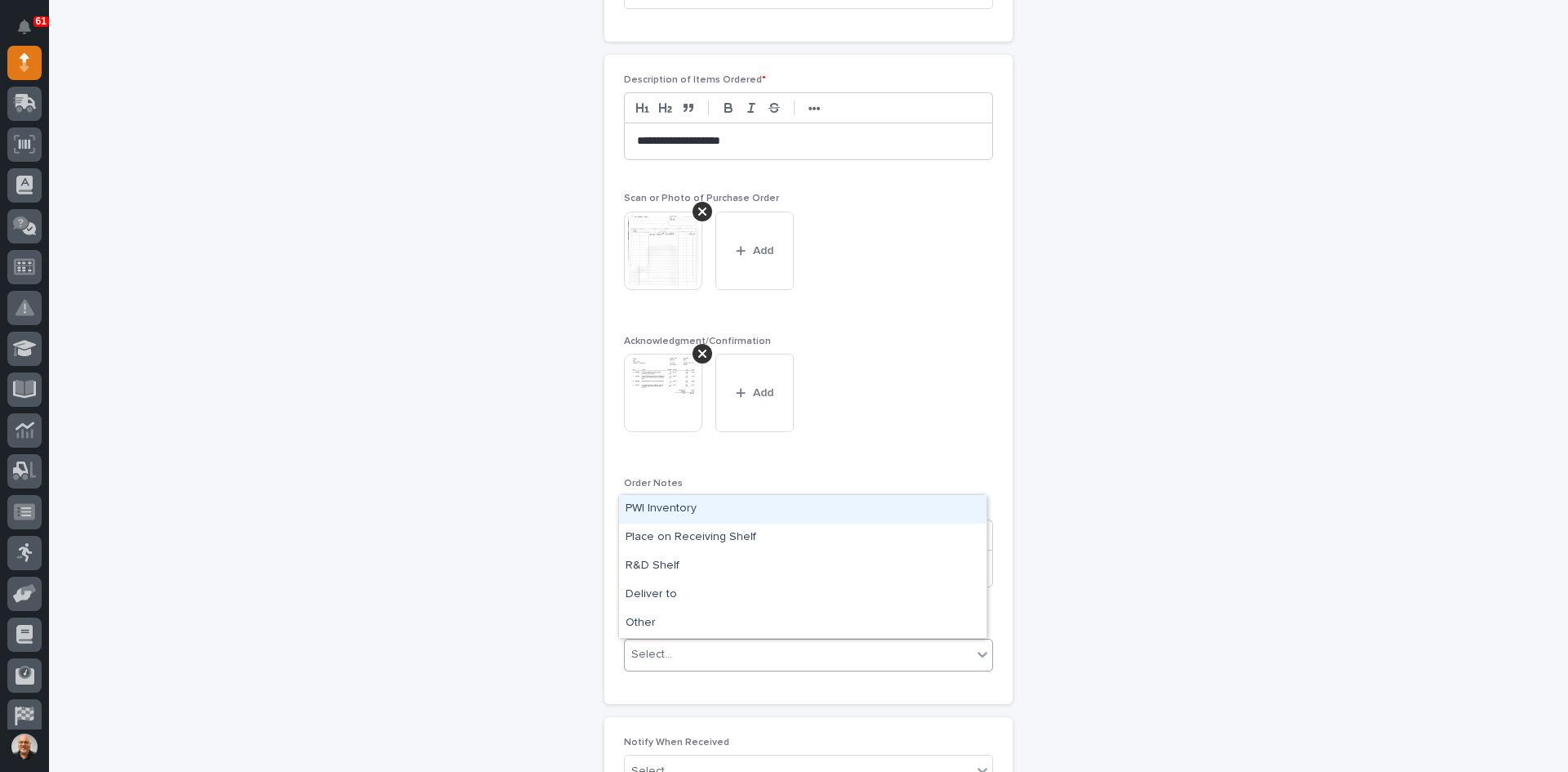
click at [691, 661] on div "Select..." at bounding box center [798, 654] width 347 height 27
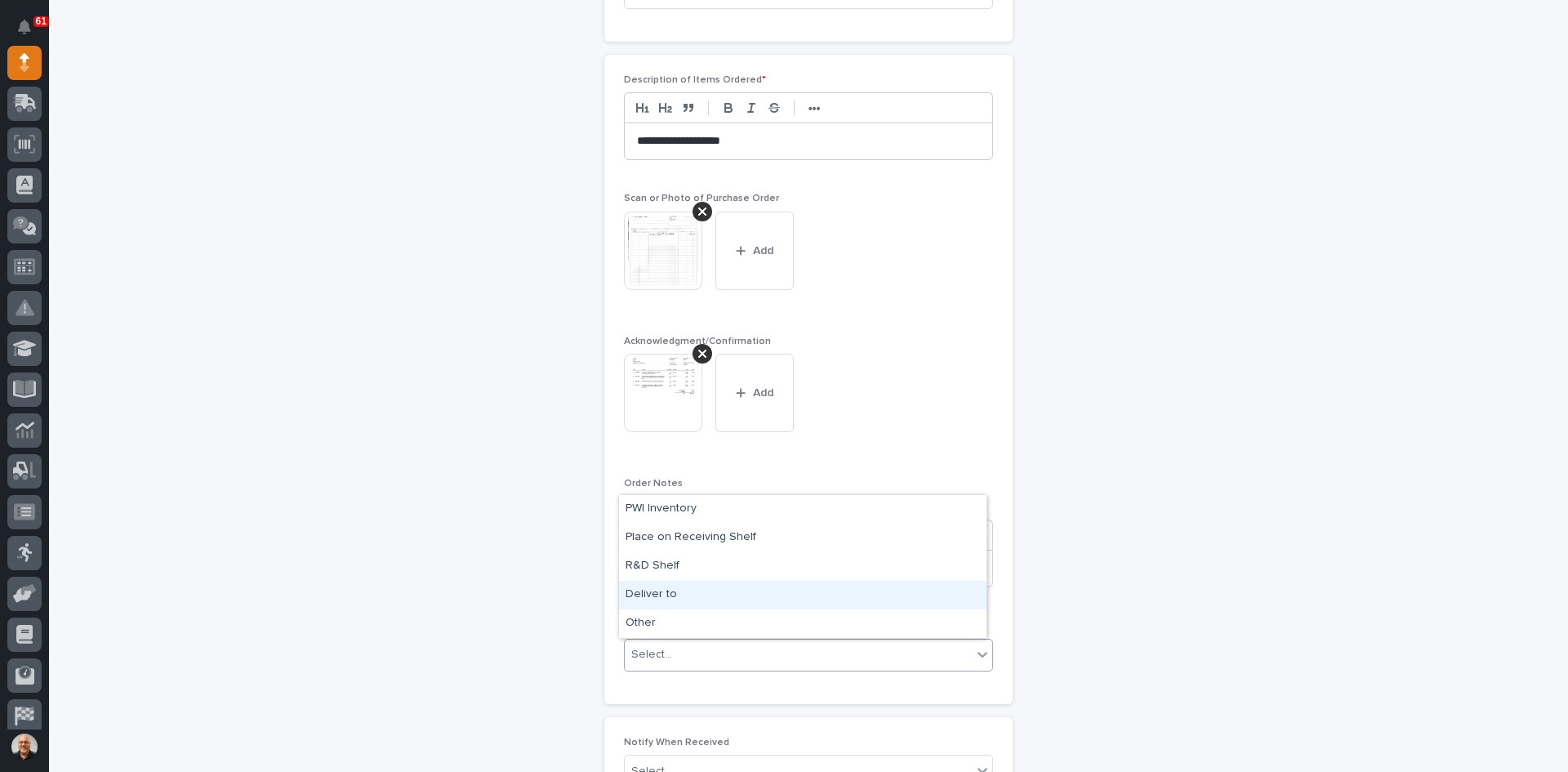
click at [659, 592] on div "Deliver to" at bounding box center [803, 594] width 367 height 29
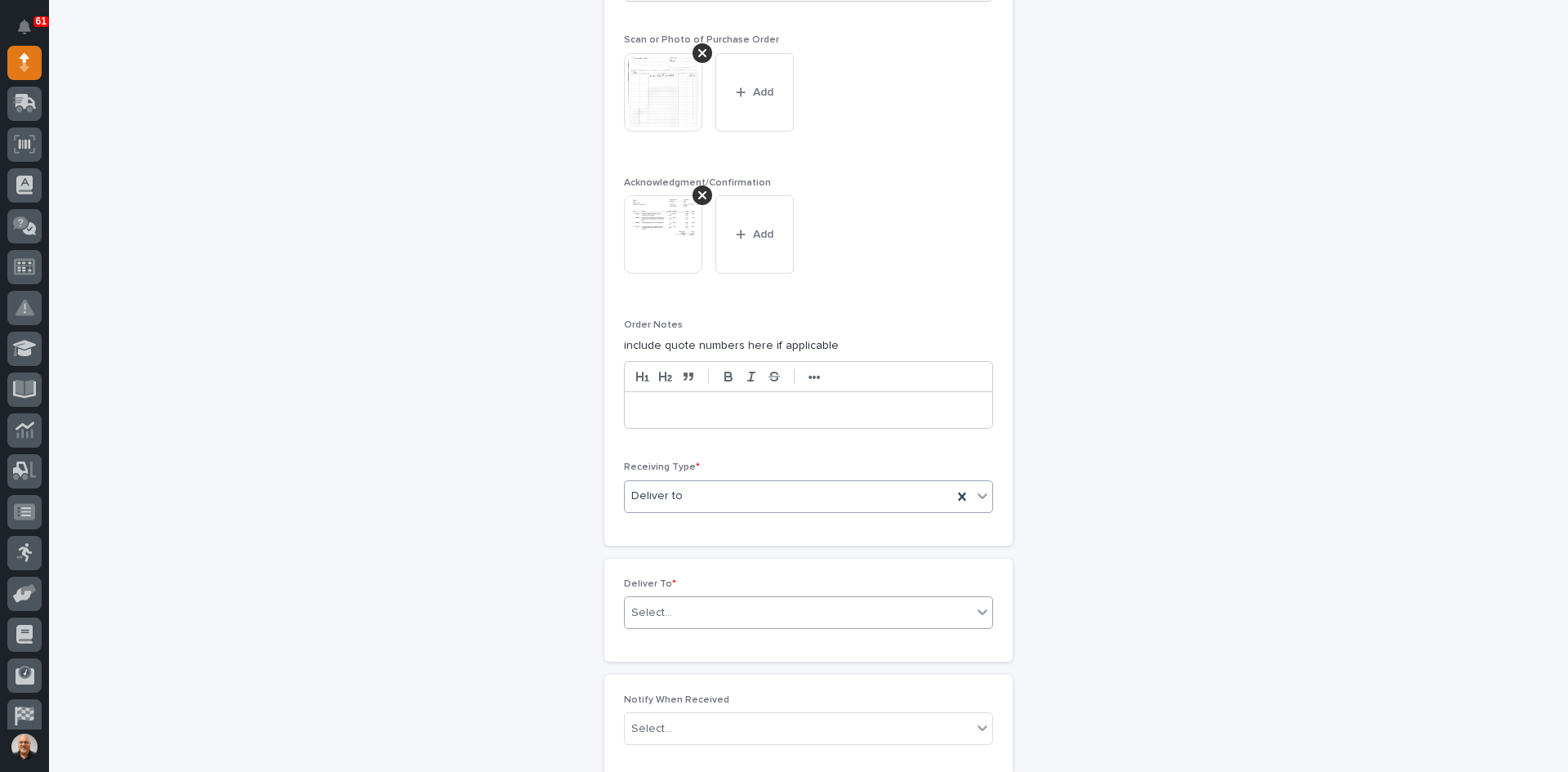
scroll to position [1337, 0]
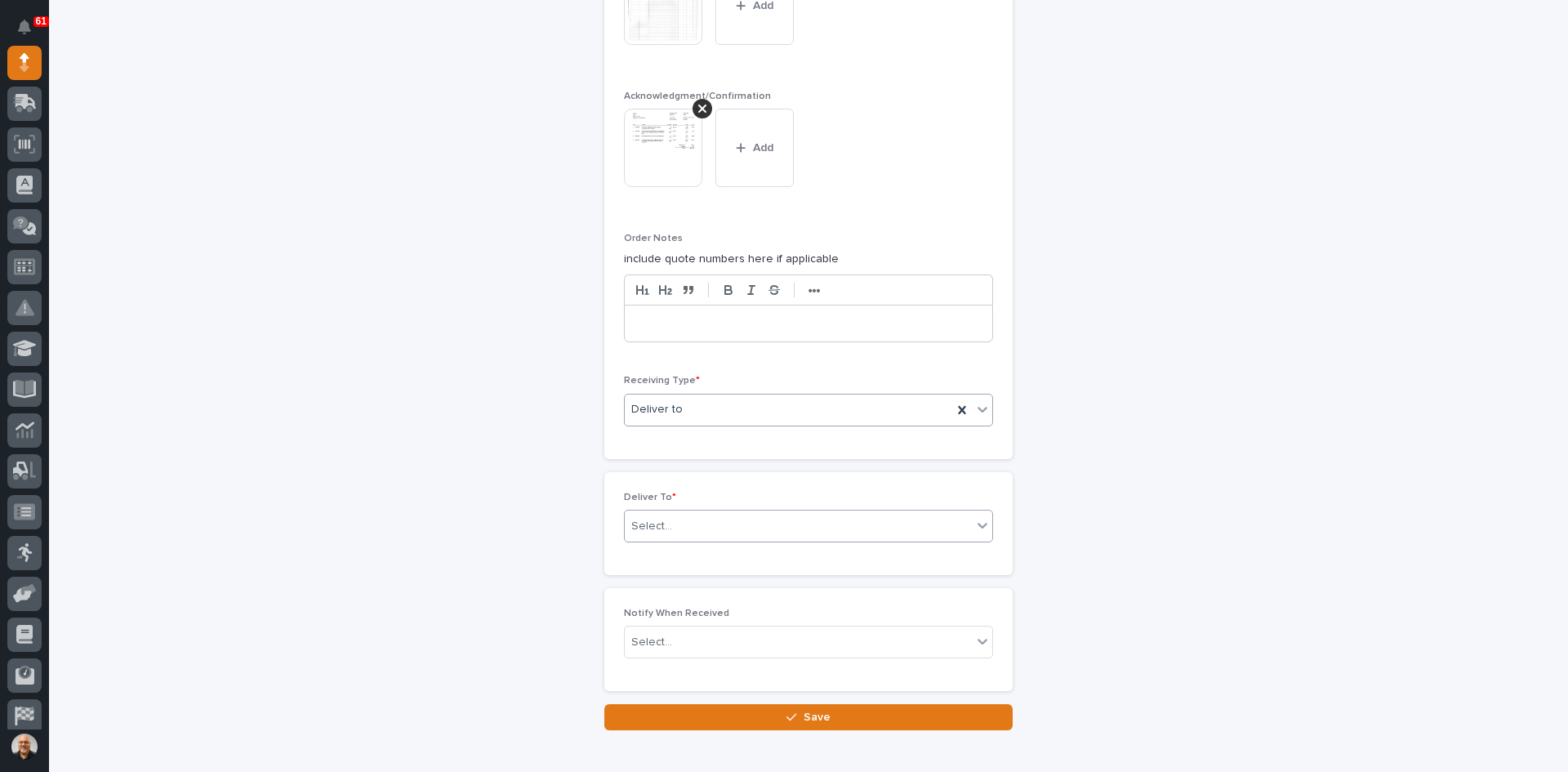
click at [664, 523] on div "Select..." at bounding box center [652, 526] width 41 height 18
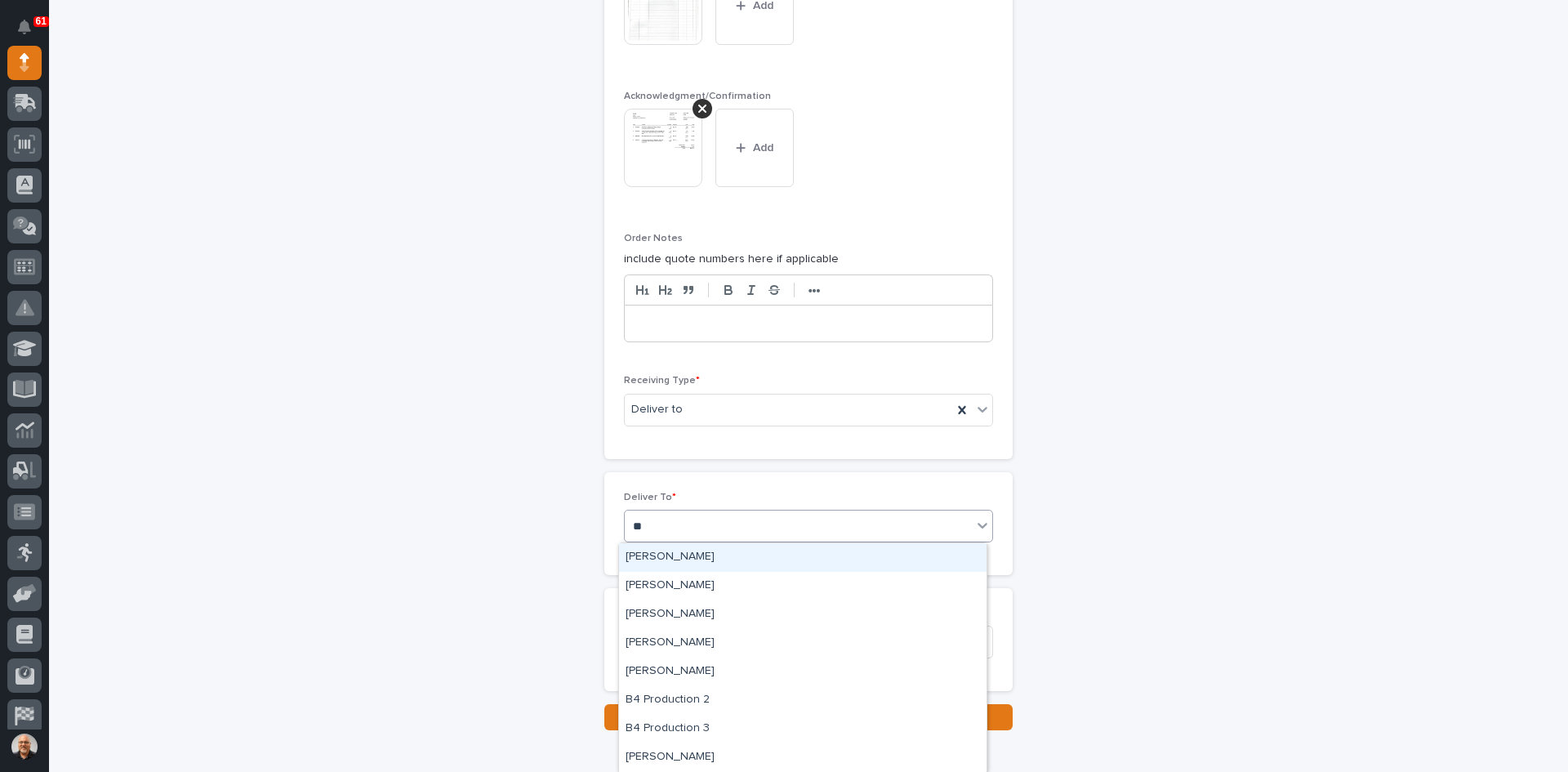
type input "***"
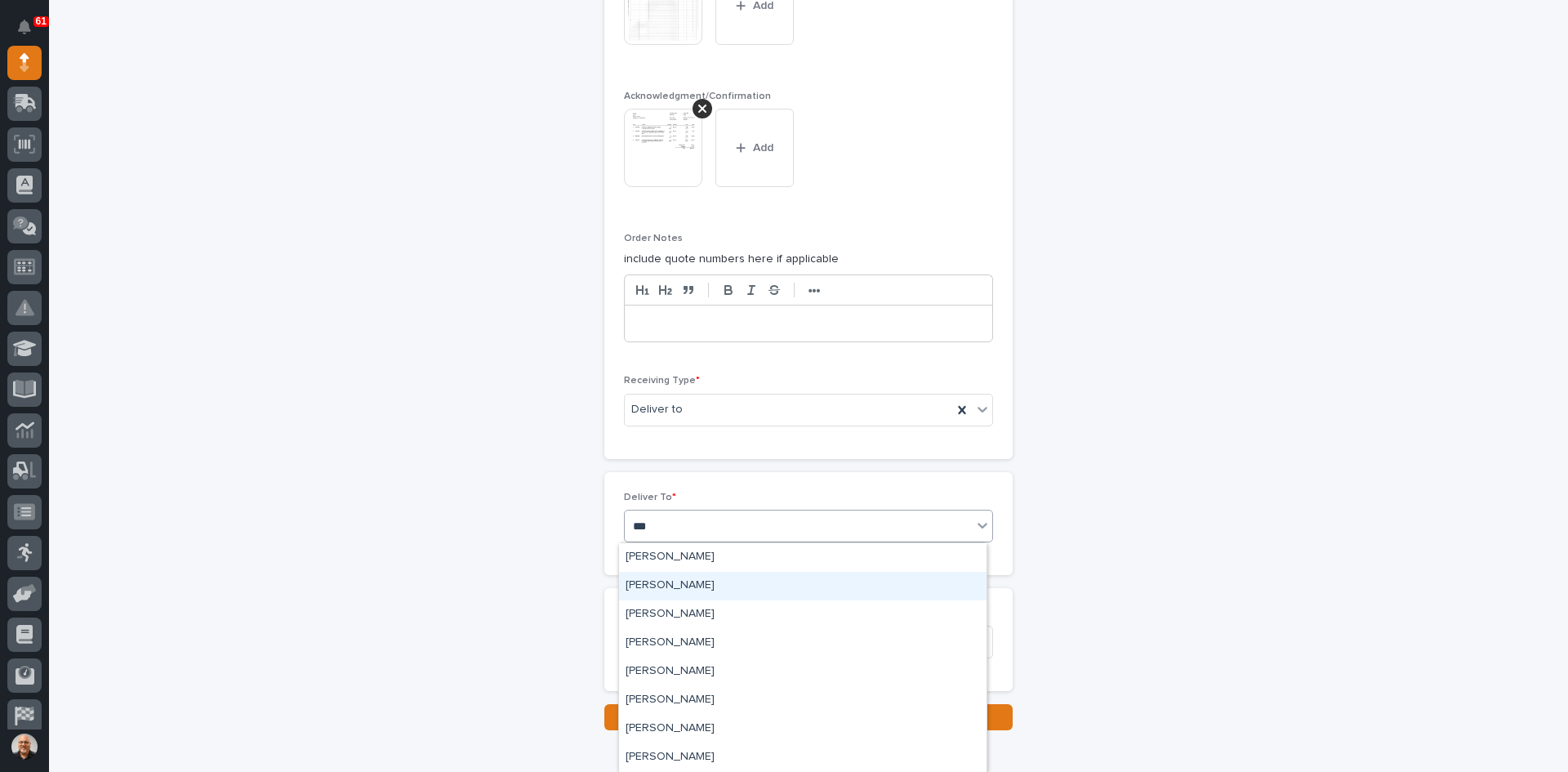
click at [692, 583] on div "[PERSON_NAME]" at bounding box center [803, 586] width 367 height 29
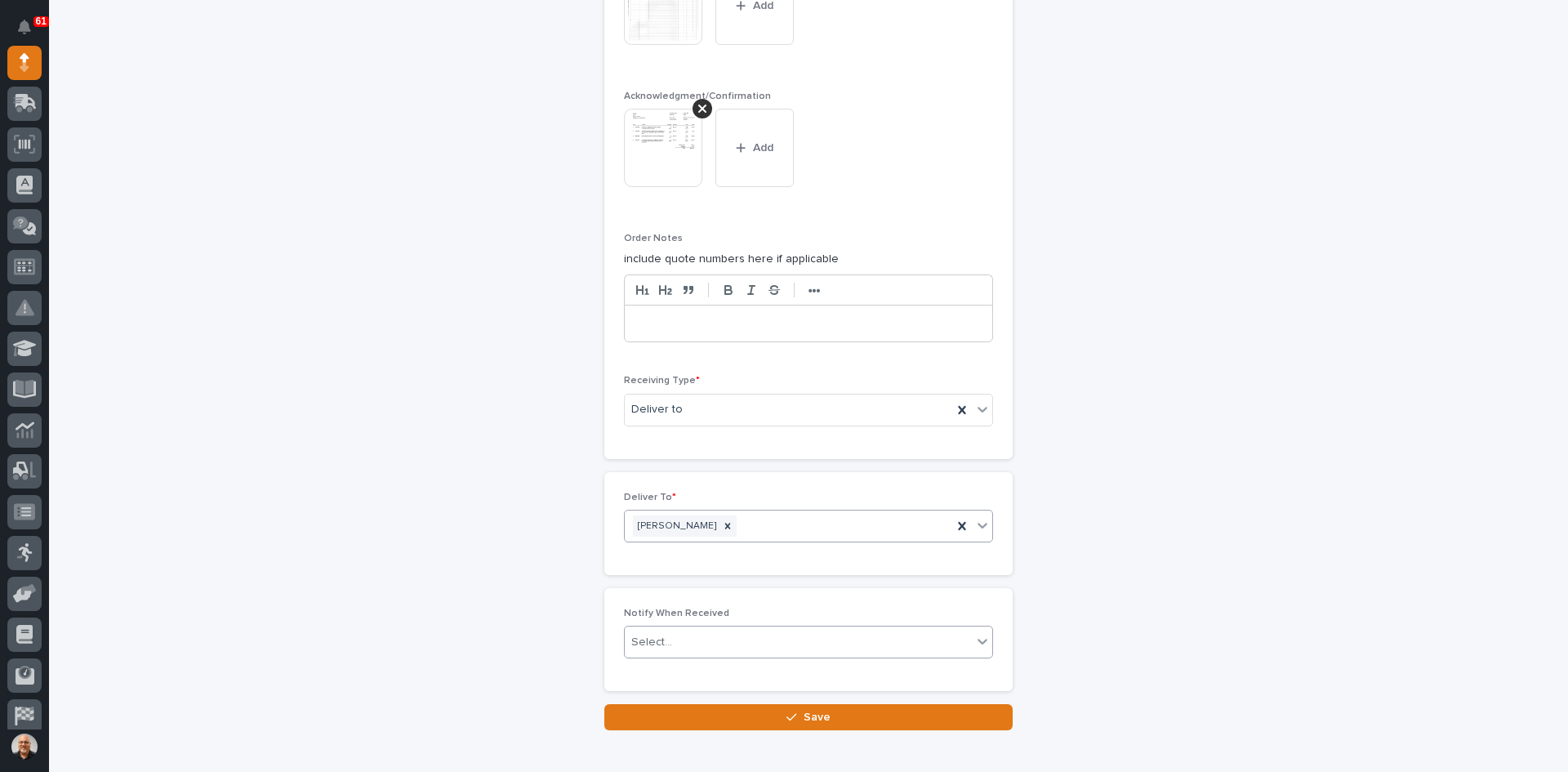
click at [672, 646] on div "Select..." at bounding box center [798, 641] width 347 height 27
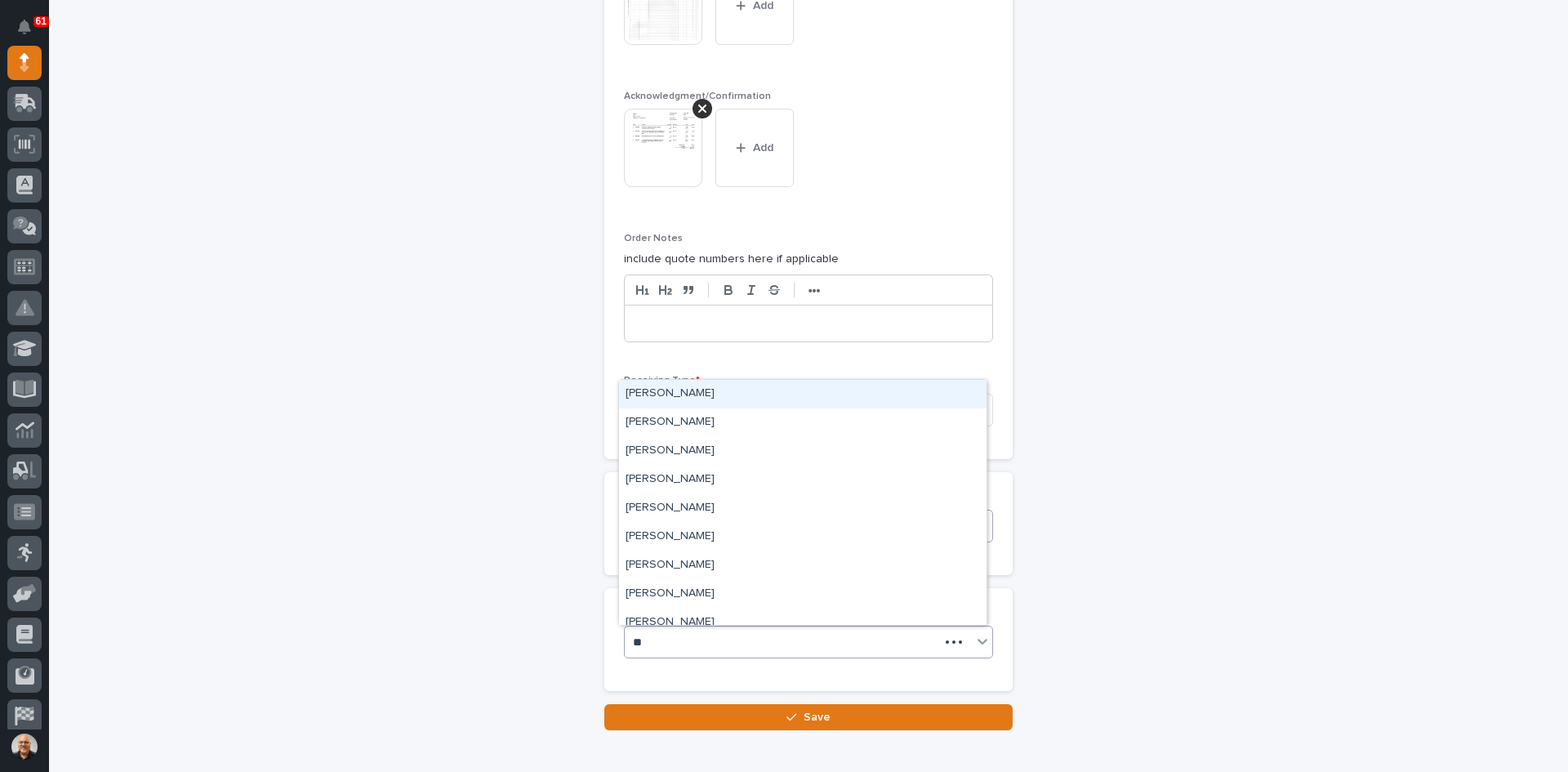
type input "***"
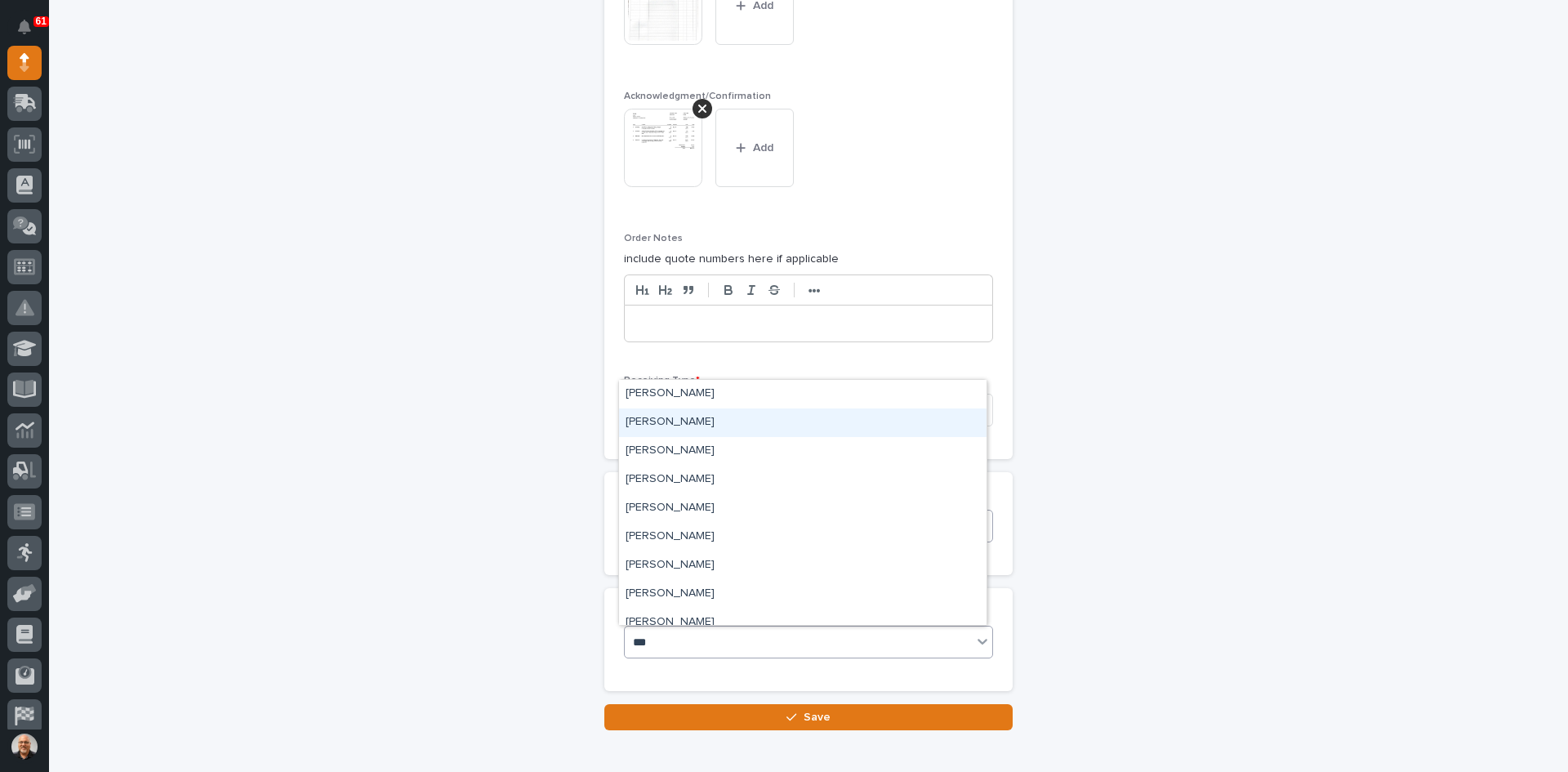
click at [678, 428] on div "[PERSON_NAME]" at bounding box center [803, 422] width 367 height 29
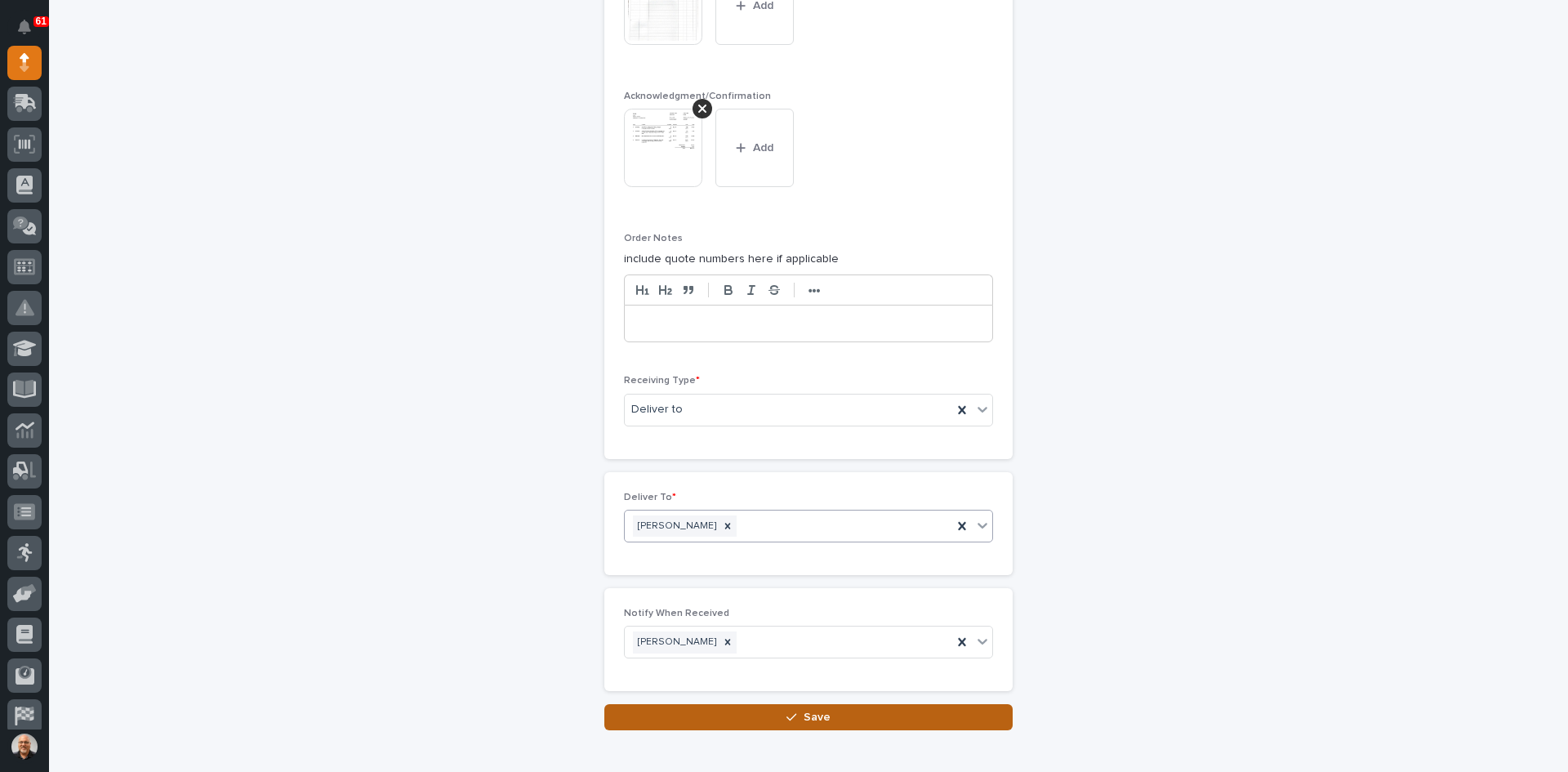
click at [810, 716] on span "Save" at bounding box center [816, 717] width 27 height 15
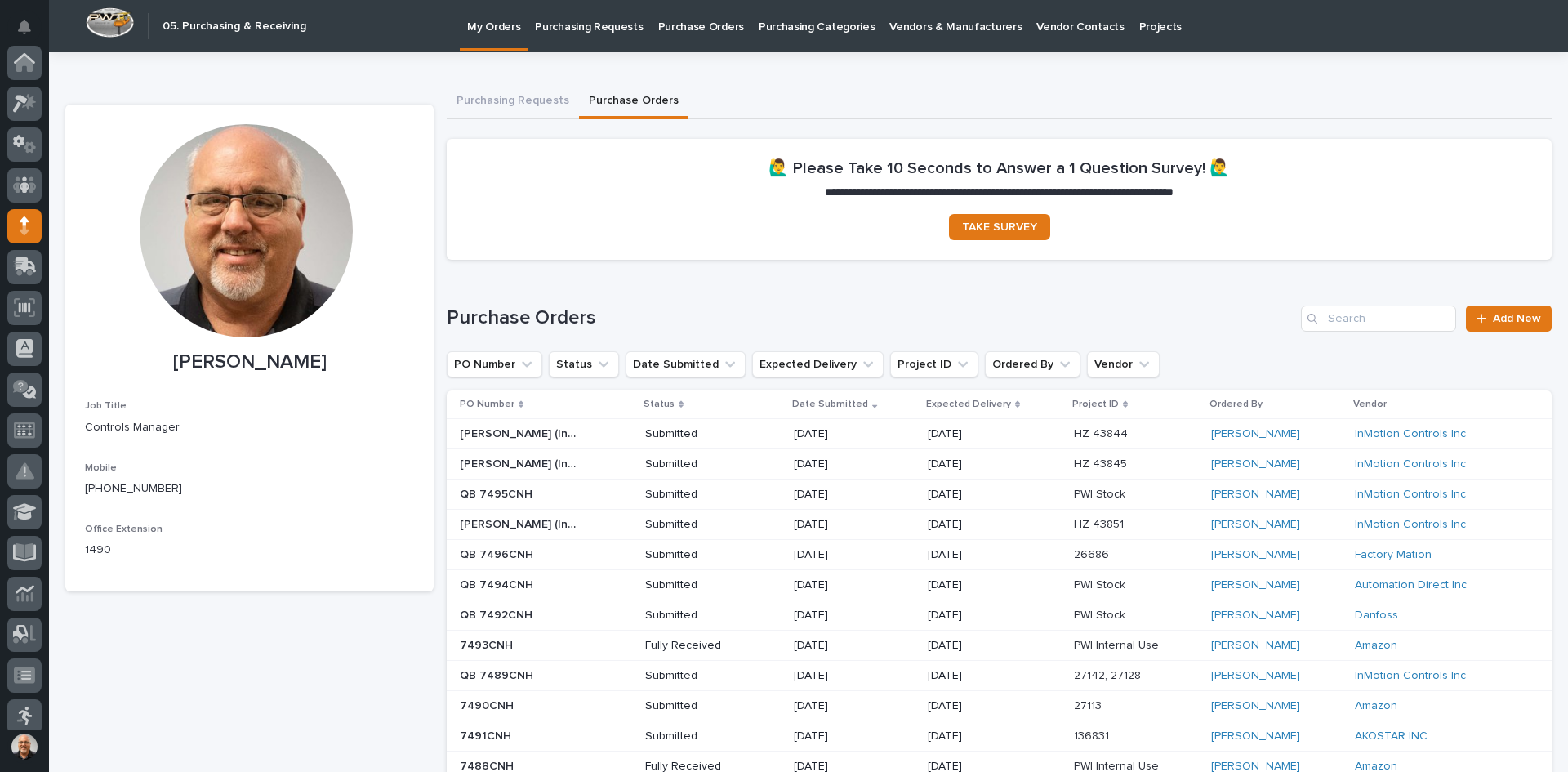
scroll to position [163, 0]
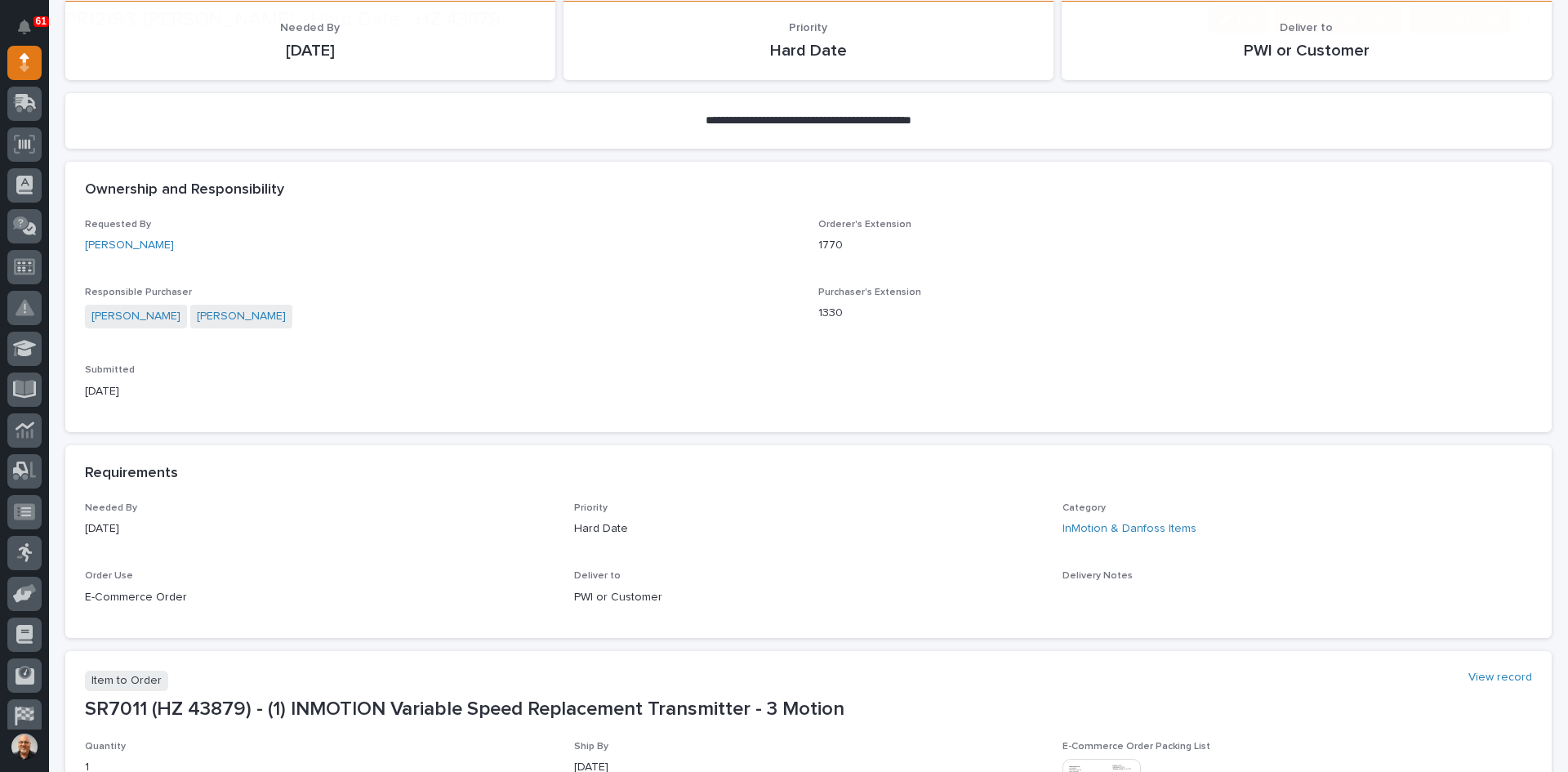
scroll to position [572, 0]
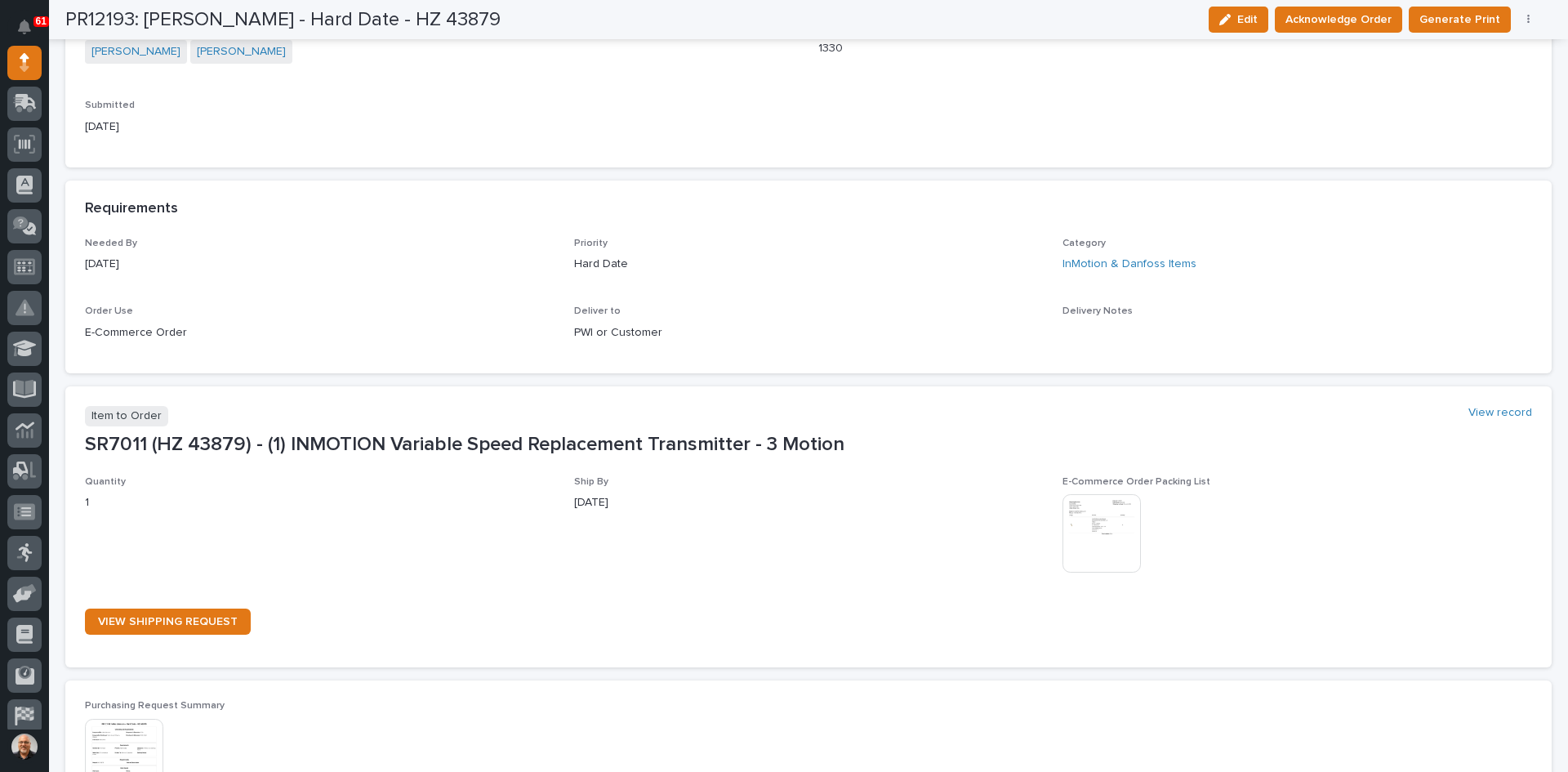
click at [1100, 531] on img at bounding box center [1101, 533] width 79 height 79
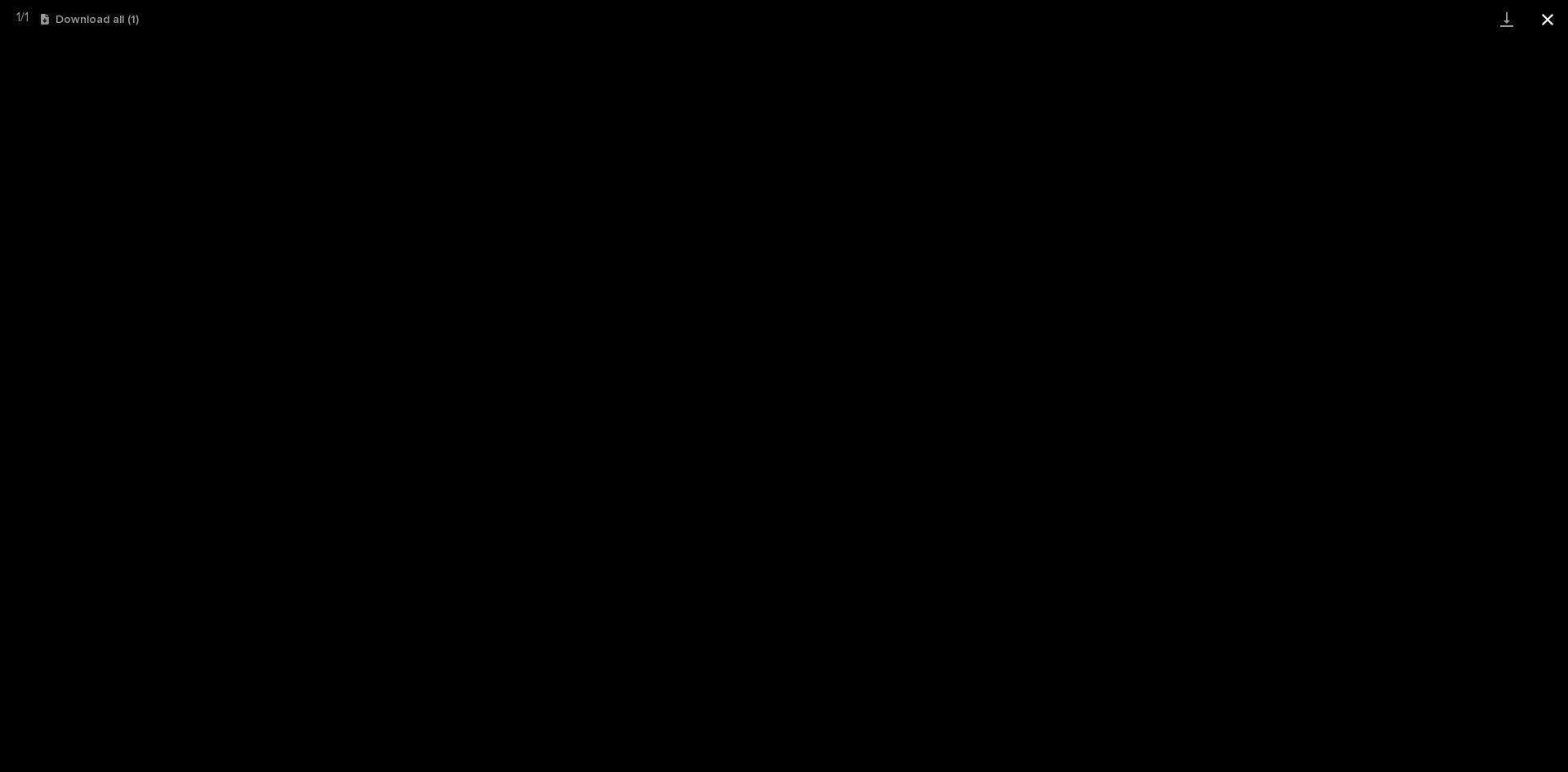
click at [1549, 19] on button "Close gallery" at bounding box center [1548, 19] width 41 height 38
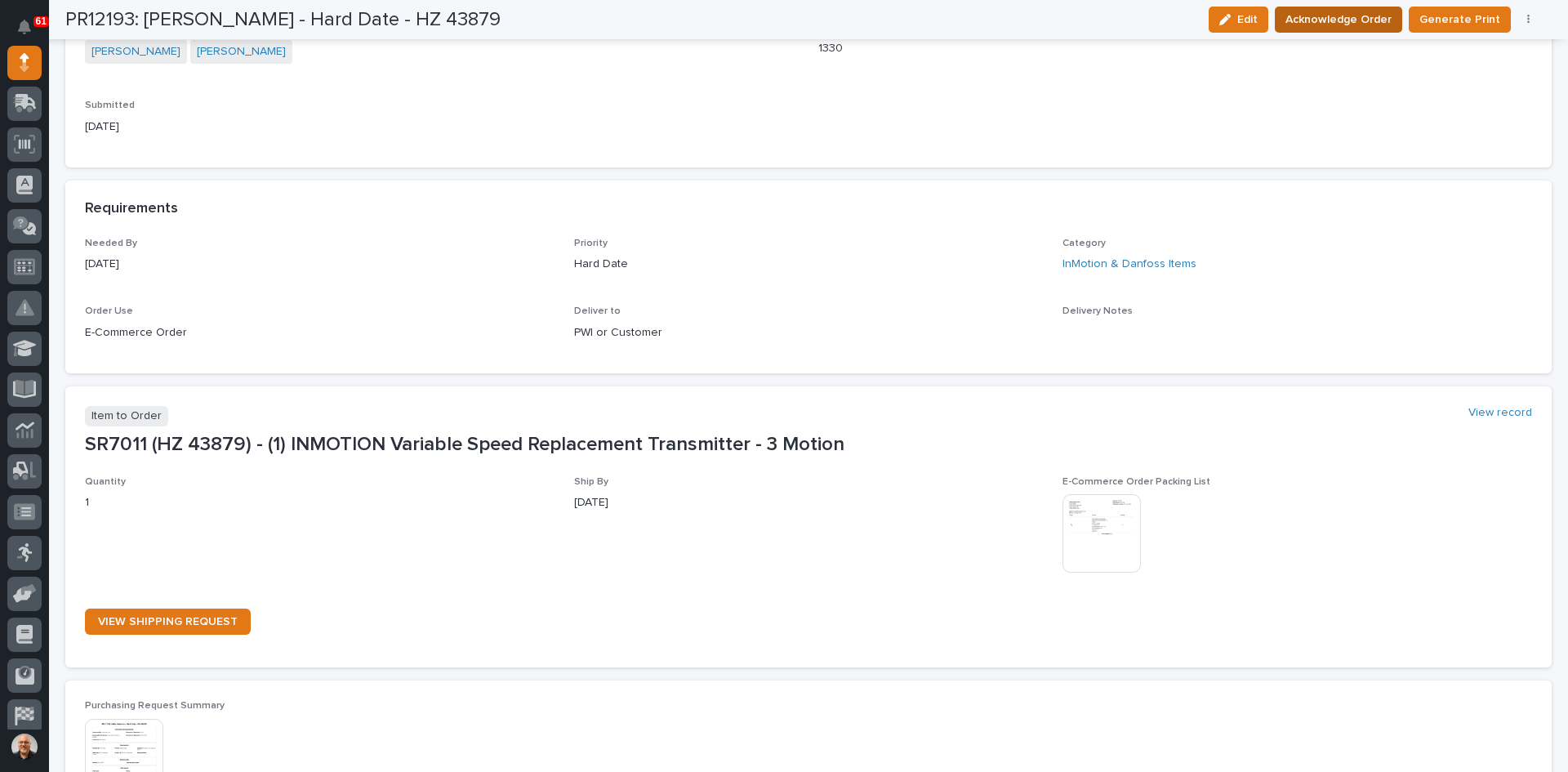
click at [1346, 18] on span "Acknowledge Order" at bounding box center [1338, 19] width 106 height 19
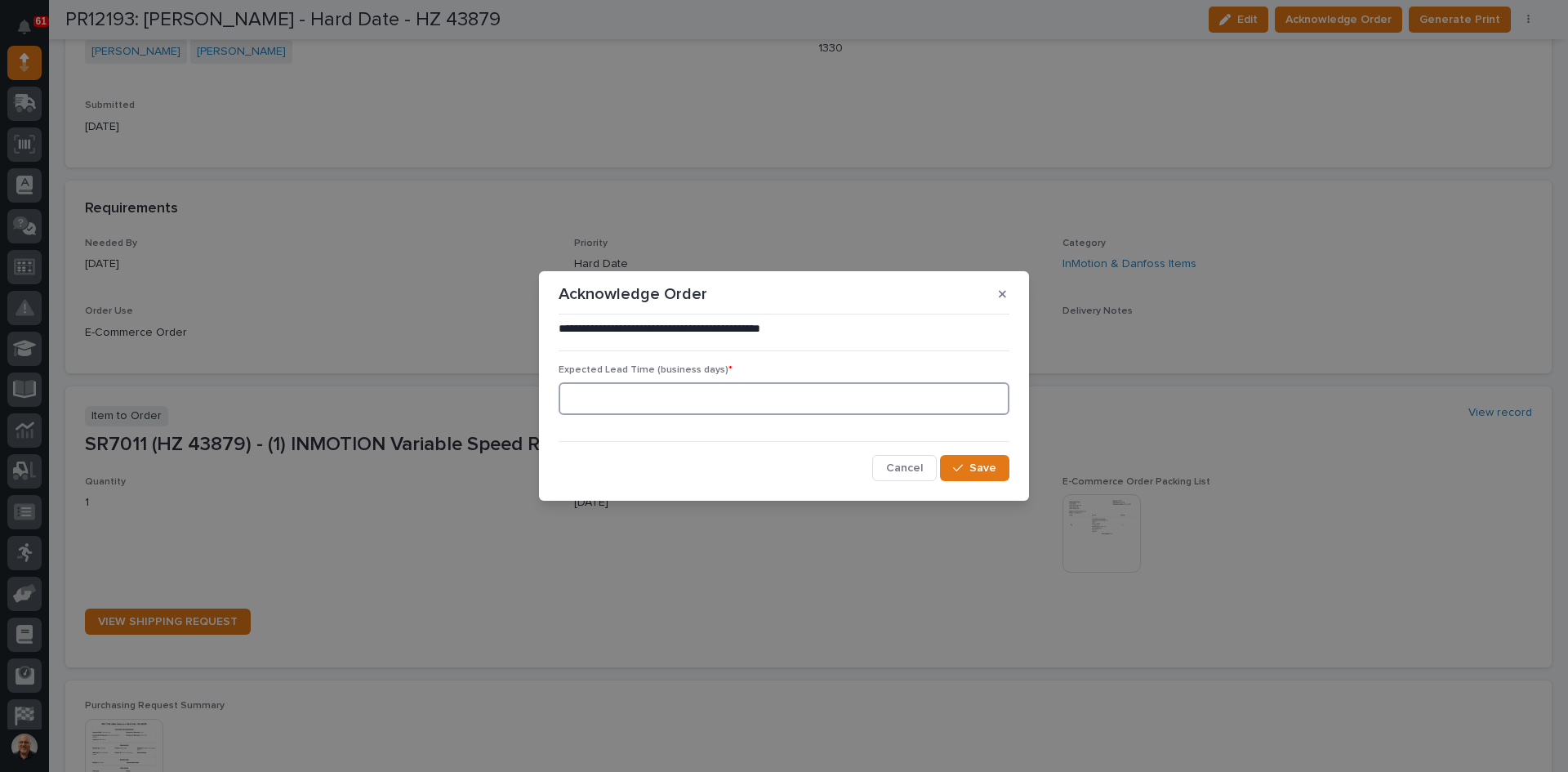
click at [597, 403] on input at bounding box center [784, 398] width 451 height 32
type input "1"
click at [981, 467] on span "Save" at bounding box center [982, 468] width 27 height 15
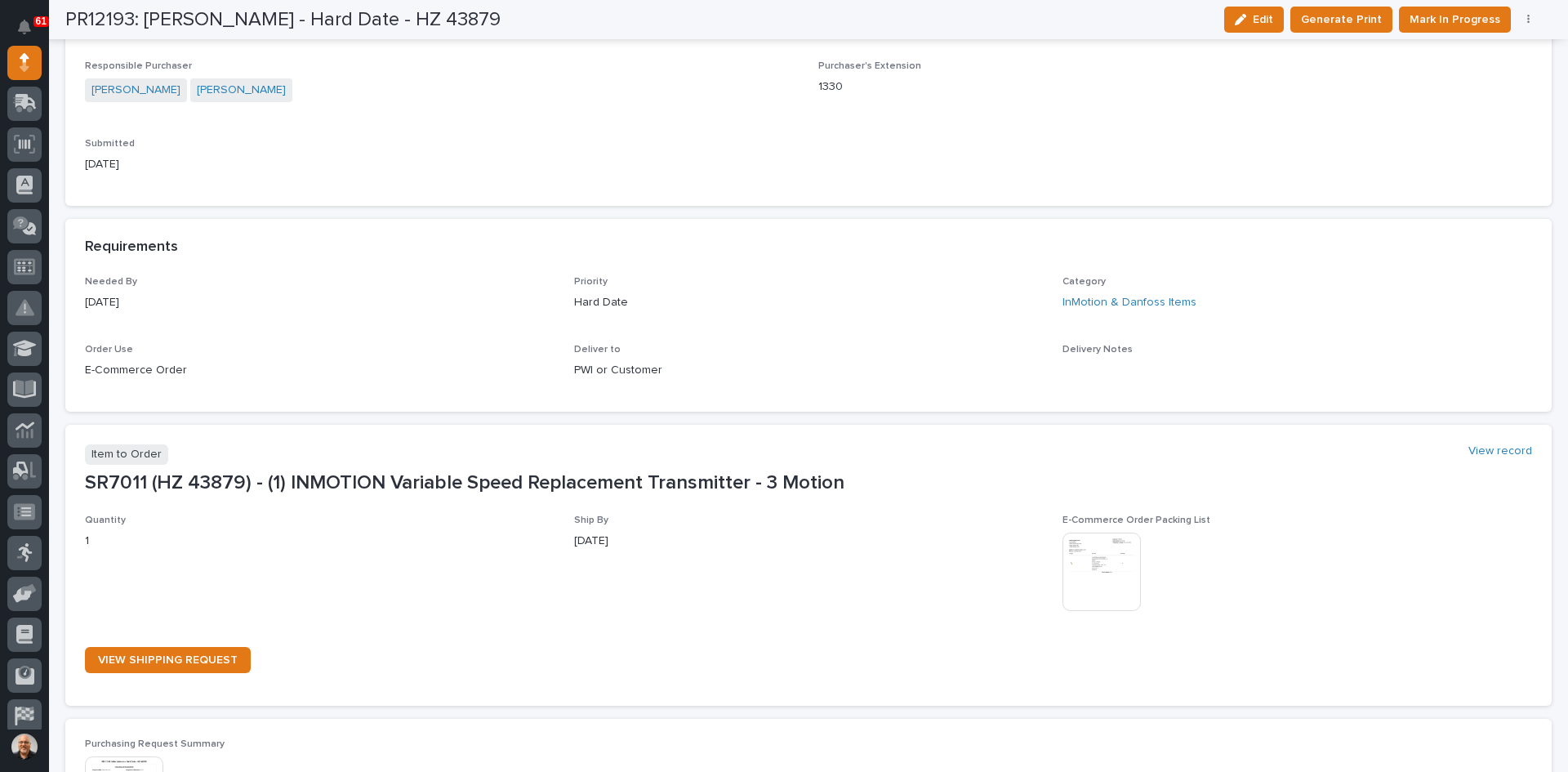
scroll to position [713, 0]
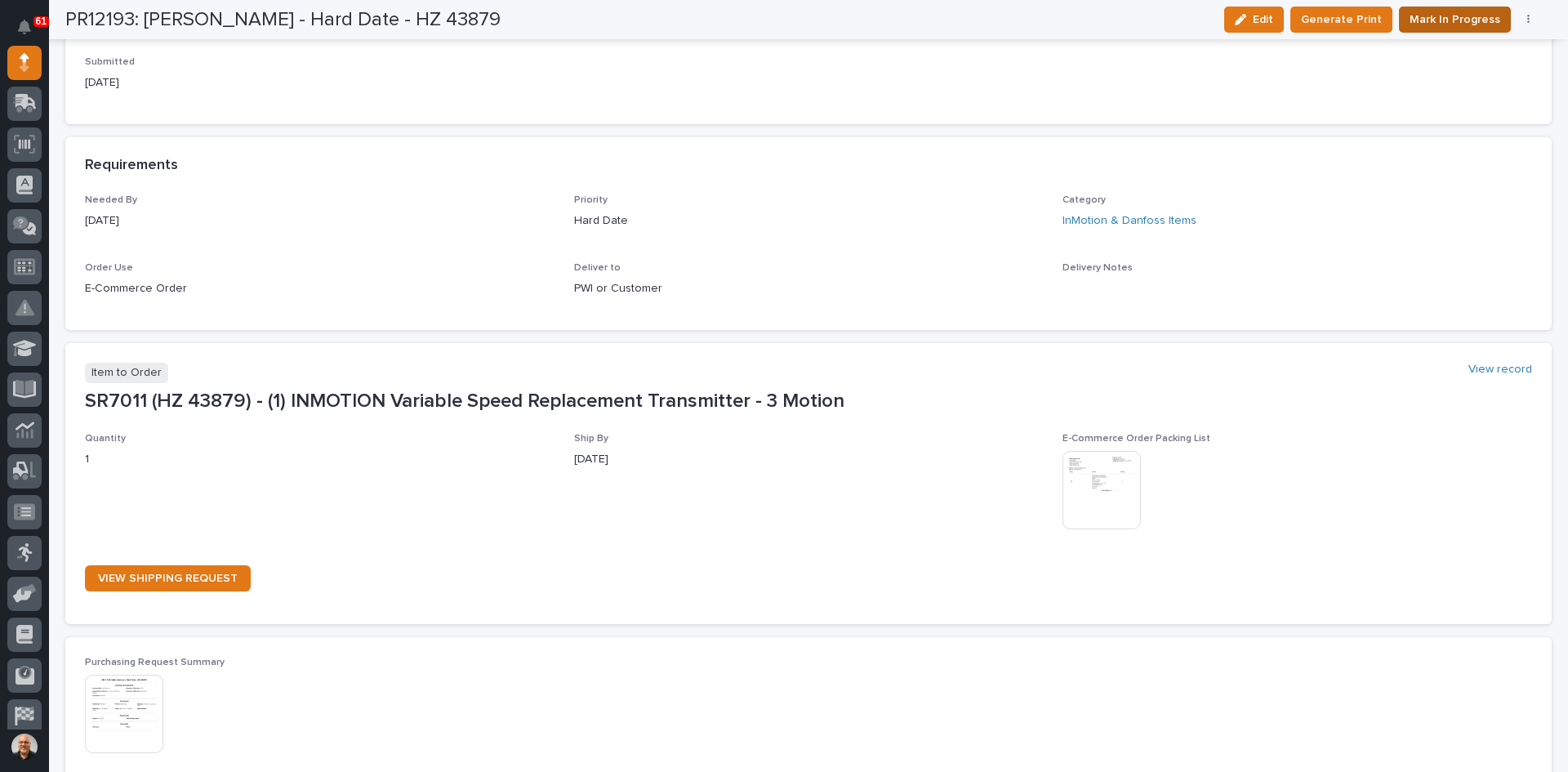
click at [1461, 19] on span "Mark In Progress" at bounding box center [1455, 19] width 91 height 19
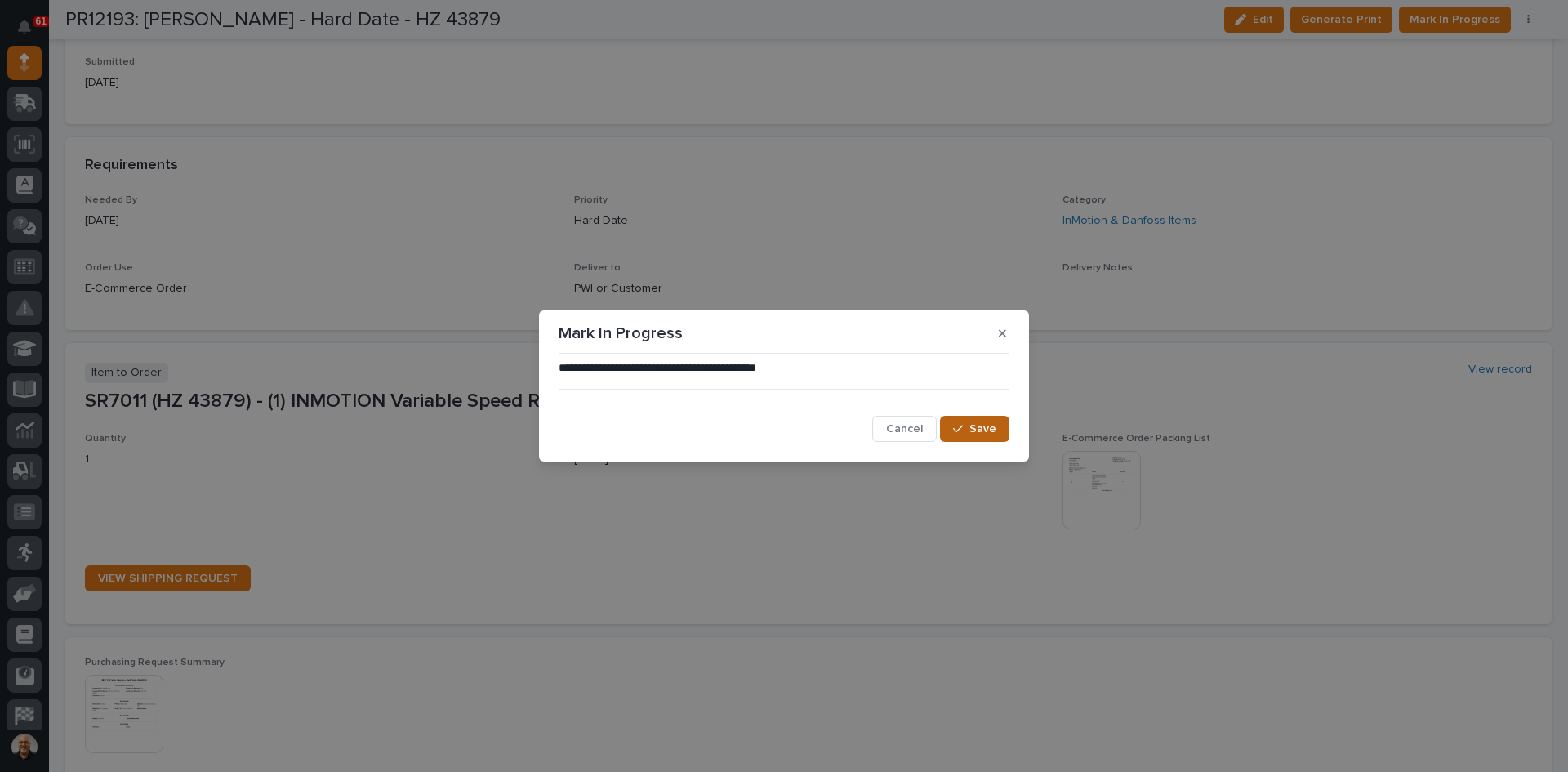
click at [977, 422] on span "Save" at bounding box center [982, 429] width 27 height 15
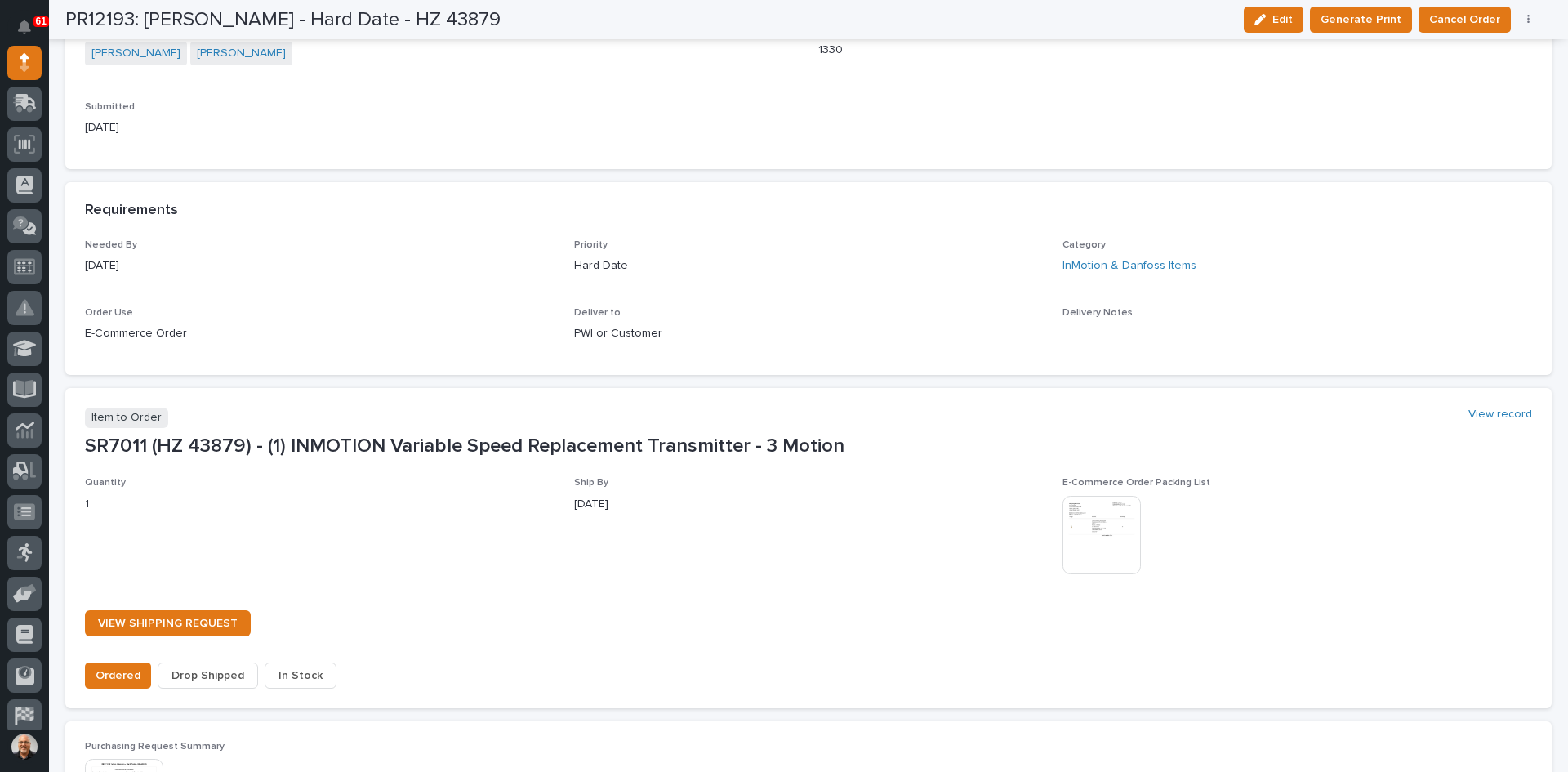
scroll to position [812, 0]
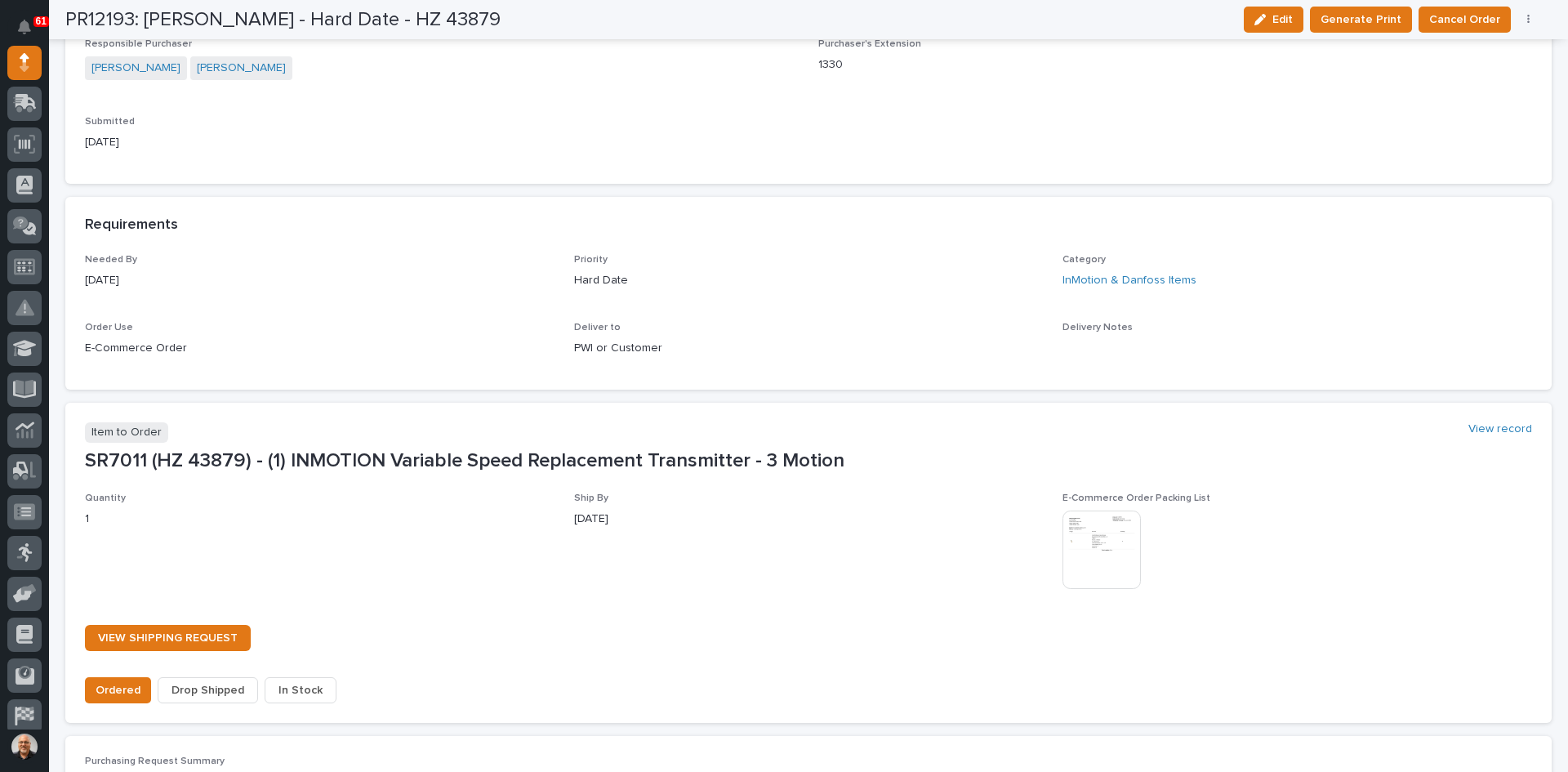
click at [308, 687] on span "In Stock" at bounding box center [301, 690] width 44 height 19
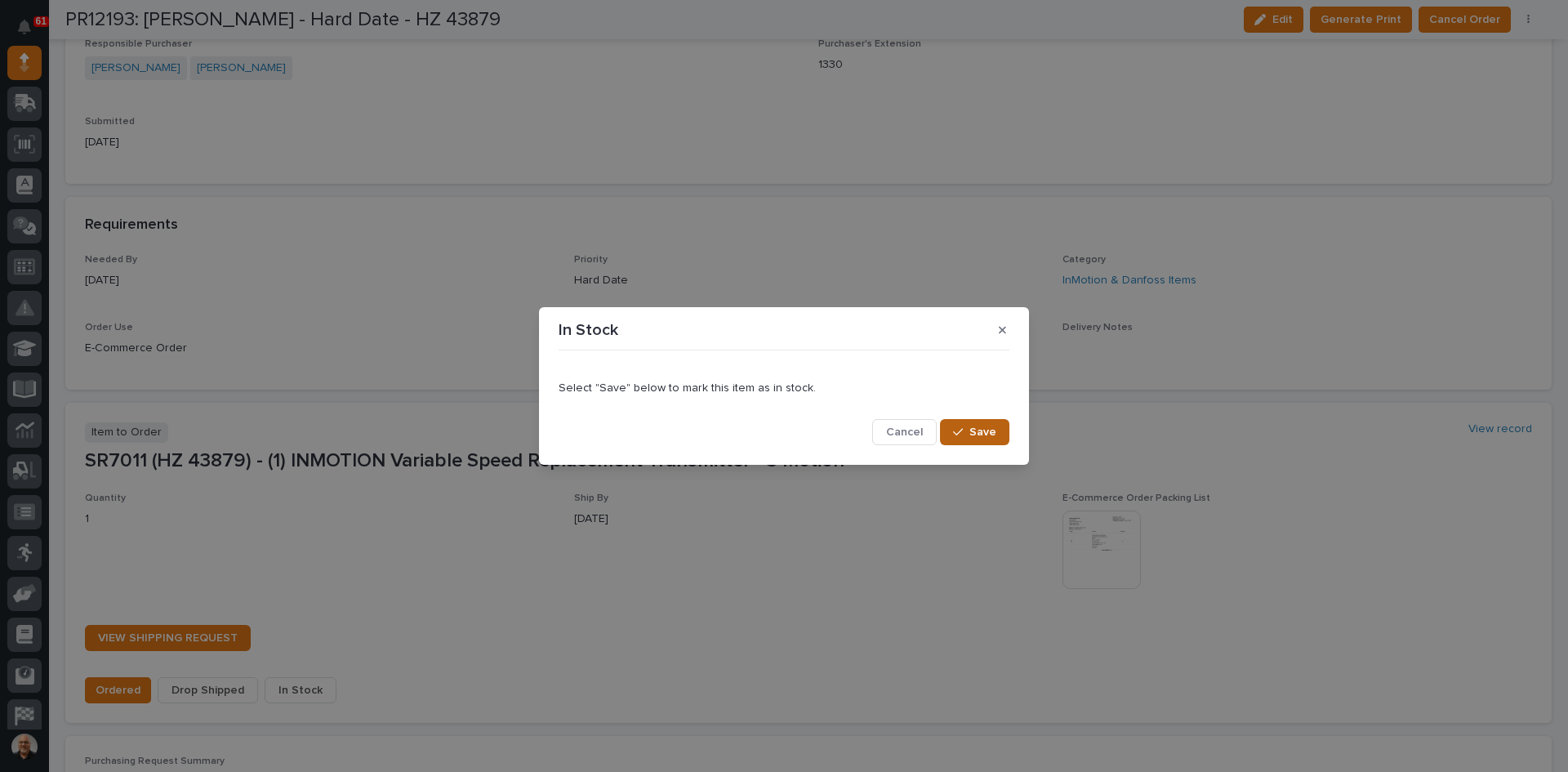
click at [980, 430] on span "Save" at bounding box center [982, 432] width 27 height 15
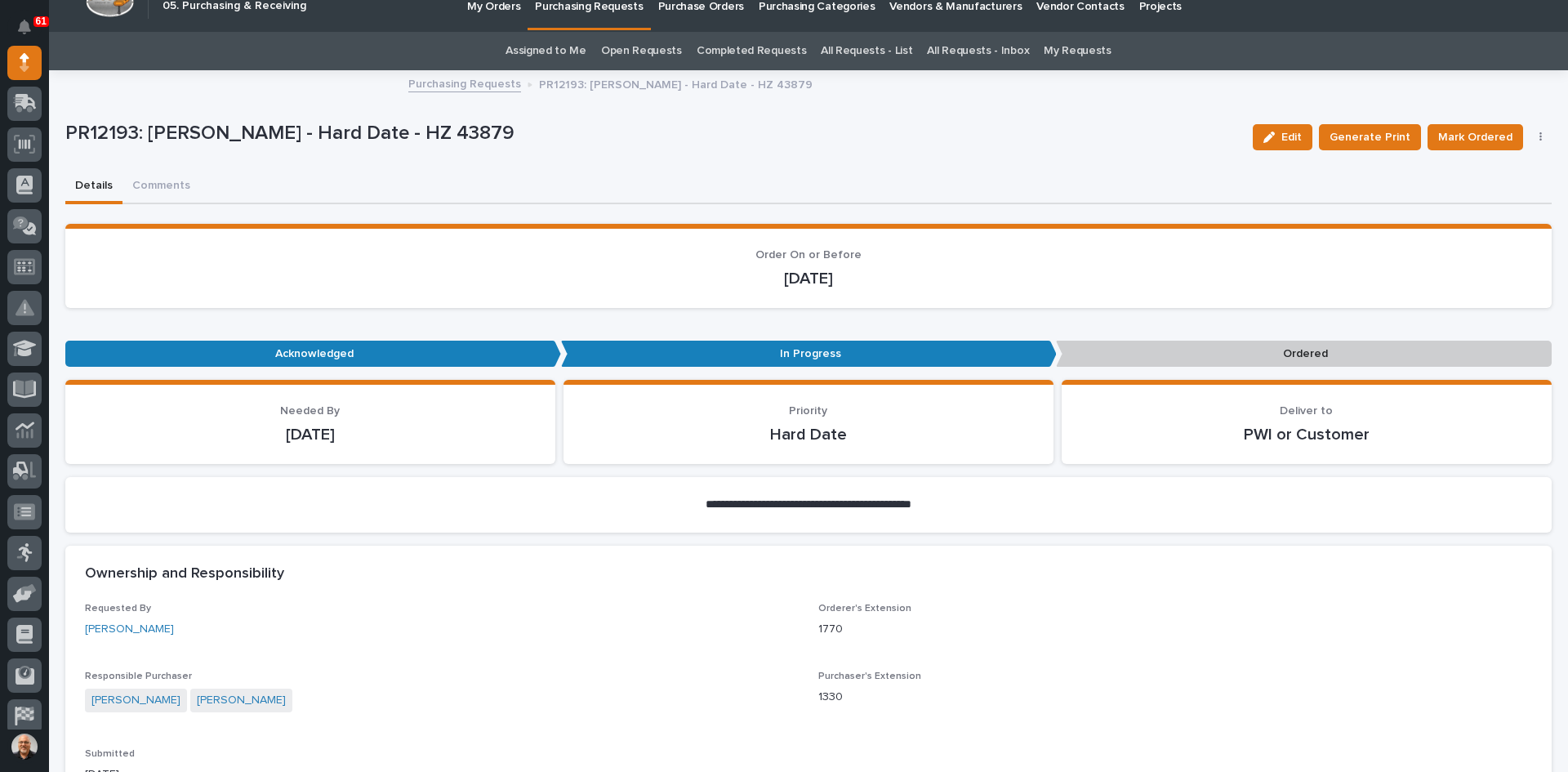
scroll to position [0, 0]
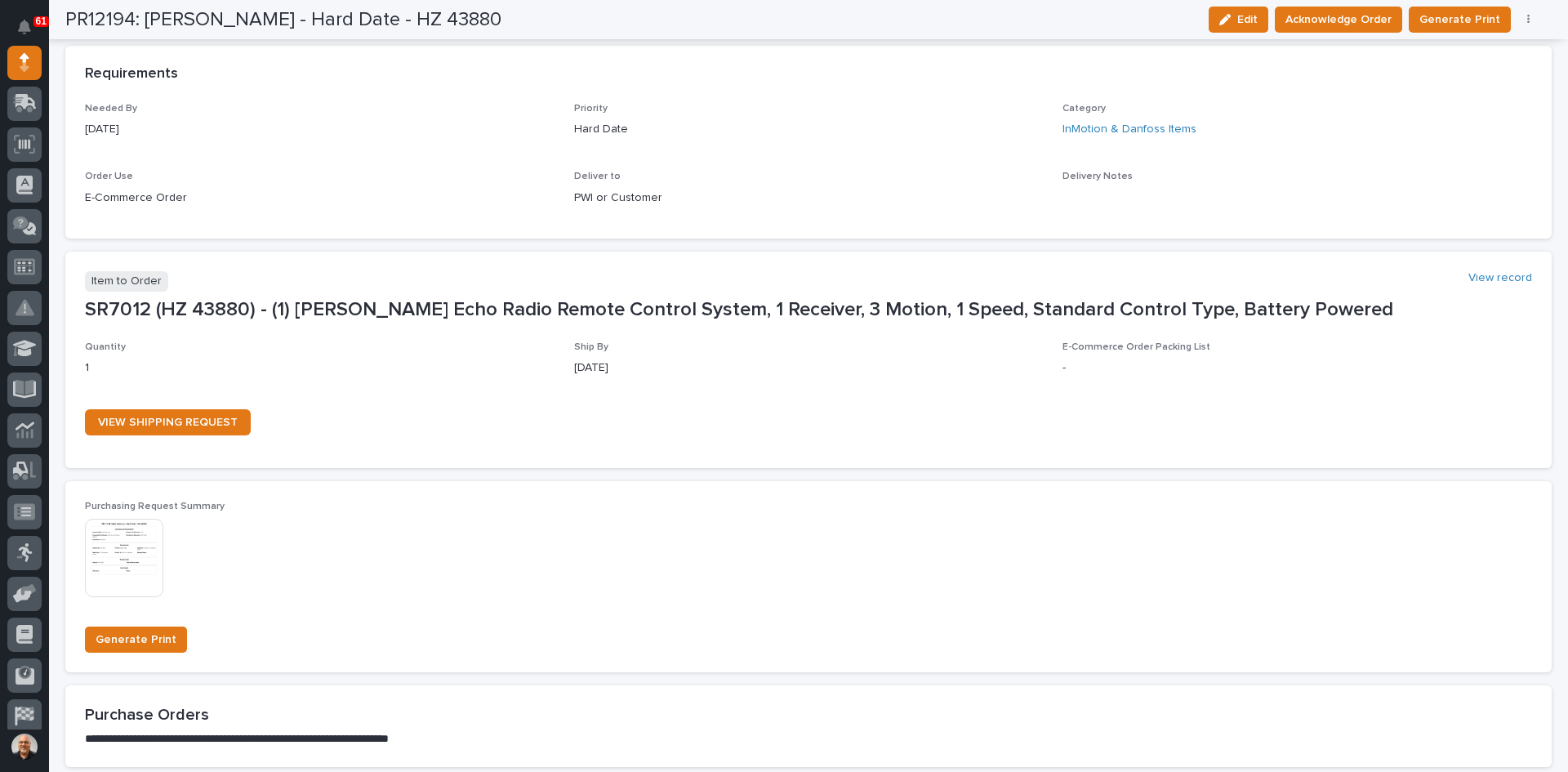
scroll to position [763, 0]
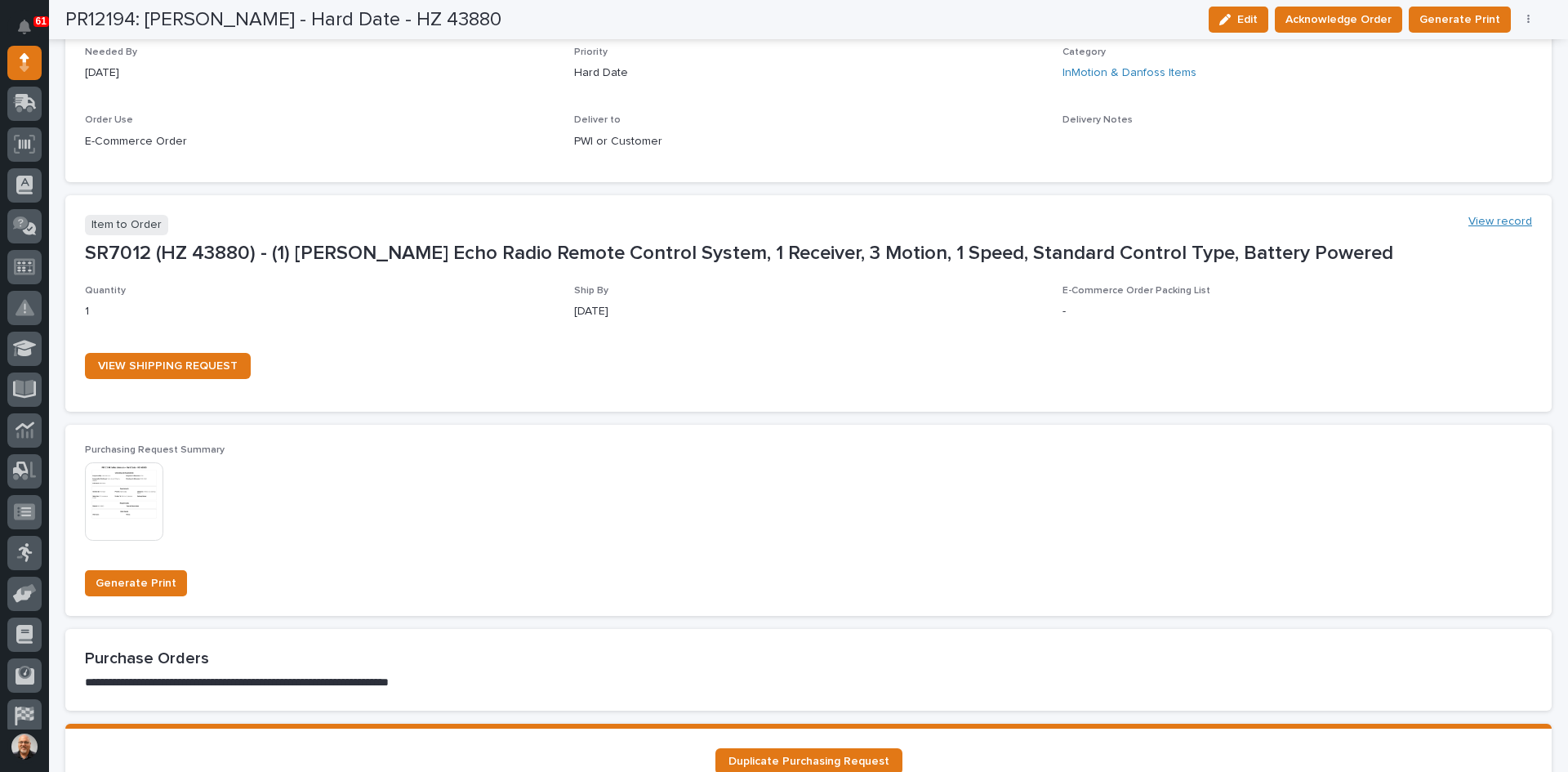
click at [1504, 219] on link "View record" at bounding box center [1500, 221] width 64 height 14
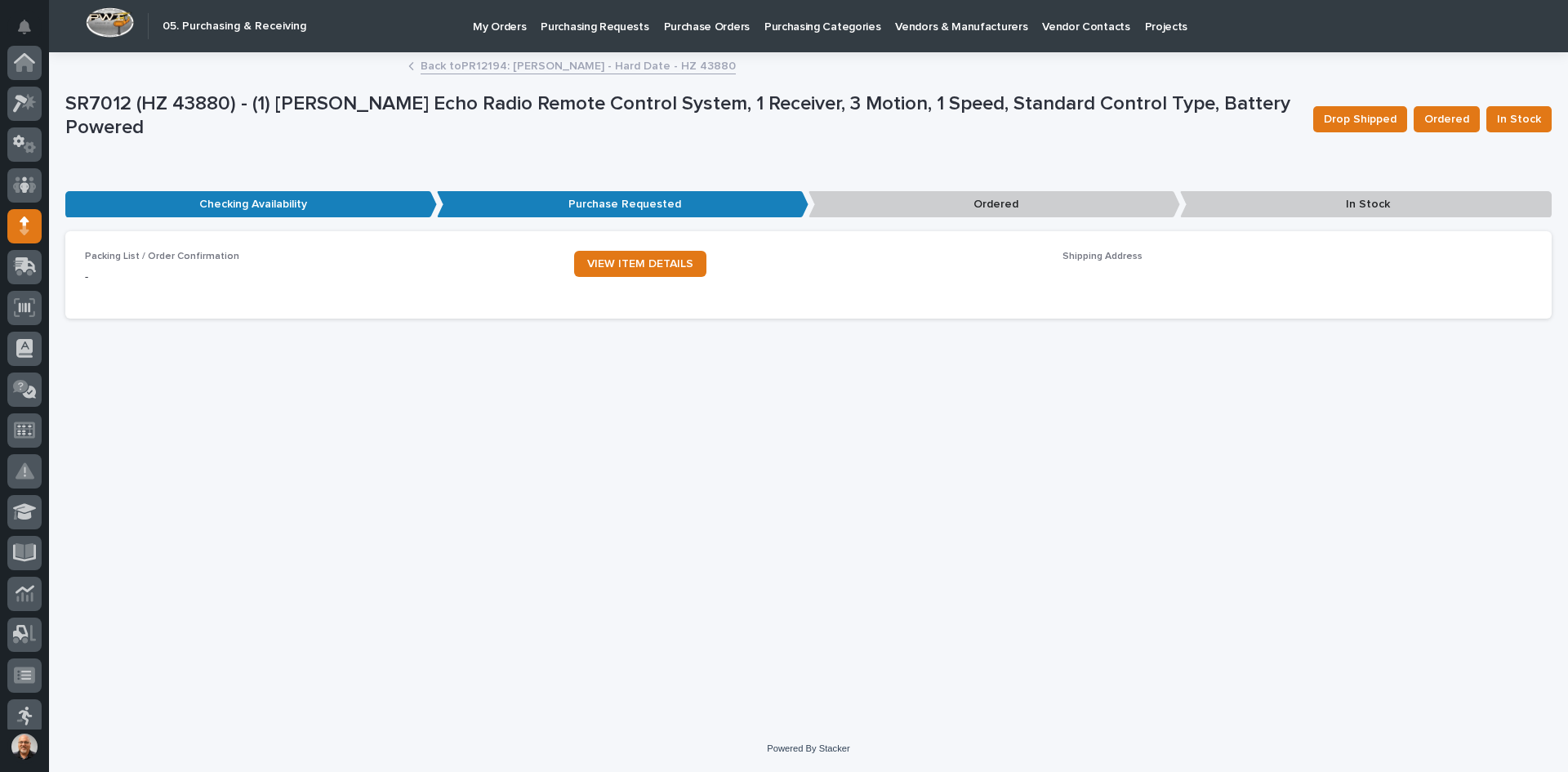
scroll to position [163, 0]
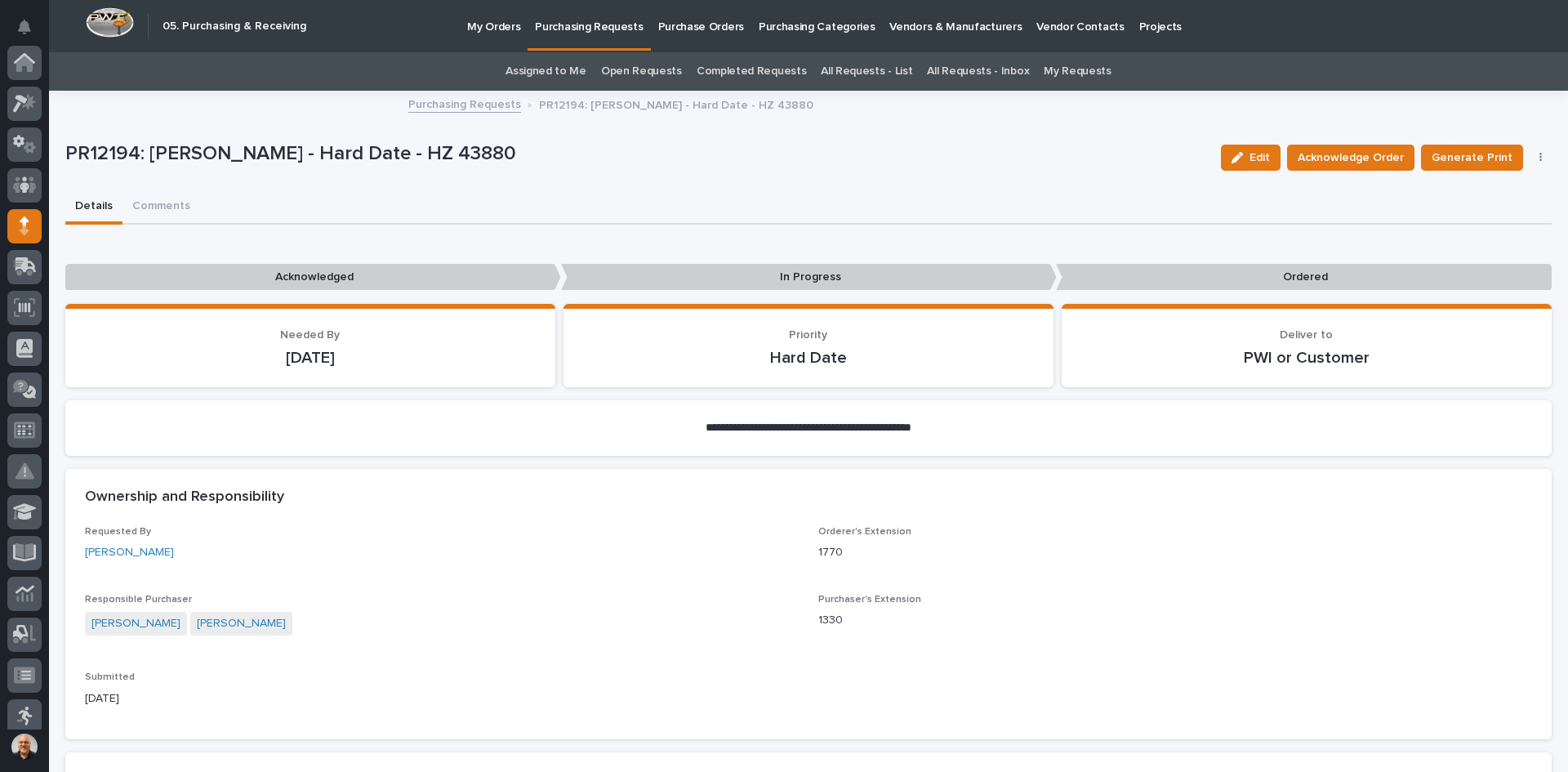
scroll to position [163, 0]
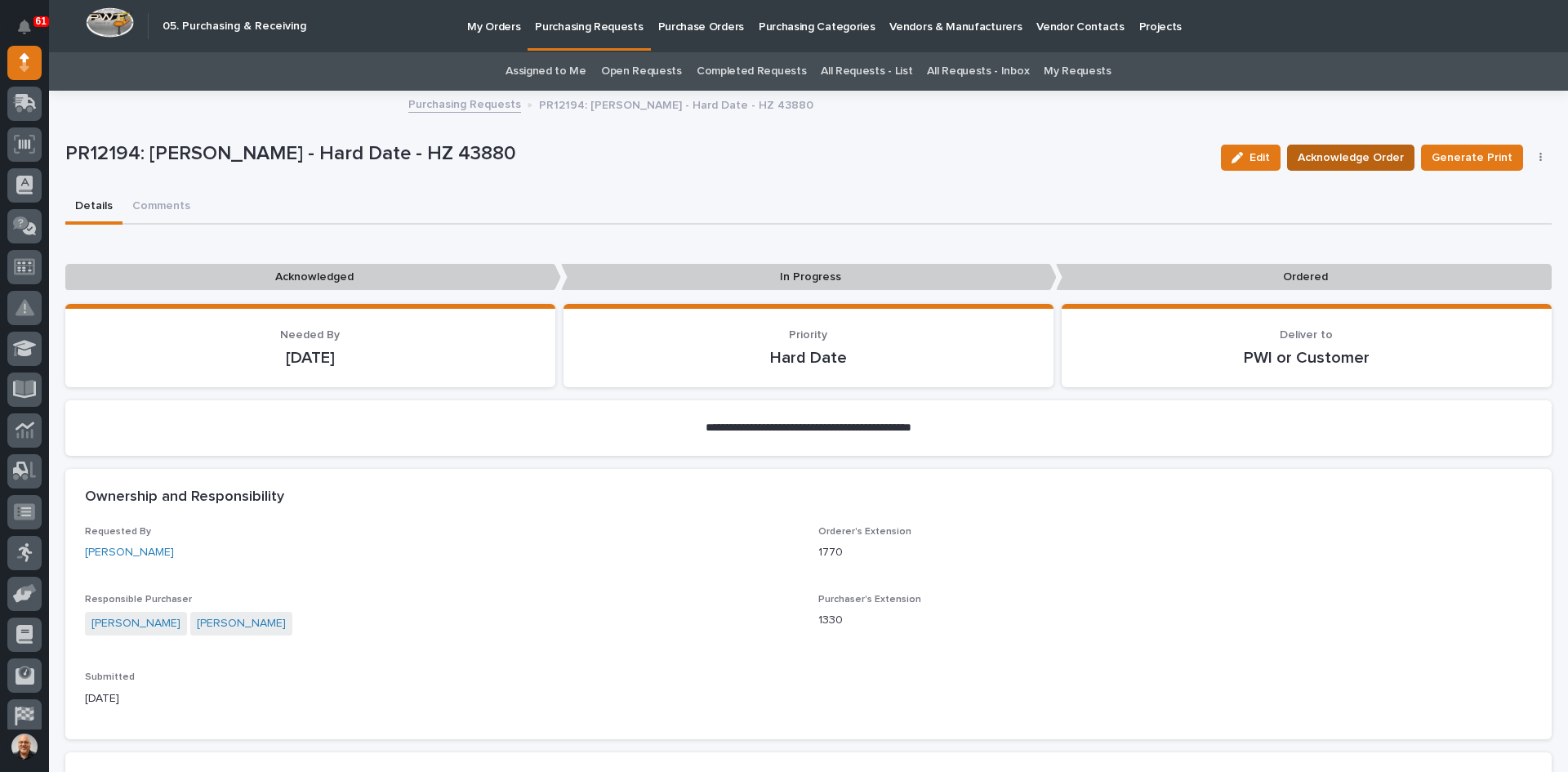
click at [1349, 162] on span "Acknowledge Order" at bounding box center [1350, 157] width 106 height 19
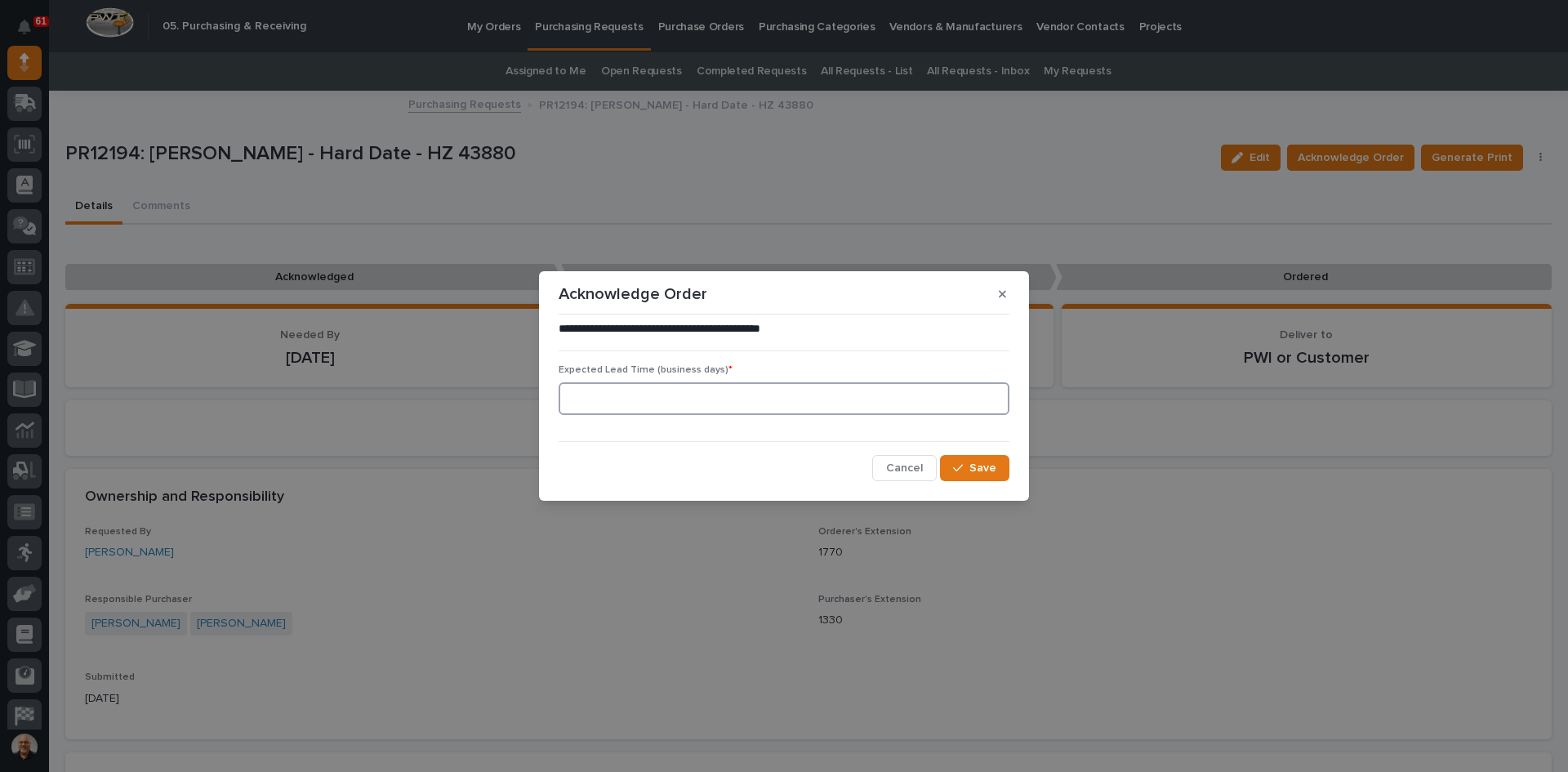
click at [599, 392] on input at bounding box center [784, 398] width 451 height 32
type input "0"
click at [983, 461] on span "Save" at bounding box center [982, 468] width 27 height 15
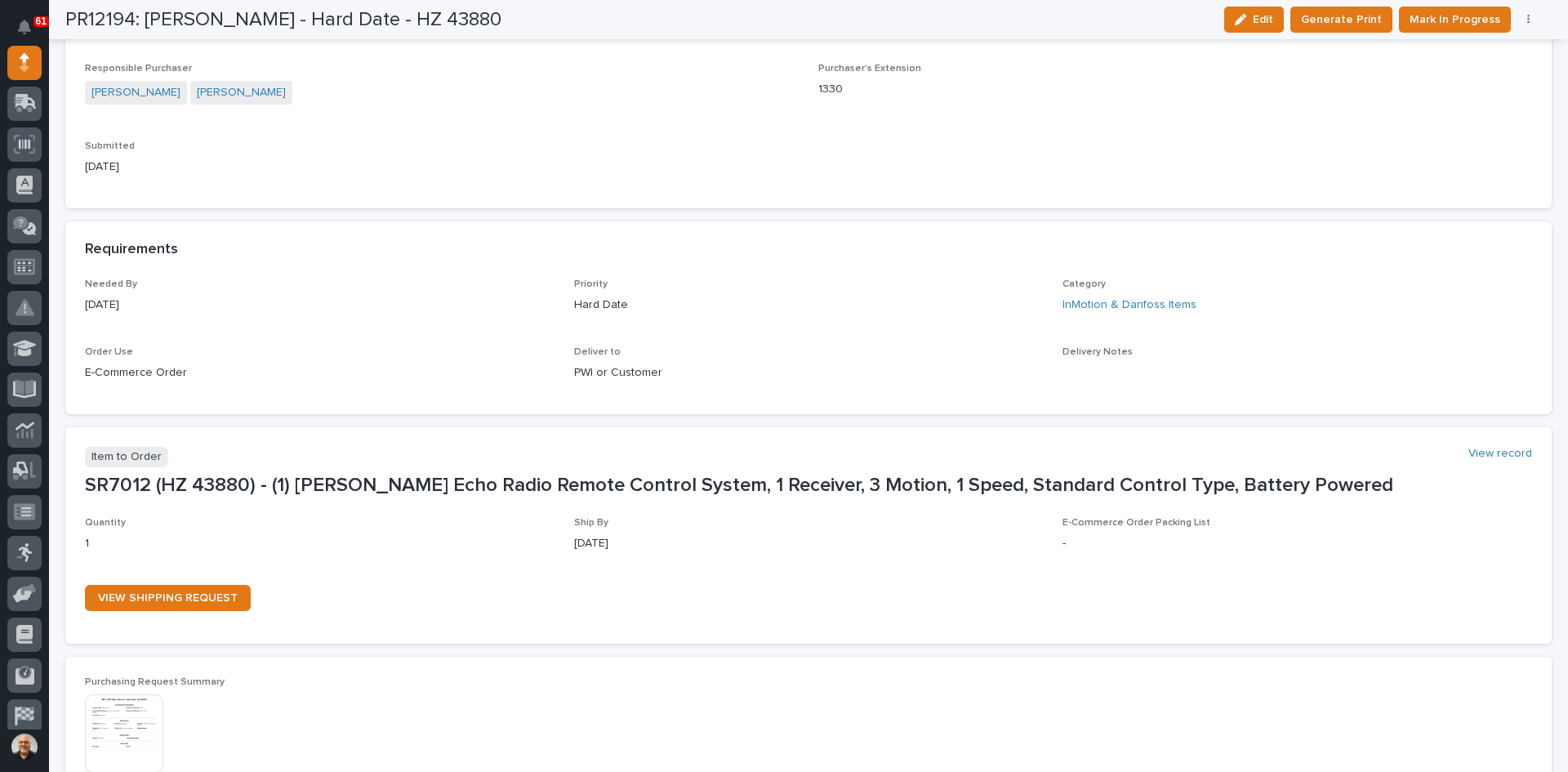
scroll to position [572, 0]
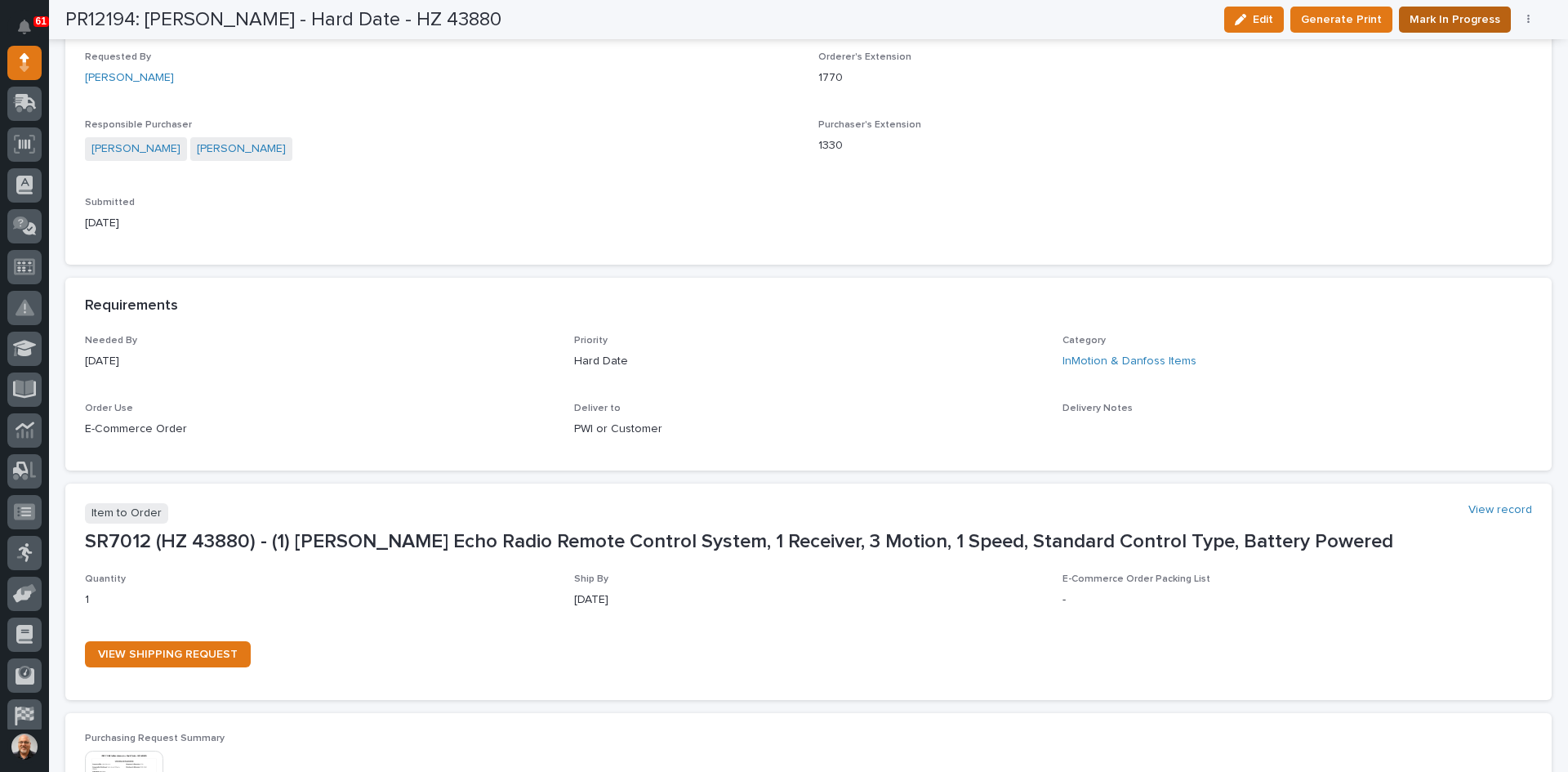
click at [1440, 19] on span "Mark In Progress" at bounding box center [1455, 19] width 91 height 19
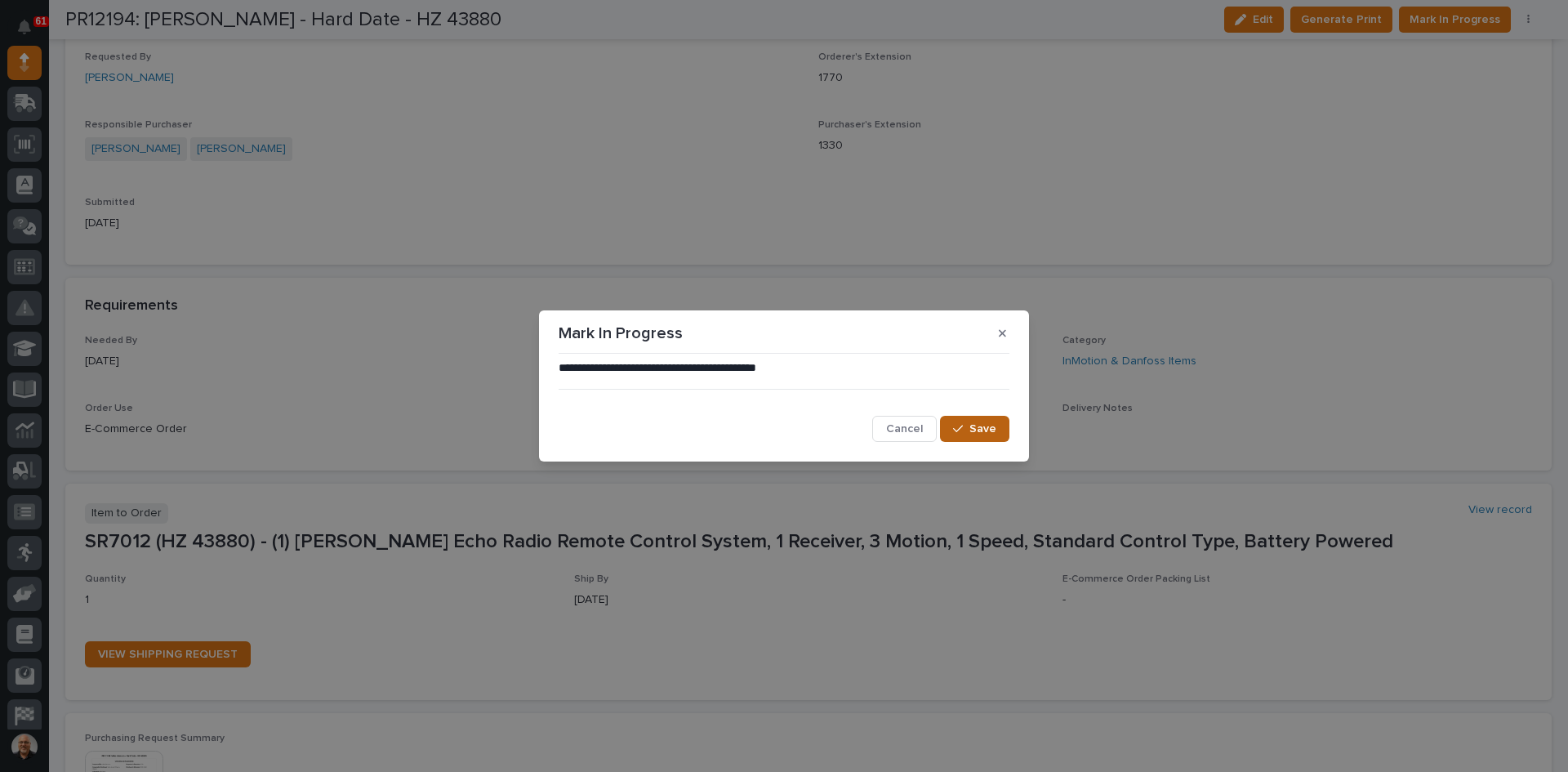
click at [969, 428] on div "button" at bounding box center [962, 429] width 17 height 11
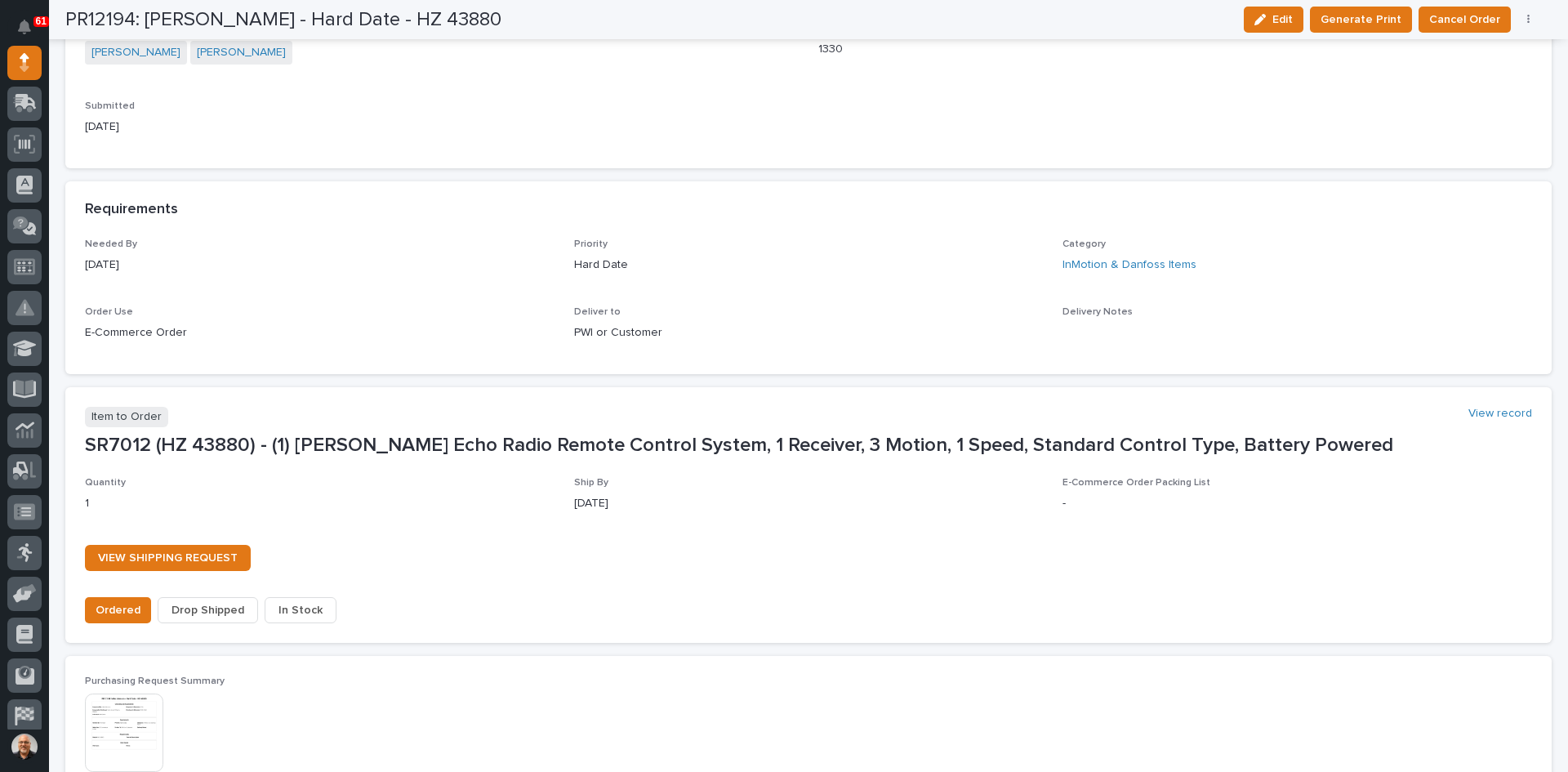
scroll to position [835, 0]
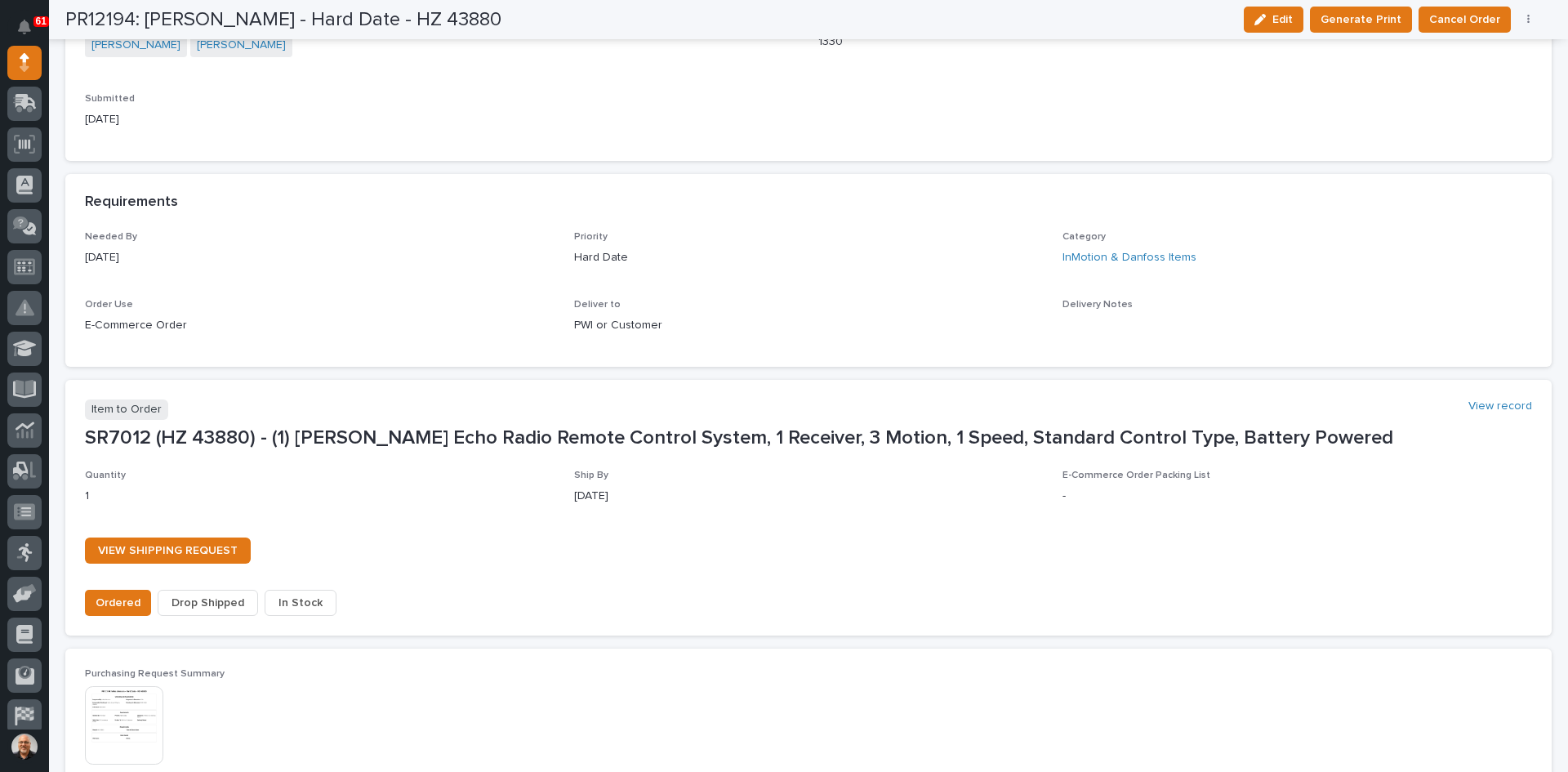
click at [292, 600] on span "In Stock" at bounding box center [301, 603] width 44 height 19
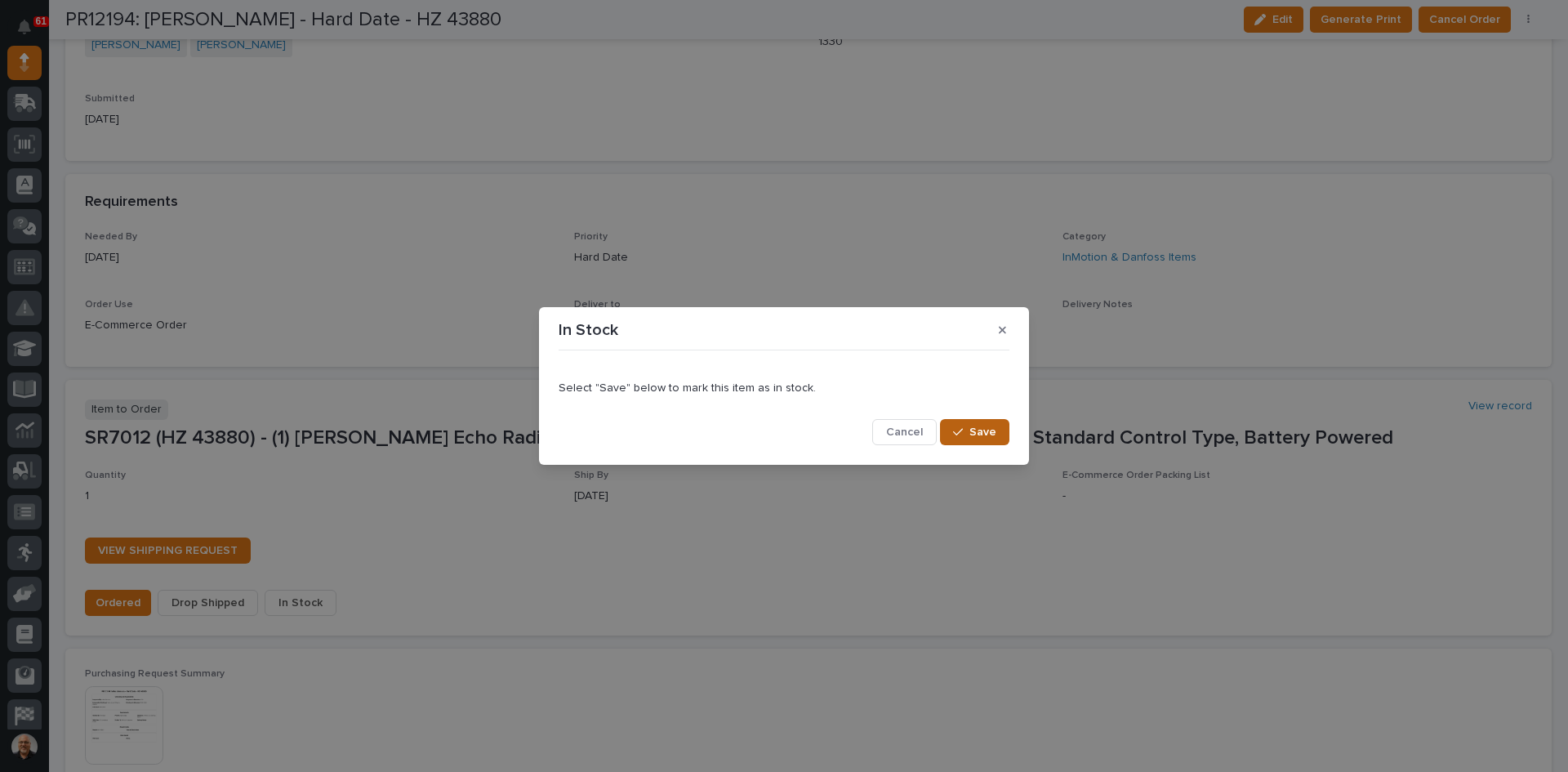
click at [981, 429] on span "Save" at bounding box center [982, 432] width 27 height 15
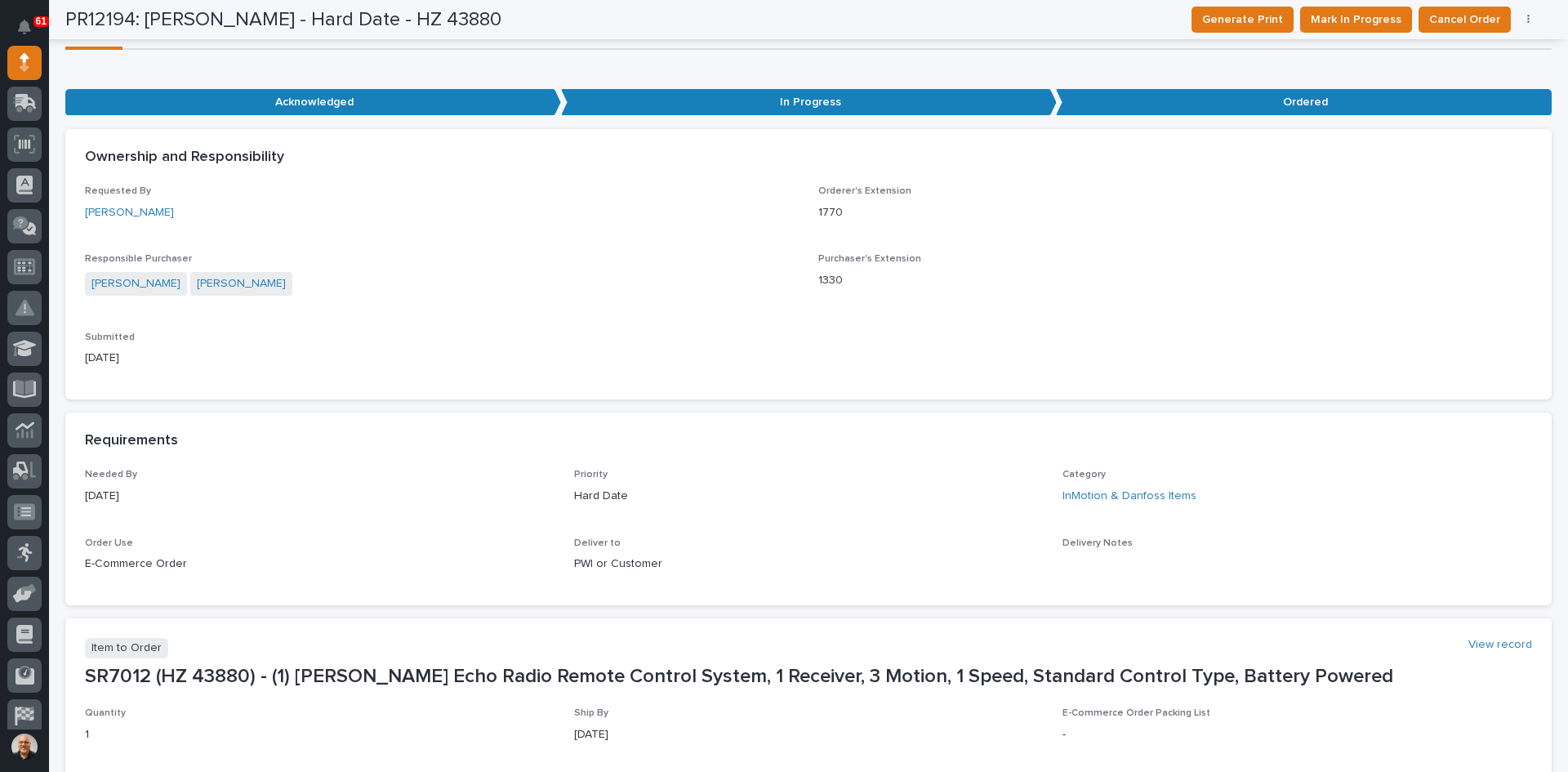
scroll to position [32, 0]
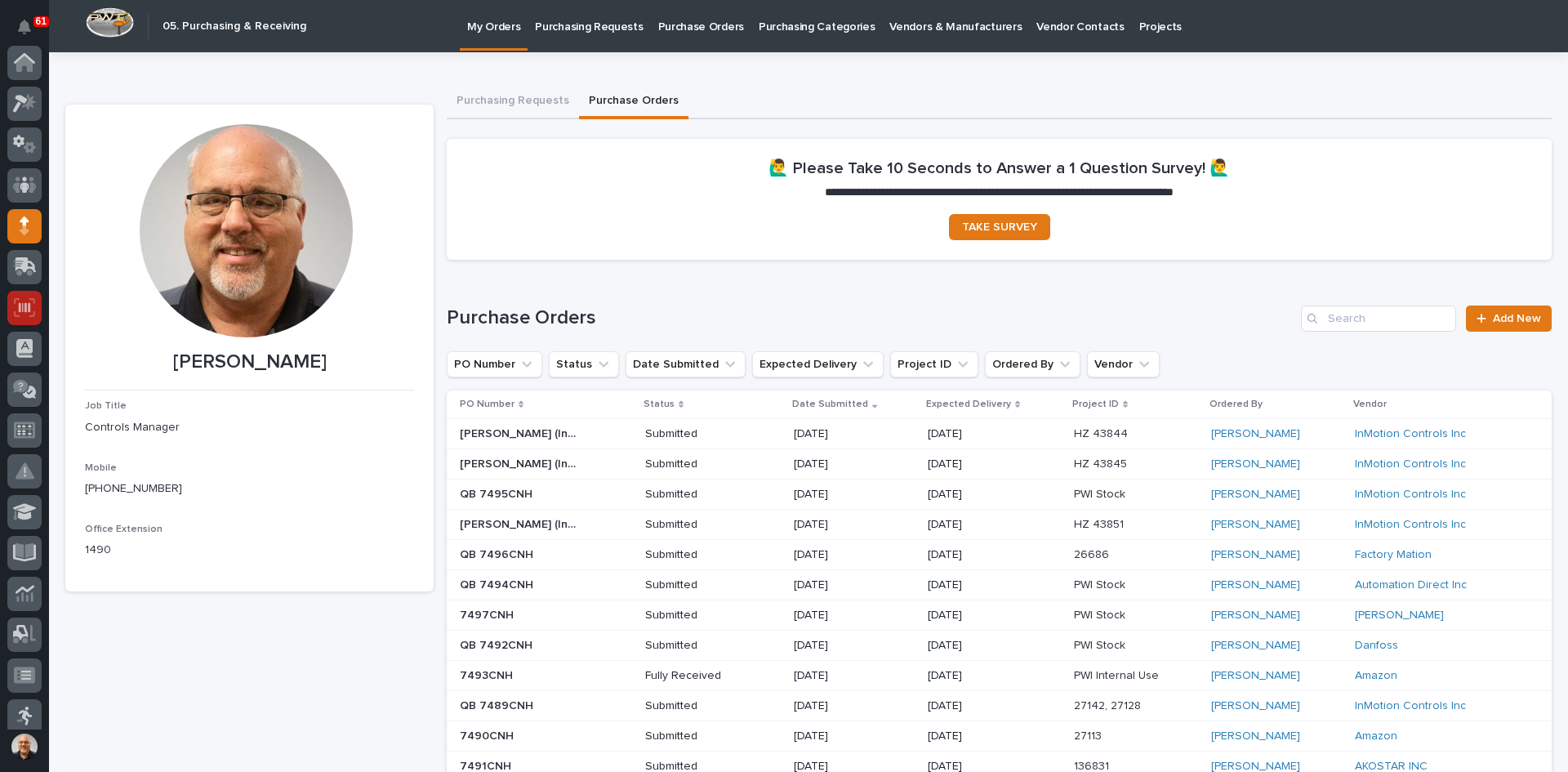
scroll to position [163, 0]
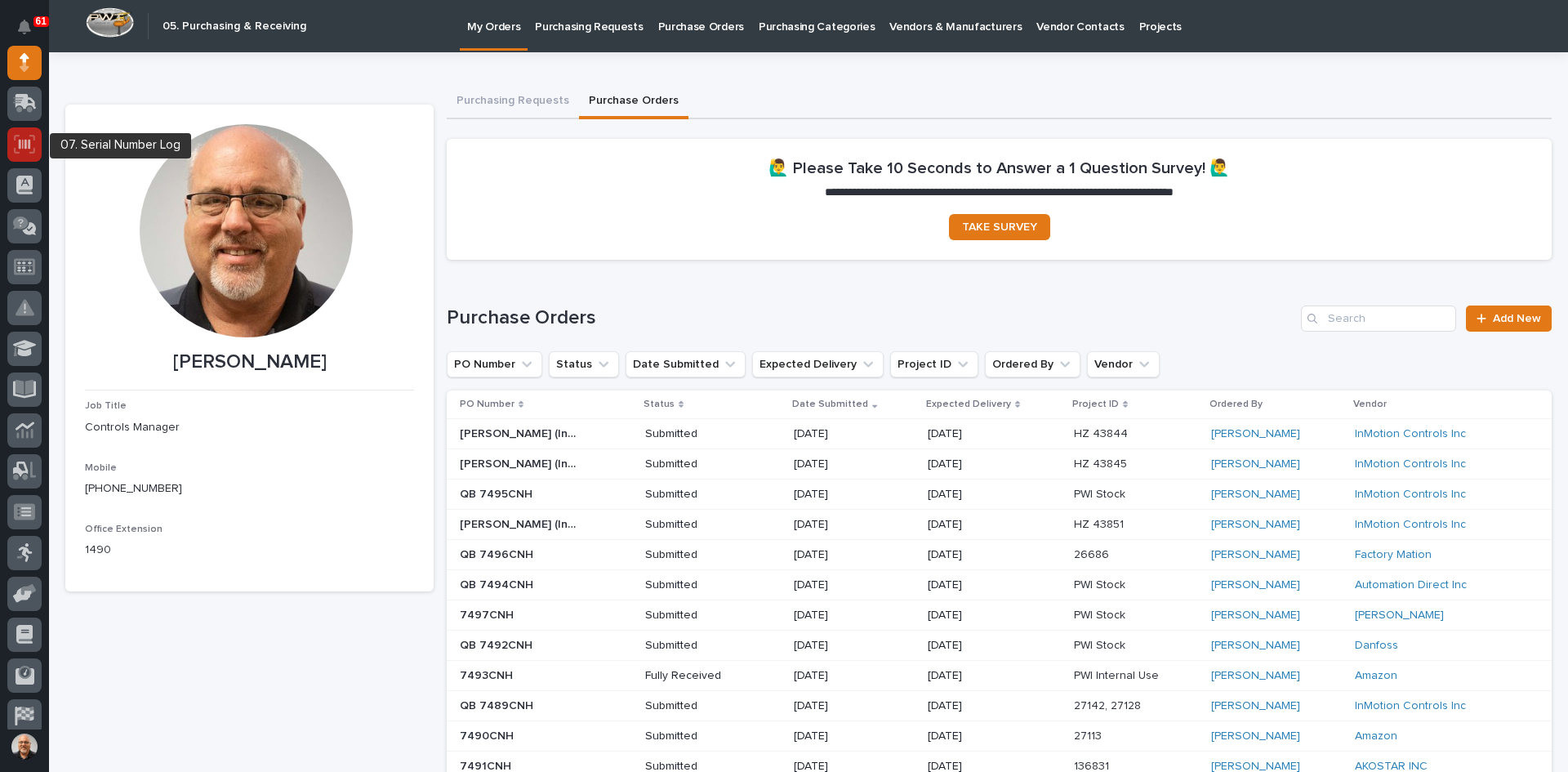
click at [35, 136] on div at bounding box center [24, 144] width 34 height 34
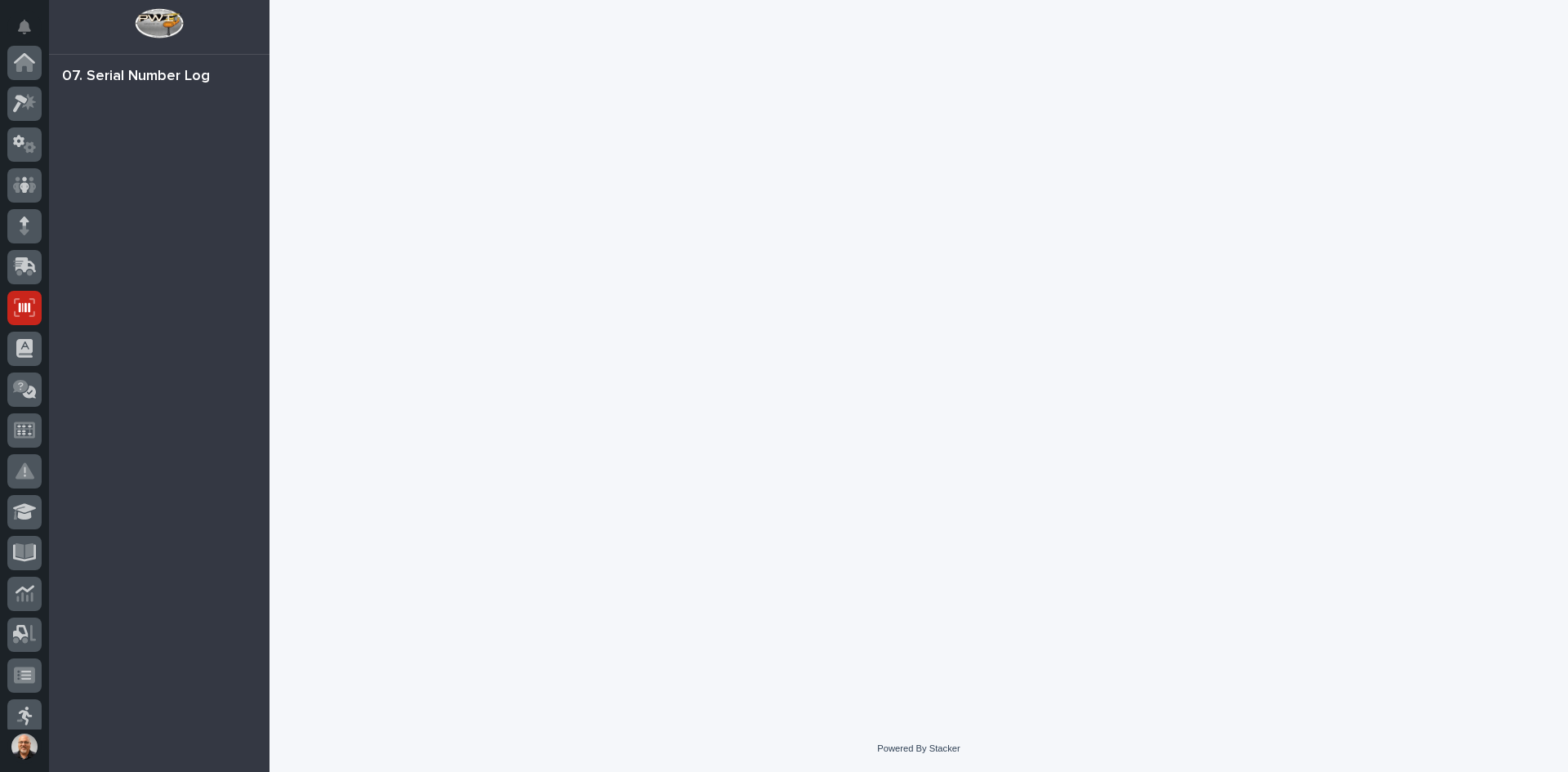
scroll to position [245, 0]
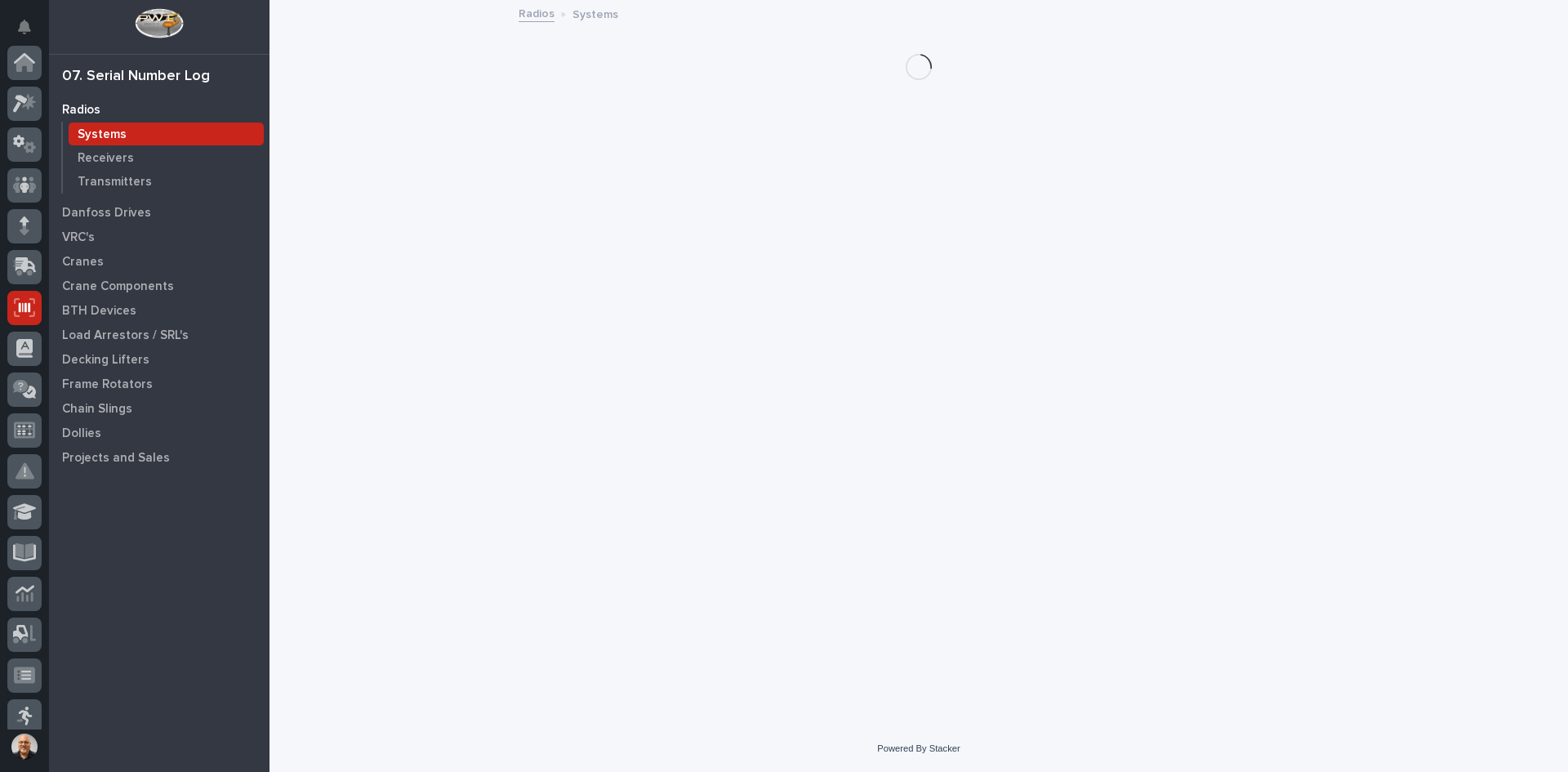
scroll to position [245, 0]
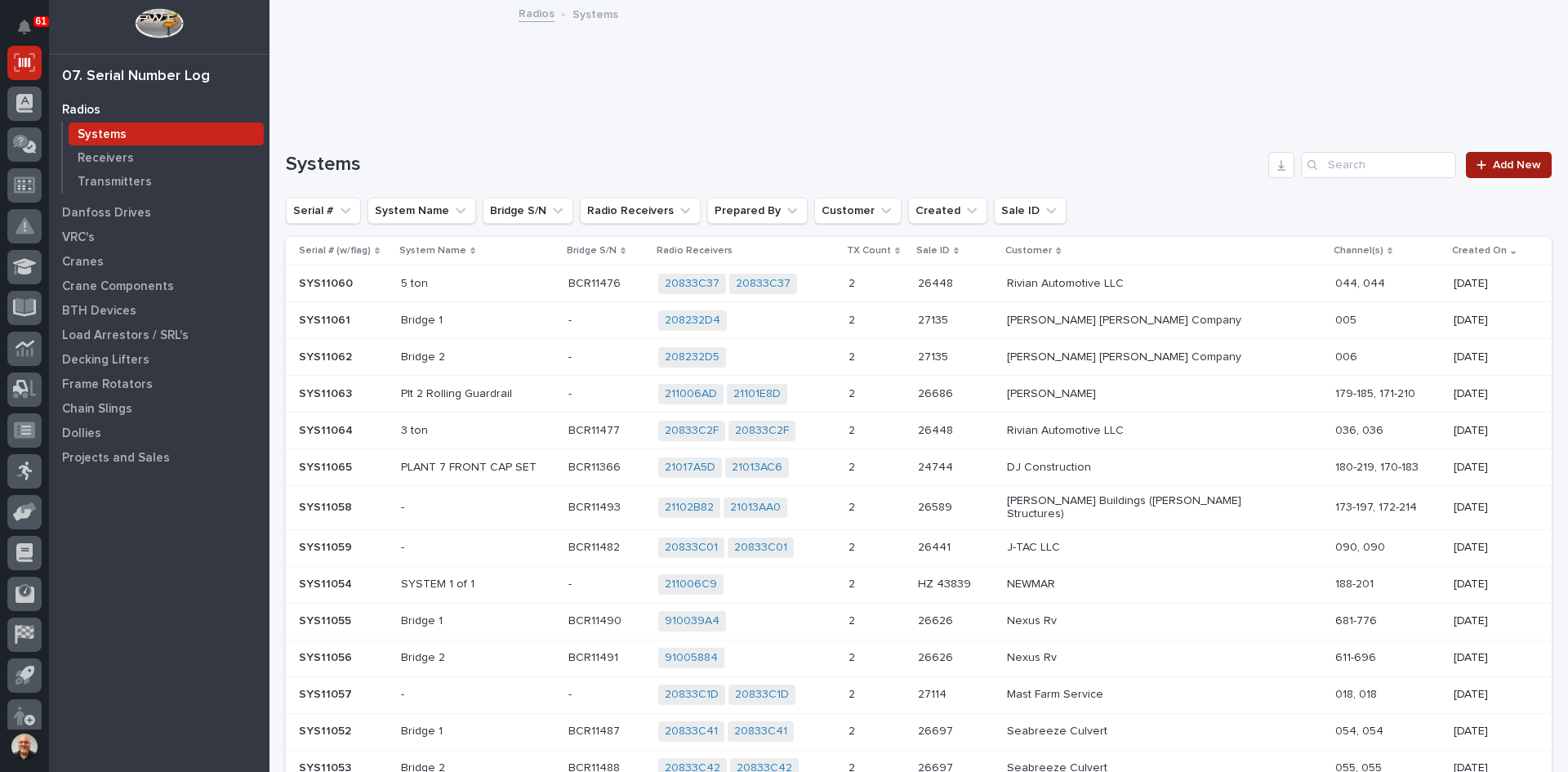
click at [1506, 161] on span "Add New" at bounding box center [1517, 165] width 48 height 11
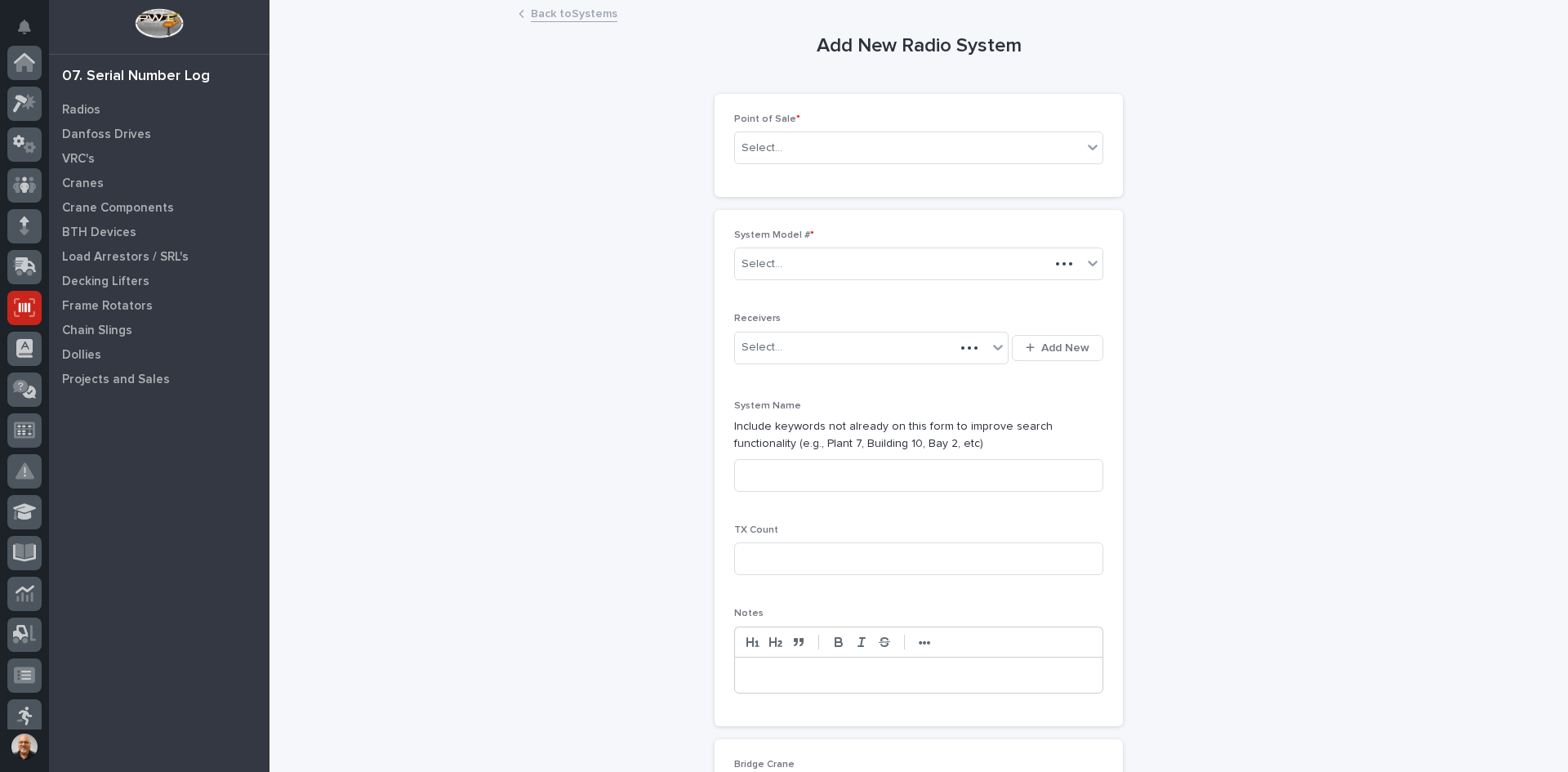
scroll to position [245, 0]
click at [788, 147] on div "Select..." at bounding box center [908, 148] width 347 height 27
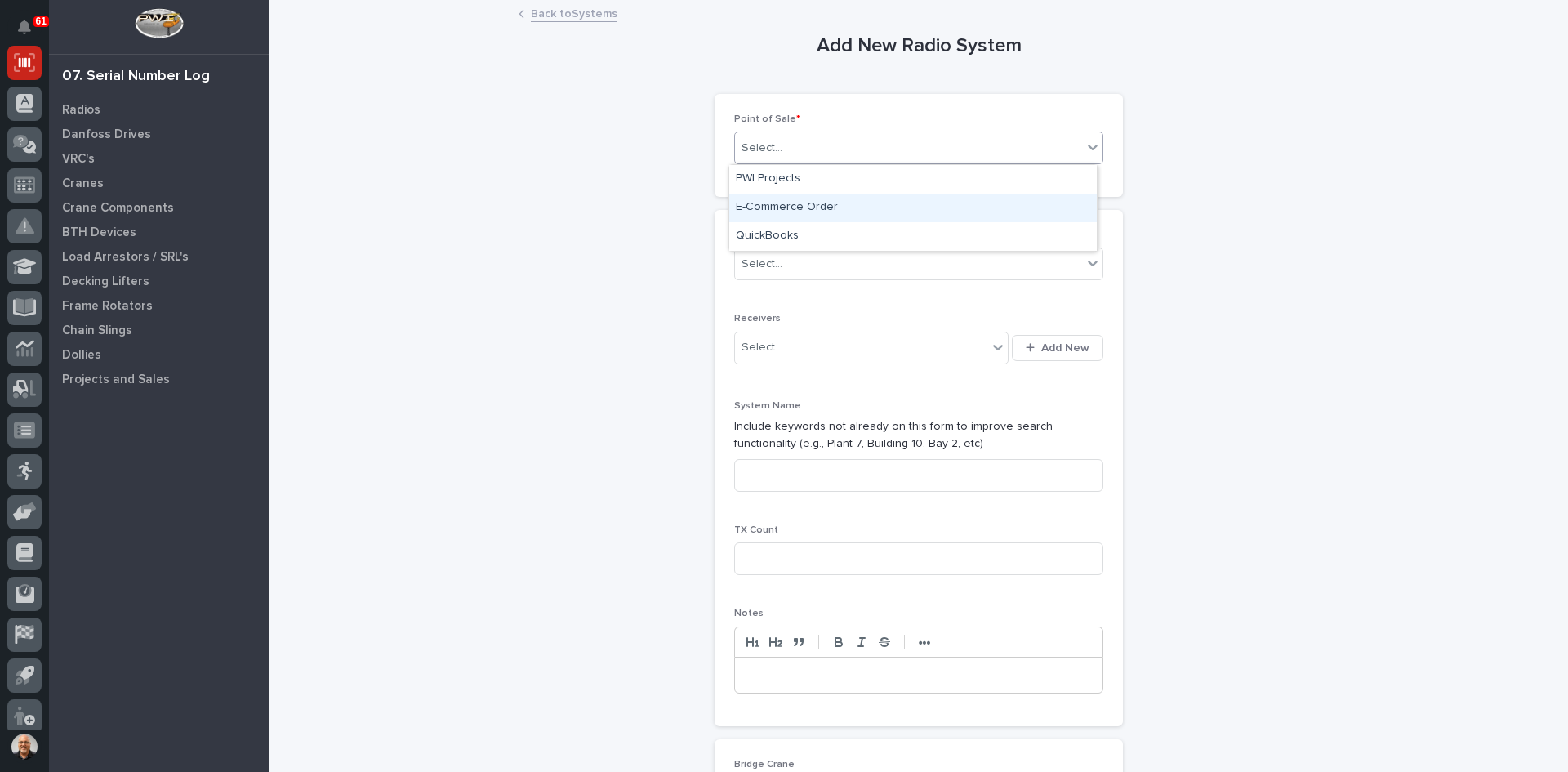
click at [781, 205] on div "E-Commerce Order" at bounding box center [913, 207] width 367 height 29
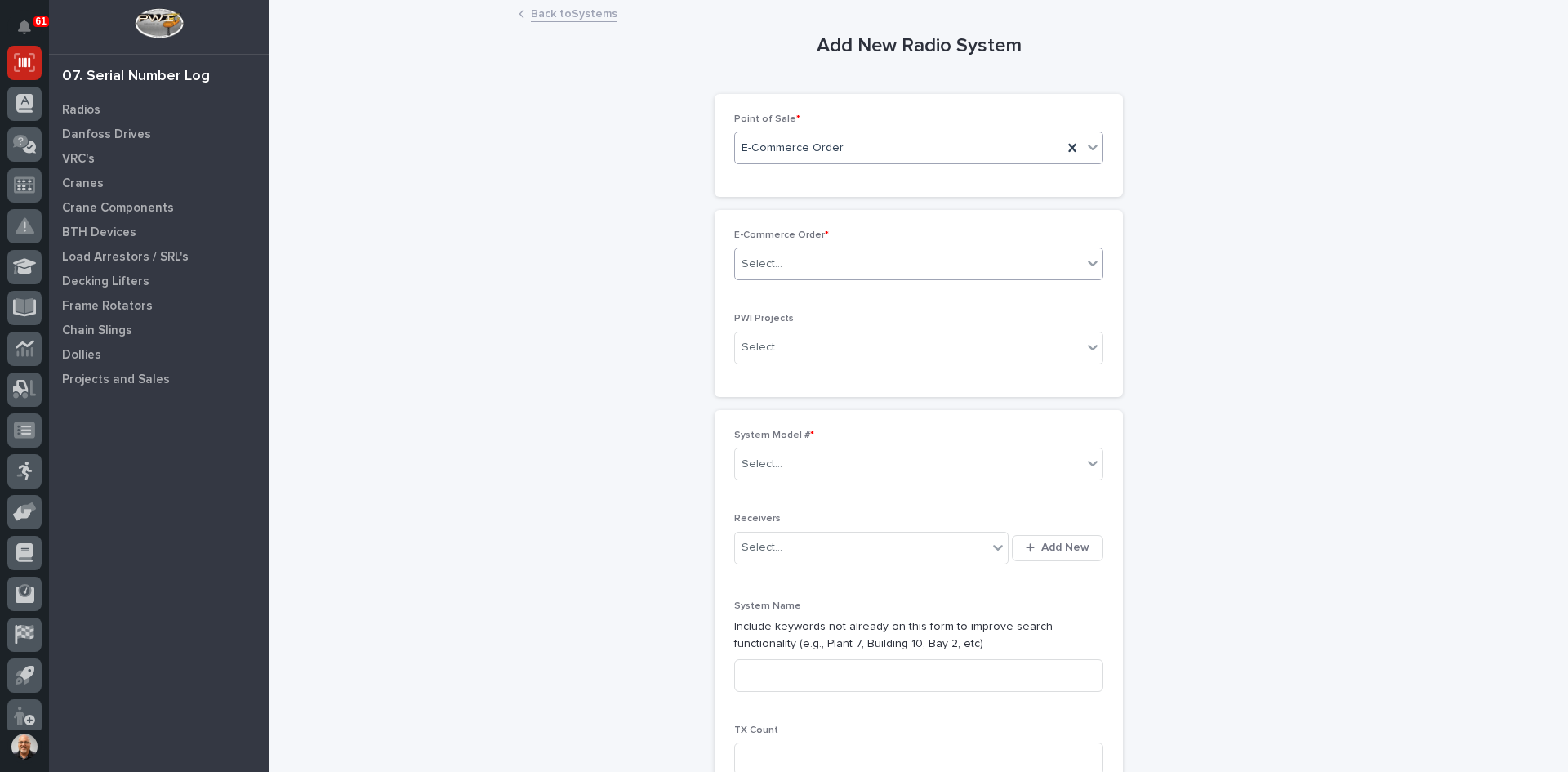
click at [797, 256] on div "Select..." at bounding box center [908, 264] width 347 height 27
type input "*****"
click at [778, 295] on div "HZ 43880" at bounding box center [913, 295] width 367 height 29
click at [805, 462] on div "Select..." at bounding box center [908, 464] width 347 height 27
type input "****"
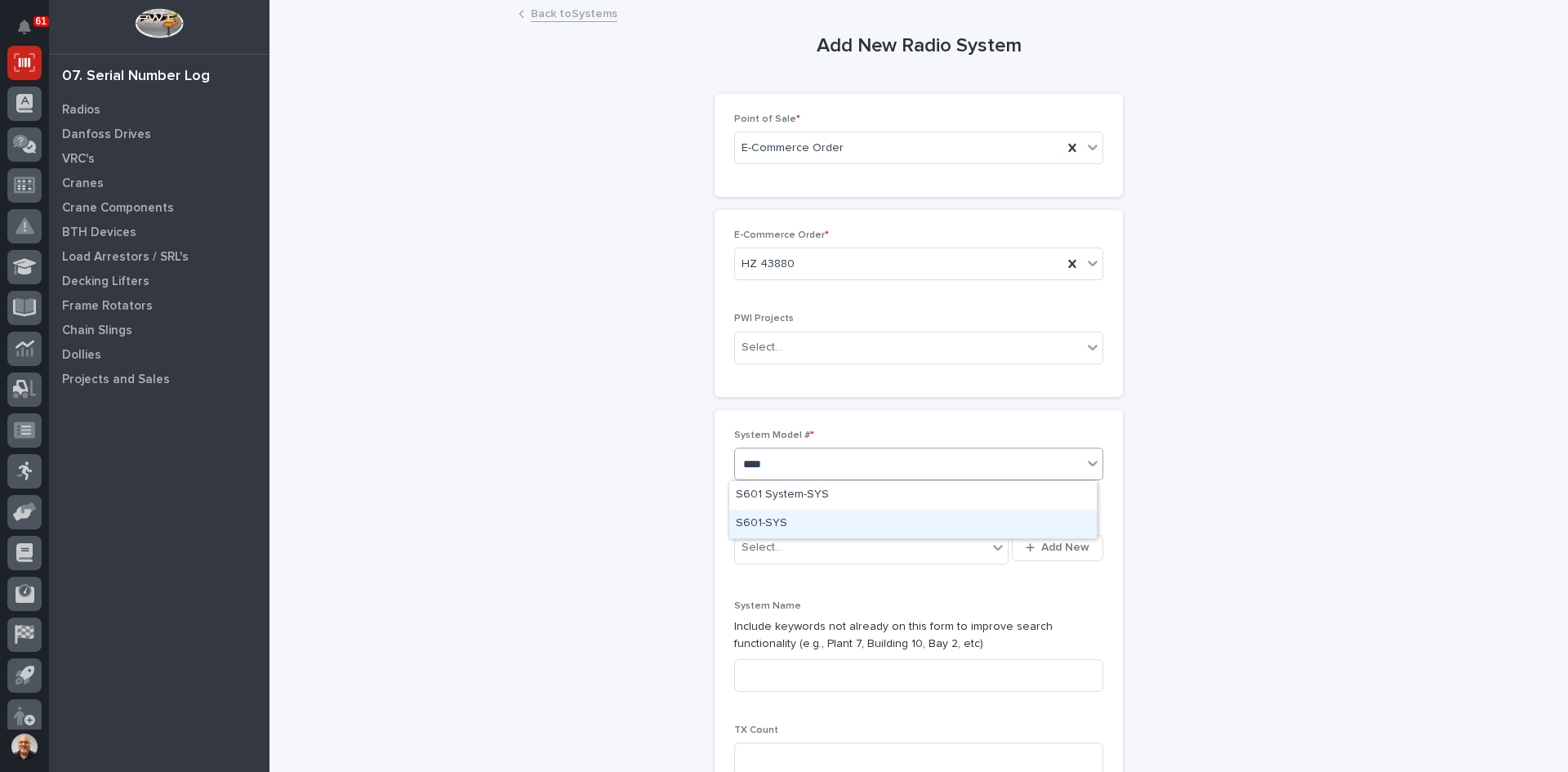
click at [775, 524] on div "S601-SYS" at bounding box center [913, 524] width 367 height 29
click at [1052, 544] on span "Add New" at bounding box center [1065, 547] width 48 height 15
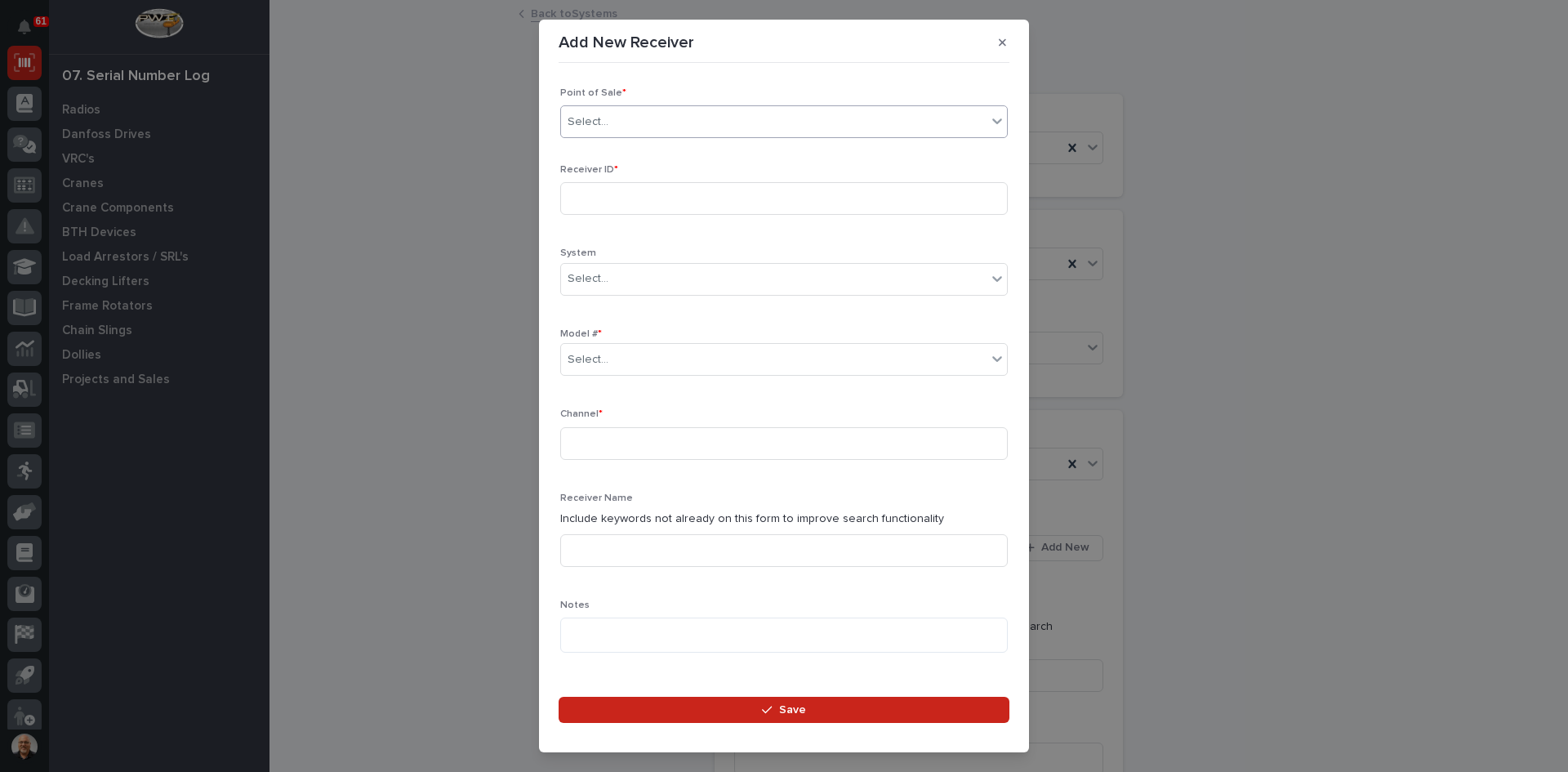
click at [631, 118] on div "Select..." at bounding box center [774, 121] width 426 height 27
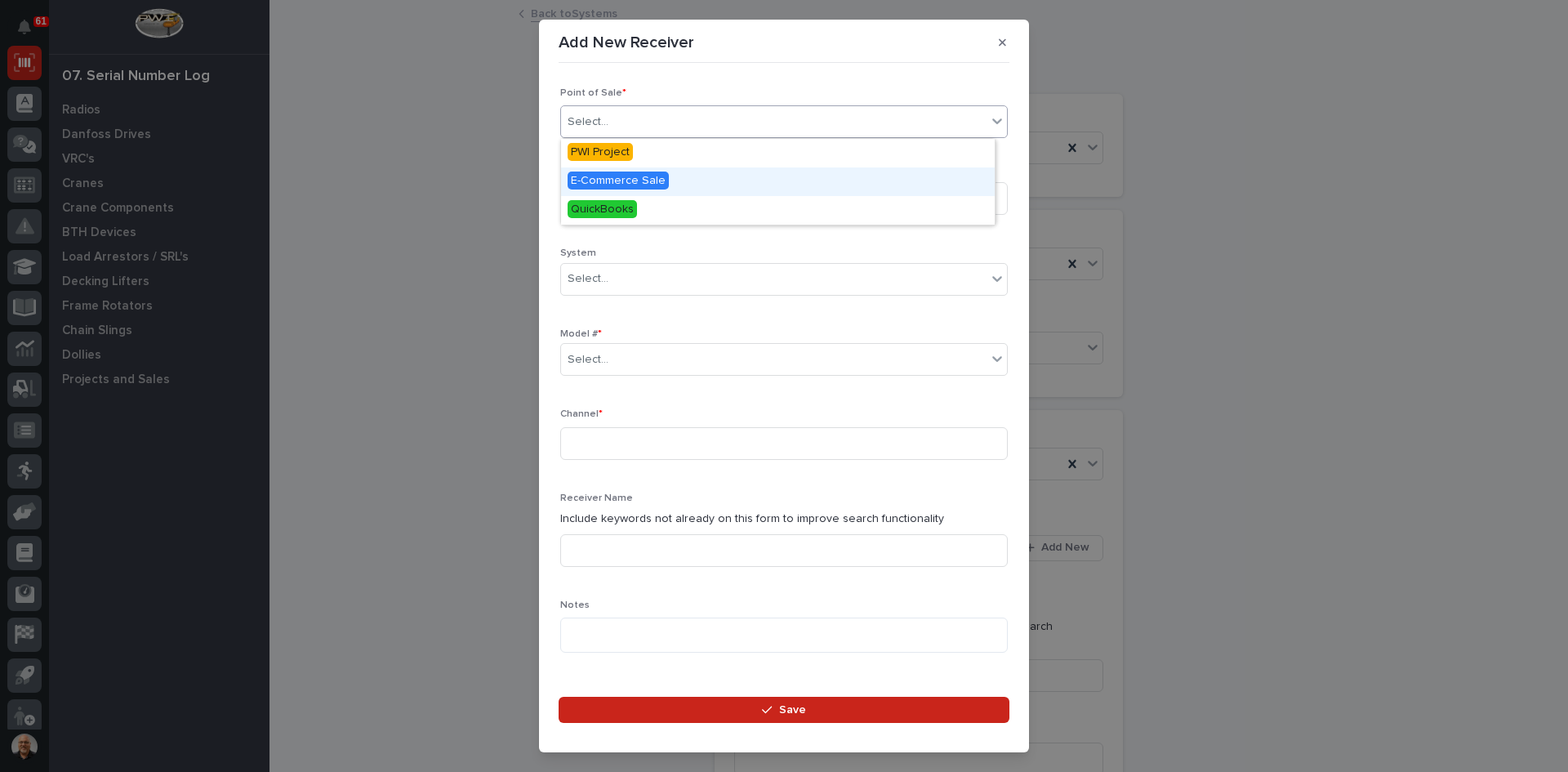
click at [608, 181] on span "E-Commerce Sale" at bounding box center [617, 180] width 101 height 18
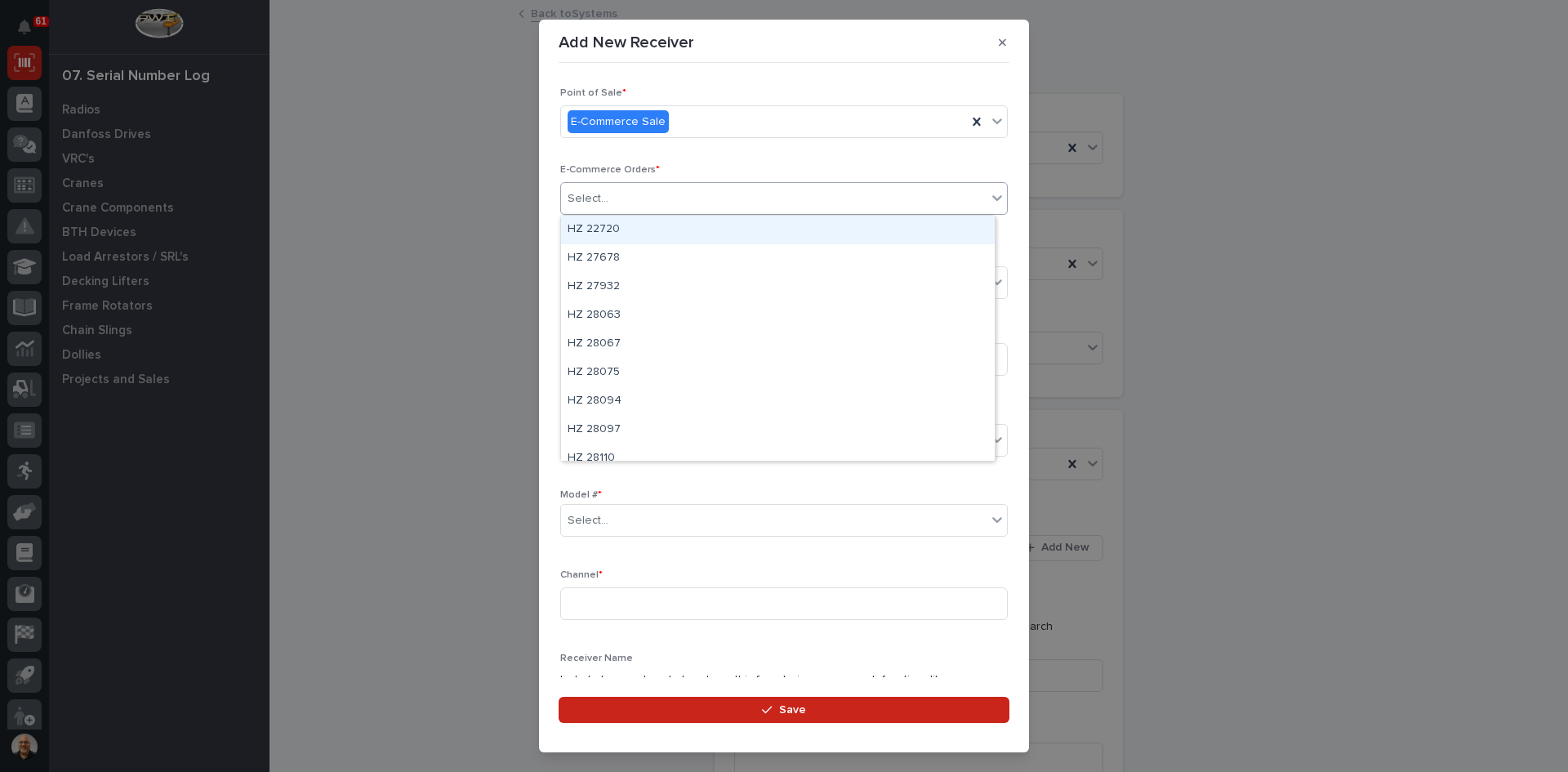
click at [616, 197] on div "Select..." at bounding box center [774, 198] width 426 height 27
type input "*****"
click at [607, 233] on div "HZ 43880" at bounding box center [778, 230] width 434 height 29
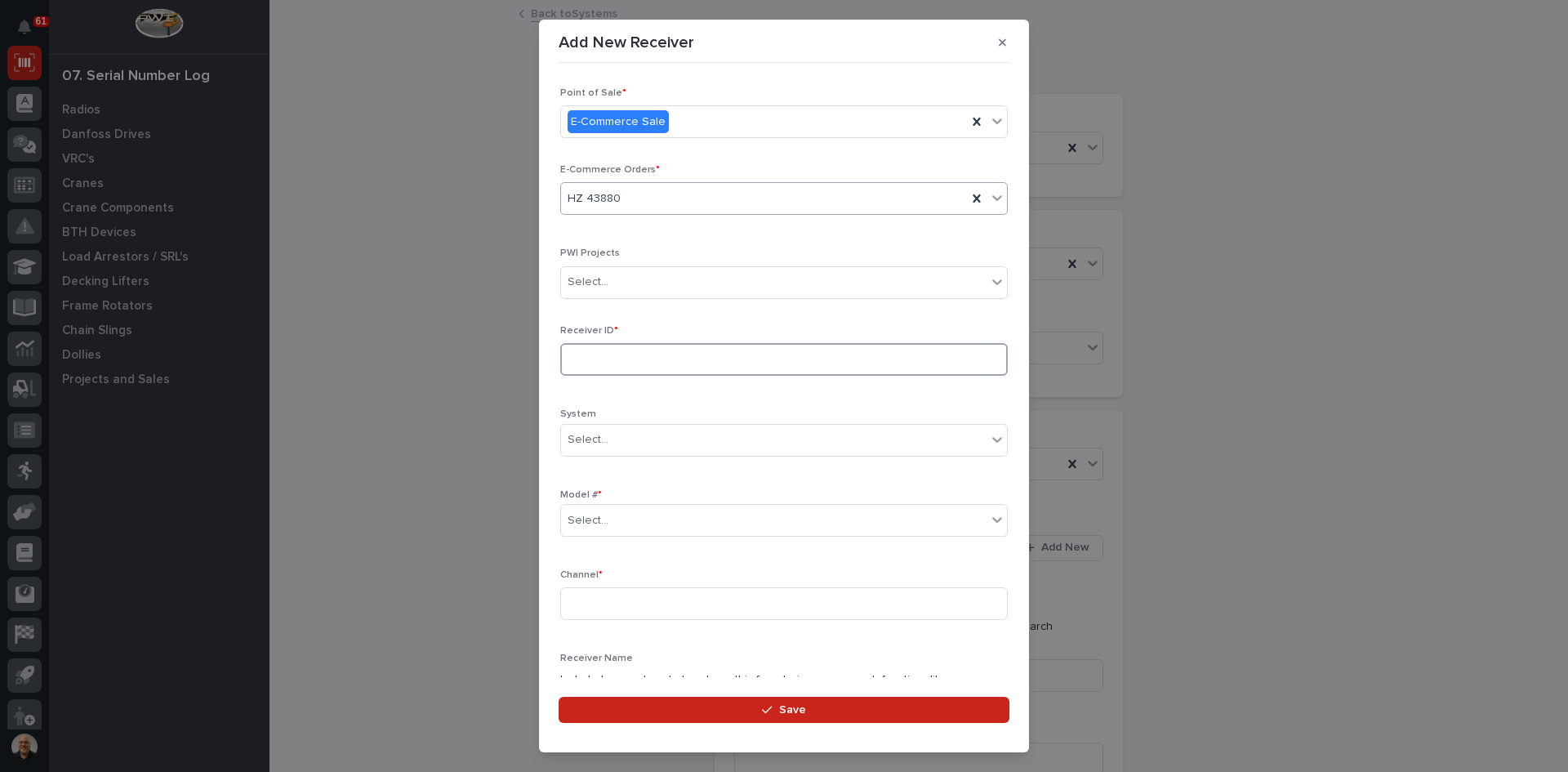
click at [598, 360] on input at bounding box center [784, 359] width 448 height 32
type input "10623365"
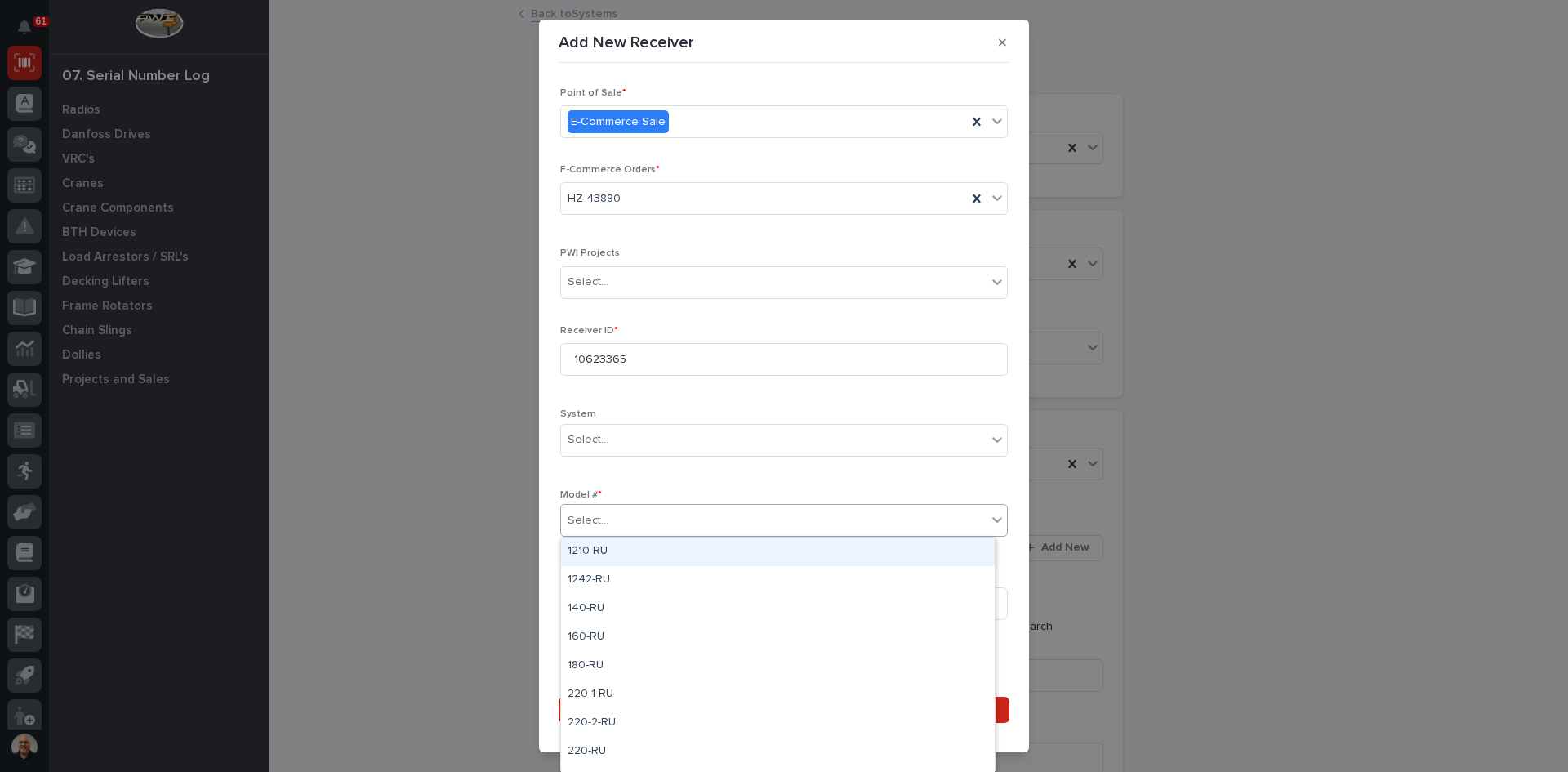
click at [616, 512] on div "Select..." at bounding box center [774, 520] width 426 height 27
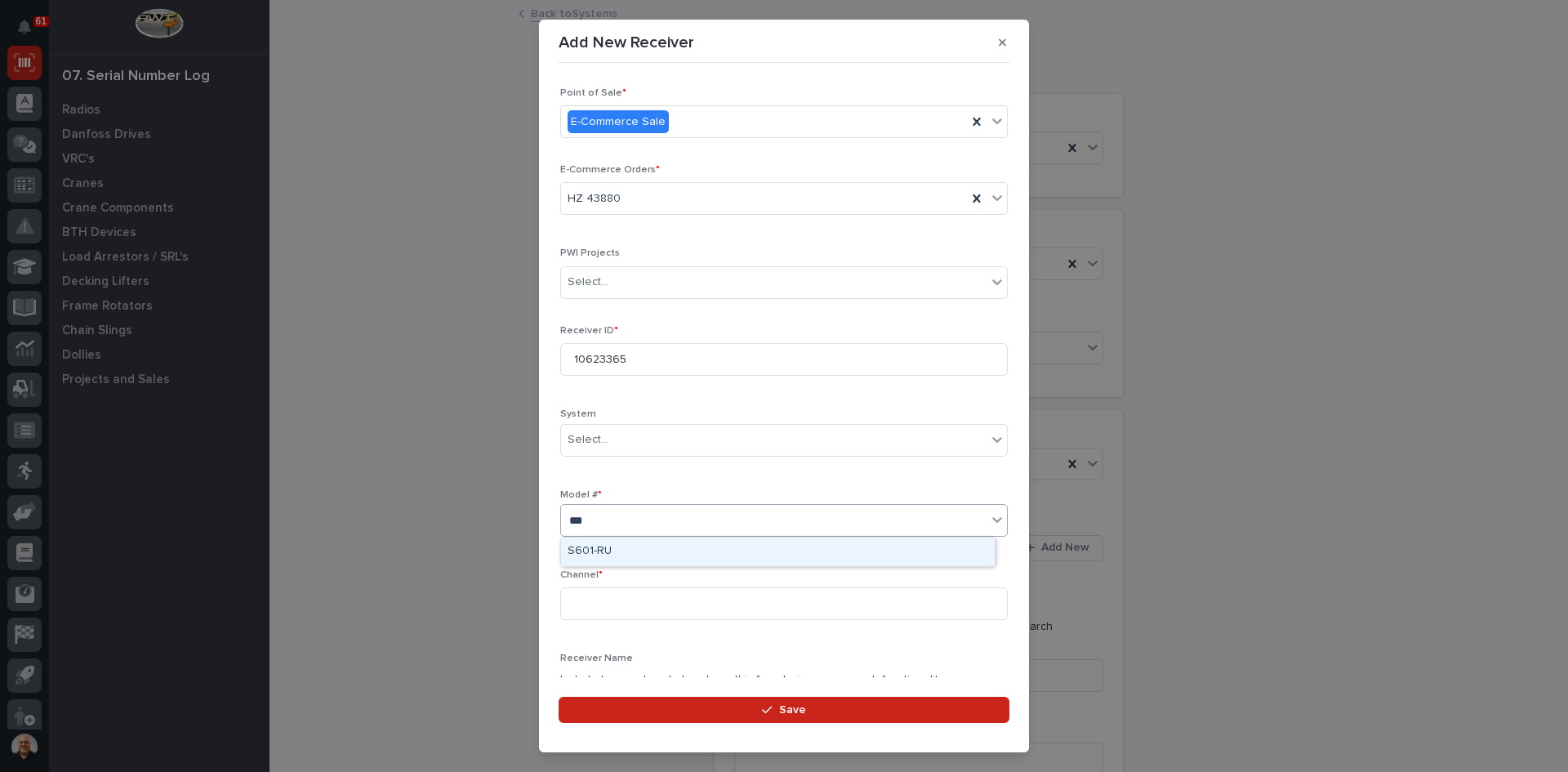
type input "****"
click at [603, 556] on div "S601-RU" at bounding box center [778, 552] width 434 height 29
click at [588, 604] on input at bounding box center [784, 603] width 448 height 32
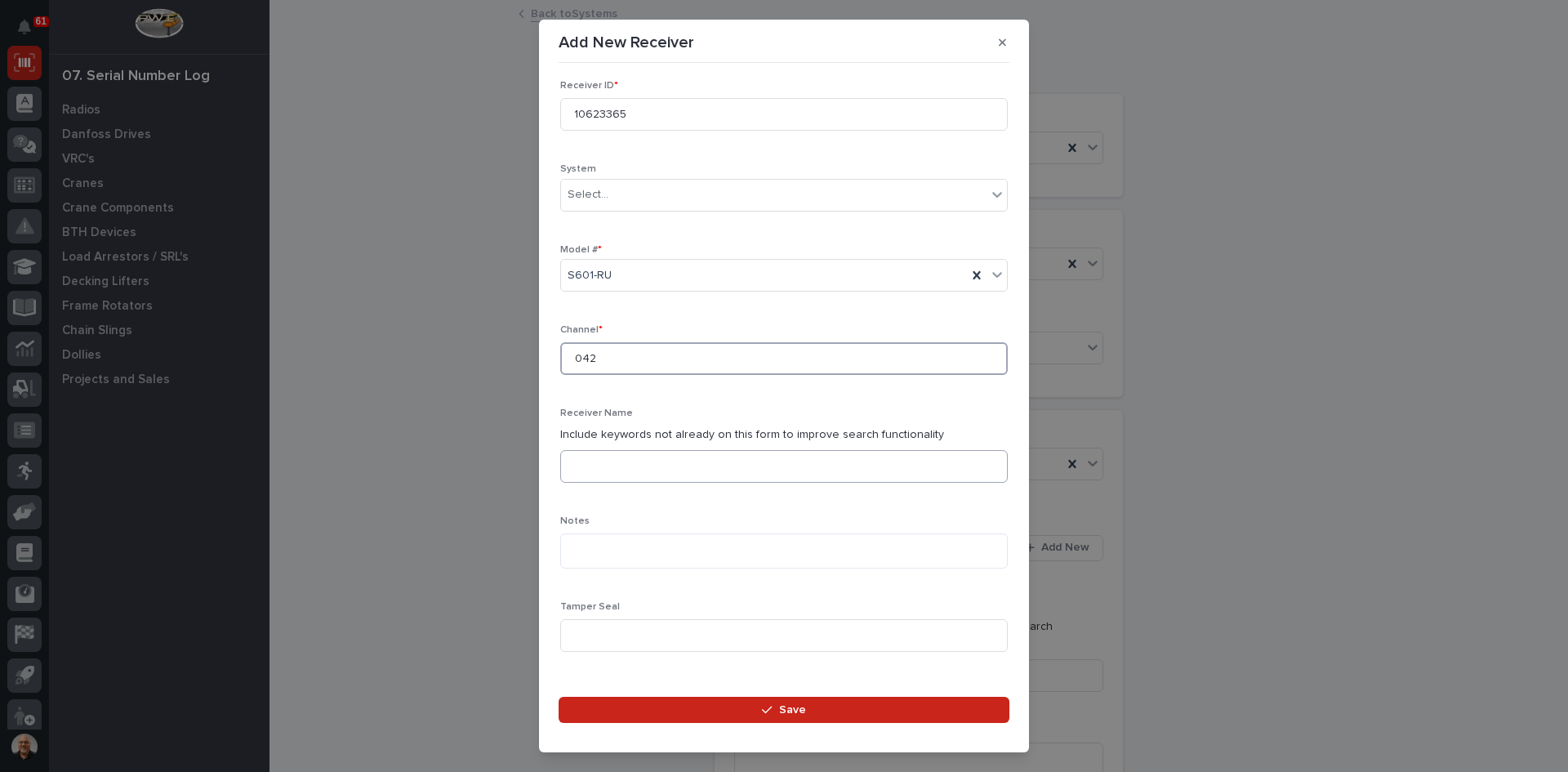
type input "042"
click at [577, 473] on input at bounding box center [784, 466] width 448 height 32
type input "t"
type input "TRITON SAW"
click at [625, 632] on input at bounding box center [784, 635] width 448 height 32
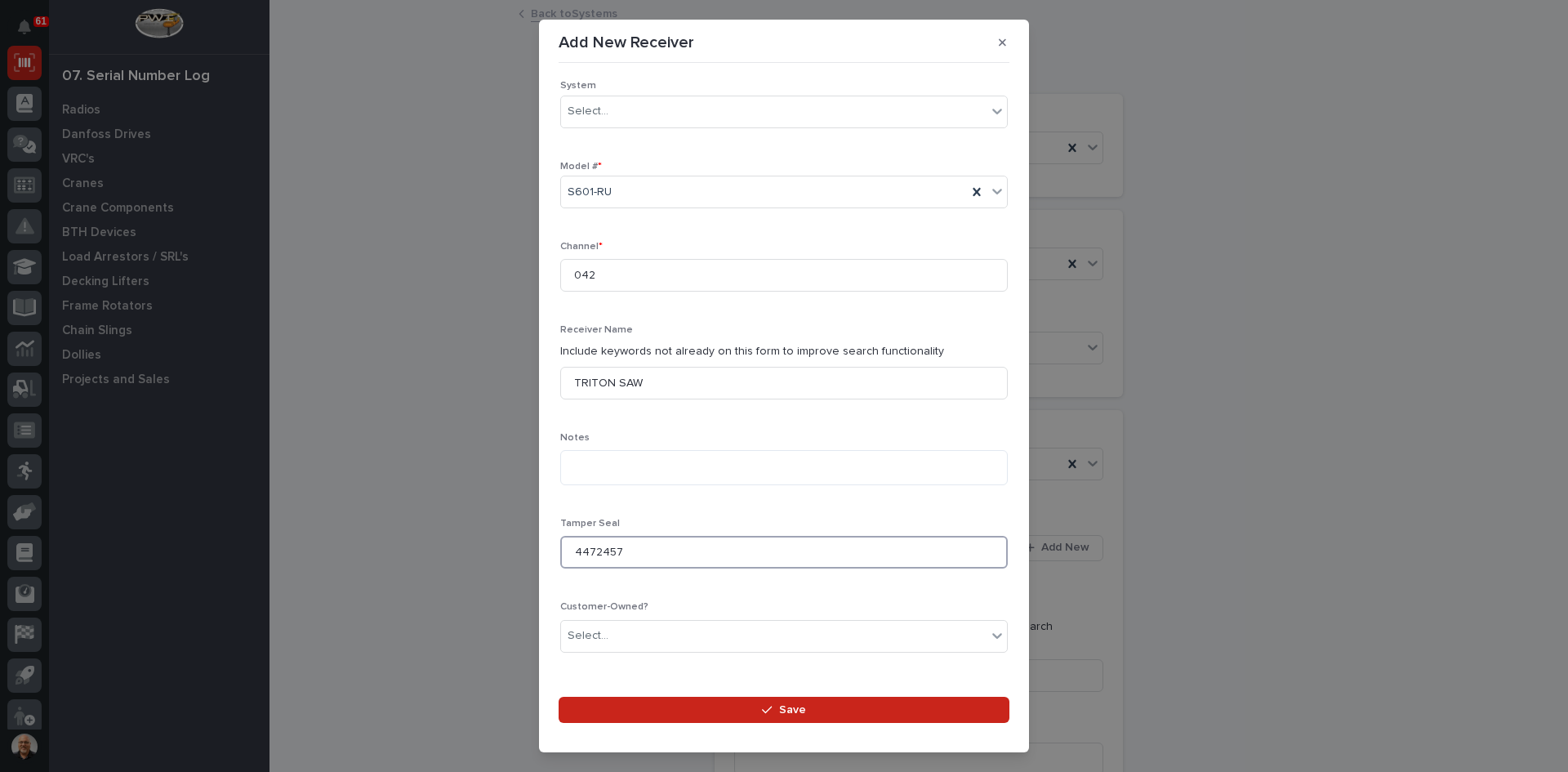
scroll to position [459, 0]
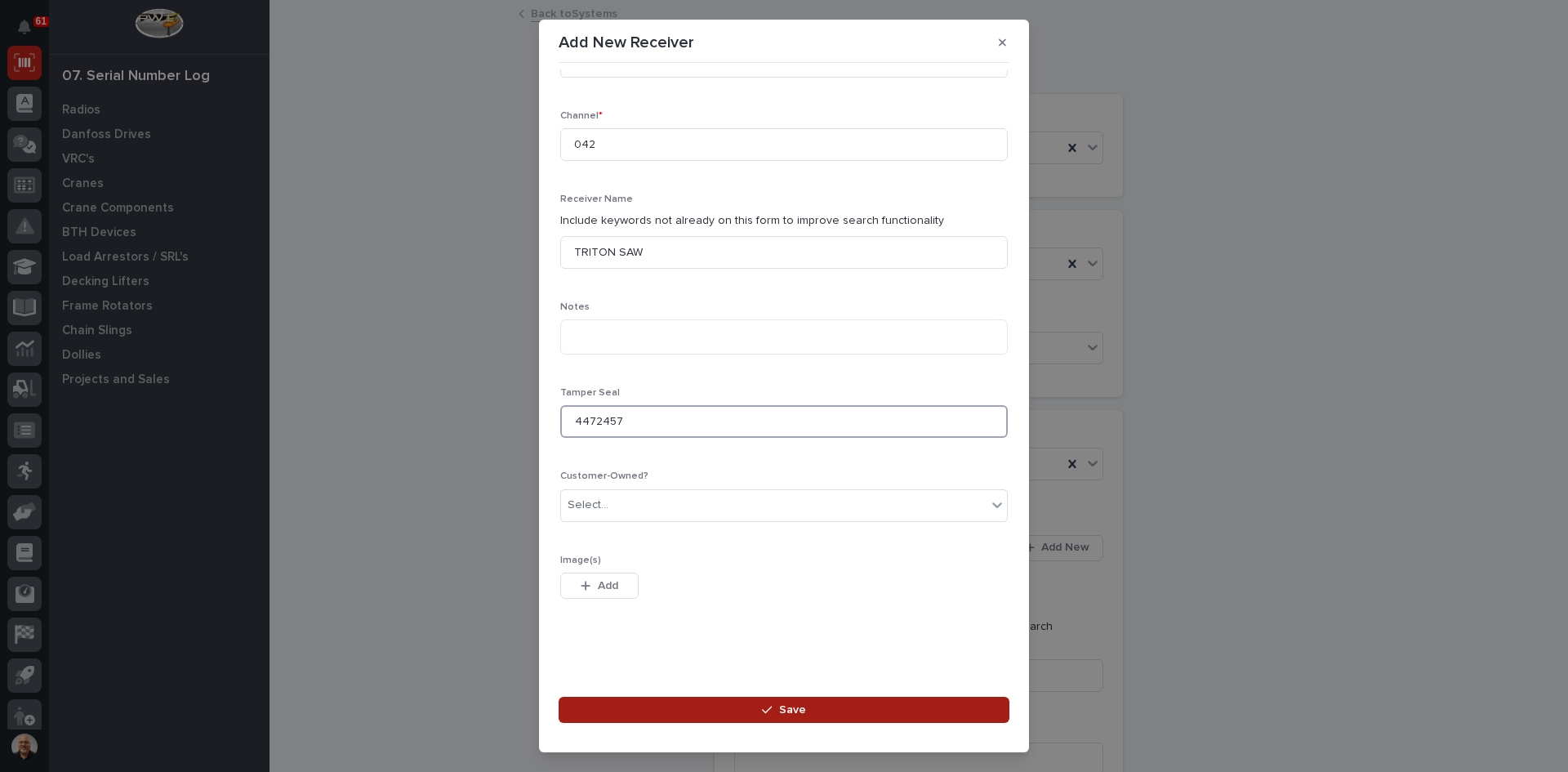
type input "4472457"
click at [794, 704] on span "Save" at bounding box center [792, 710] width 27 height 15
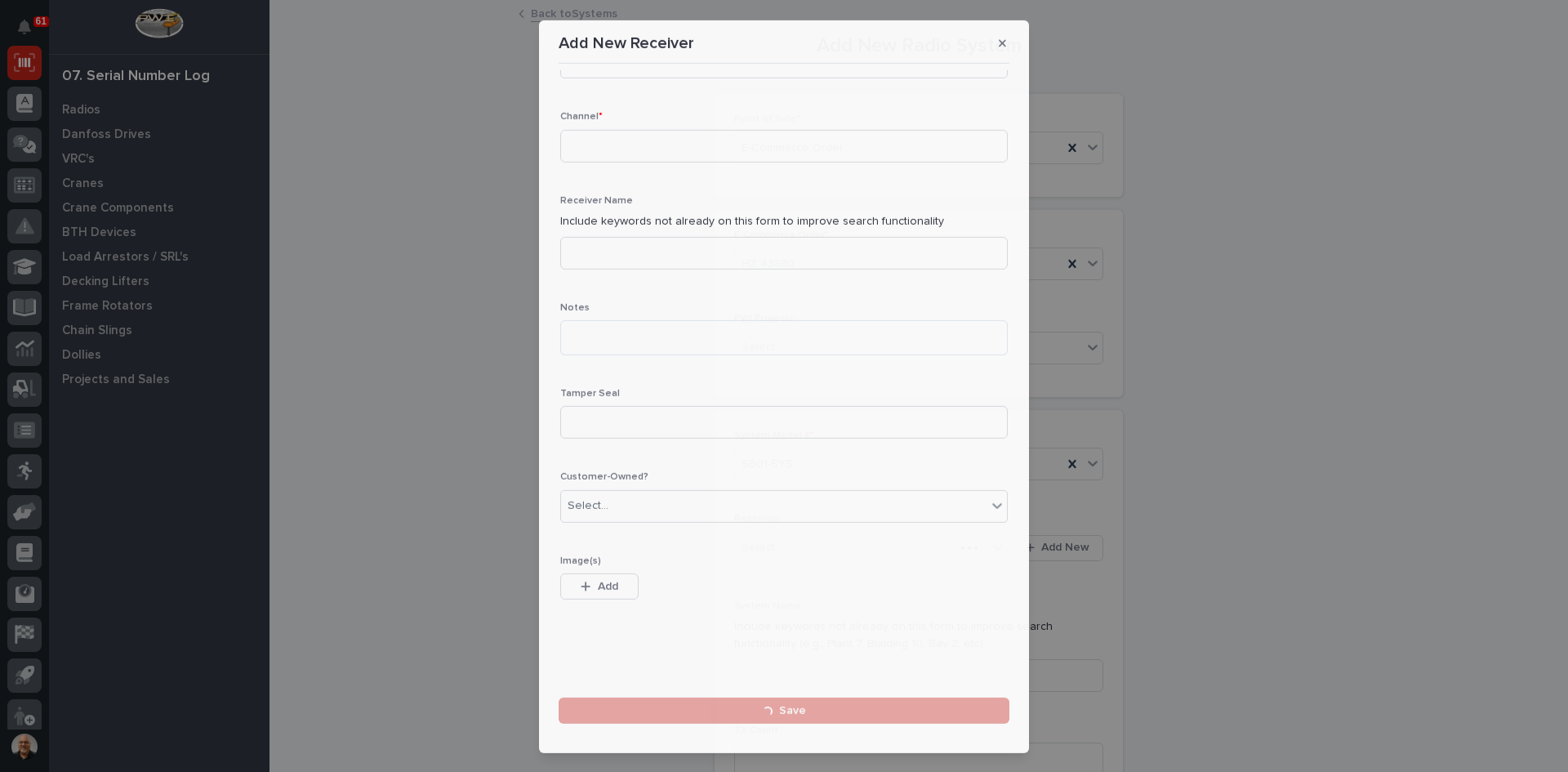
scroll to position [0, 0]
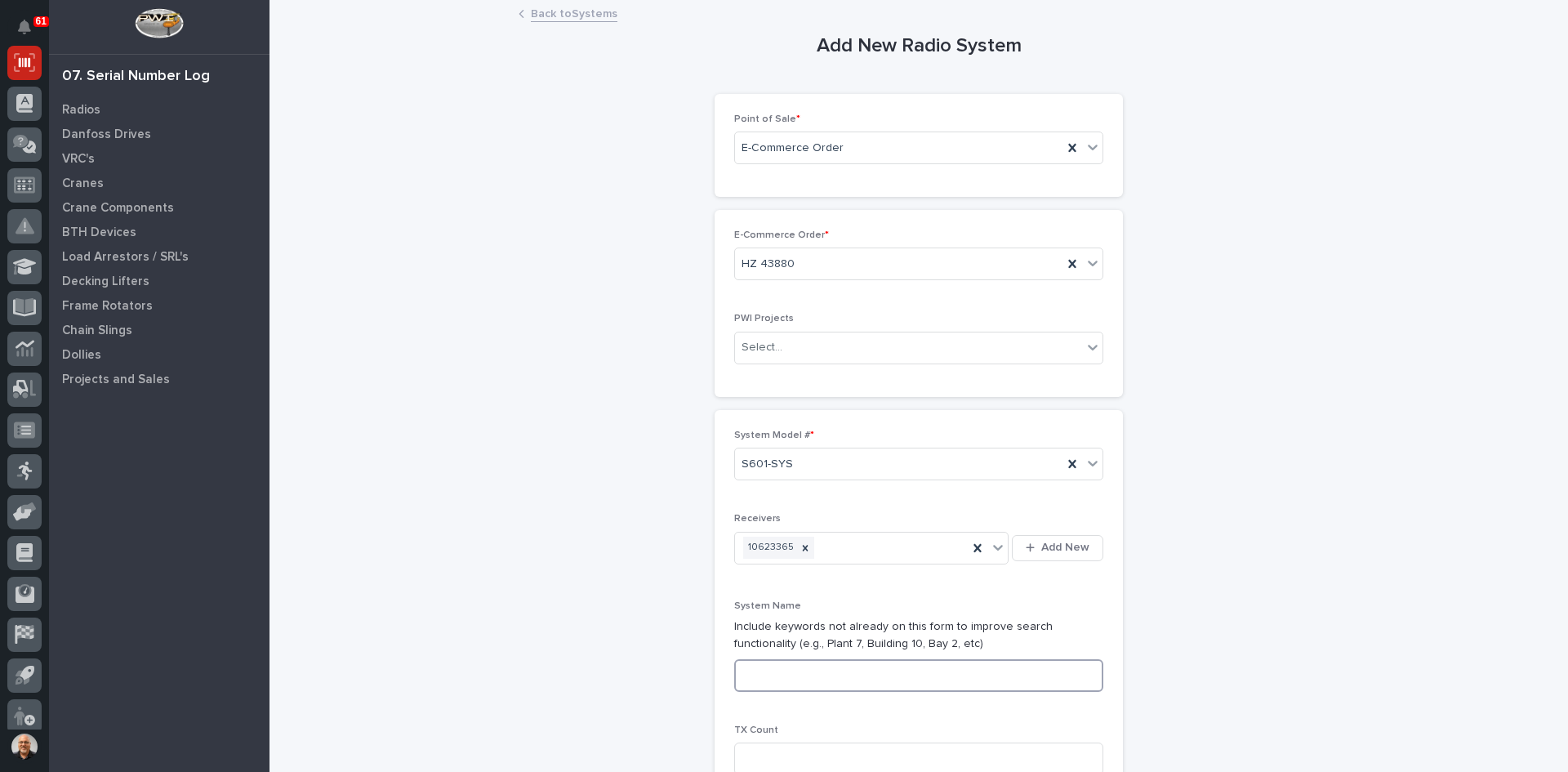
click at [756, 670] on input at bounding box center [918, 675] width 369 height 32
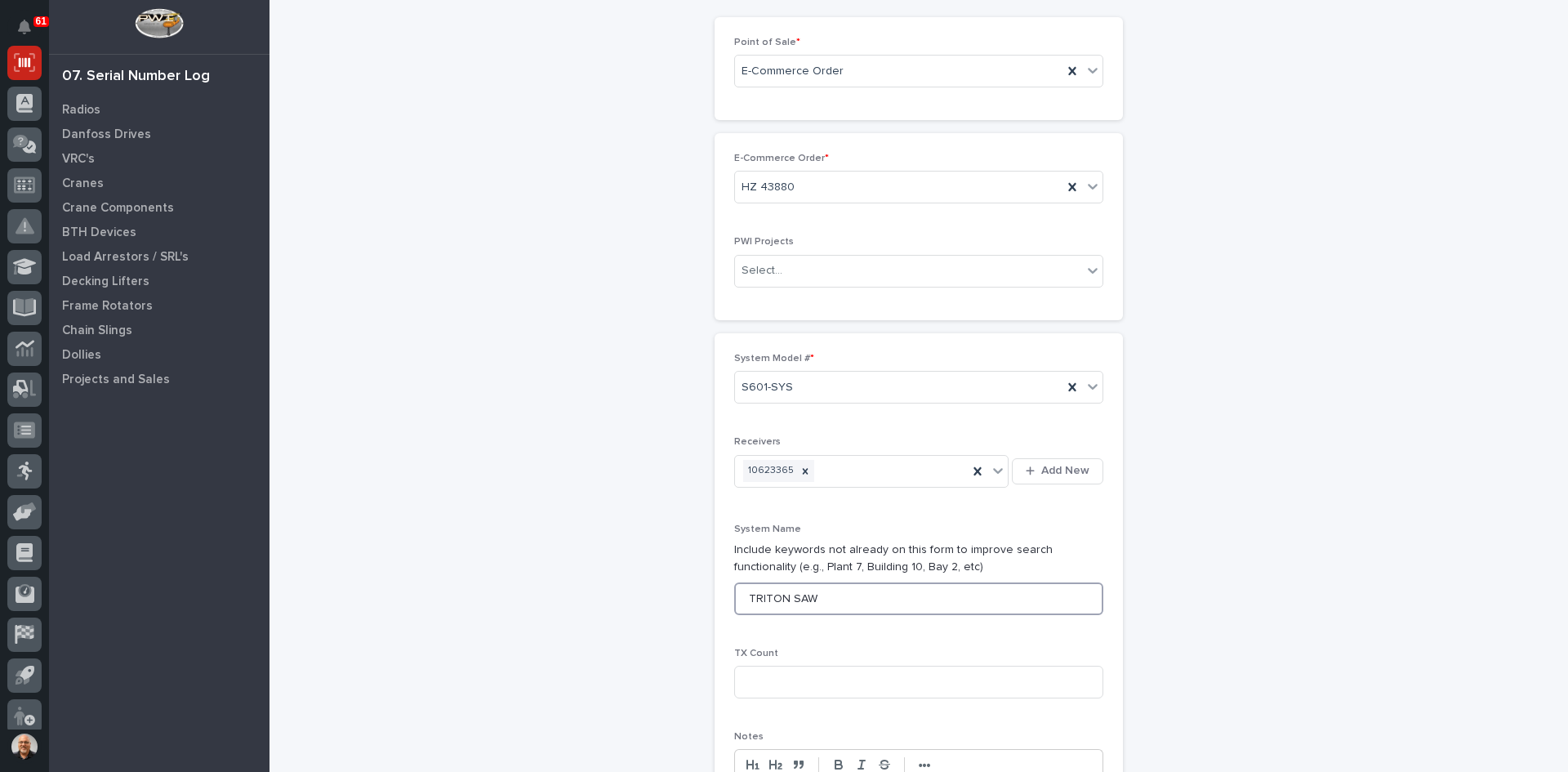
scroll to position [245, 0]
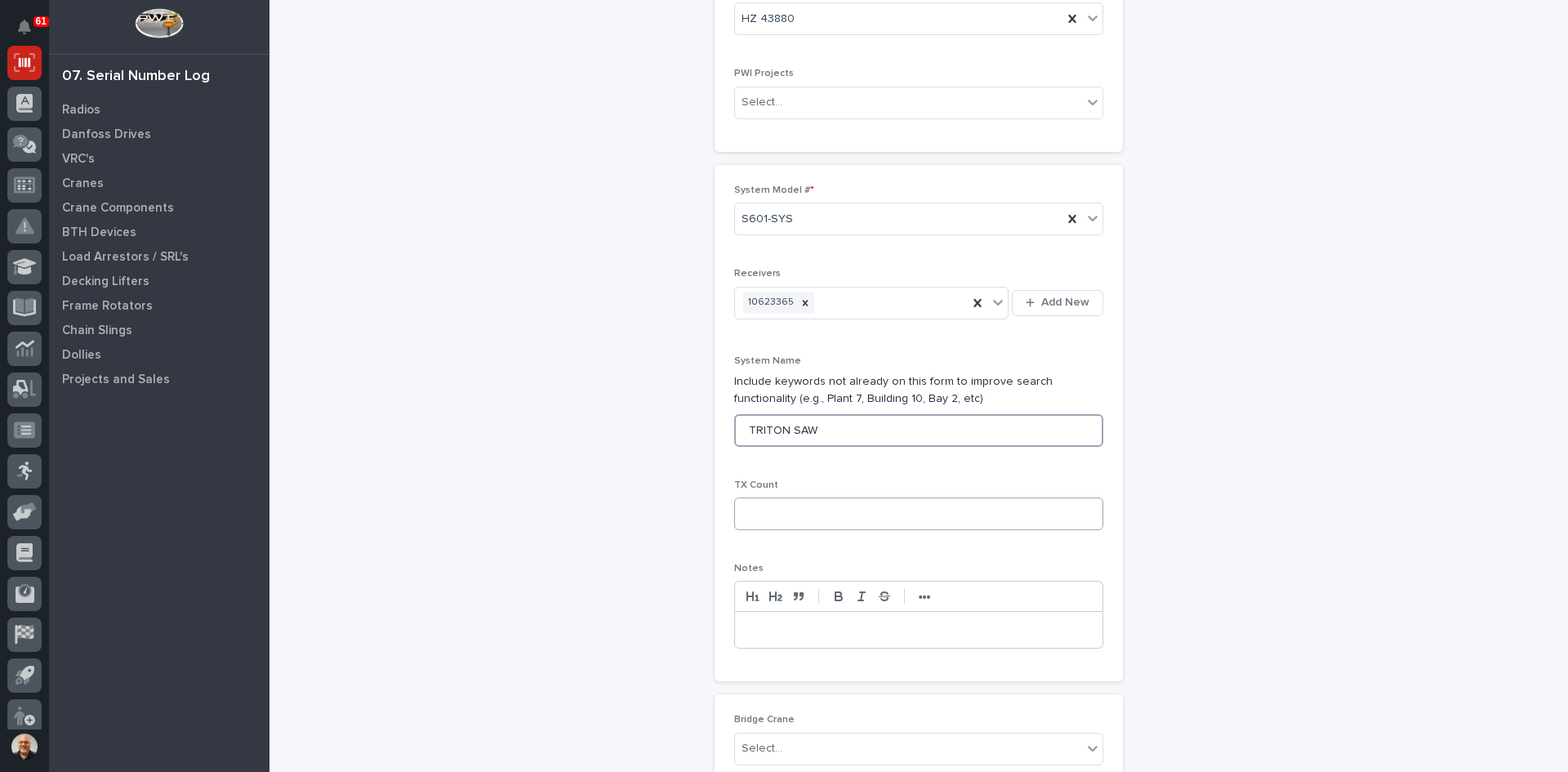
type input "TRITON SAW"
click at [759, 513] on input at bounding box center [918, 513] width 369 height 32
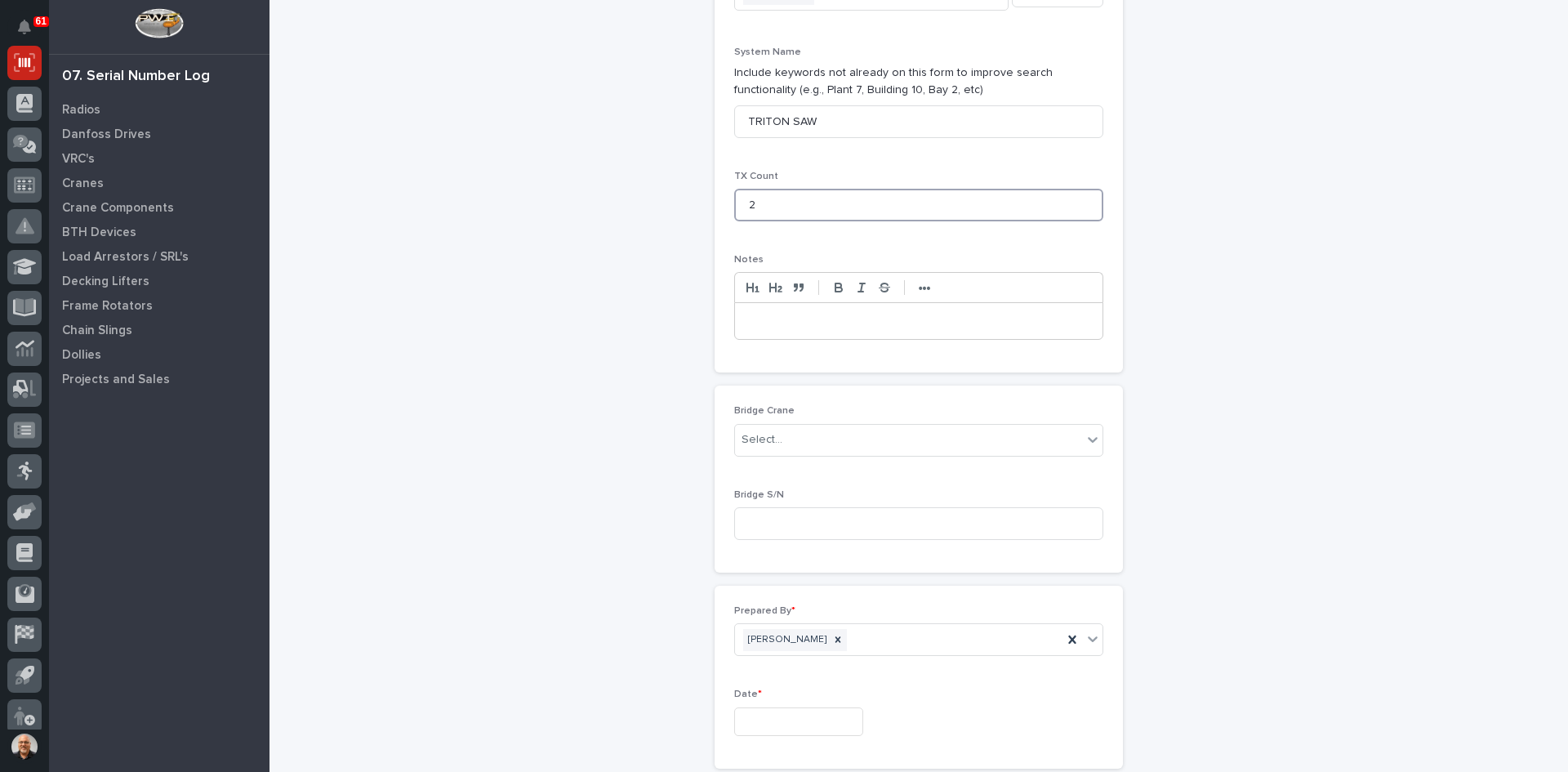
scroll to position [654, 0]
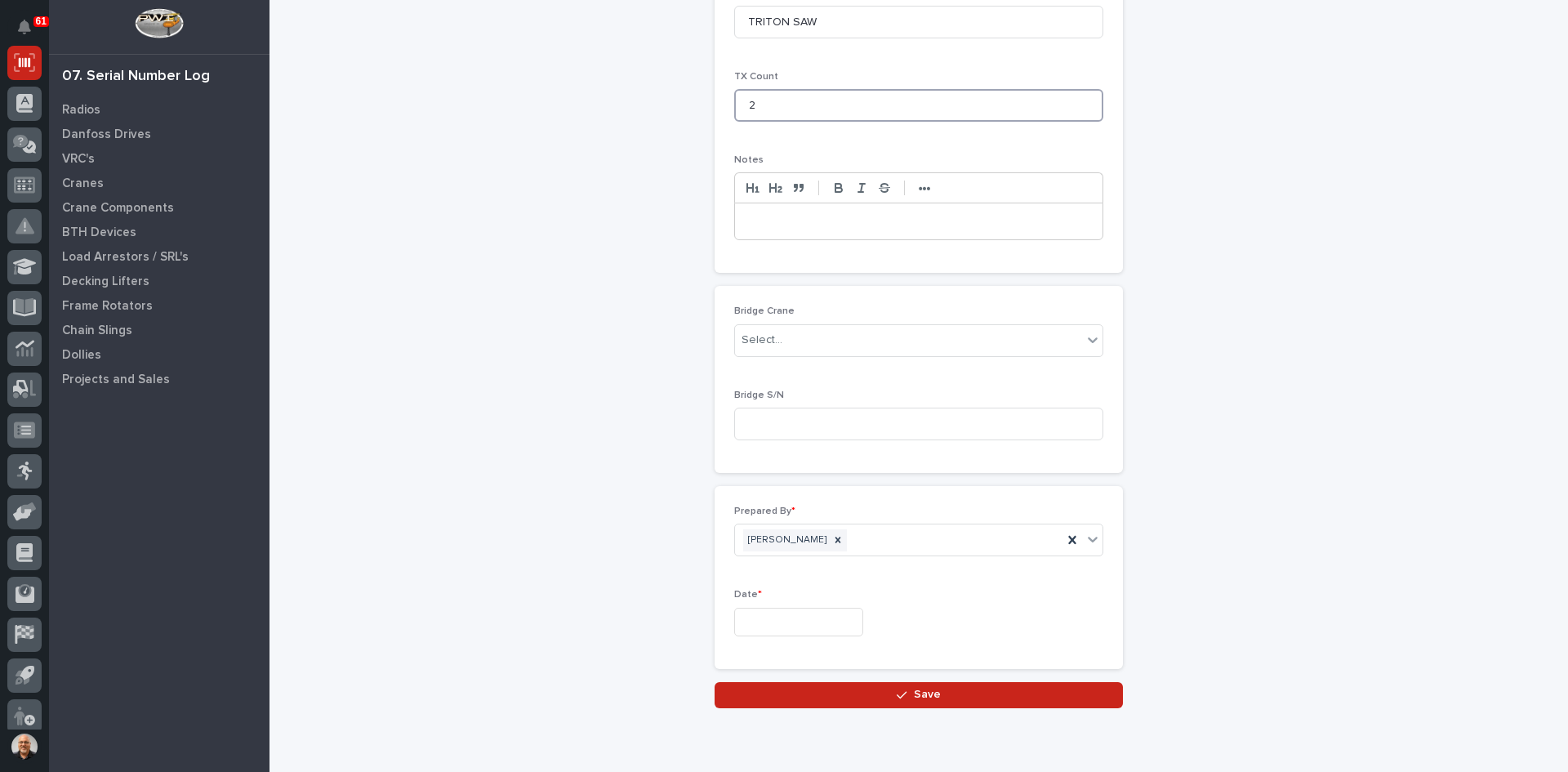
type input "2"
click at [775, 629] on input "text" at bounding box center [798, 622] width 129 height 29
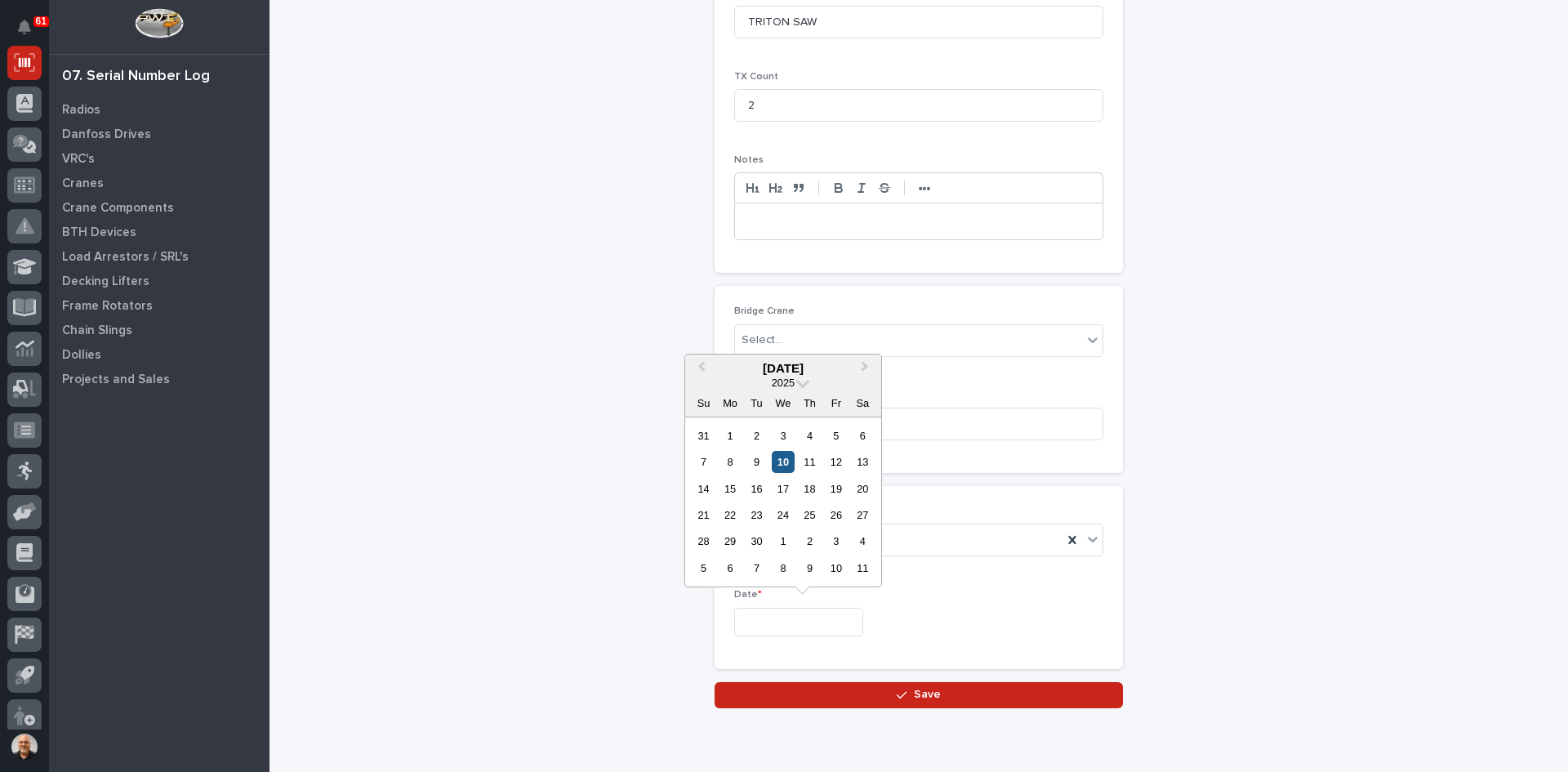
click at [784, 460] on div "10" at bounding box center [783, 462] width 22 height 22
type input "**********"
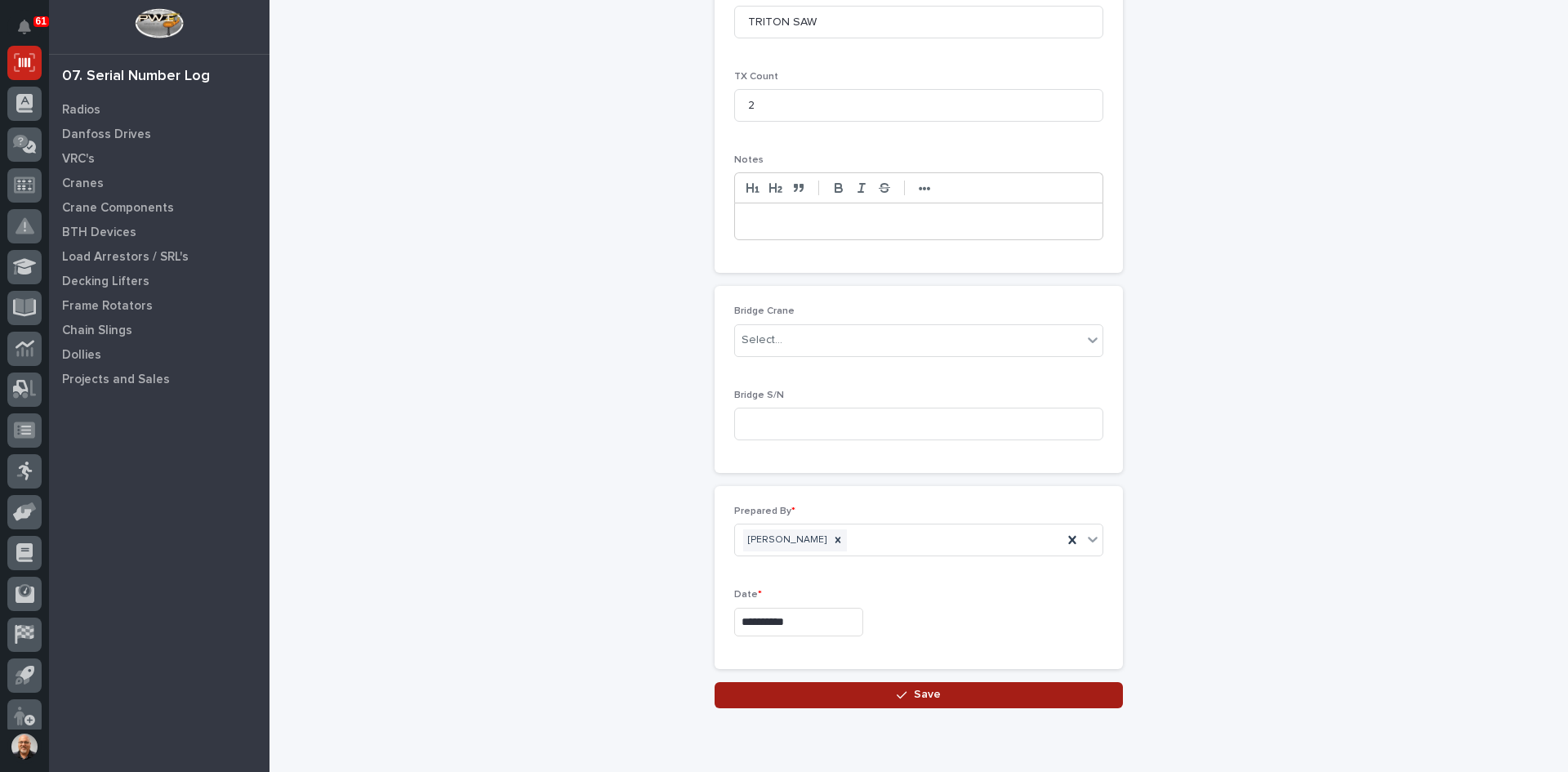
click at [924, 692] on span "Save" at bounding box center [927, 694] width 27 height 15
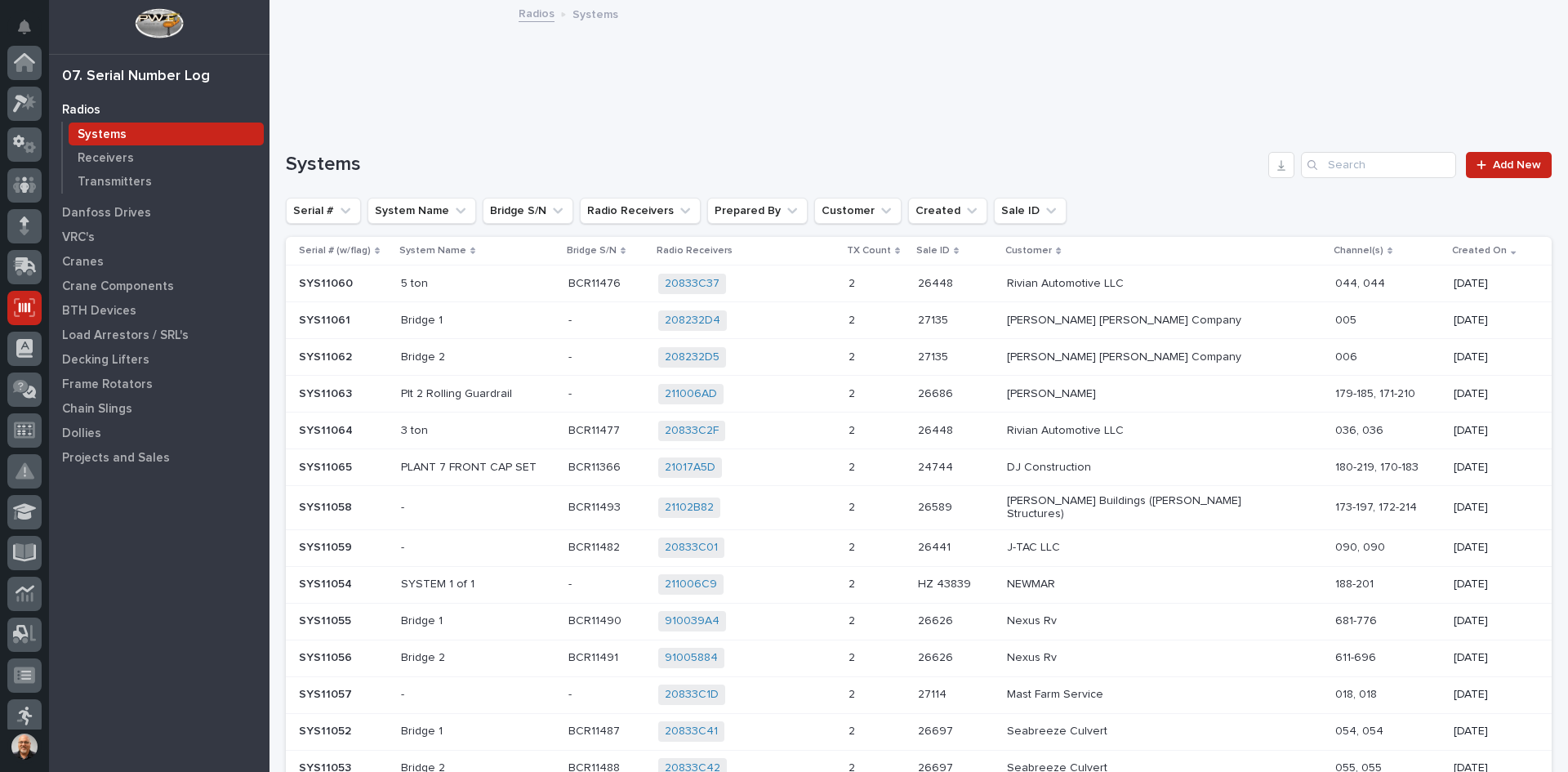
scroll to position [245, 0]
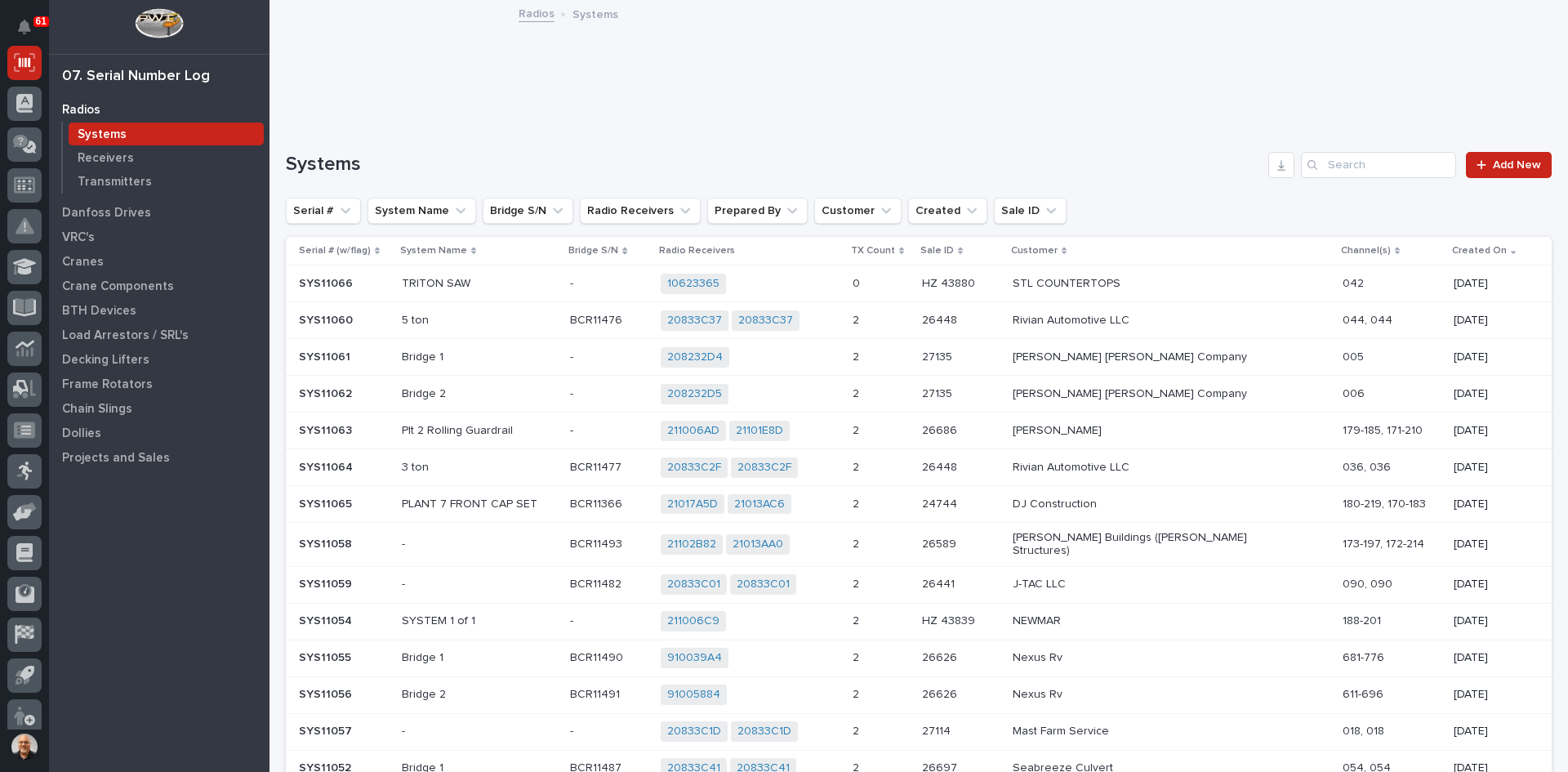
click at [816, 278] on div "10623365 + 0" at bounding box center [750, 284] width 179 height 20
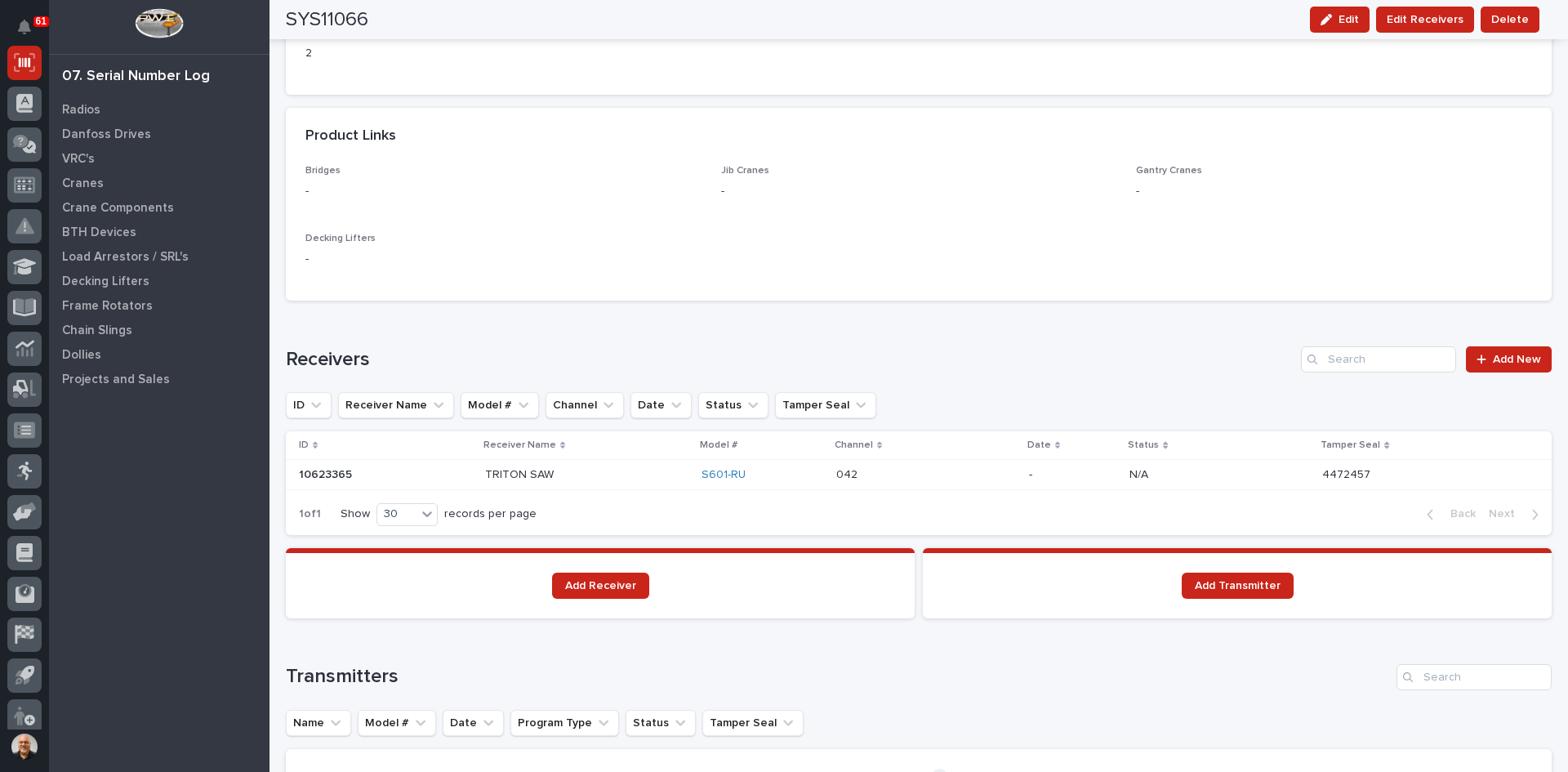
scroll to position [899, 0]
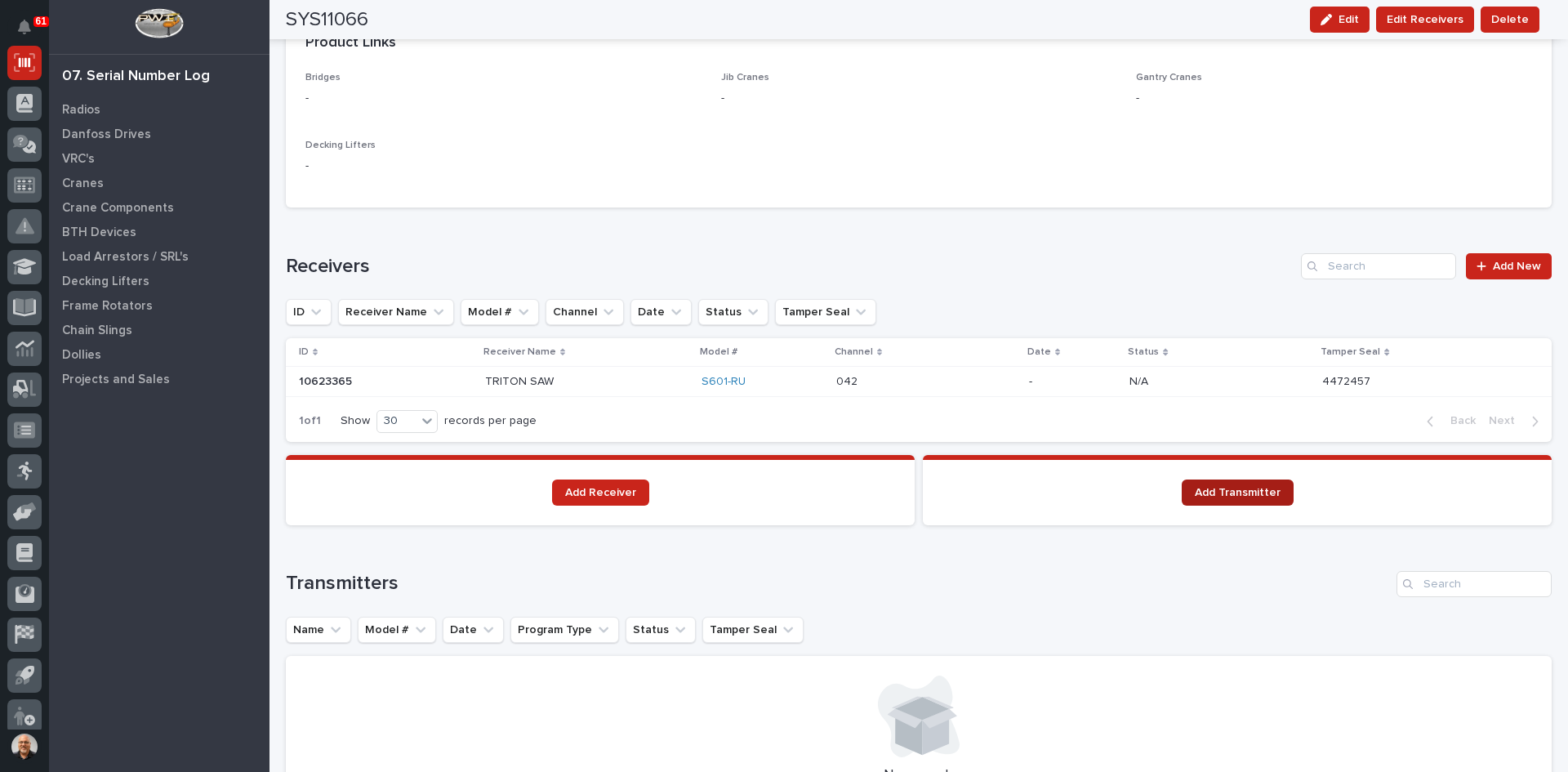
click at [1221, 489] on span "Add Transmitter" at bounding box center [1238, 492] width 86 height 11
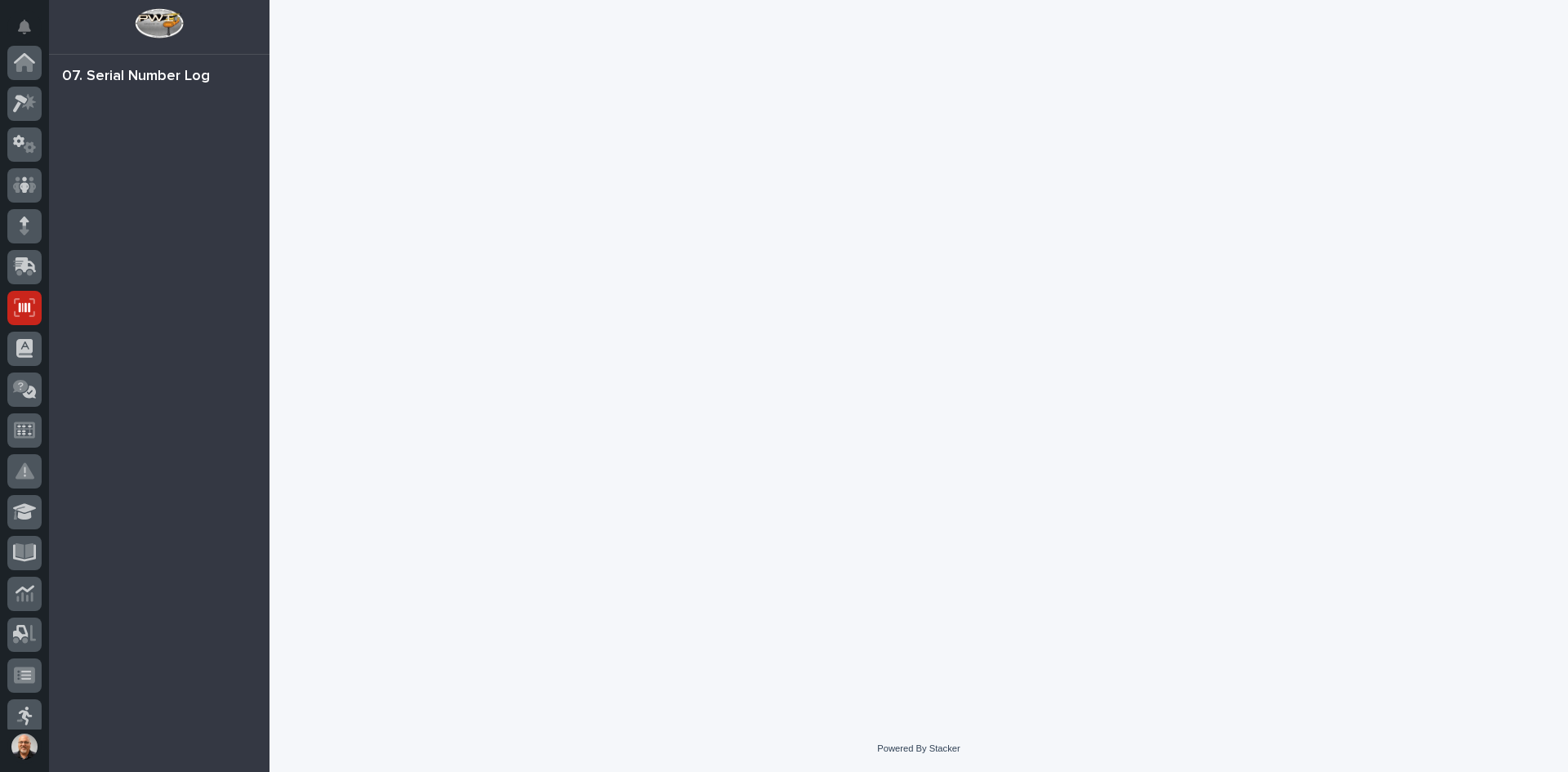
scroll to position [245, 0]
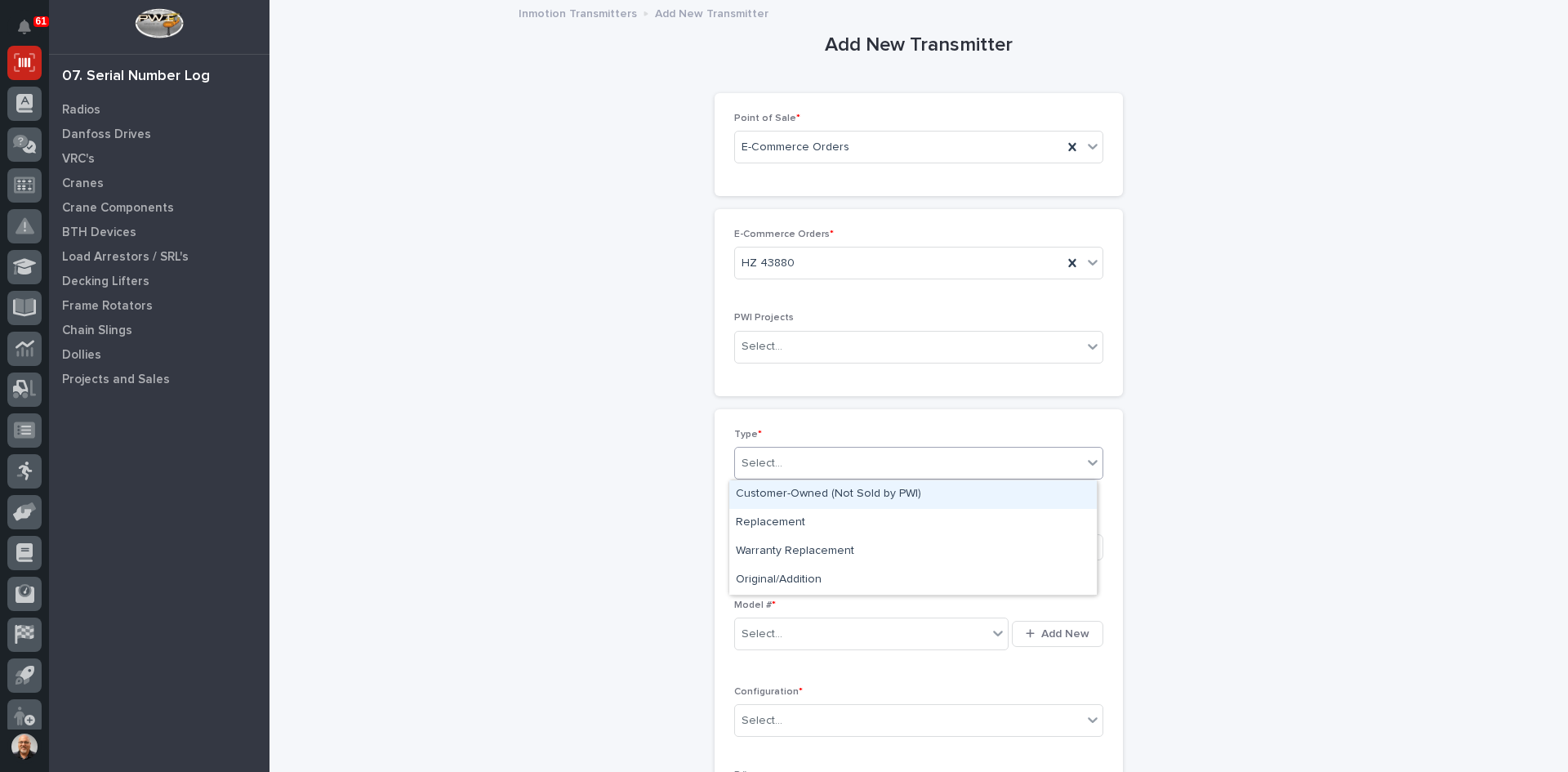
click at [796, 463] on div "Select..." at bounding box center [908, 463] width 347 height 27
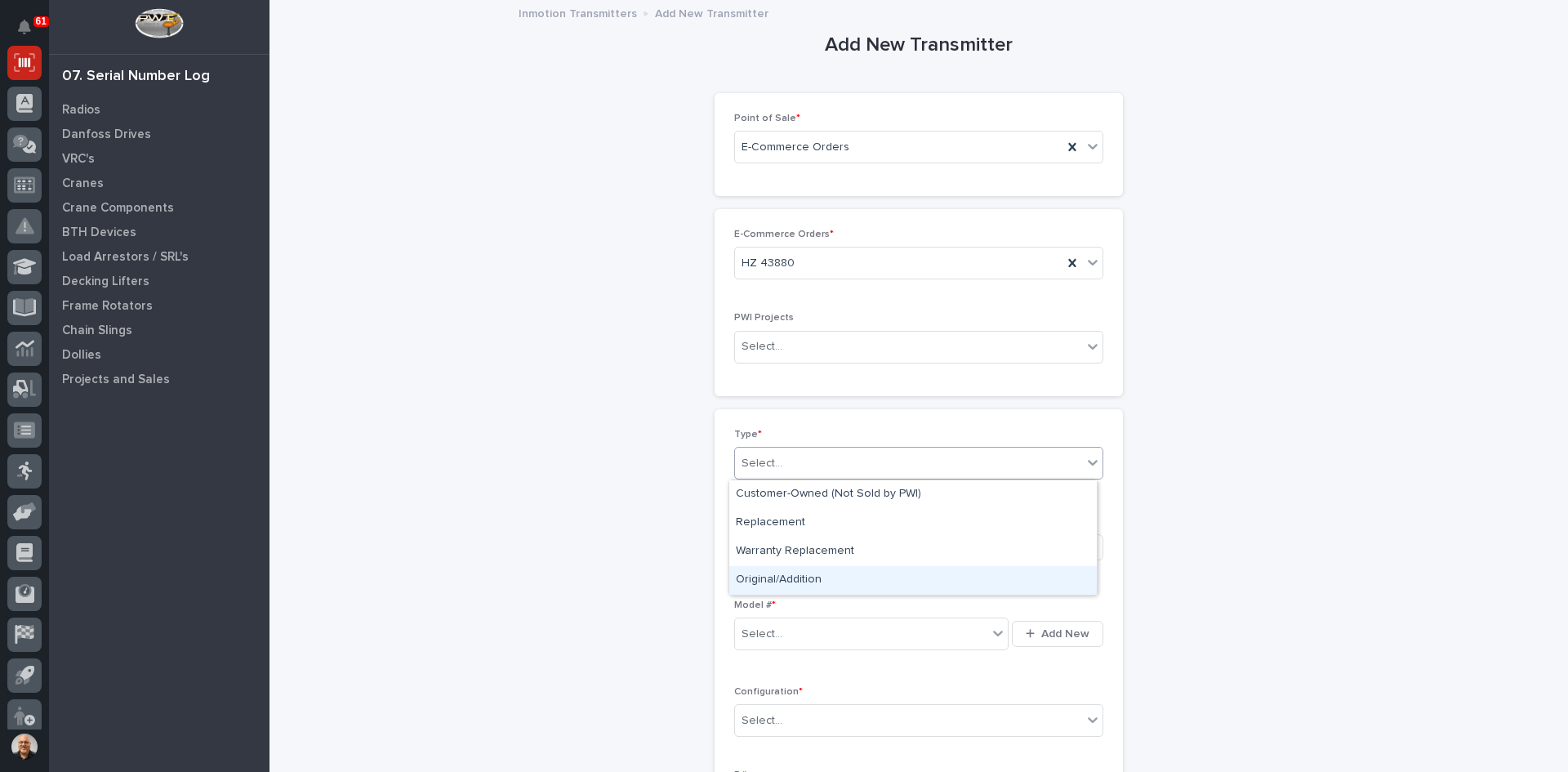
click at [821, 580] on div "Original/Addition" at bounding box center [913, 580] width 367 height 29
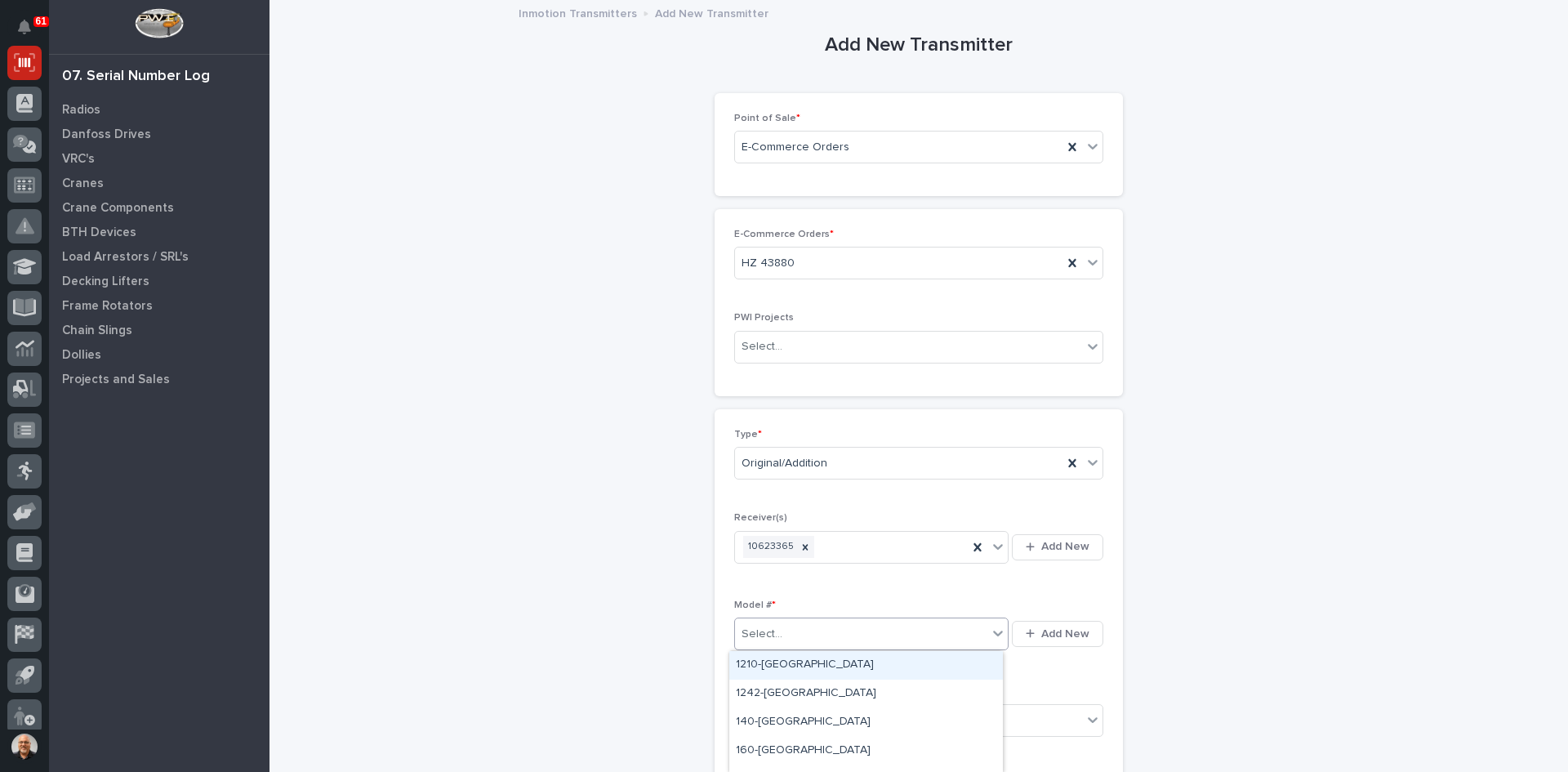
click at [779, 631] on div "Select..." at bounding box center [861, 634] width 253 height 27
type input "****"
click at [754, 667] on div "S601-[GEOGRAPHIC_DATA]" at bounding box center [866, 665] width 274 height 29
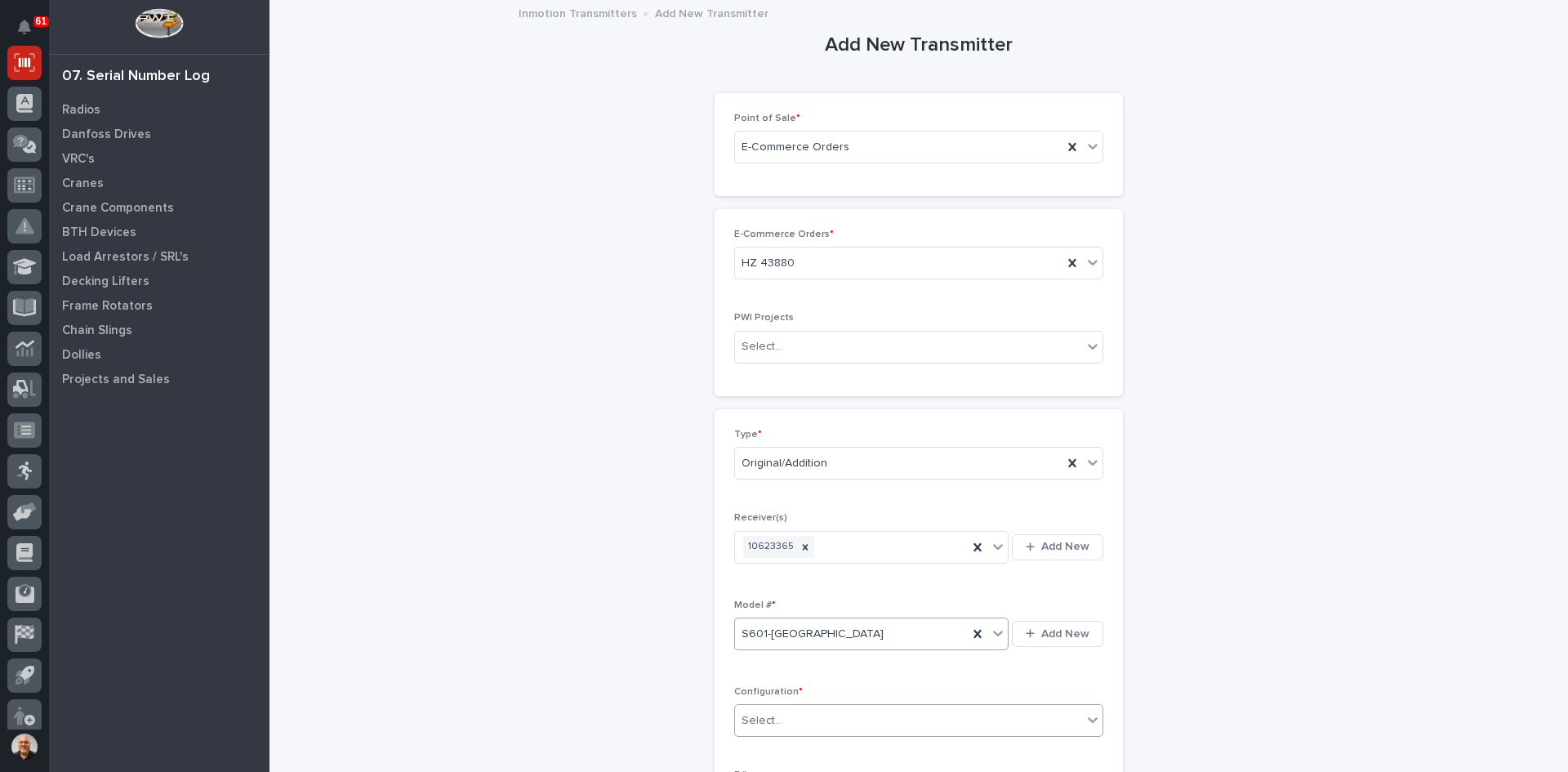
click at [792, 722] on div "Select..." at bounding box center [908, 720] width 347 height 27
click at [761, 604] on div "Standard" at bounding box center [913, 603] width 367 height 29
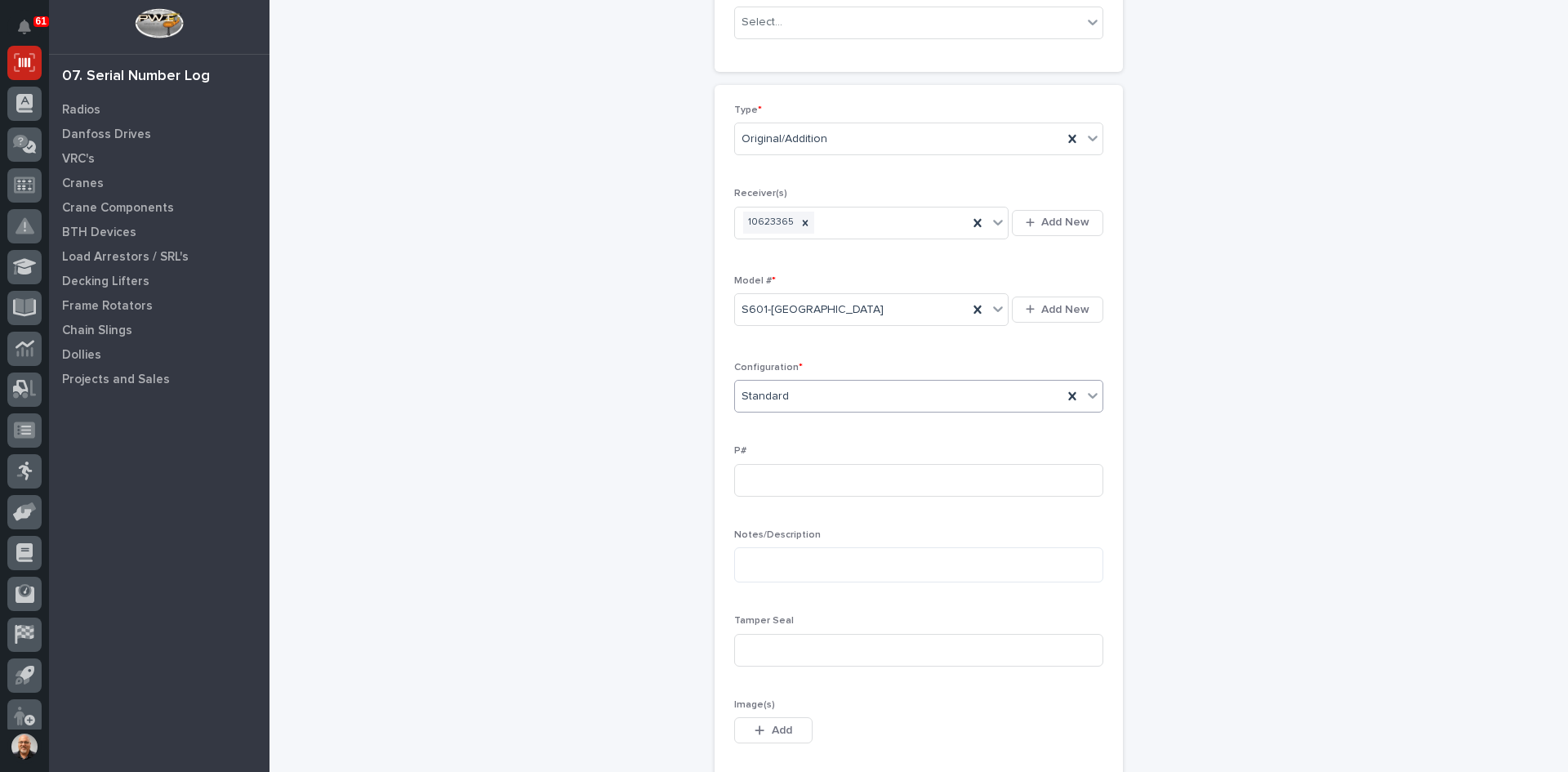
scroll to position [327, 0]
click at [771, 651] on input at bounding box center [918, 647] width 369 height 32
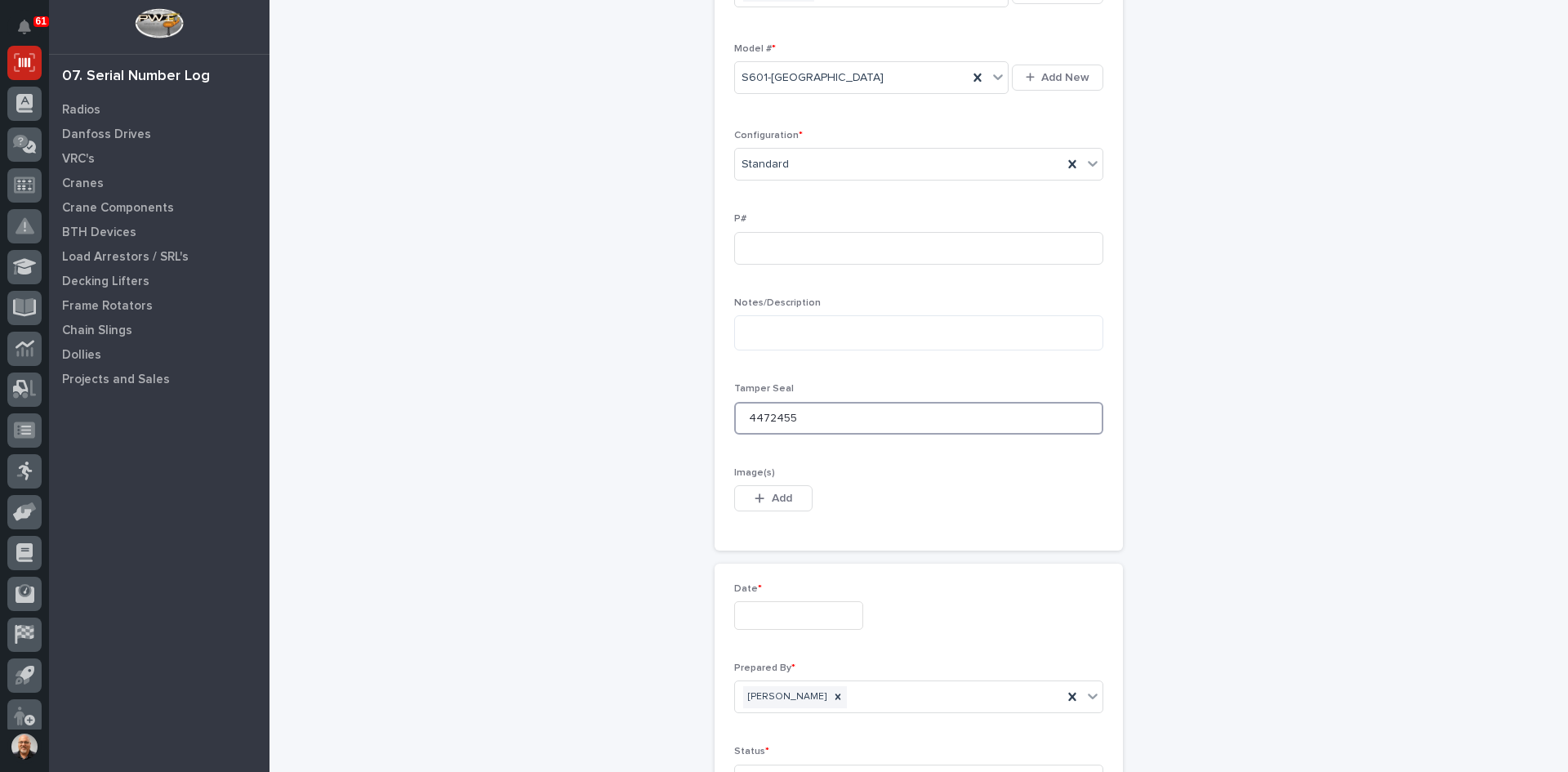
scroll to position [572, 0]
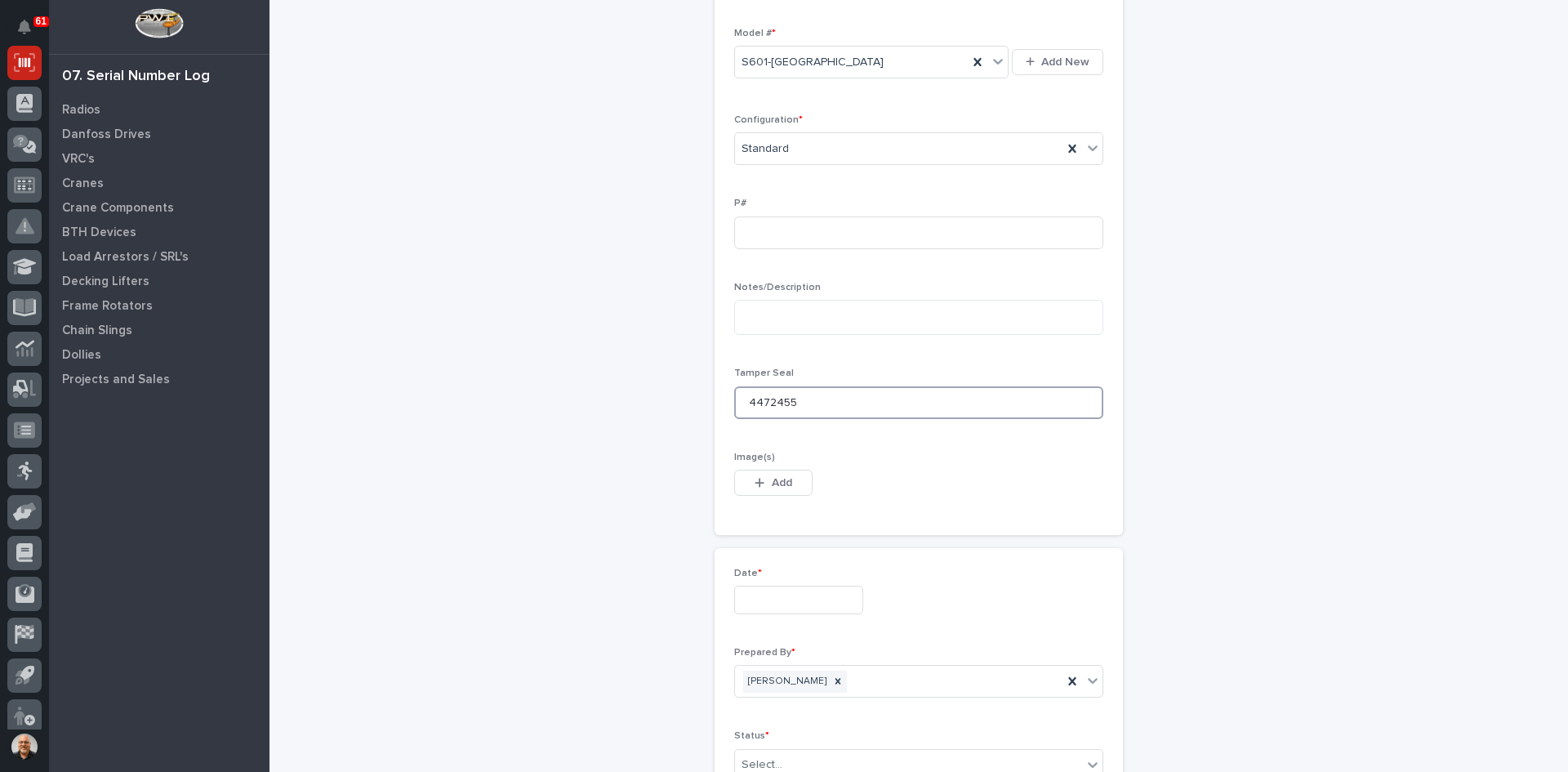
type input "4472455"
click at [772, 598] on input "text" at bounding box center [798, 600] width 129 height 29
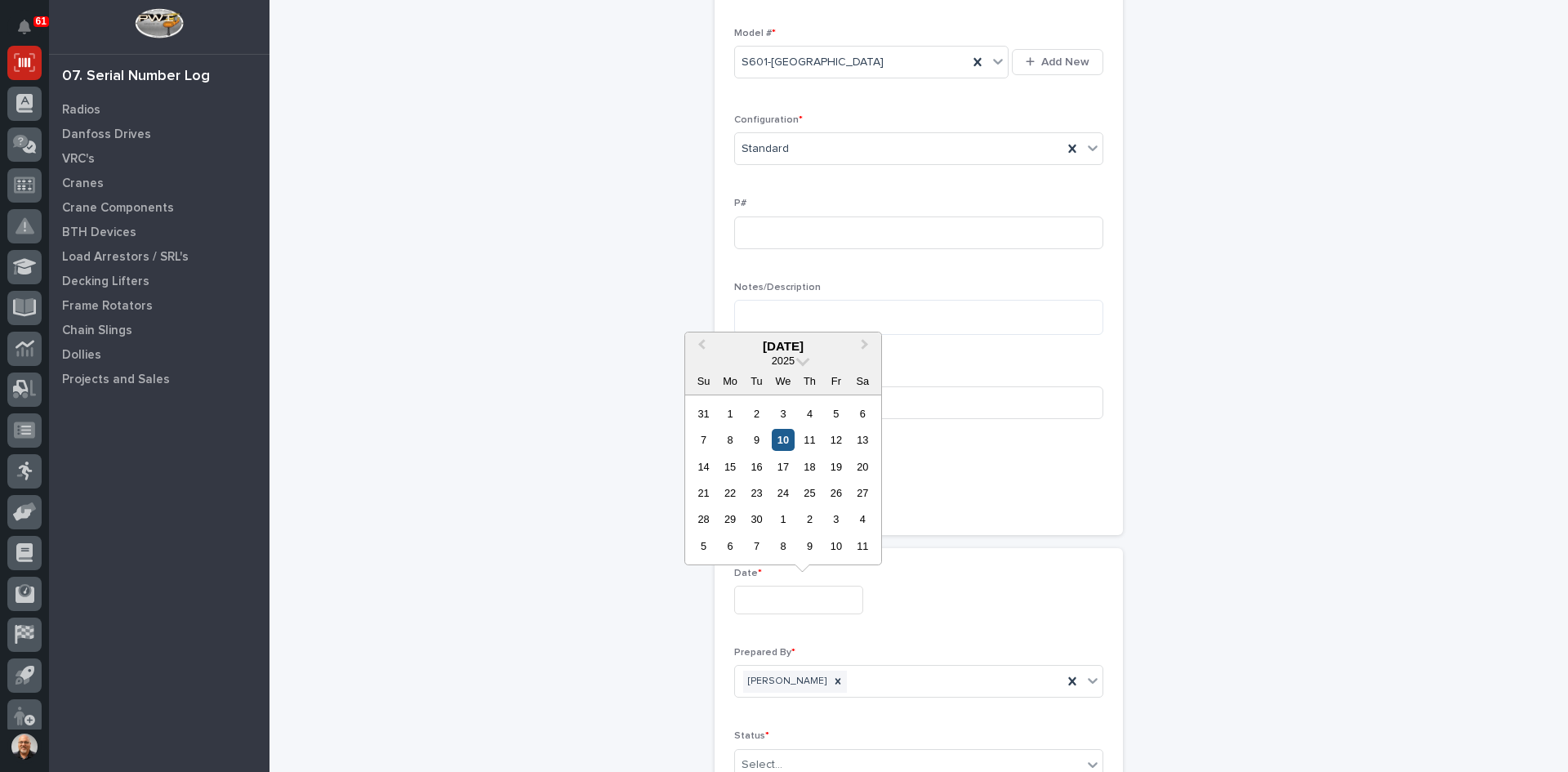
click at [783, 440] on div "10" at bounding box center [783, 440] width 22 height 22
type input "**********"
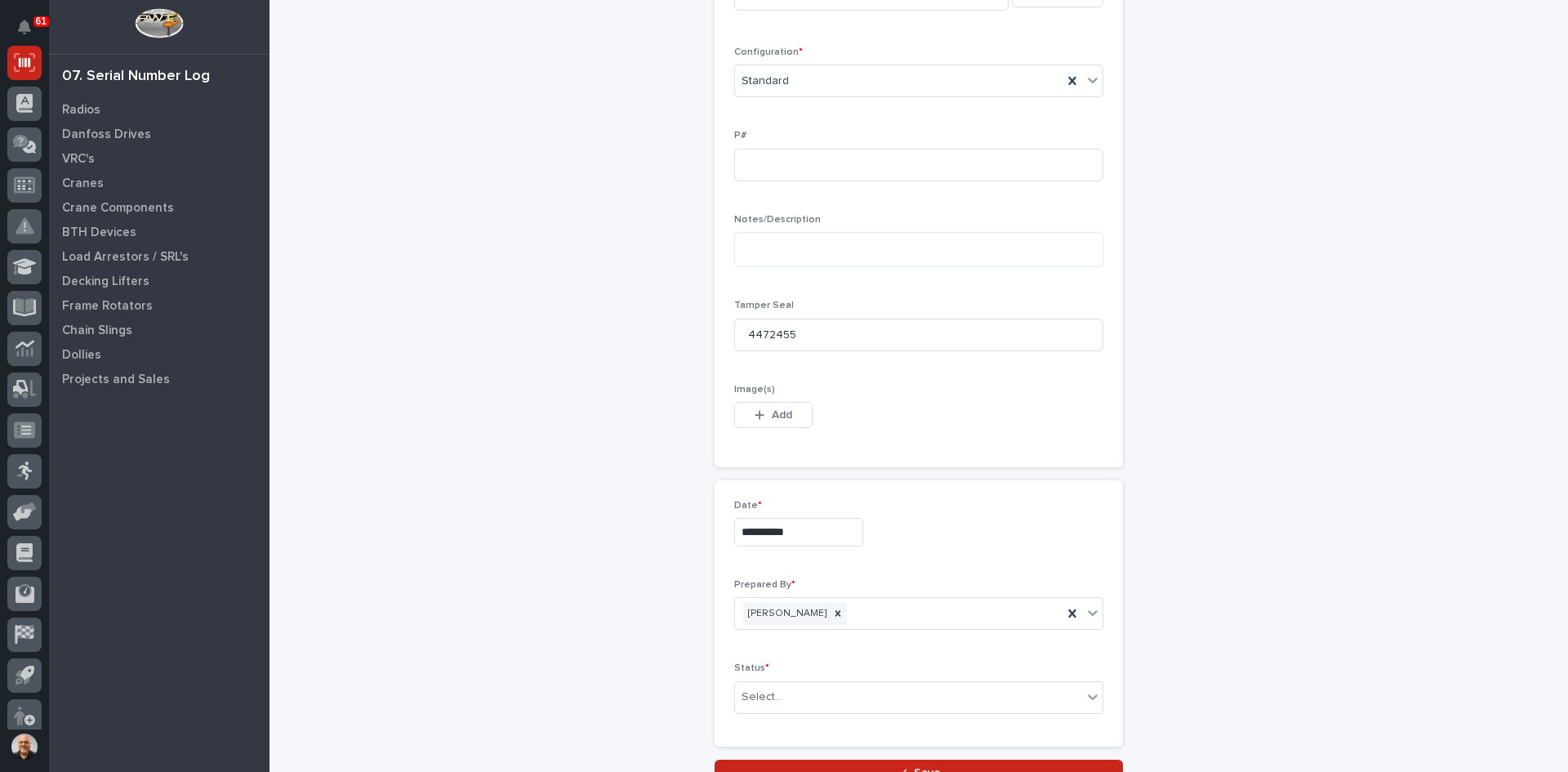
scroll to position [782, 0]
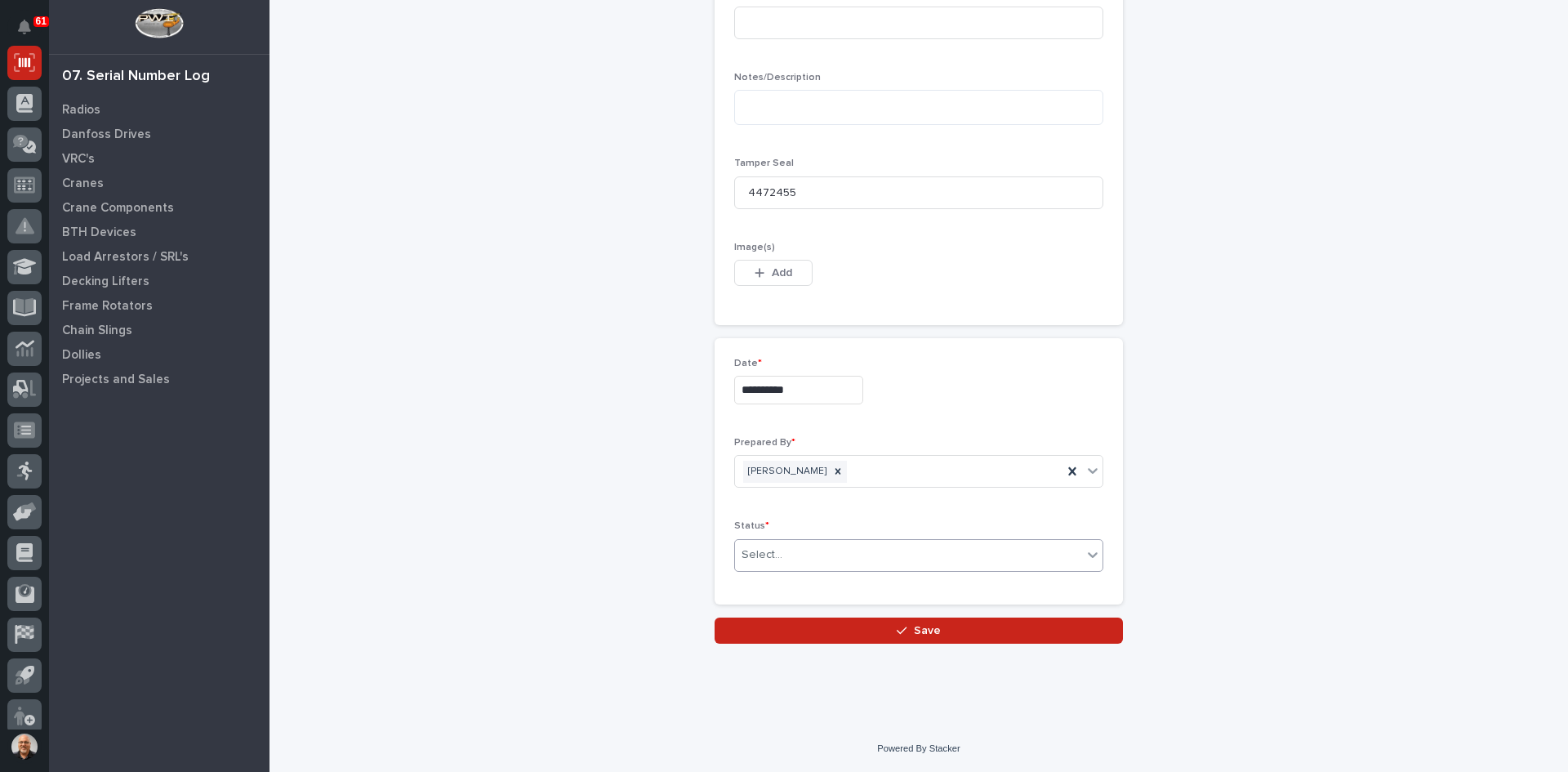
click at [784, 553] on input "text" at bounding box center [785, 554] width 2 height 14
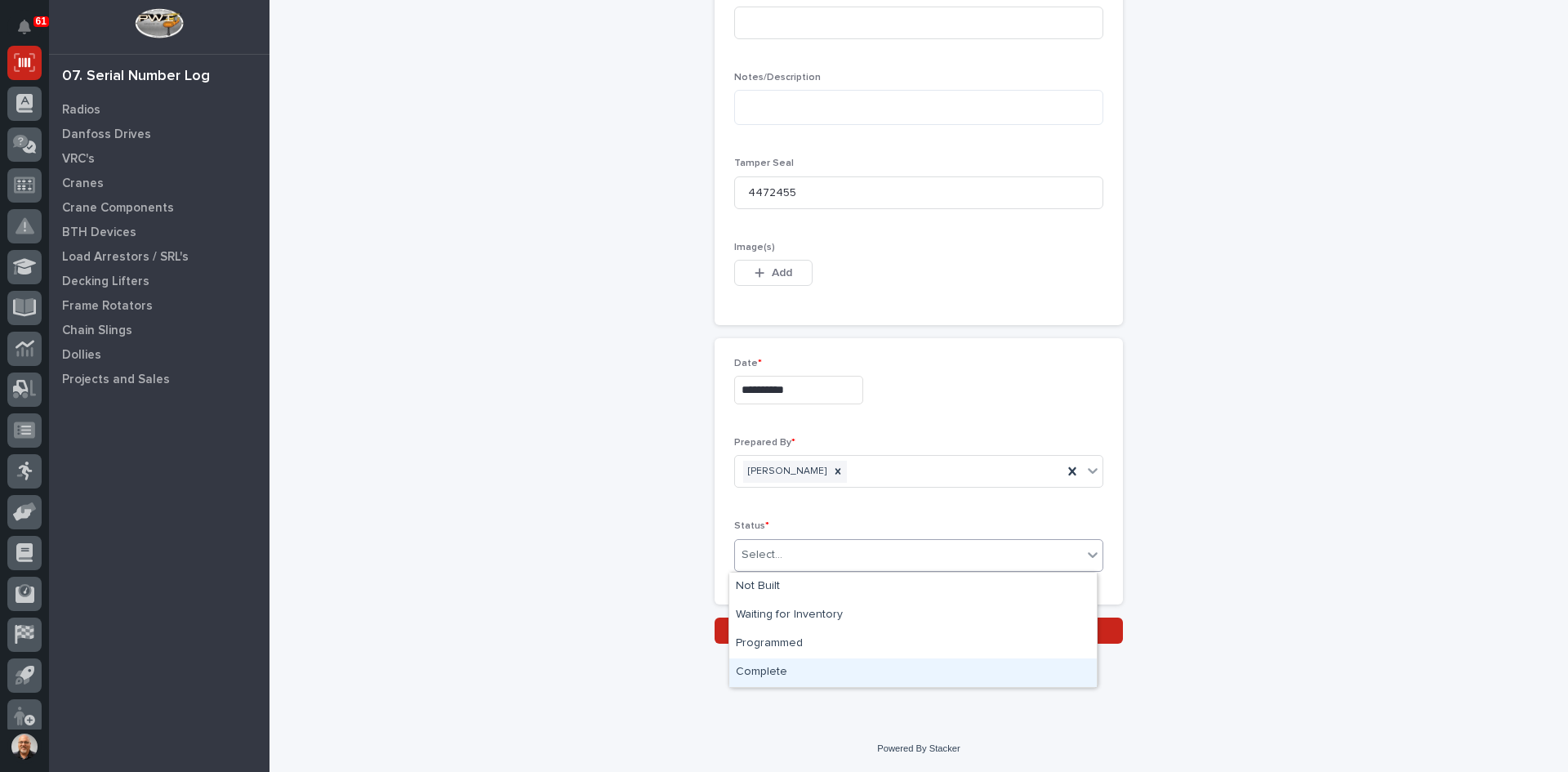
click at [775, 671] on div "Complete" at bounding box center [913, 672] width 367 height 29
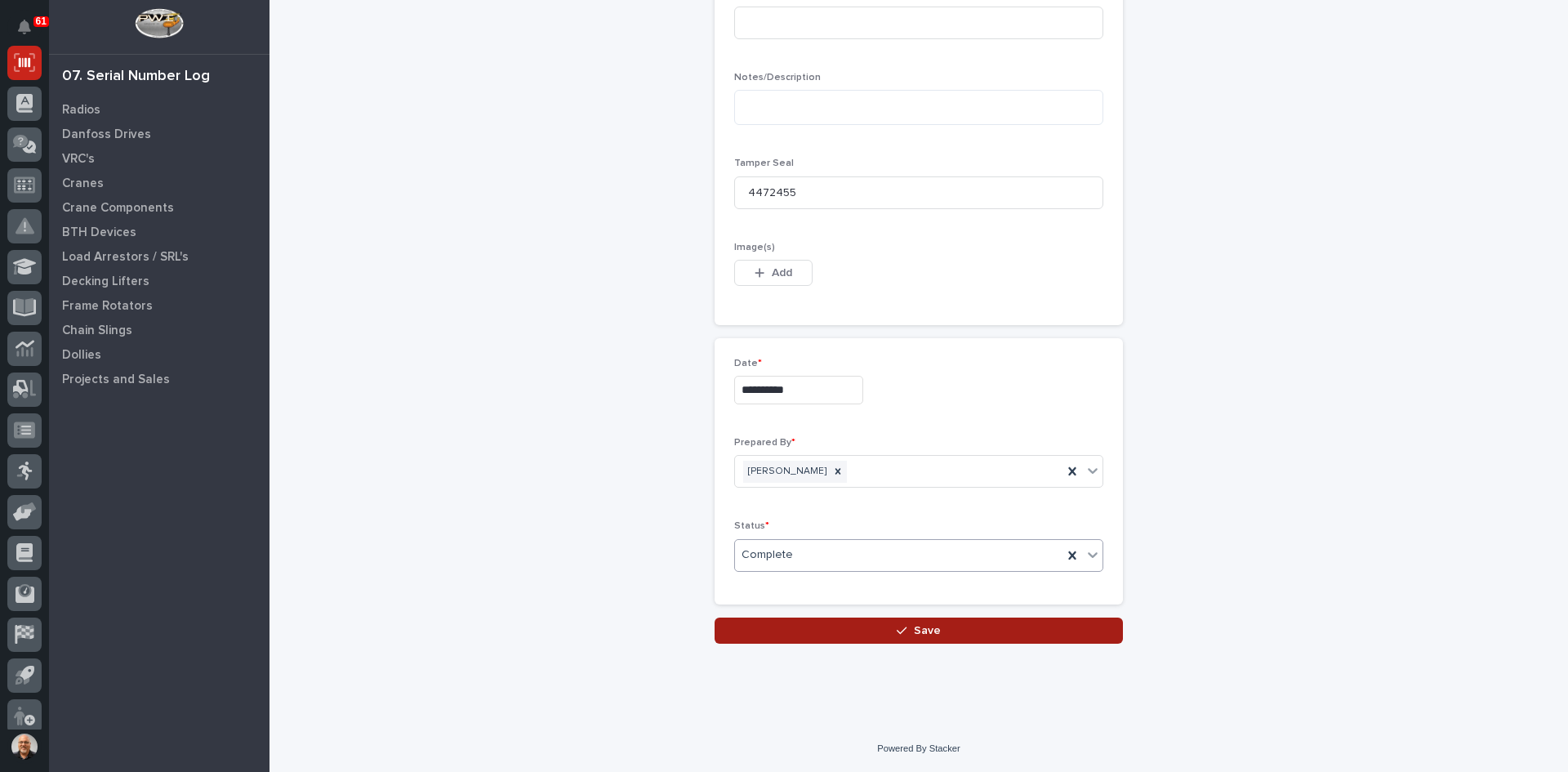
click at [921, 636] on span "Save" at bounding box center [927, 630] width 27 height 15
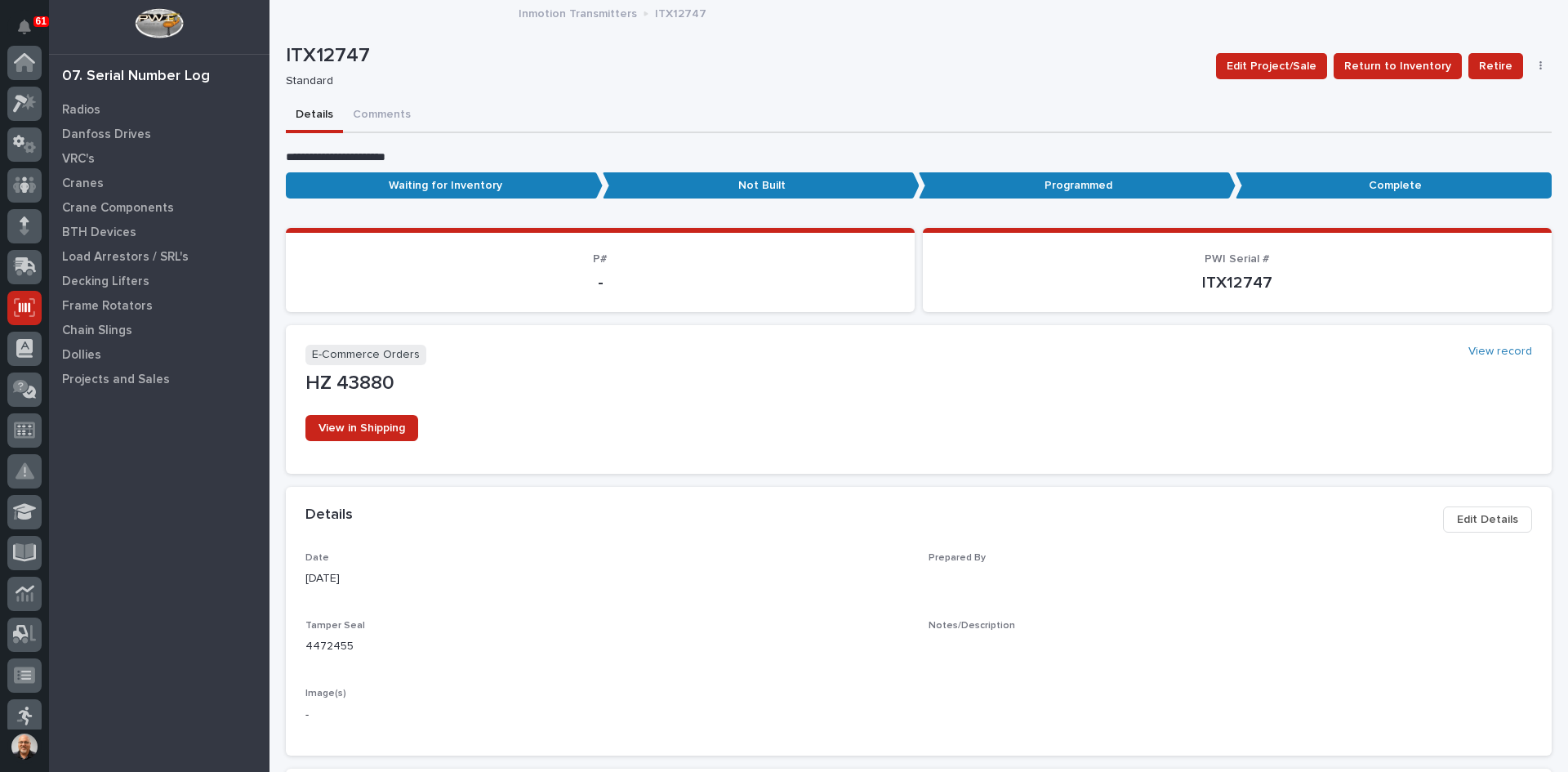
scroll to position [245, 0]
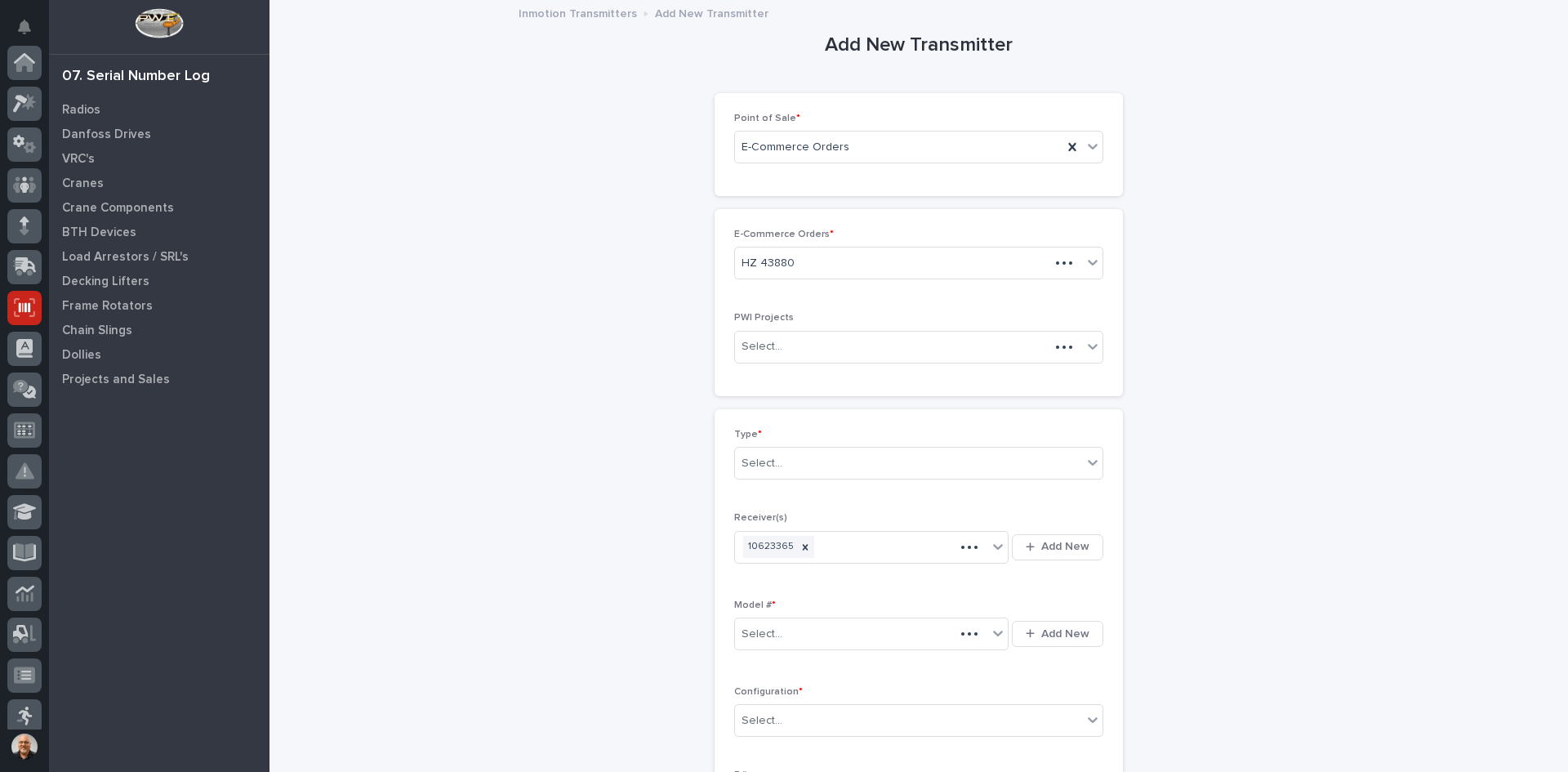
scroll to position [245, 0]
click at [797, 467] on div "Select..." at bounding box center [908, 463] width 347 height 27
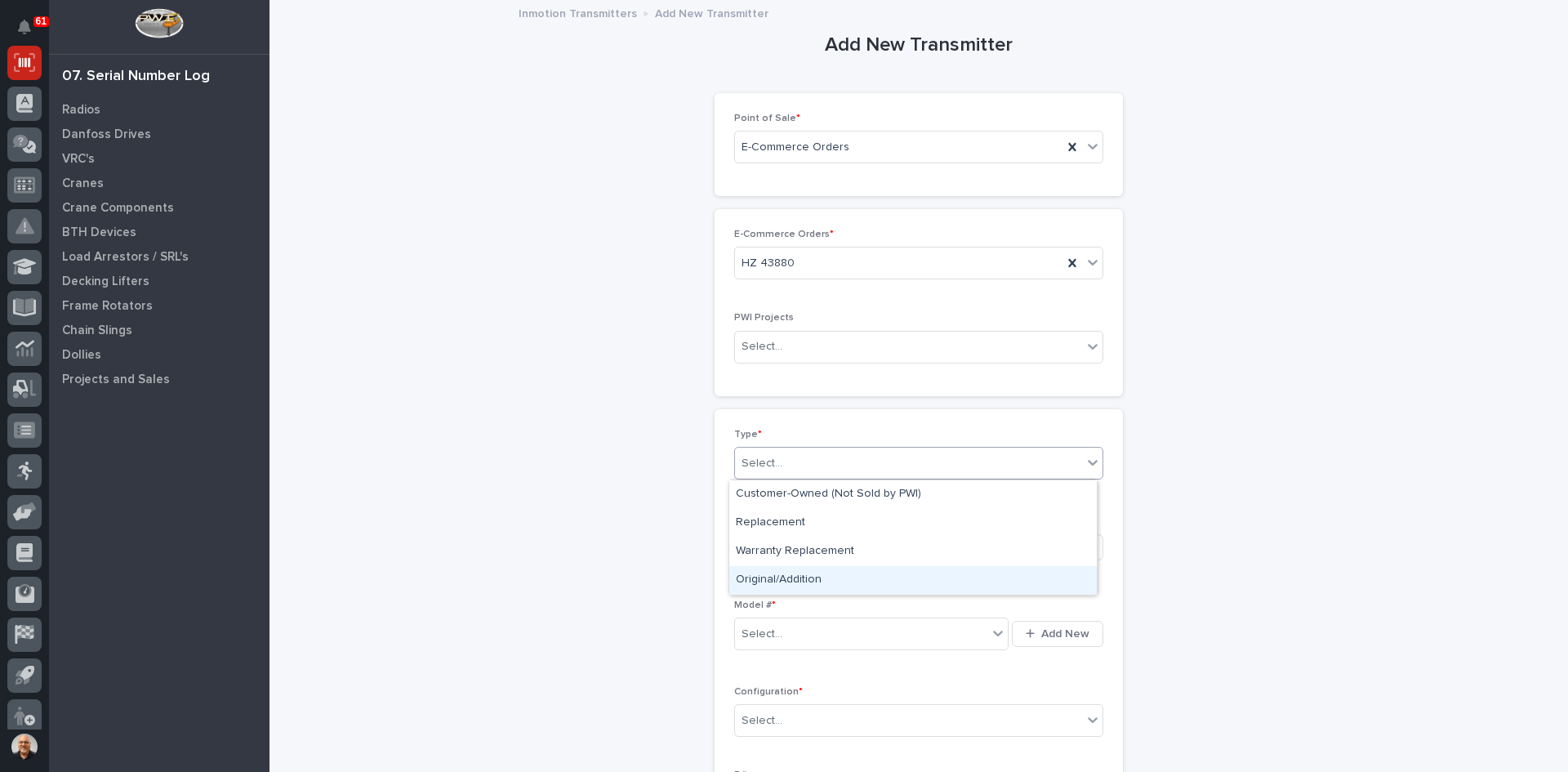
click at [781, 574] on div "Original/Addition" at bounding box center [913, 580] width 367 height 29
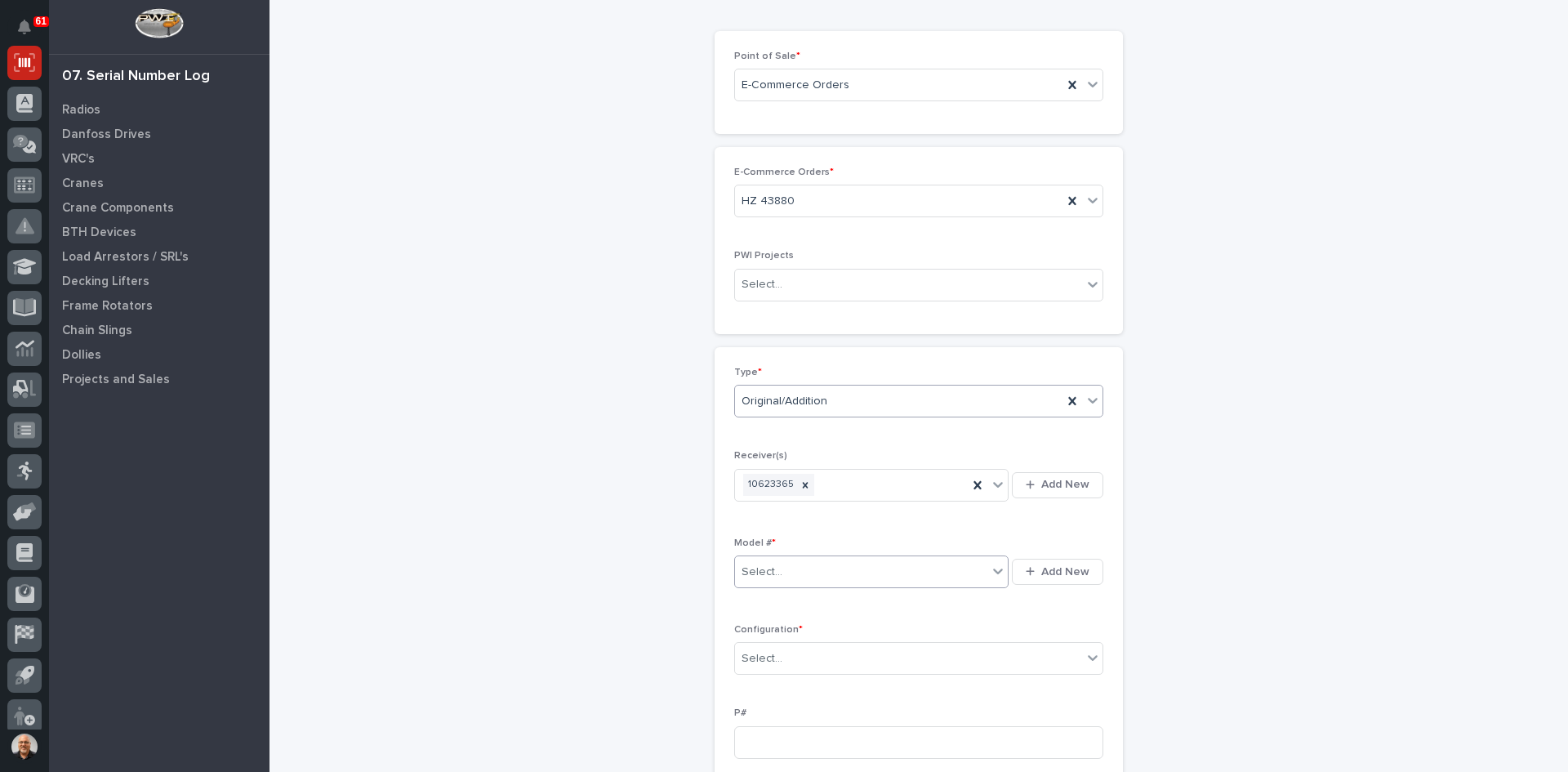
scroll to position [163, 0]
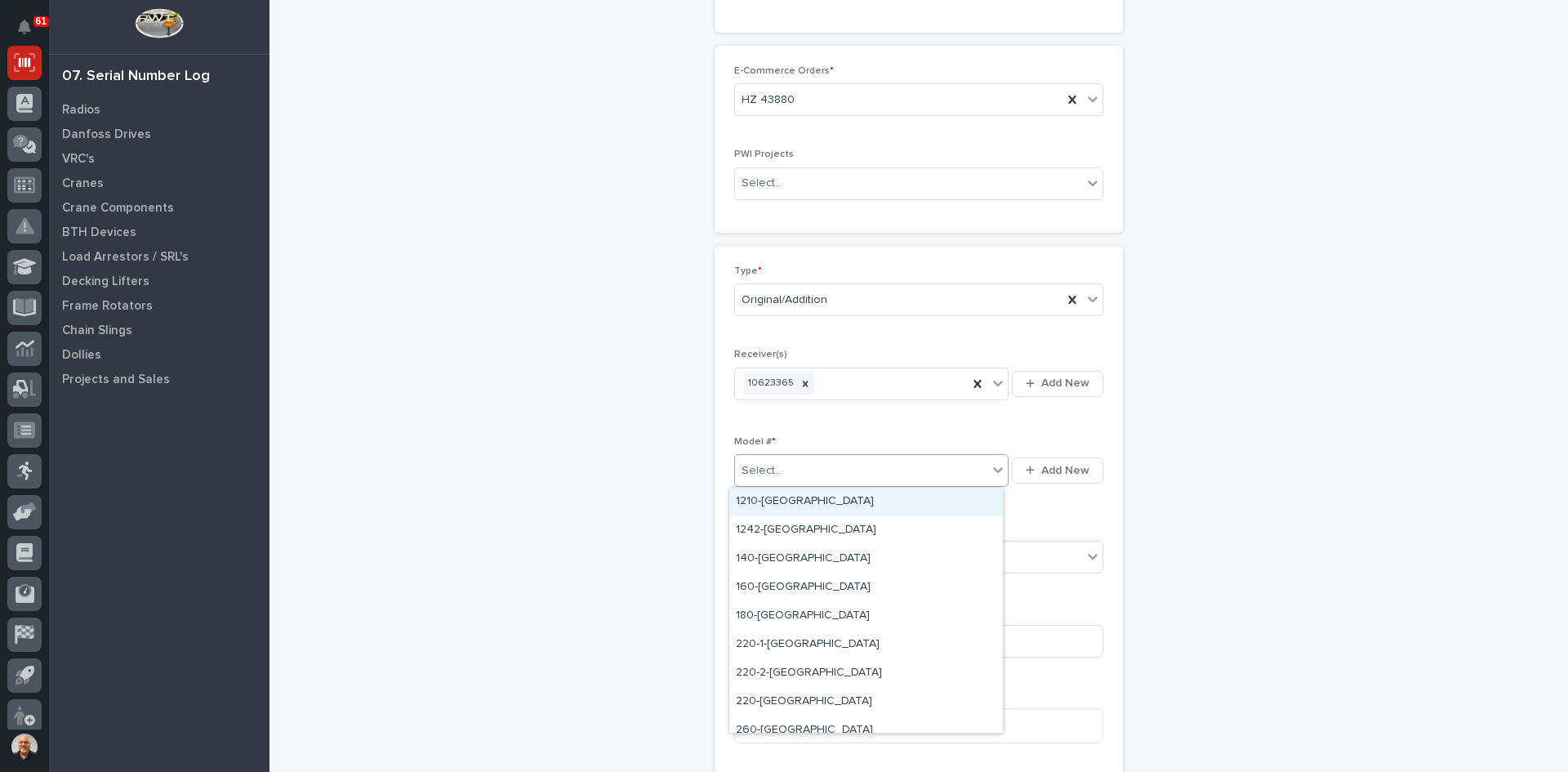
click at [781, 468] on div "Select..." at bounding box center [861, 470] width 253 height 27
type input "***"
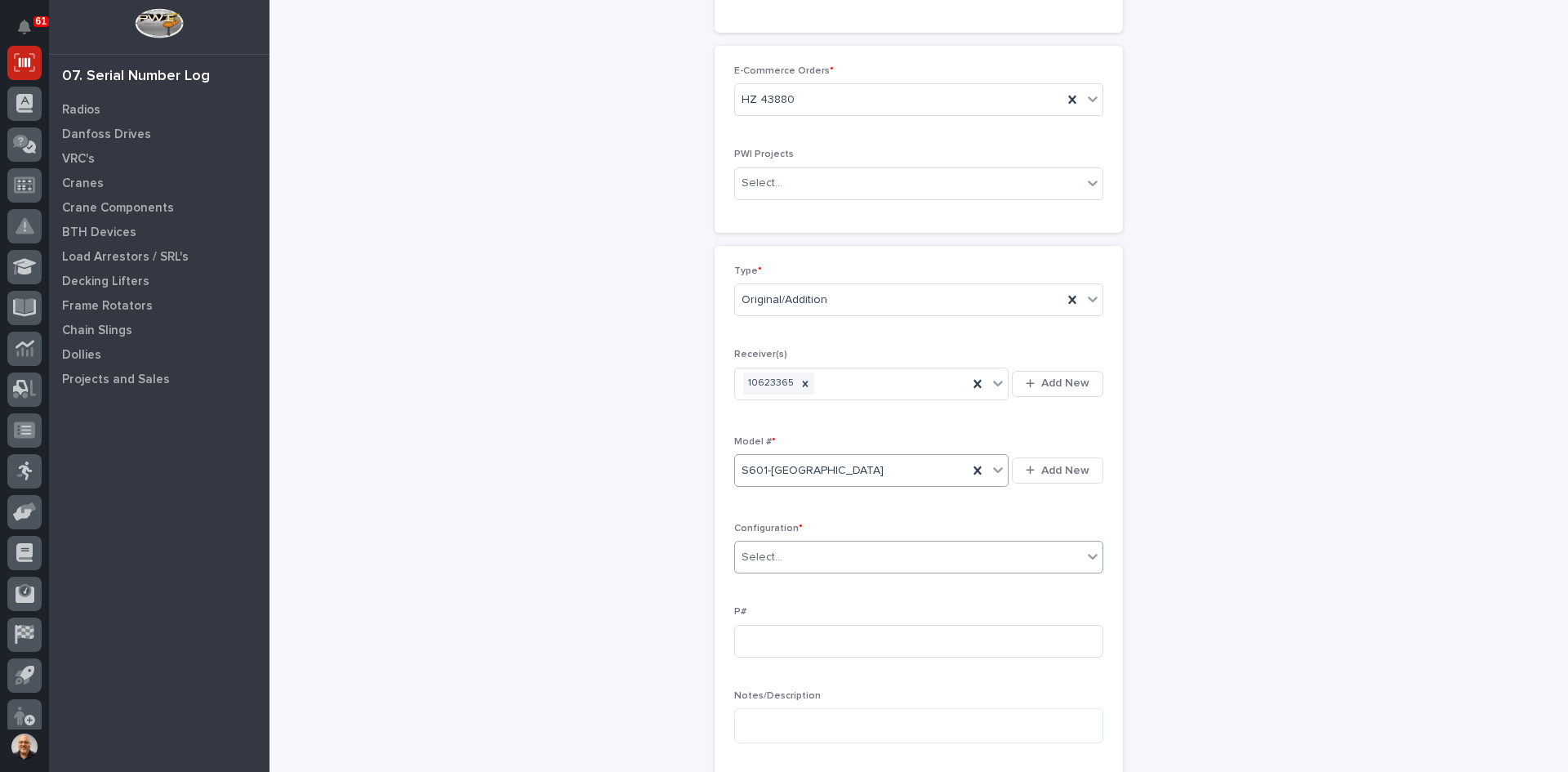
click at [803, 554] on div "Select..." at bounding box center [908, 557] width 347 height 27
click at [776, 587] on div "Standard" at bounding box center [913, 588] width 367 height 29
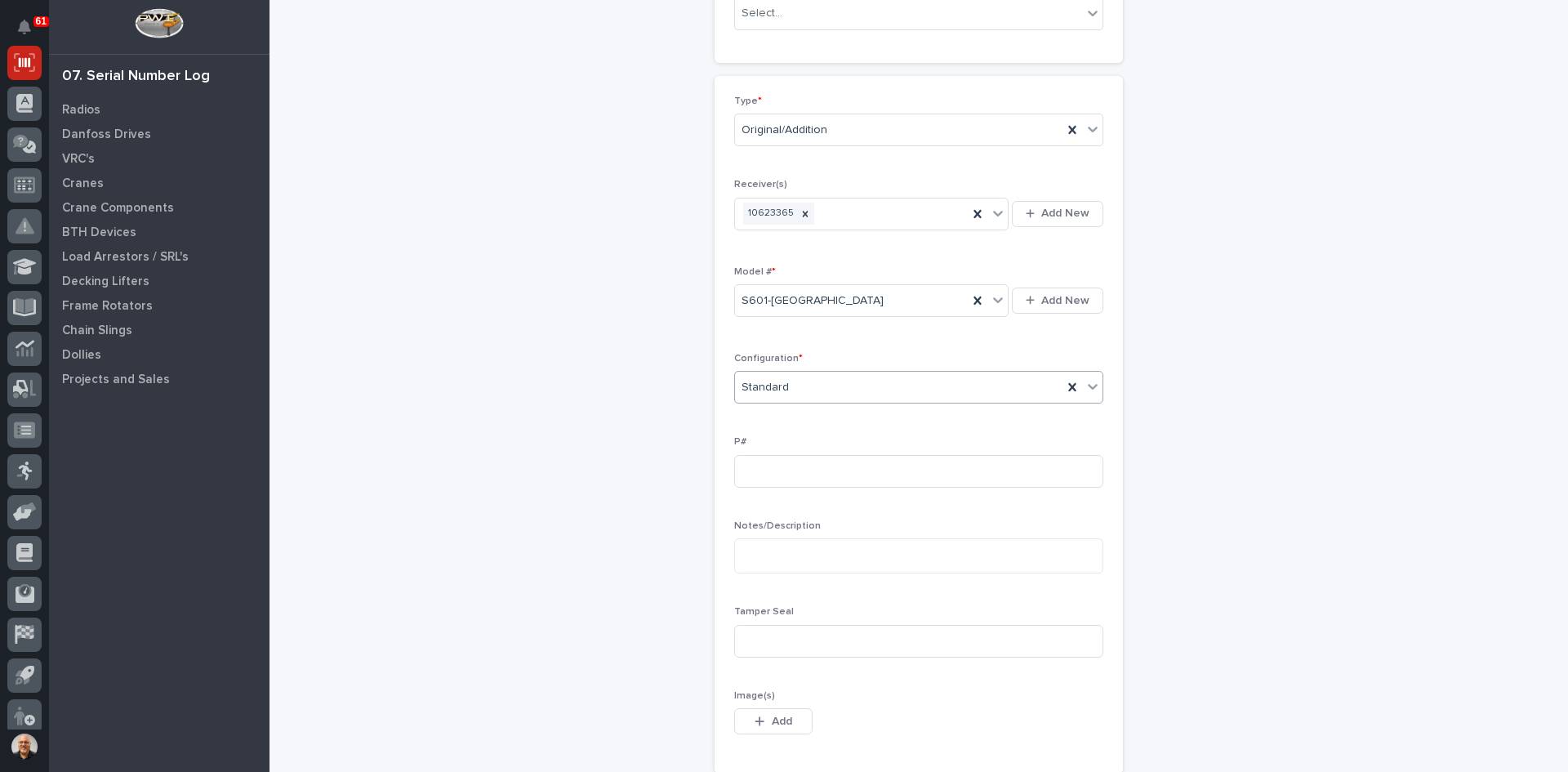
scroll to position [408, 0]
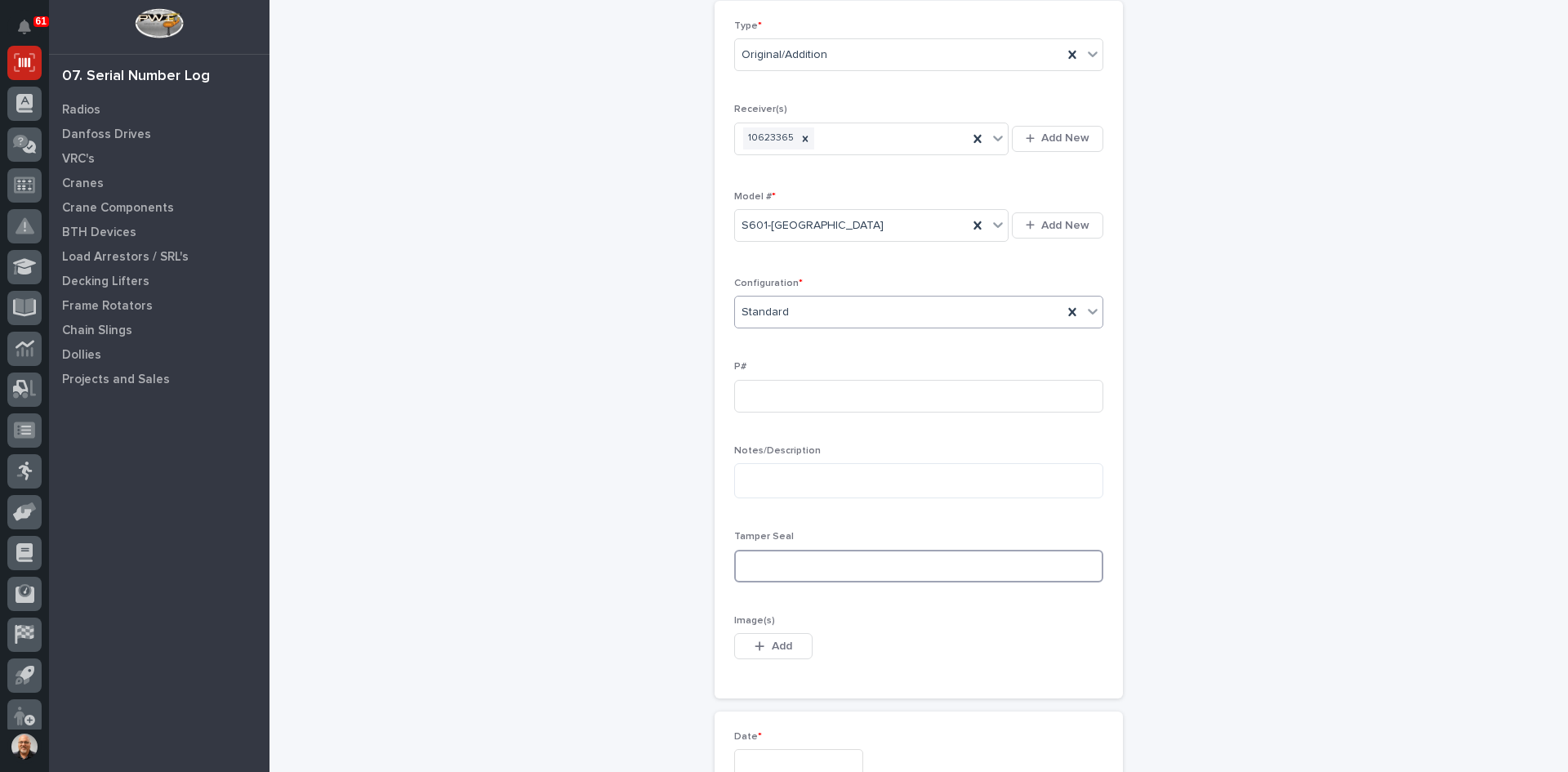
click at [755, 562] on input at bounding box center [918, 566] width 369 height 32
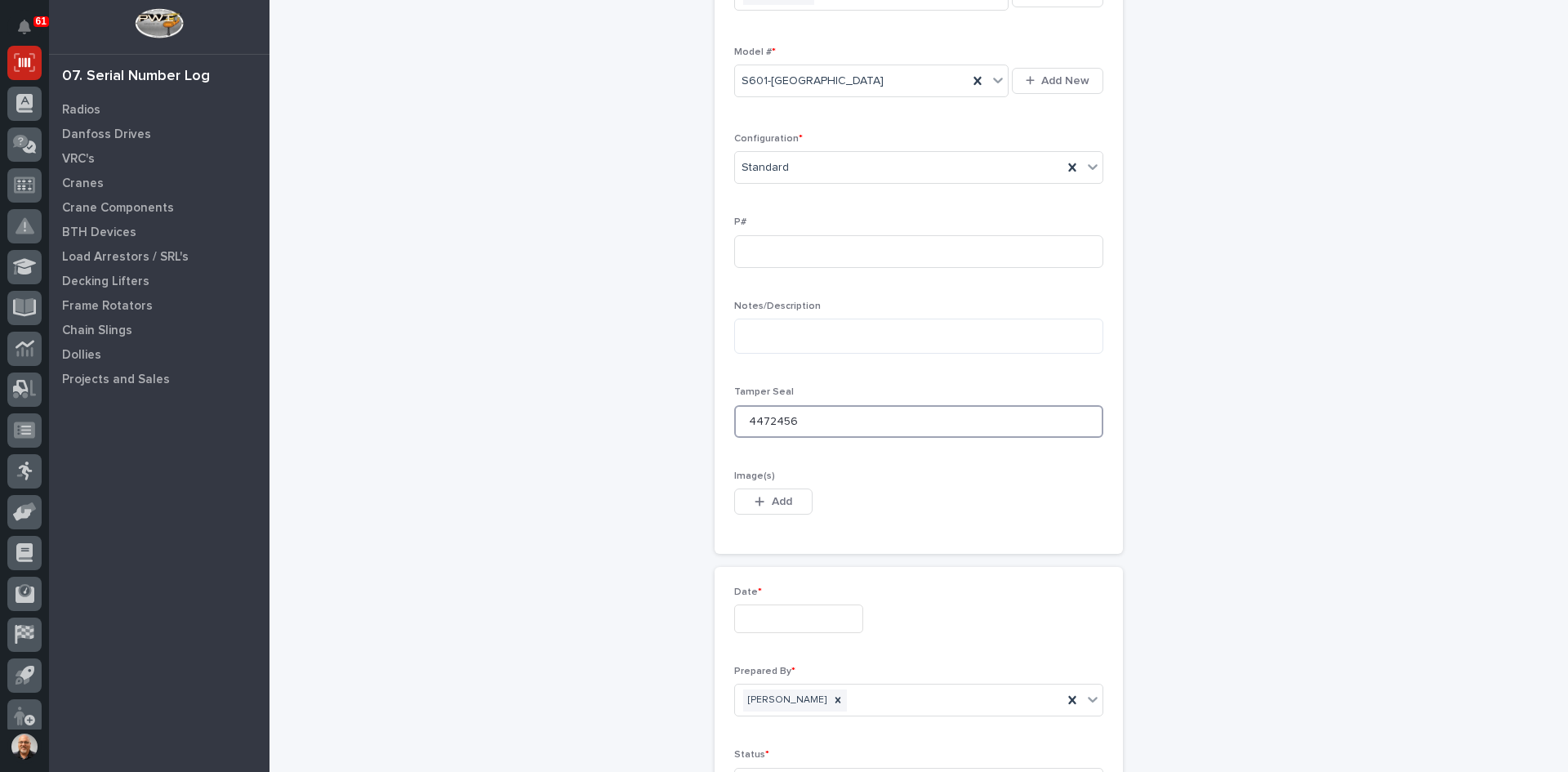
scroll to position [572, 0]
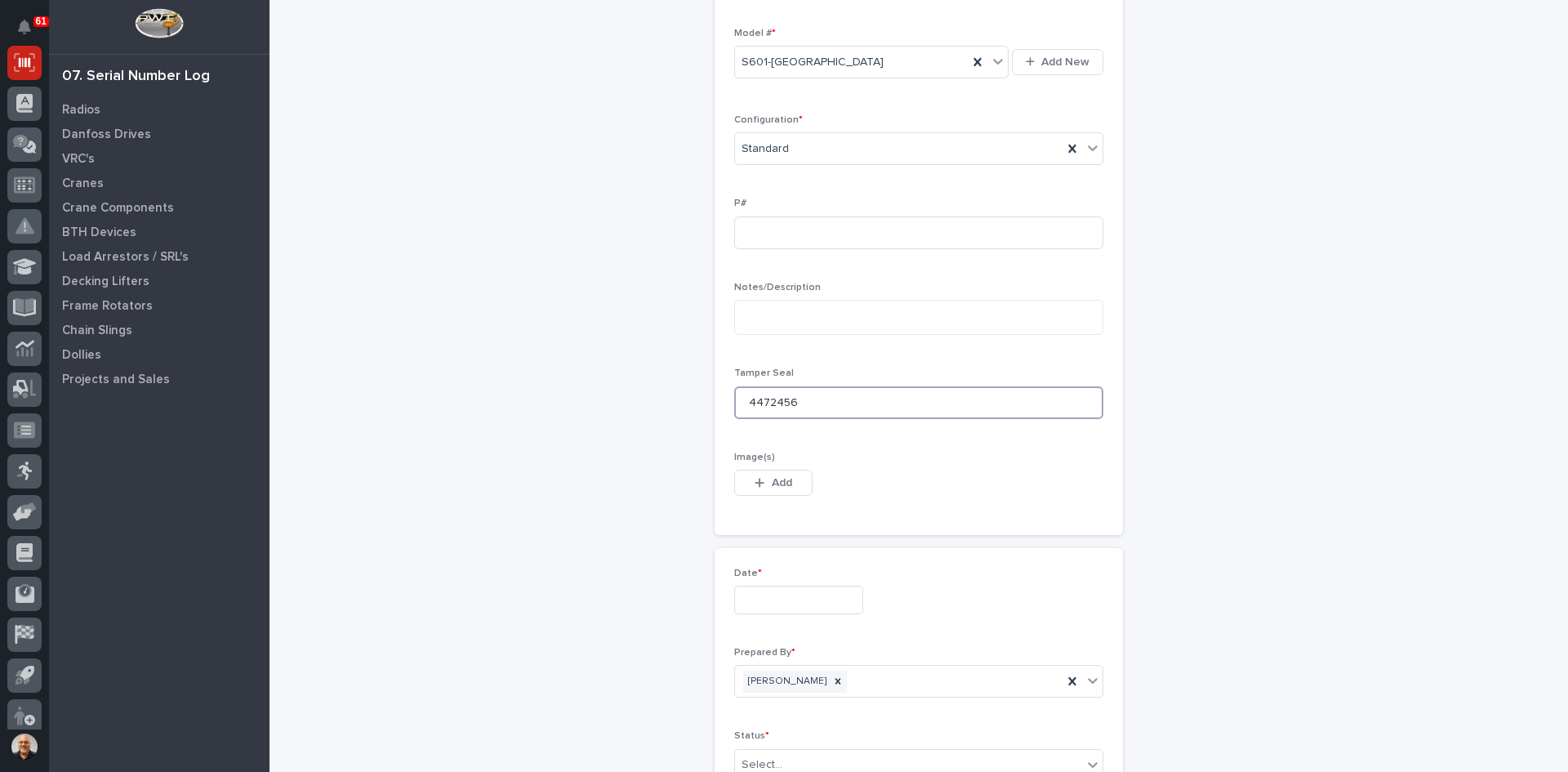
type input "4472456"
click at [780, 604] on input "text" at bounding box center [798, 600] width 129 height 29
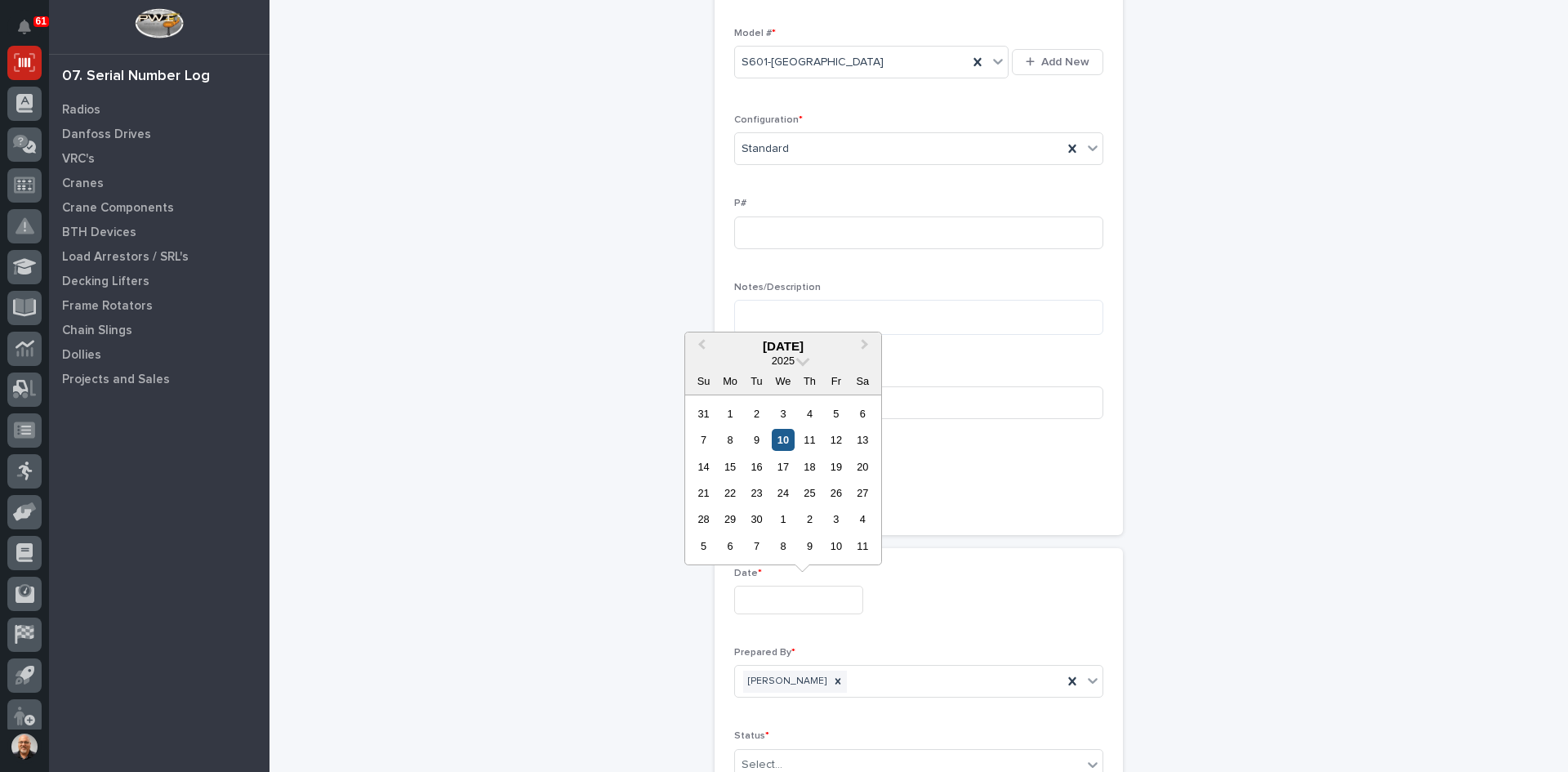
click at [779, 435] on div "10" at bounding box center [783, 440] width 22 height 22
type input "**********"
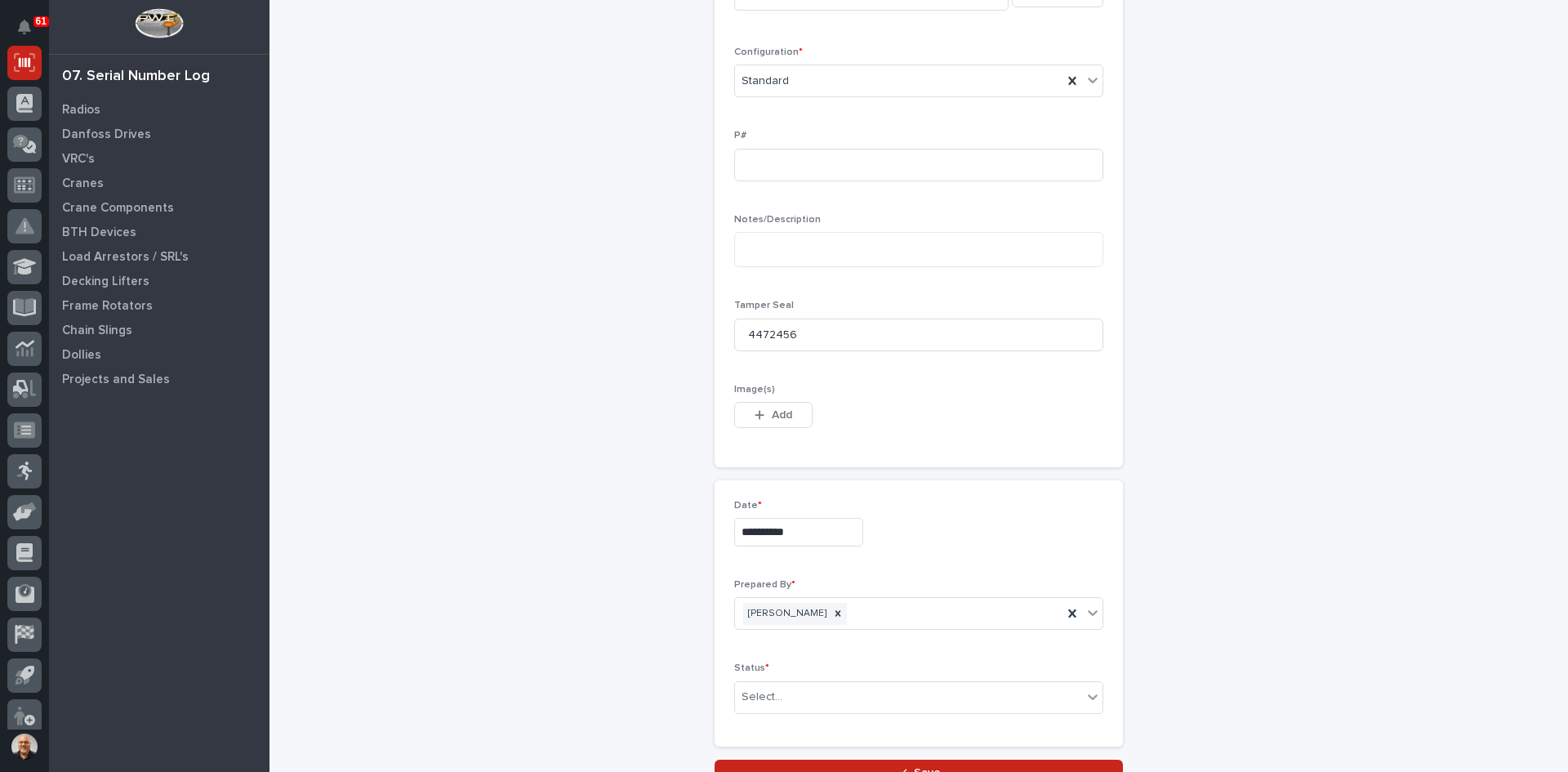
scroll to position [782, 0]
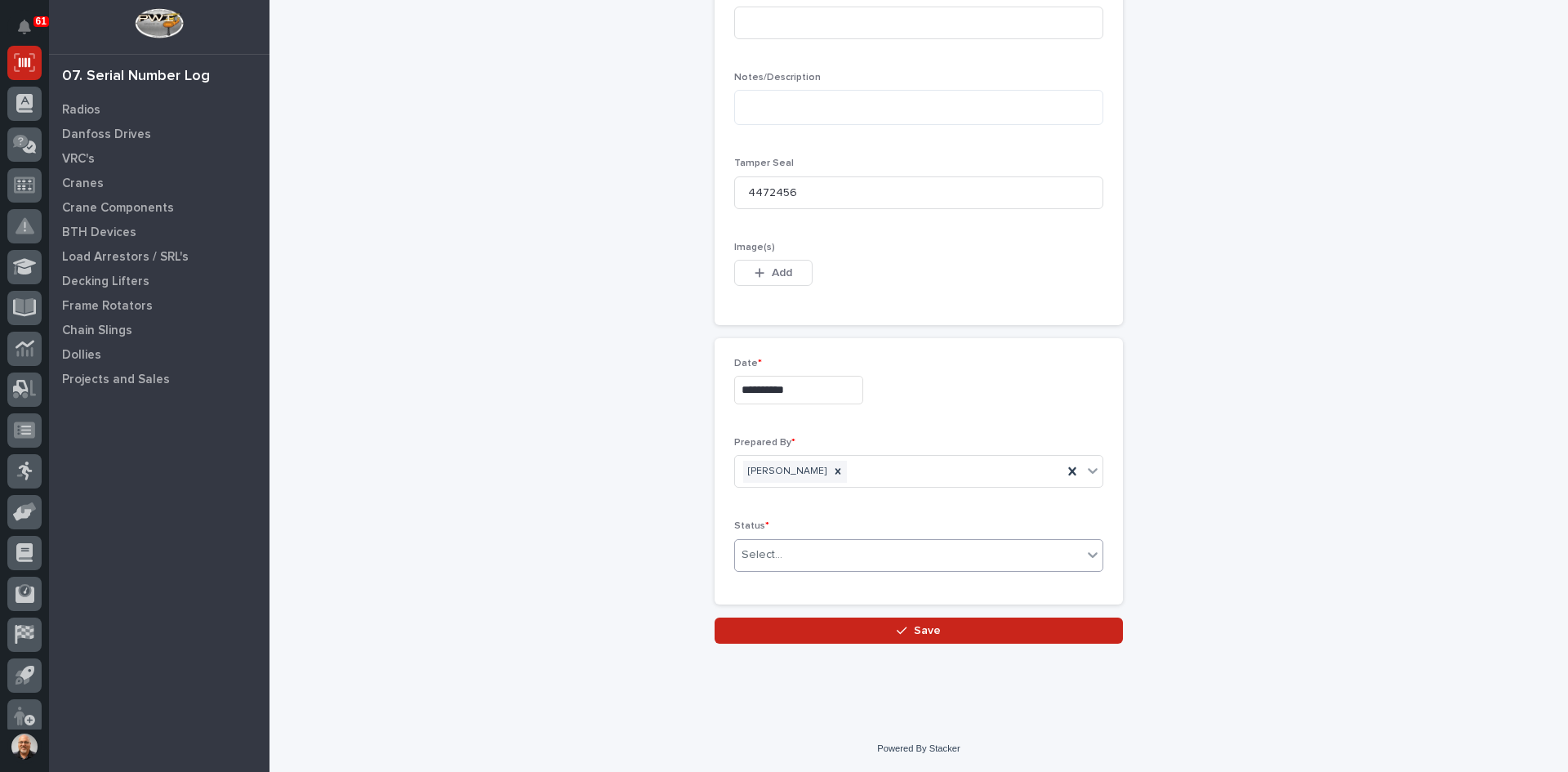
click at [794, 552] on div "Select..." at bounding box center [908, 554] width 347 height 27
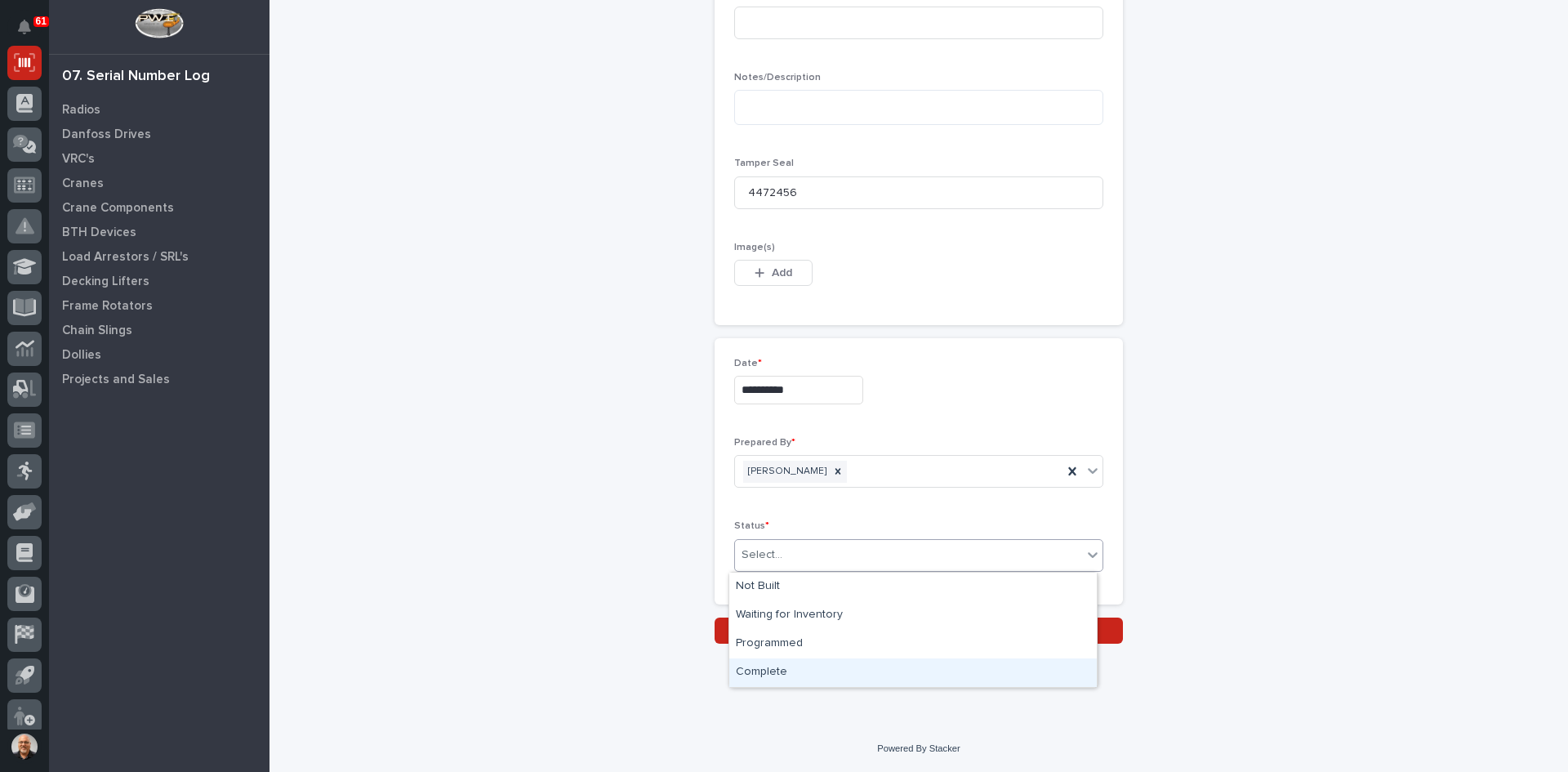
click at [778, 660] on div "Complete" at bounding box center [913, 672] width 367 height 29
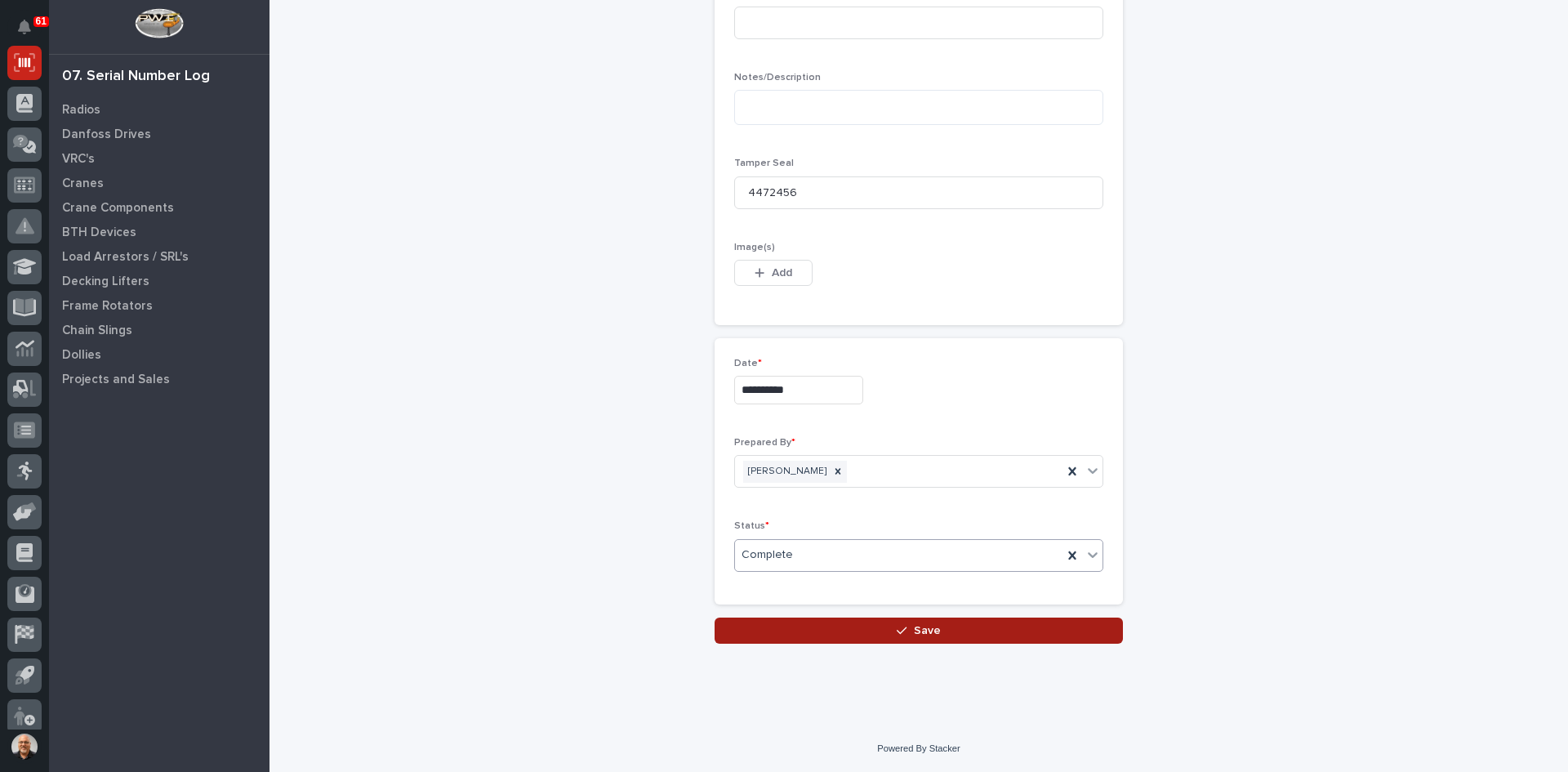
click at [915, 625] on span "Save" at bounding box center [927, 630] width 27 height 15
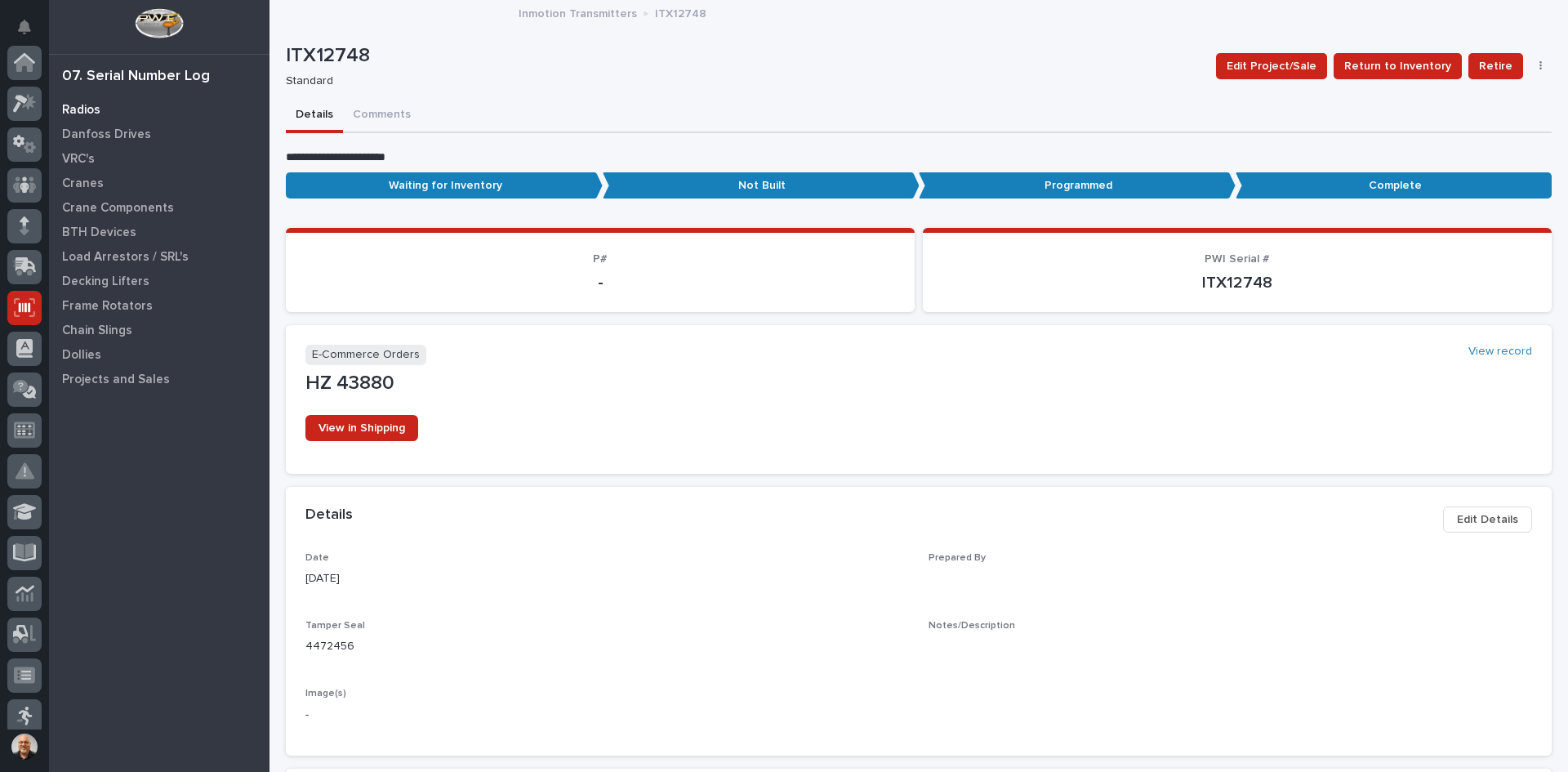
scroll to position [245, 0]
click at [91, 106] on p "Radios" at bounding box center [81, 110] width 38 height 15
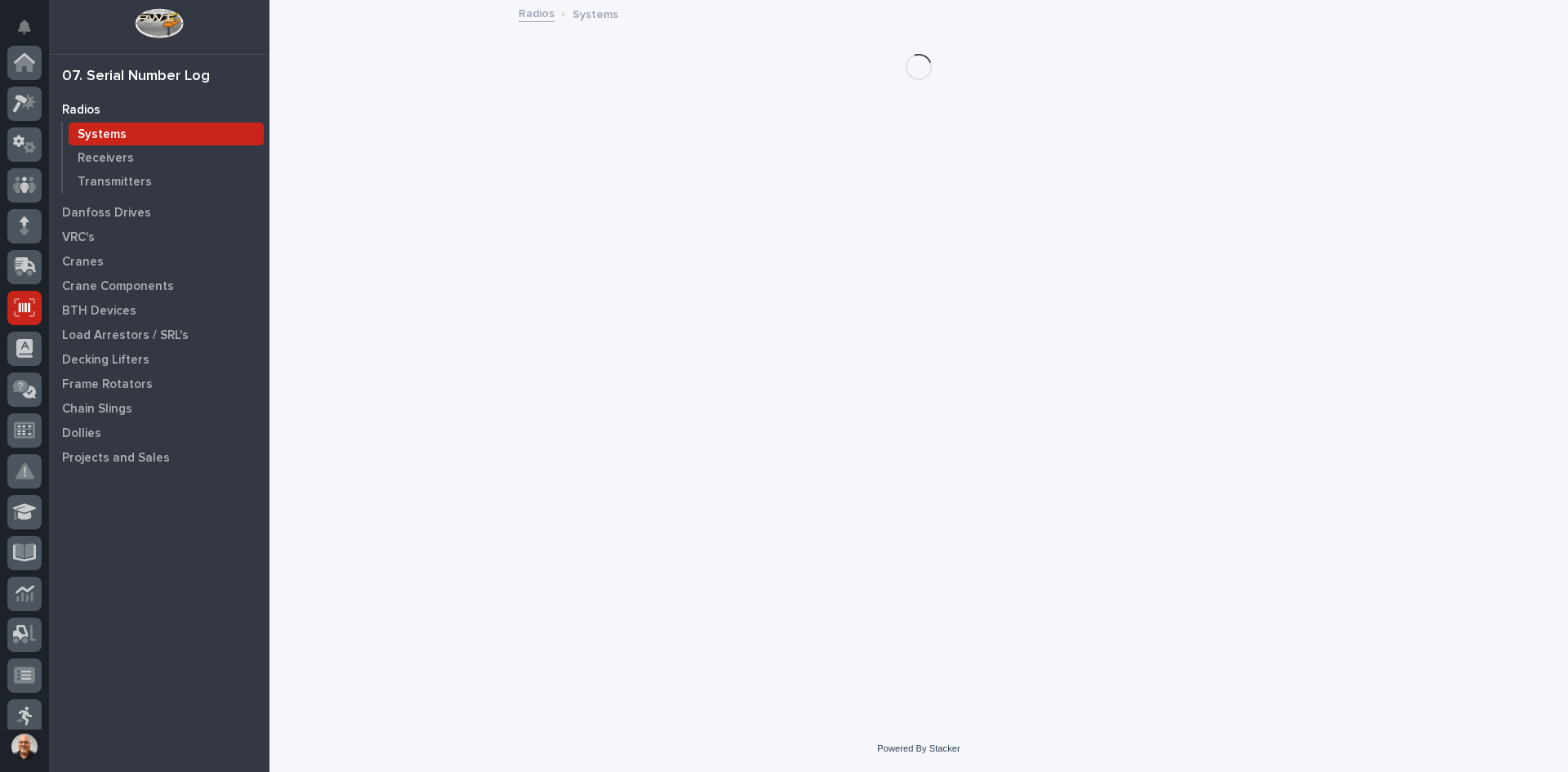
scroll to position [245, 0]
